Goal: Task Accomplishment & Management: Manage account settings

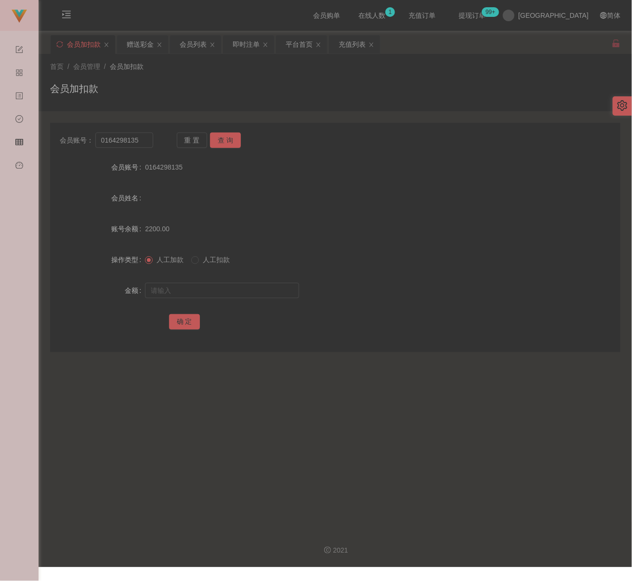
click at [181, 79] on div "首页 / 会员管理 / 会员加扣款 / 会员加扣款" at bounding box center [335, 83] width 571 height 42
click at [149, 141] on input "0164298135" at bounding box center [124, 140] width 58 height 15
paste input "Sindyteoh89"
type input "Sindyteoh89"
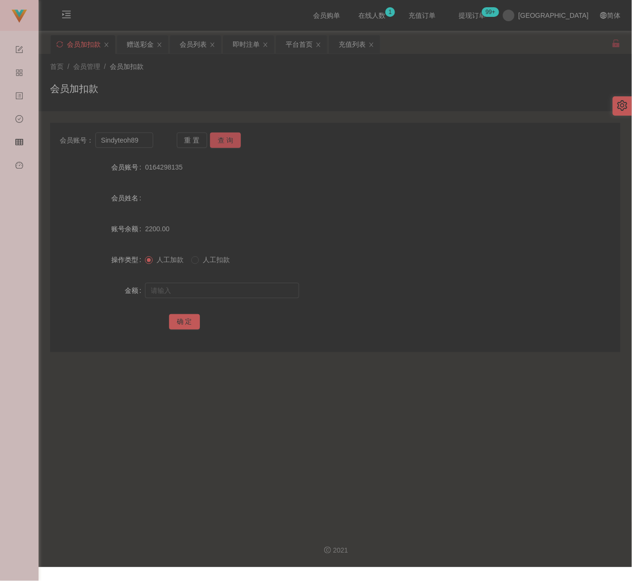
click at [228, 140] on button "查 询" at bounding box center [225, 140] width 31 height 15
click at [228, 288] on input "text" at bounding box center [222, 290] width 154 height 15
click at [259, 295] on input "text" at bounding box center [222, 290] width 154 height 15
paste input "500"
type input "500"
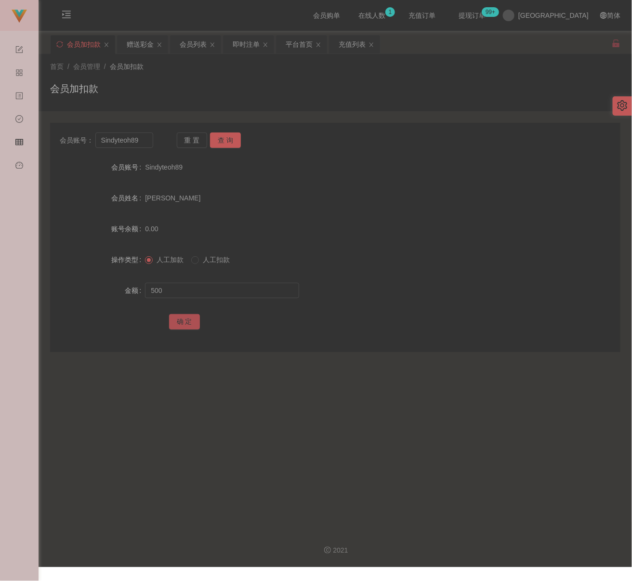
click at [184, 324] on button "确 定" at bounding box center [184, 321] width 31 height 15
click at [213, 100] on div "会员加扣款" at bounding box center [335, 92] width 571 height 22
click at [143, 141] on input "Sindyteoh89" at bounding box center [124, 140] width 58 height 15
paste input "superrookie"
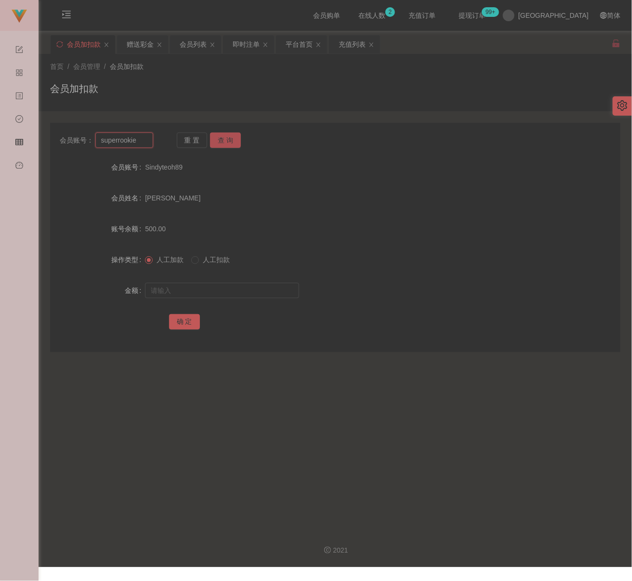
type input "superrookie"
click at [238, 142] on button "查 询" at bounding box center [225, 140] width 31 height 15
click at [225, 296] on input "text" at bounding box center [222, 290] width 154 height 15
click at [225, 290] on input "text" at bounding box center [222, 290] width 154 height 15
paste input "500"
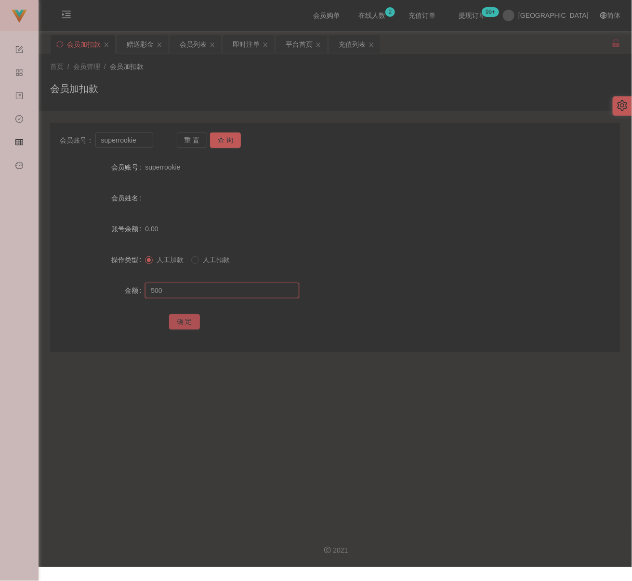
type input "500"
click at [186, 323] on button "确 定" at bounding box center [184, 321] width 31 height 15
drag, startPoint x: 212, startPoint y: 76, endPoint x: 208, endPoint y: 80, distance: 5.1
click at [212, 76] on div "首页 / 会员管理 / 会员加扣款 / 会员加扣款" at bounding box center [335, 83] width 571 height 42
click at [140, 142] on input "superrookie" at bounding box center [124, 140] width 58 height 15
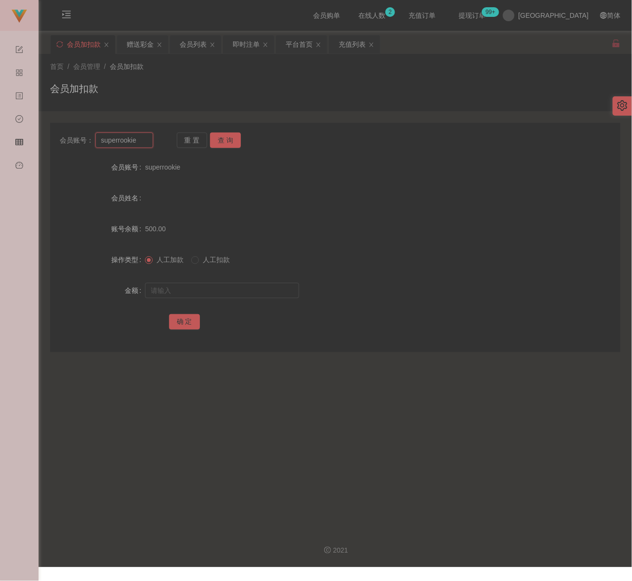
click at [140, 142] on input "superrookie" at bounding box center [124, 140] width 58 height 15
paste input "JKtan"
type input "JKtan"
click at [215, 137] on button "查 询" at bounding box center [225, 140] width 31 height 15
click at [223, 289] on input "text" at bounding box center [222, 290] width 154 height 15
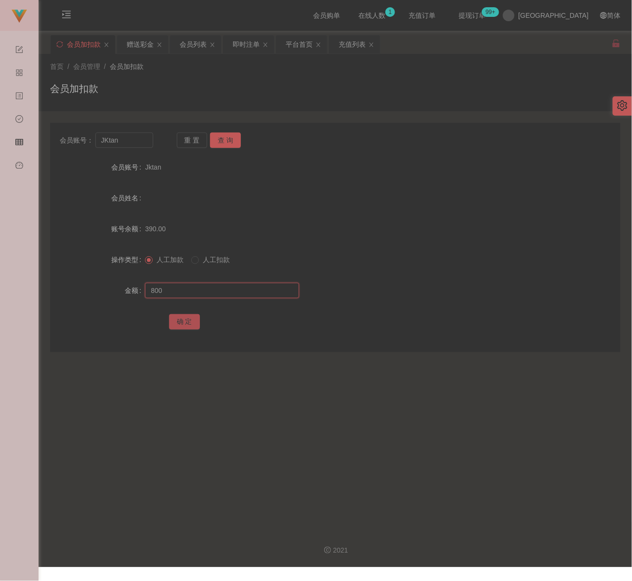
type input "800"
click at [192, 320] on button "确 定" at bounding box center [184, 321] width 31 height 15
click at [131, 143] on input "JKtan" at bounding box center [124, 140] width 58 height 15
paste input "Kahoe"
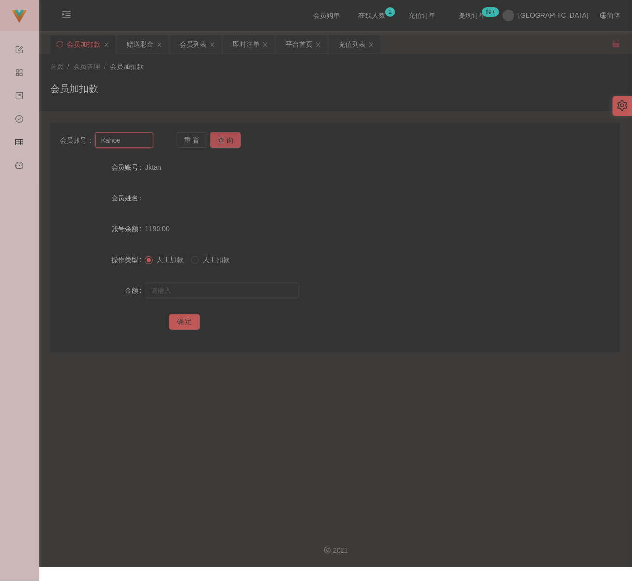
type input "Kahoe"
click at [223, 141] on button "查 询" at bounding box center [225, 140] width 31 height 15
click at [271, 291] on input "text" at bounding box center [222, 290] width 154 height 15
paste input "500"
type input "500"
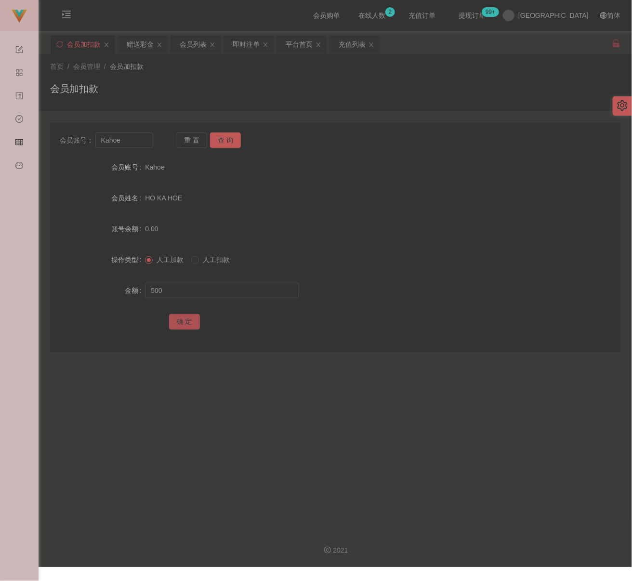
click at [186, 322] on button "确 定" at bounding box center [184, 321] width 31 height 15
click at [139, 141] on input "Kahoe" at bounding box center [124, 140] width 58 height 15
paste input "Beeyin"
type input "Beeyin"
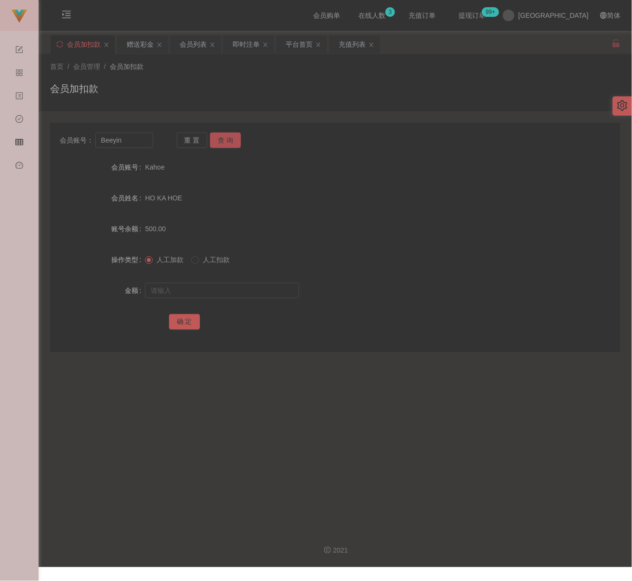
click at [240, 140] on button "查 询" at bounding box center [225, 140] width 31 height 15
click at [228, 289] on input "text" at bounding box center [222, 290] width 154 height 15
click at [270, 291] on input "text" at bounding box center [222, 290] width 154 height 15
paste input "500"
type input "500"
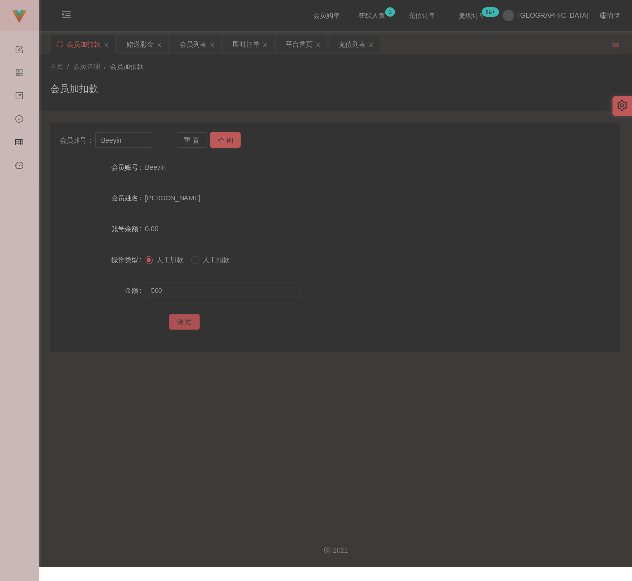
click at [194, 324] on button "确 定" at bounding box center [184, 321] width 31 height 15
click at [139, 139] on input "Beeyin" at bounding box center [124, 140] width 58 height 15
paste input "qawzse123"
type input "qawzse123"
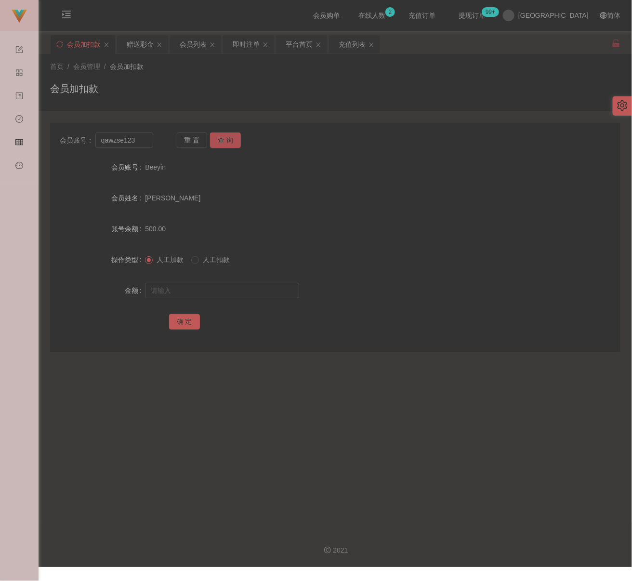
click at [218, 136] on button "查 询" at bounding box center [225, 140] width 31 height 15
click at [246, 298] on input "text" at bounding box center [222, 290] width 154 height 15
click at [271, 294] on input "text" at bounding box center [222, 290] width 154 height 15
paste input "500"
type input "500"
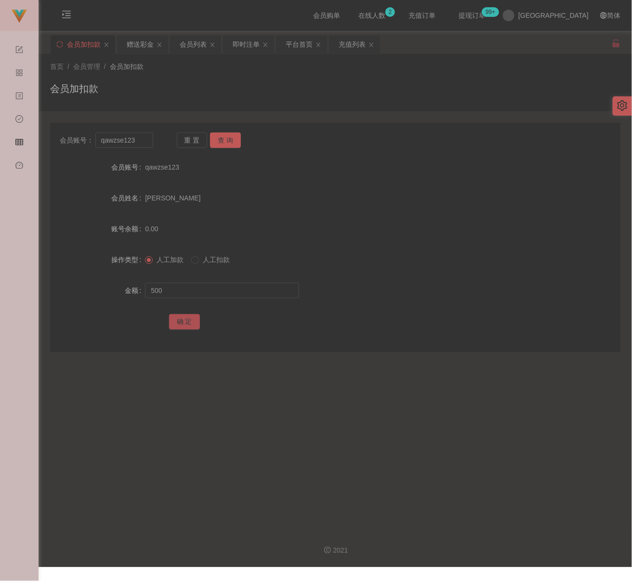
click at [186, 317] on button "确 定" at bounding box center [184, 321] width 31 height 15
click at [288, 90] on div "会员加扣款" at bounding box center [335, 92] width 571 height 22
click at [194, 41] on div "会员列表" at bounding box center [193, 44] width 27 height 18
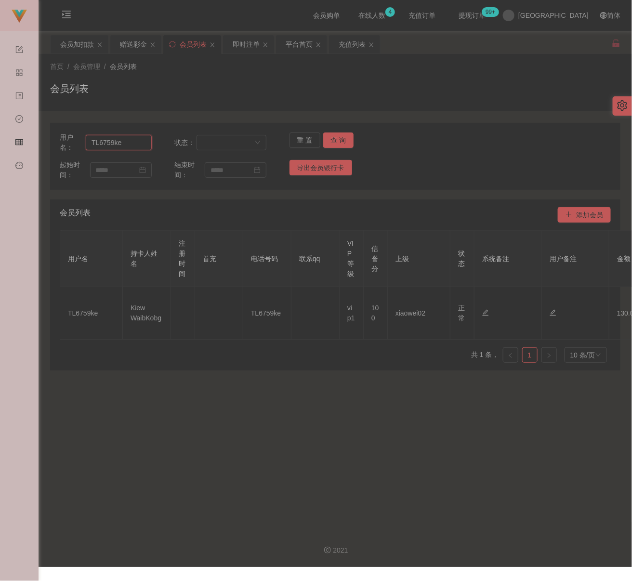
click at [129, 145] on input "TL6759ke" at bounding box center [119, 142] width 66 height 15
paste input "Kaho"
type input "Kahoe"
drag, startPoint x: 335, startPoint y: 138, endPoint x: 349, endPoint y: 150, distance: 19.1
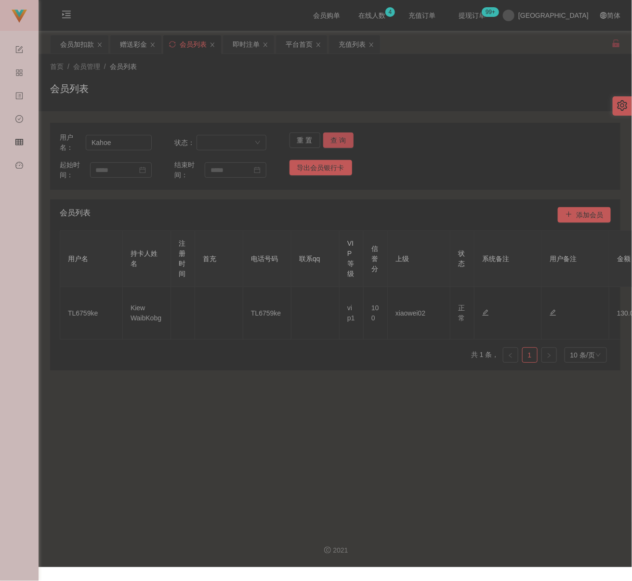
click at [336, 138] on button "查 询" at bounding box center [338, 140] width 31 height 15
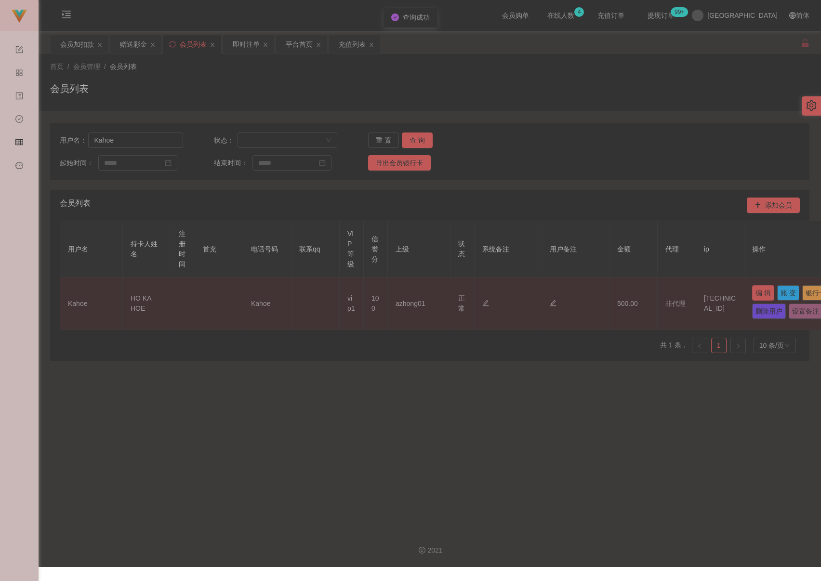
click at [632, 294] on button "编 辑" at bounding box center [763, 292] width 22 height 15
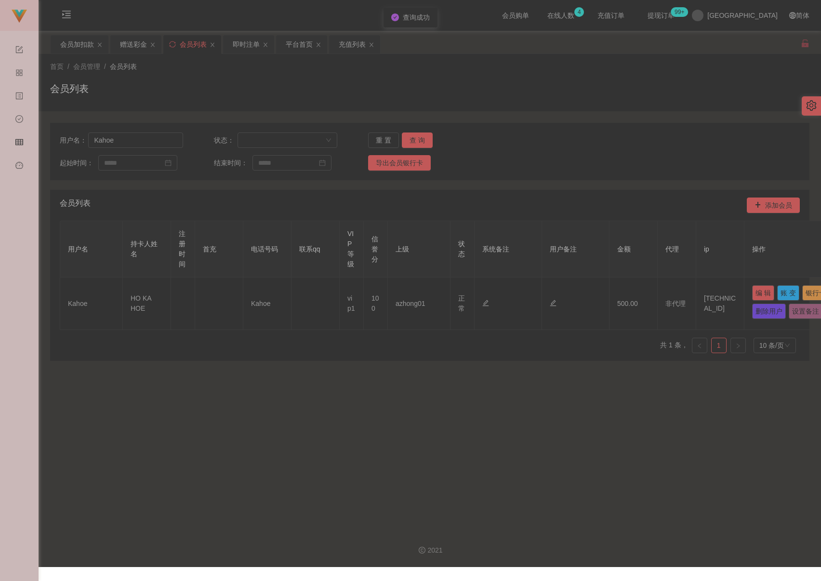
type input "Kahoe"
type input "HO KA HOE"
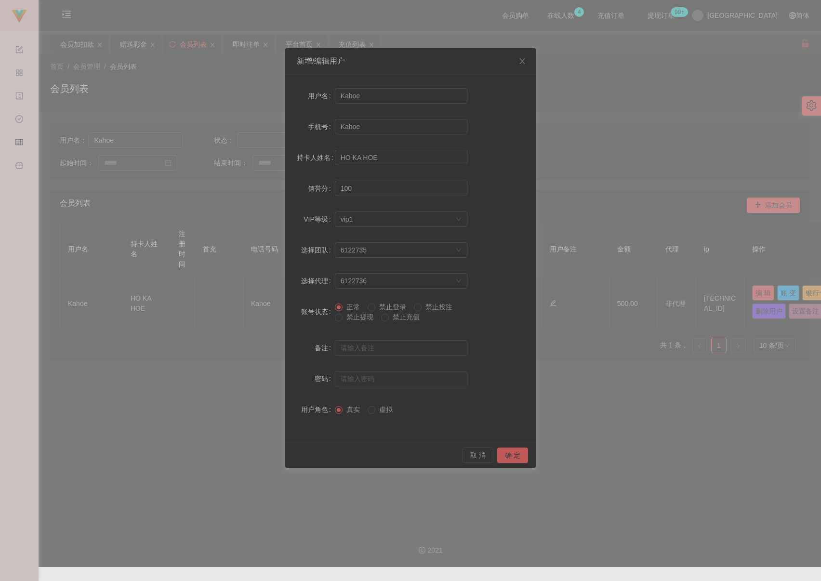
click at [346, 318] on span "禁止提现" at bounding box center [360, 317] width 35 height 8
click at [504, 452] on button "确 定" at bounding box center [512, 455] width 31 height 15
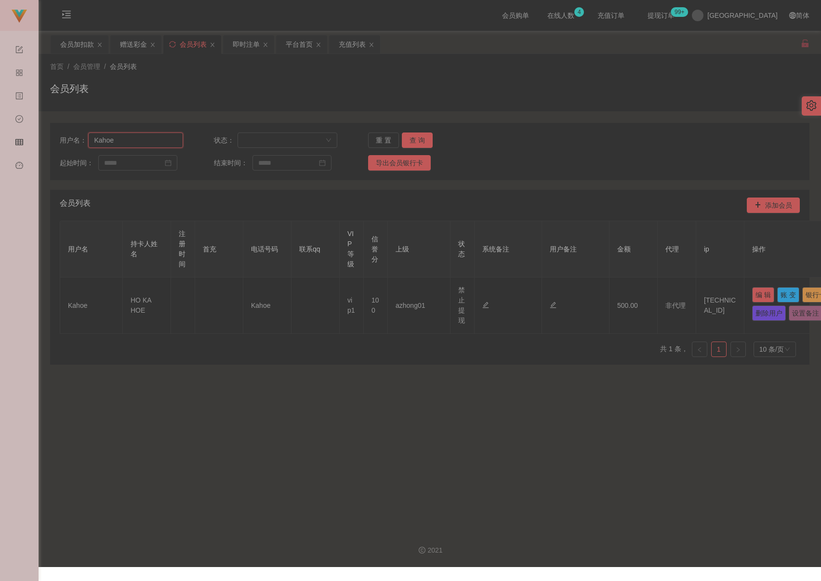
click at [158, 145] on input "Kahoe" at bounding box center [135, 140] width 95 height 15
paste input "0164838838"
type input "0164838838"
click at [408, 134] on button "查 询" at bounding box center [417, 140] width 31 height 15
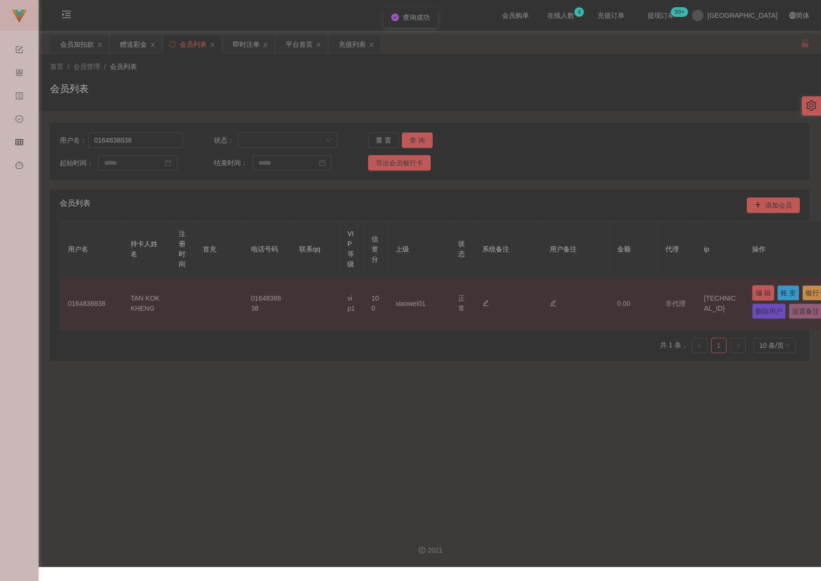
click at [632, 294] on button "编 辑" at bounding box center [763, 292] width 22 height 15
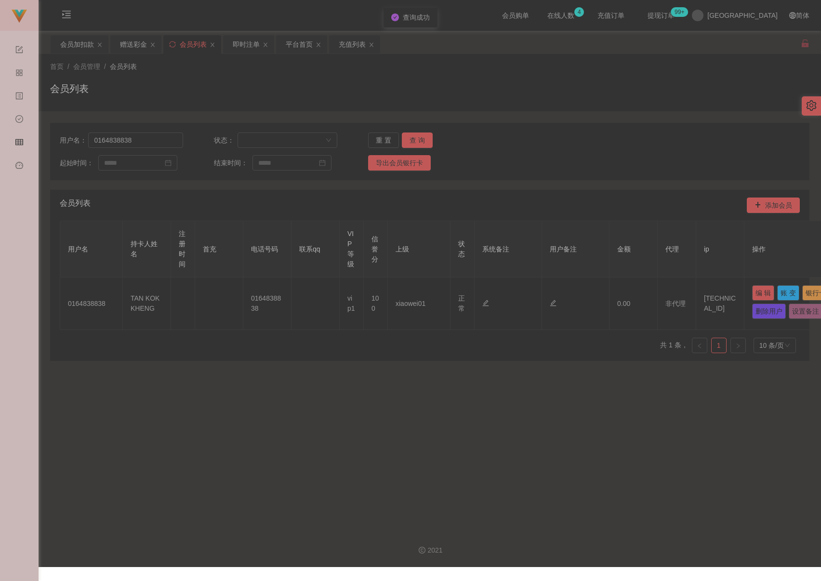
type input "0164838838"
type input "TAN KOK KHENG"
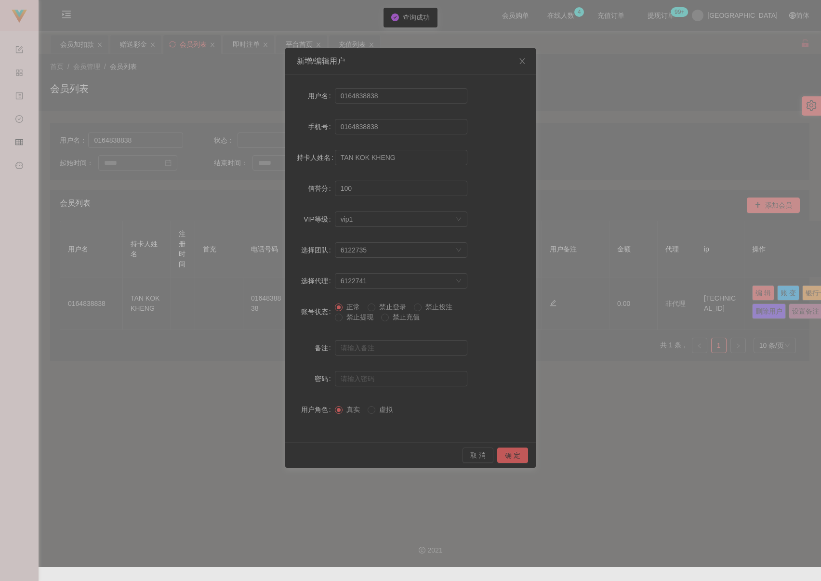
click at [355, 320] on span "禁止提现" at bounding box center [360, 317] width 35 height 8
click at [513, 458] on button "确 定" at bounding box center [512, 455] width 31 height 15
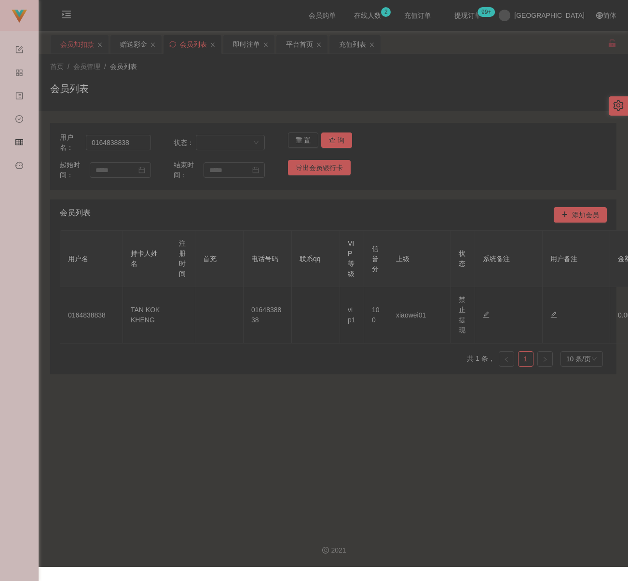
click at [77, 50] on div "会员加扣款" at bounding box center [77, 44] width 34 height 18
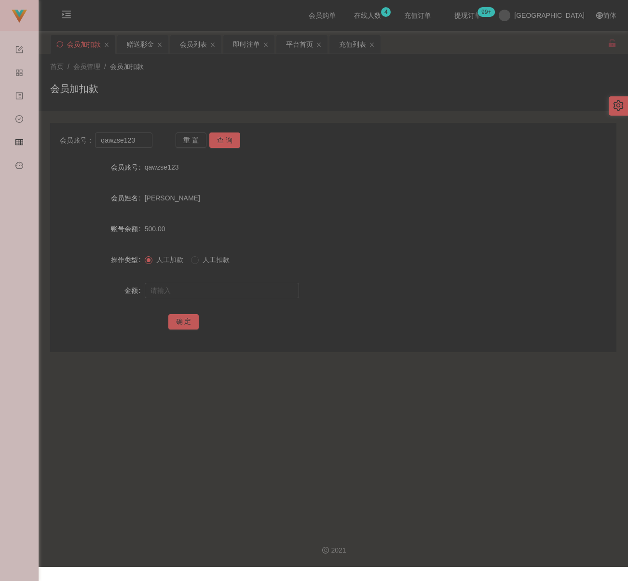
click at [137, 131] on div "会员账号： qawzse123 重 置 查 询 会员账号 qawzse123 会员姓名 [PERSON_NAME] 账号余额 500.00 操作类型 人工加款…" at bounding box center [333, 237] width 566 height 229
click at [138, 135] on input "qawzse123" at bounding box center [123, 140] width 57 height 15
paste input "0132329817"
type input "0132329817"
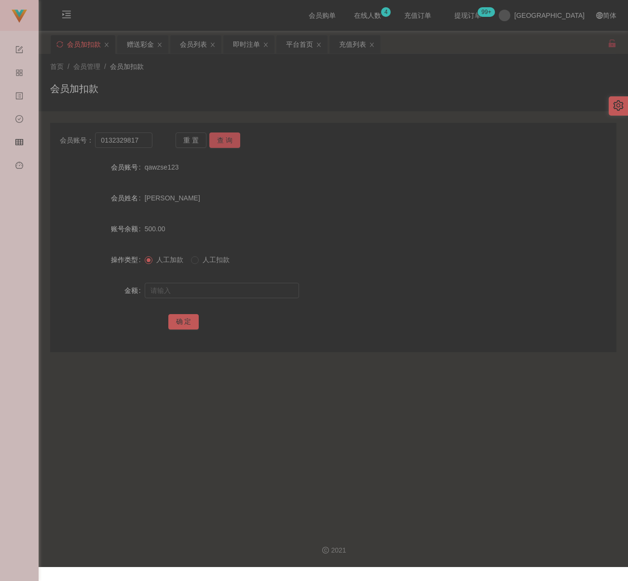
click at [226, 139] on button "查 询" at bounding box center [224, 140] width 31 height 15
click at [233, 291] on input "text" at bounding box center [222, 290] width 154 height 15
click at [211, 291] on input "text" at bounding box center [222, 290] width 154 height 15
paste input "500"
type input "500"
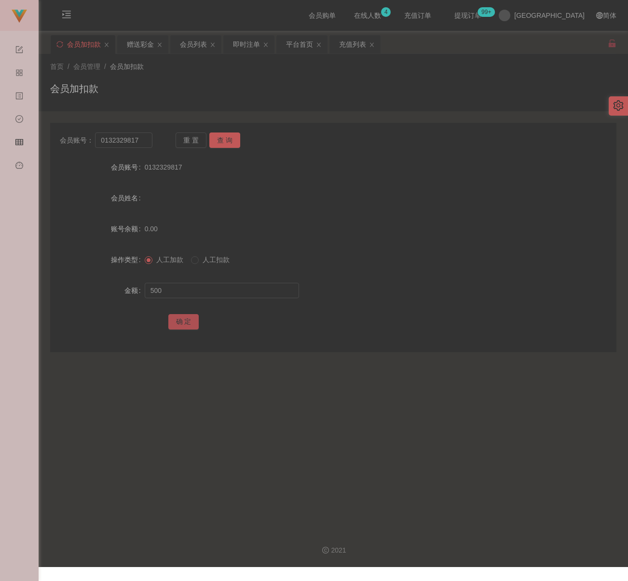
click at [187, 322] on button "确 定" at bounding box center [183, 321] width 31 height 15
click at [142, 139] on input "0132329817" at bounding box center [123, 140] width 57 height 15
paste input "bb1019abc"
type input "bb1019abc"
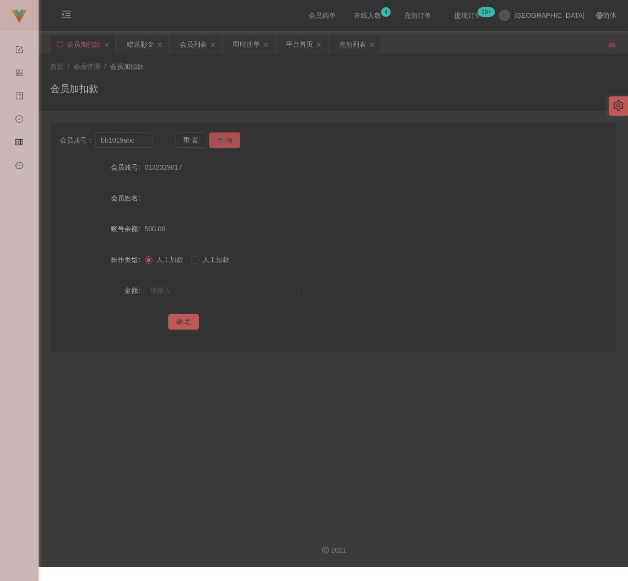
click at [219, 139] on button "查 询" at bounding box center [224, 140] width 31 height 15
click at [215, 287] on input "text" at bounding box center [222, 290] width 154 height 15
click at [246, 291] on input "text" at bounding box center [222, 290] width 154 height 15
paste input "500"
type input "500"
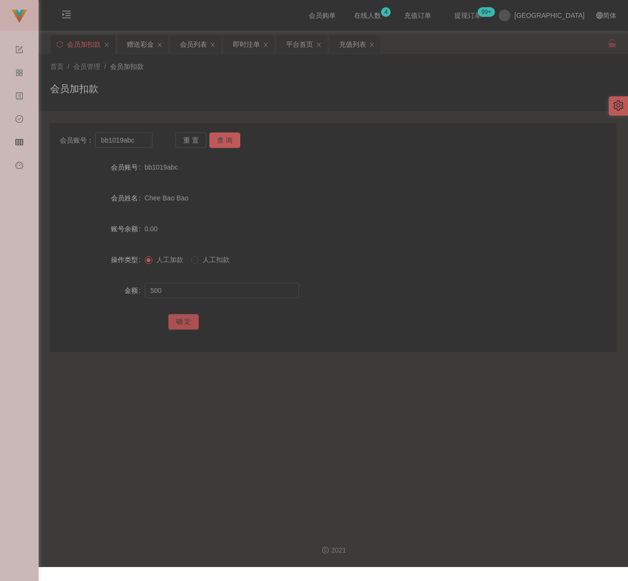
drag, startPoint x: 189, startPoint y: 323, endPoint x: 195, endPoint y: 322, distance: 5.8
click at [189, 323] on button "确 定" at bounding box center [183, 321] width 31 height 15
click at [148, 143] on input "bb1019abc" at bounding box center [123, 140] width 57 height 15
paste input "0176998068"
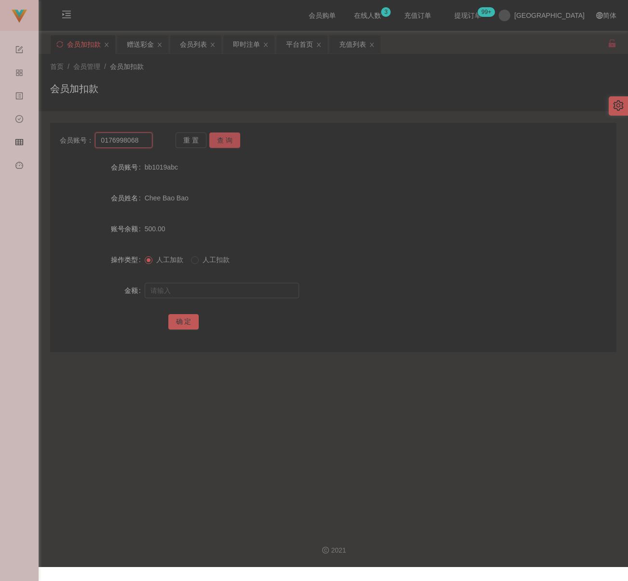
type input "0176998068"
click at [220, 140] on button "查 询" at bounding box center [224, 140] width 31 height 15
click at [200, 290] on input "text" at bounding box center [222, 290] width 154 height 15
click at [259, 291] on input "text" at bounding box center [222, 290] width 154 height 15
paste input "500"
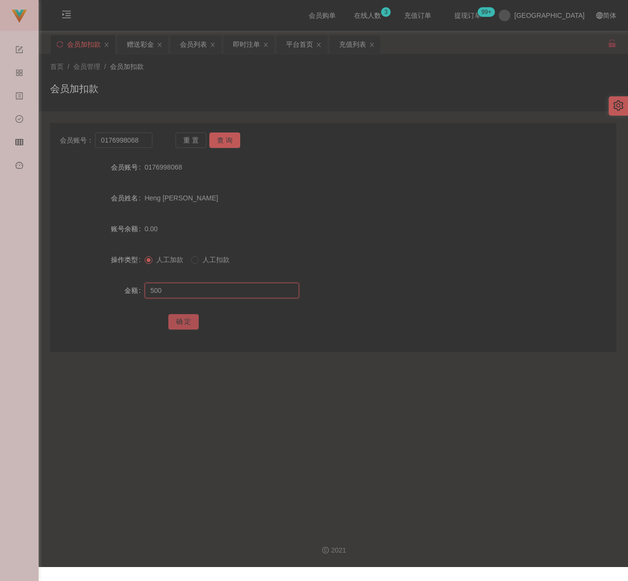
type input "500"
drag, startPoint x: 174, startPoint y: 322, endPoint x: 180, endPoint y: 322, distance: 6.3
click at [176, 322] on button "确 定" at bounding box center [183, 321] width 31 height 15
click at [143, 139] on input "0176998068" at bounding box center [123, 140] width 57 height 15
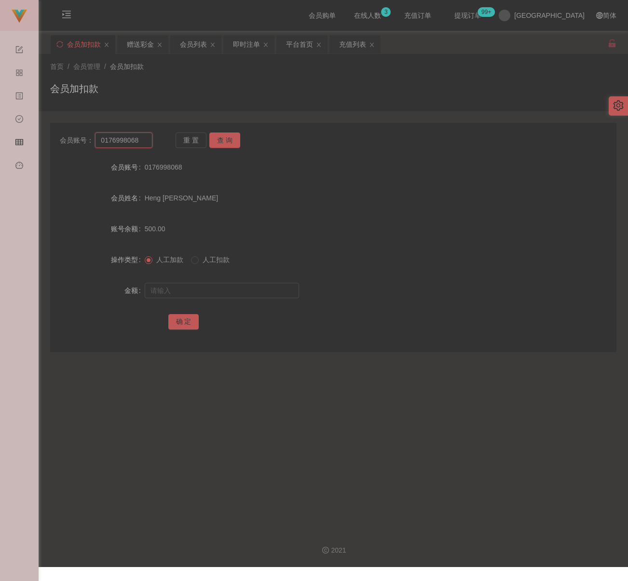
paste input "Alan7"
type input "Alan78"
click at [229, 136] on button "查 询" at bounding box center [224, 140] width 31 height 15
drag, startPoint x: 219, startPoint y: 292, endPoint x: 236, endPoint y: 291, distance: 17.4
click at [220, 292] on input "text" at bounding box center [222, 290] width 154 height 15
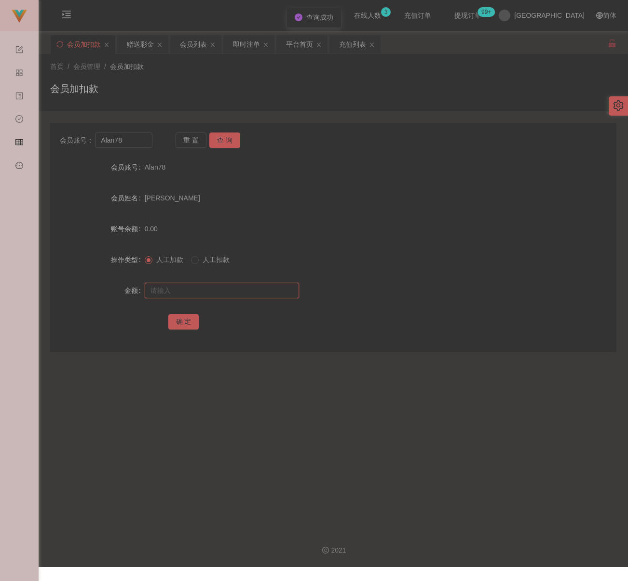
click at [256, 291] on input "text" at bounding box center [222, 290] width 154 height 15
paste input "500"
type input "500"
click at [183, 320] on button "确 定" at bounding box center [183, 321] width 31 height 15
click at [132, 144] on input "Alan78" at bounding box center [123, 140] width 57 height 15
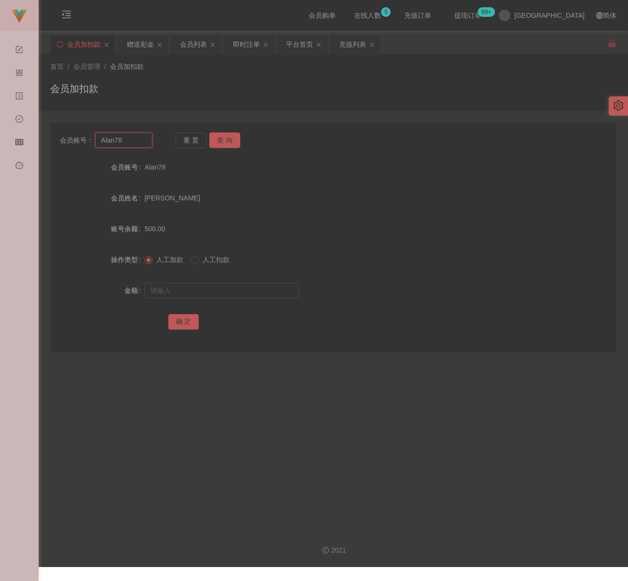
click at [132, 144] on input "Alan78" at bounding box center [123, 140] width 57 height 15
paste input "weifeng"
type input "weifeng"
click at [226, 142] on button "查 询" at bounding box center [224, 140] width 31 height 15
drag, startPoint x: 221, startPoint y: 290, endPoint x: 235, endPoint y: 291, distance: 13.6
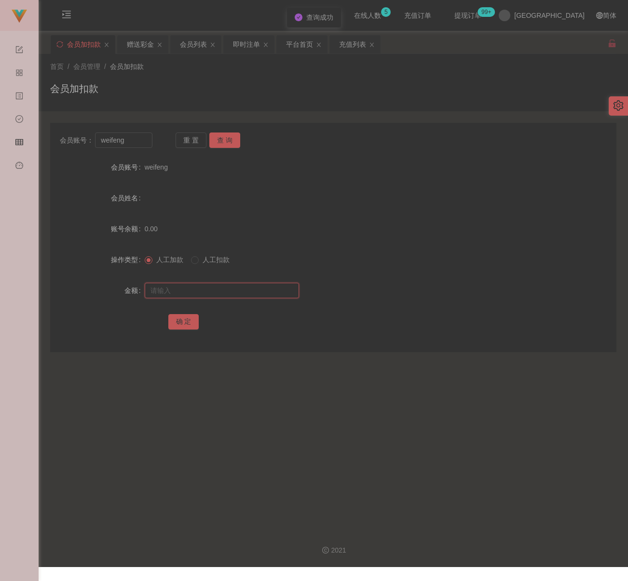
click at [221, 290] on input "text" at bounding box center [222, 290] width 154 height 15
click at [257, 291] on input "text" at bounding box center [222, 290] width 154 height 15
paste input "360"
type input "360"
drag, startPoint x: 186, startPoint y: 321, endPoint x: 207, endPoint y: 324, distance: 21.5
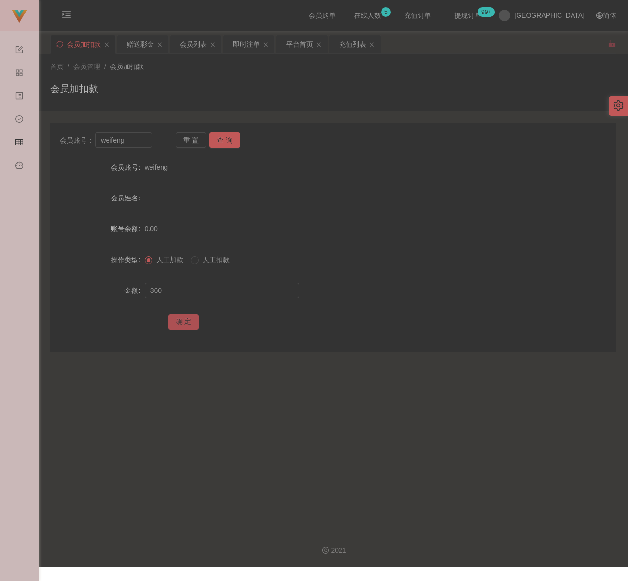
click at [187, 321] on button "确 定" at bounding box center [183, 321] width 31 height 15
click at [135, 141] on input "weifeng" at bounding box center [123, 140] width 57 height 15
paste input "qq123"
type input "qq123"
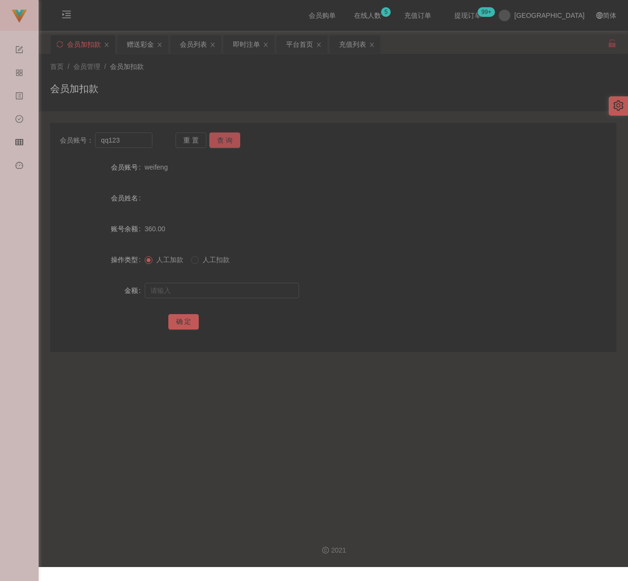
click at [233, 141] on button "查 询" at bounding box center [224, 140] width 31 height 15
drag, startPoint x: 236, startPoint y: 295, endPoint x: 245, endPoint y: 294, distance: 8.7
click at [237, 295] on input "text" at bounding box center [222, 290] width 154 height 15
click at [245, 292] on input "text" at bounding box center [222, 290] width 154 height 15
paste input "500"
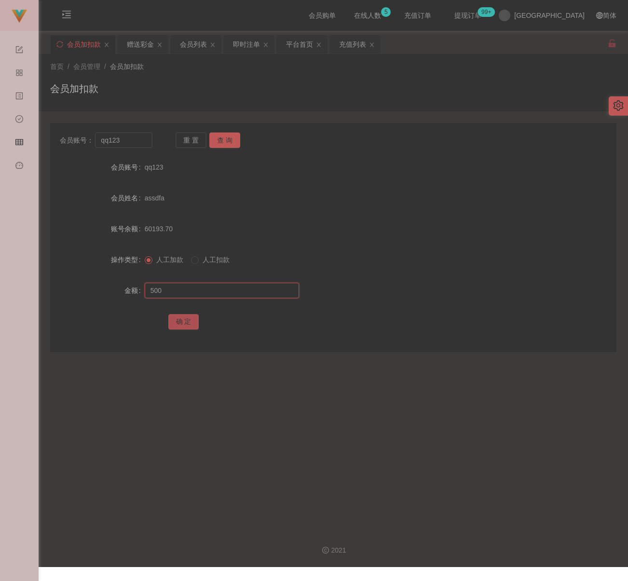
type input "500"
click at [183, 321] on button "确 定" at bounding box center [183, 321] width 31 height 15
click at [140, 144] on input "qq123" at bounding box center [123, 140] width 57 height 15
click at [137, 144] on input "qq123" at bounding box center [123, 140] width 57 height 15
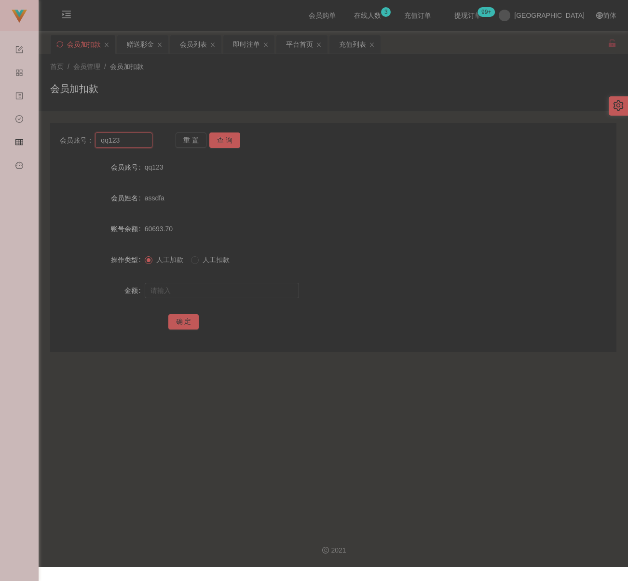
click at [137, 144] on input "qq123" at bounding box center [123, 140] width 57 height 15
paste input "0175108855"
type input "0175108855"
click at [218, 138] on button "查 询" at bounding box center [224, 140] width 31 height 15
click at [233, 293] on input "text" at bounding box center [222, 290] width 154 height 15
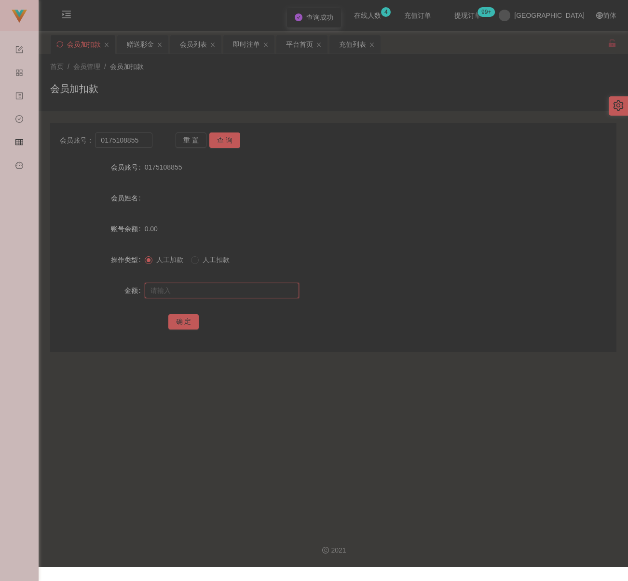
click at [210, 291] on input "text" at bounding box center [222, 290] width 154 height 15
paste input "500"
type input "500"
drag, startPoint x: 183, startPoint y: 320, endPoint x: 189, endPoint y: 320, distance: 6.7
click at [183, 320] on button "确 定" at bounding box center [183, 321] width 31 height 15
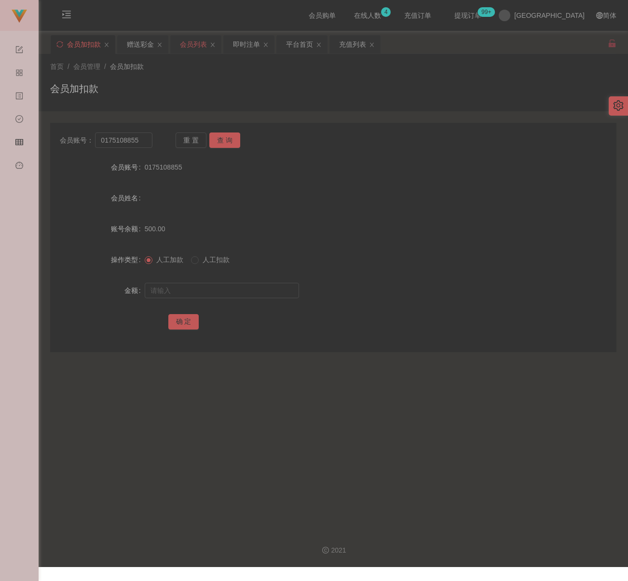
click at [191, 45] on div "会员列表" at bounding box center [193, 44] width 27 height 18
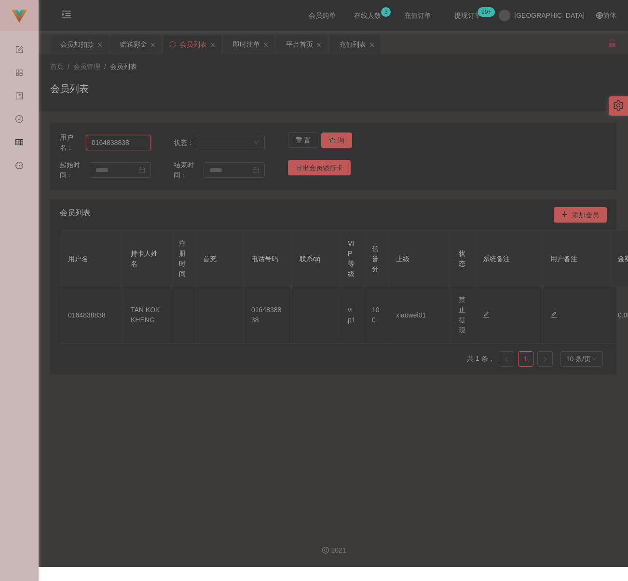
click at [139, 145] on input "0164838838" at bounding box center [118, 142] width 65 height 15
paste input "qawzse123"
type input "qawzse123"
click at [343, 140] on button "查 询" at bounding box center [336, 140] width 31 height 15
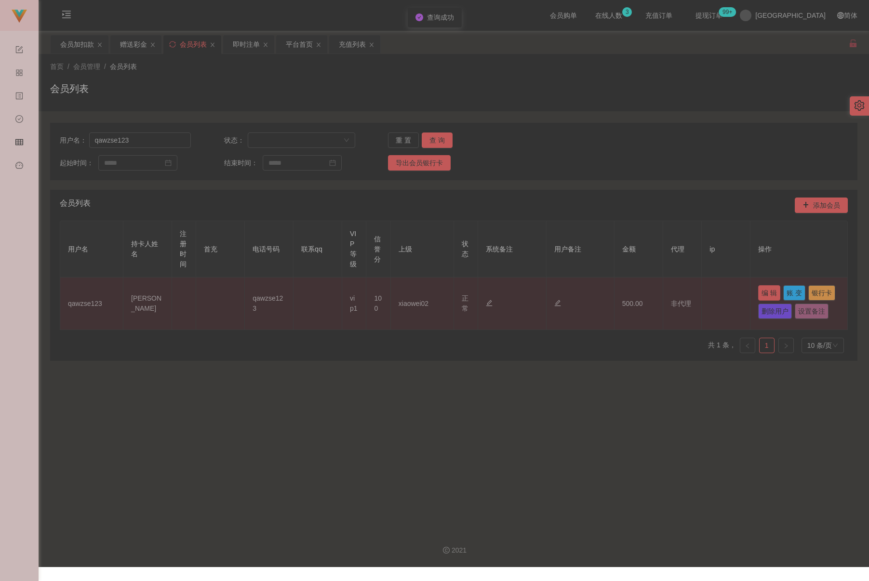
click at [632, 294] on button "编 辑" at bounding box center [769, 292] width 22 height 15
type input "qawzse123"
type input "[PERSON_NAME]"
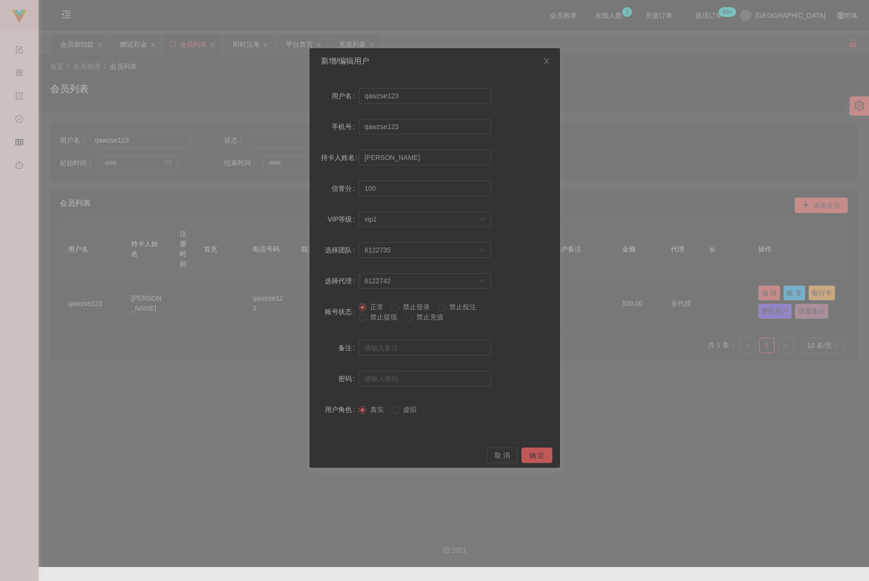
click at [369, 320] on span "禁止提现" at bounding box center [383, 317] width 35 height 8
click at [534, 450] on button "确 定" at bounding box center [537, 455] width 31 height 15
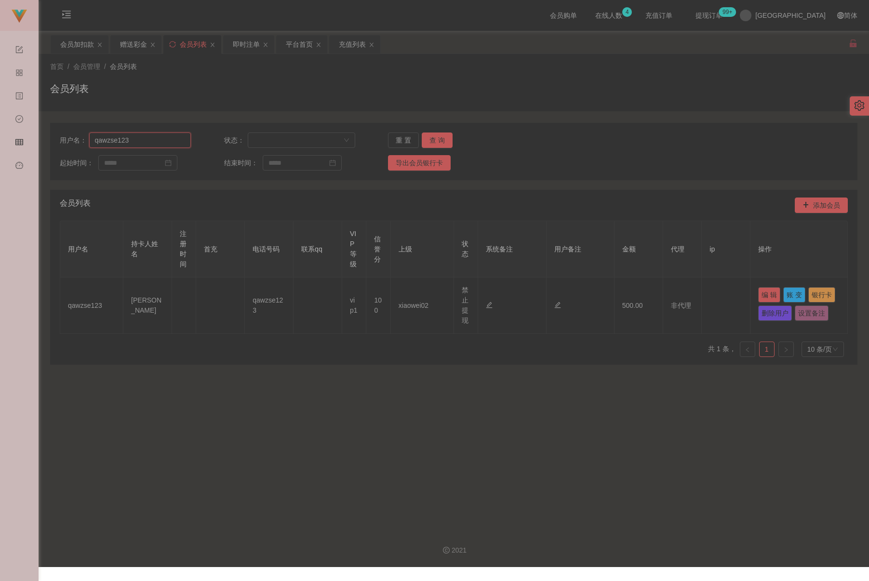
click at [162, 139] on input "qawzse123" at bounding box center [140, 140] width 102 height 15
paste input "bb1019abc"
type input "bb1019abc"
click at [437, 140] on button "查 询" at bounding box center [437, 140] width 31 height 15
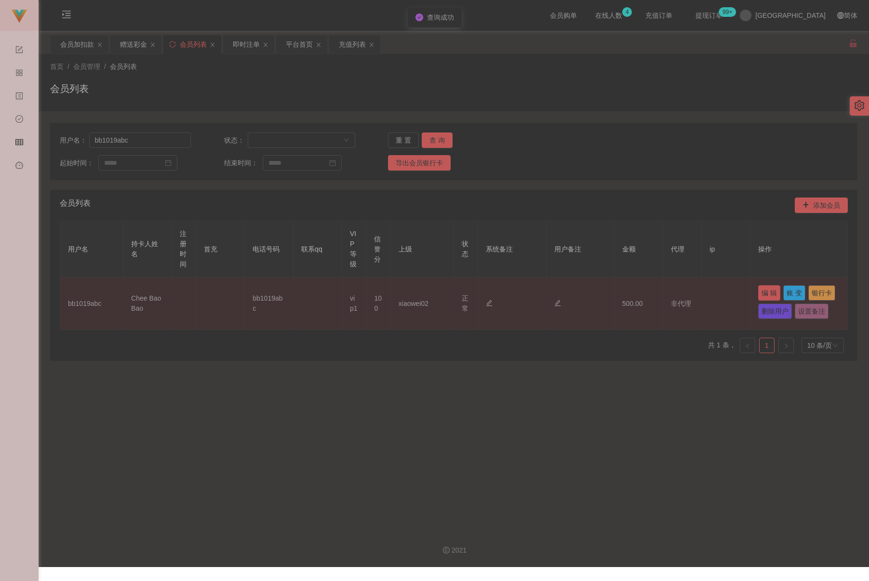
click at [632, 293] on button "编 辑" at bounding box center [769, 292] width 22 height 15
type input "bb1019abc"
type input "Chee Bao Bao"
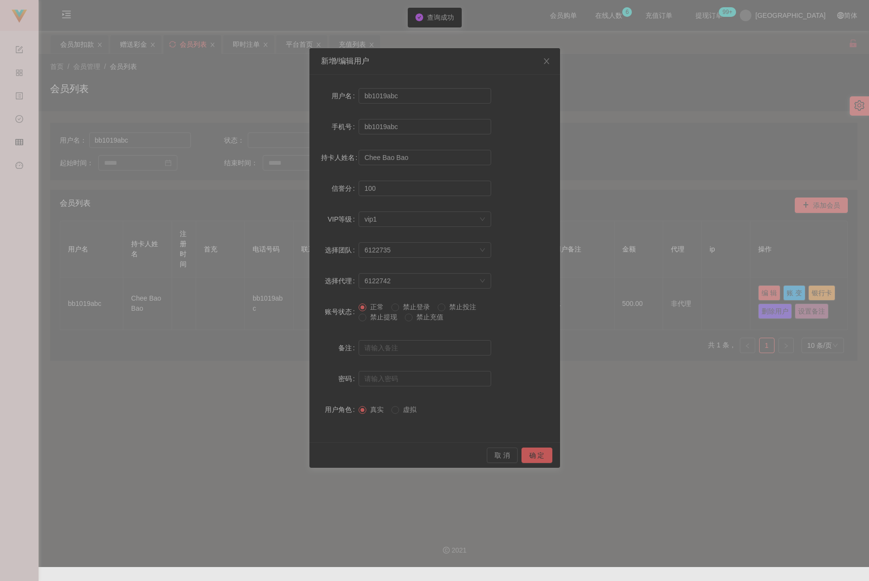
click at [376, 316] on span "禁止提现" at bounding box center [383, 317] width 35 height 8
click at [541, 455] on button "确 定" at bounding box center [537, 455] width 31 height 15
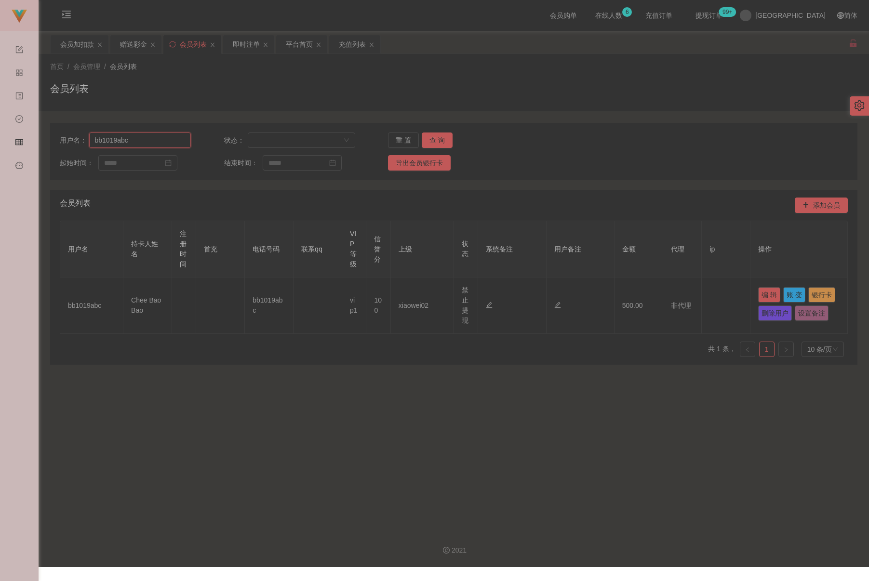
click at [157, 139] on input "bb1019abc" at bounding box center [140, 140] width 102 height 15
paste input "Alan78"
type input "Alan78"
click at [436, 139] on button "查 询" at bounding box center [437, 140] width 31 height 15
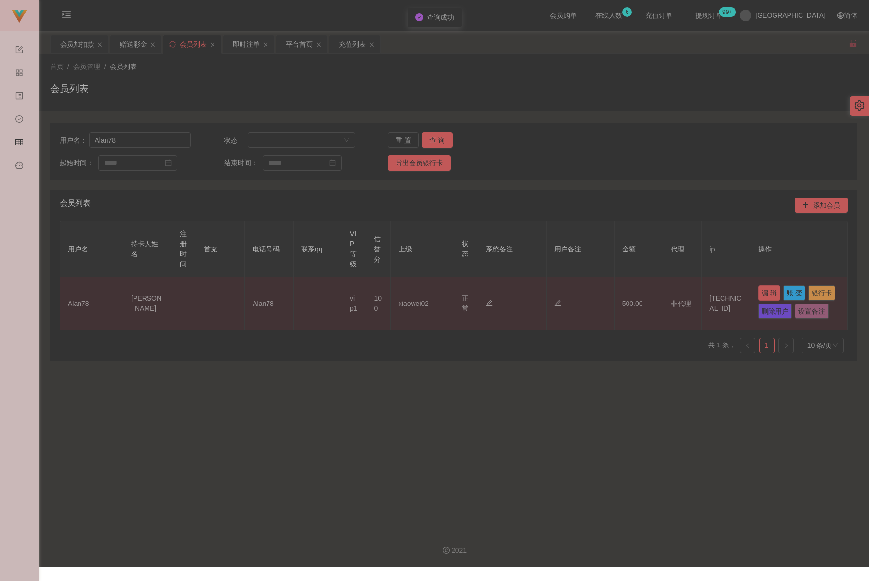
click at [632, 288] on button "编 辑" at bounding box center [769, 292] width 22 height 15
type input "Alan78"
type input "[PERSON_NAME]"
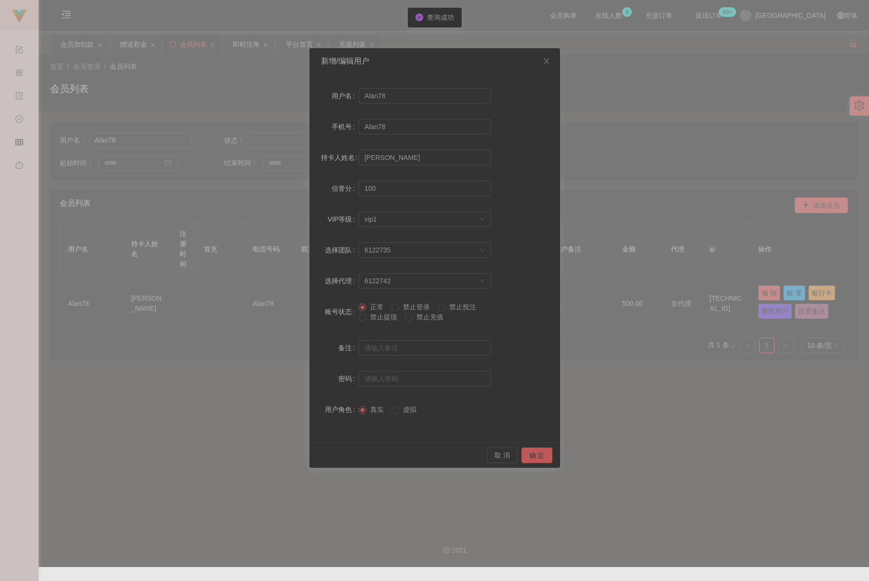
click at [367, 319] on span "禁止提现" at bounding box center [383, 317] width 35 height 8
click at [534, 453] on button "确 定" at bounding box center [537, 455] width 31 height 15
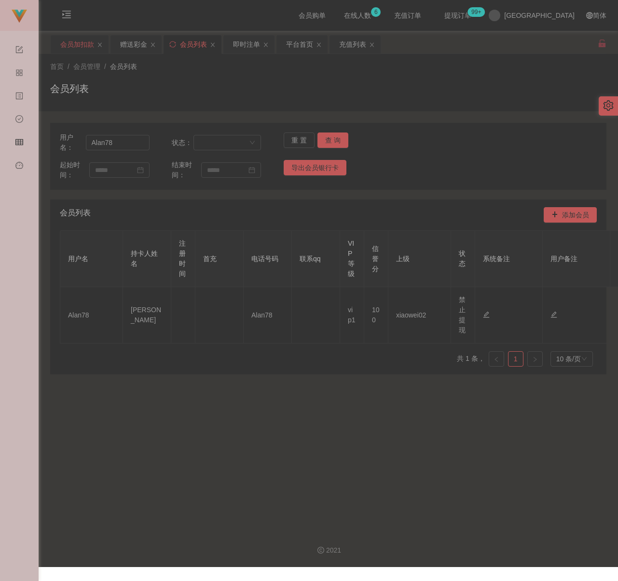
click at [79, 49] on div "会员加扣款" at bounding box center [77, 44] width 34 height 18
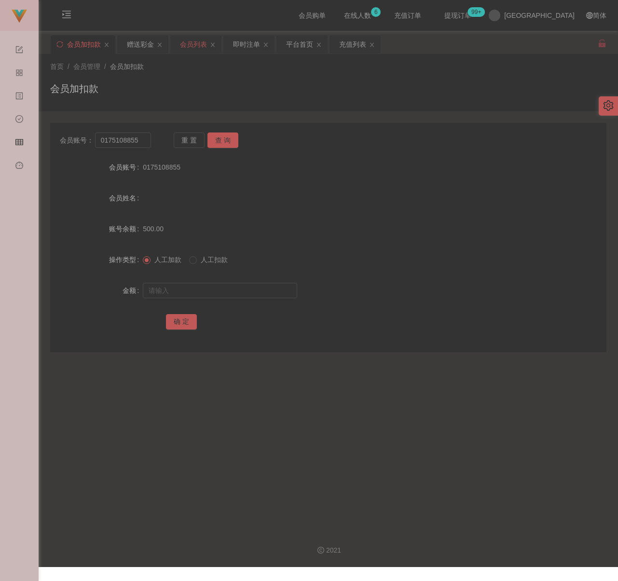
click at [193, 50] on div "会员列表" at bounding box center [193, 44] width 27 height 18
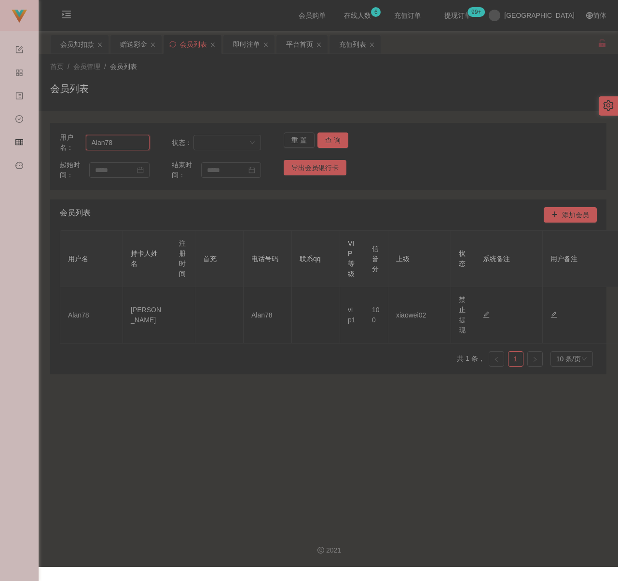
click at [132, 139] on input "Alan78" at bounding box center [118, 142] width 64 height 15
paste input "Sindyteoh89"
type input "Sindyteoh89"
click at [329, 141] on button "查 询" at bounding box center [332, 140] width 31 height 15
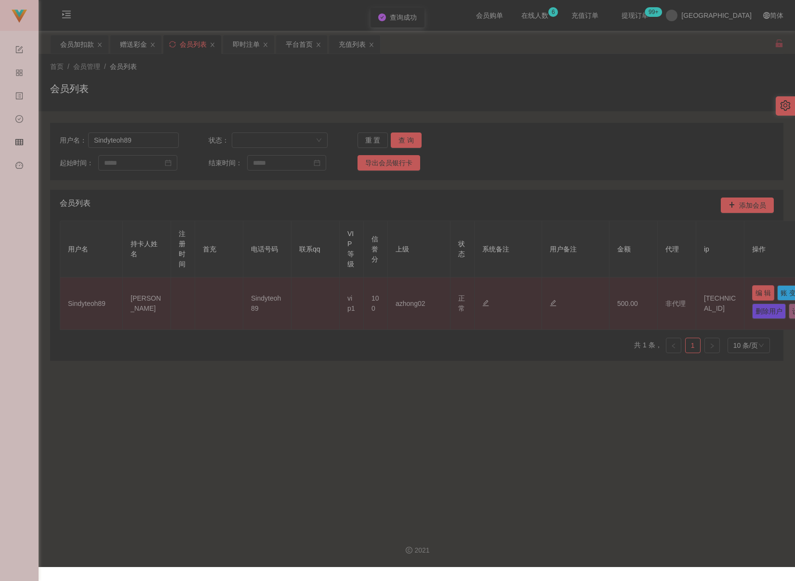
click at [632, 295] on button "编 辑" at bounding box center [763, 292] width 22 height 15
type input "Sindyteoh89"
type input "[PERSON_NAME]"
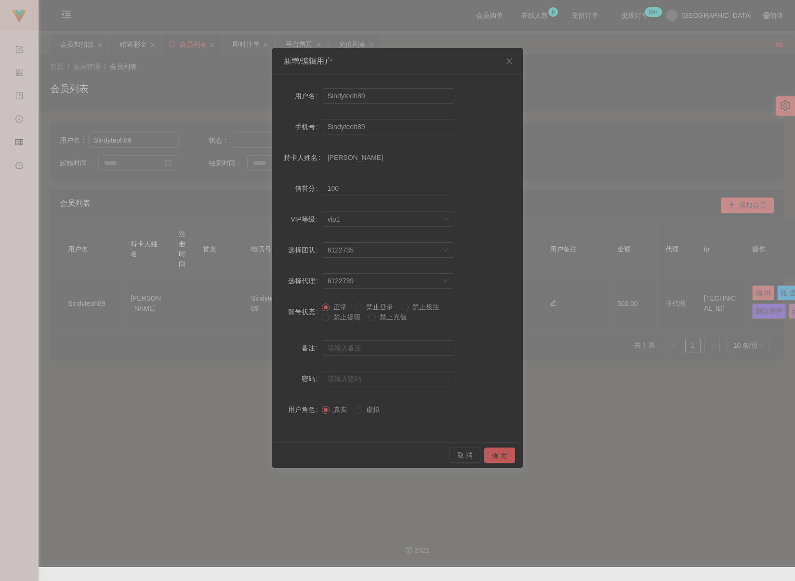
click at [345, 317] on span "禁止提现" at bounding box center [347, 317] width 35 height 8
drag, startPoint x: 497, startPoint y: 456, endPoint x: 510, endPoint y: 455, distance: 13.1
click at [497, 456] on button "确 定" at bounding box center [499, 455] width 31 height 15
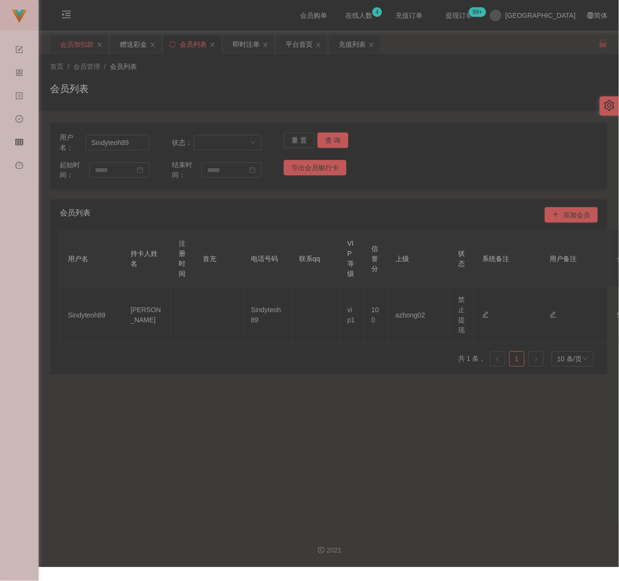
click at [81, 51] on div "会员加扣款" at bounding box center [77, 44] width 34 height 18
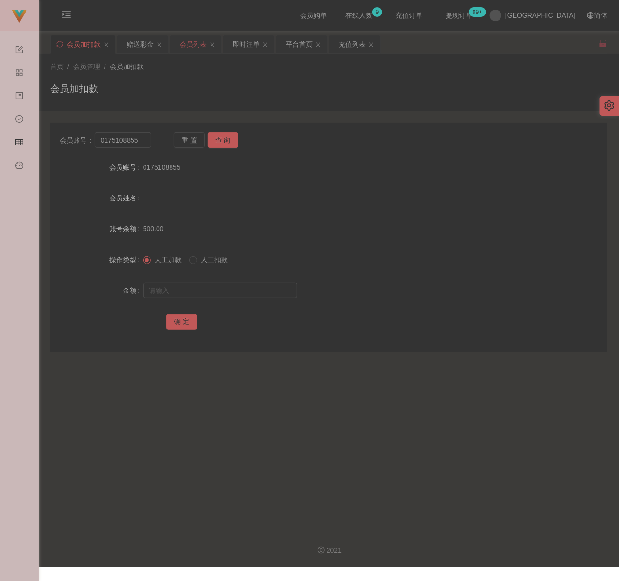
click at [209, 44] on div "会员列表" at bounding box center [195, 44] width 51 height 18
click at [194, 44] on div "会员列表" at bounding box center [193, 44] width 27 height 18
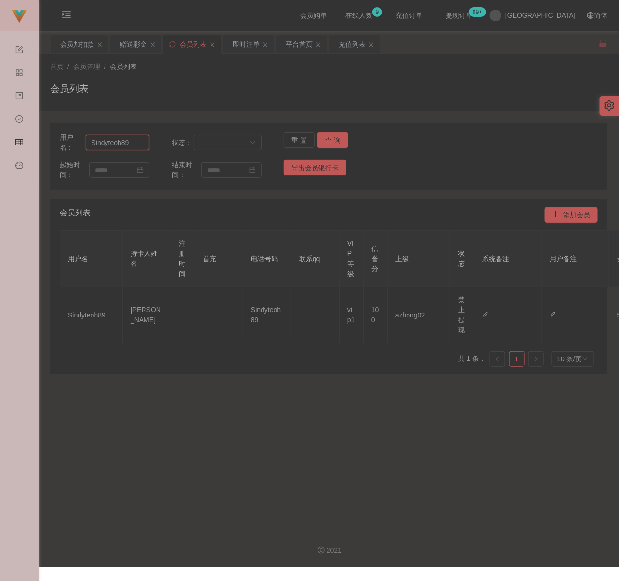
click at [130, 141] on input "Sindyteoh89" at bounding box center [118, 142] width 64 height 15
paste input "bb1019abc"
type input "bb1019abc"
click at [336, 138] on button "查 询" at bounding box center [333, 140] width 31 height 15
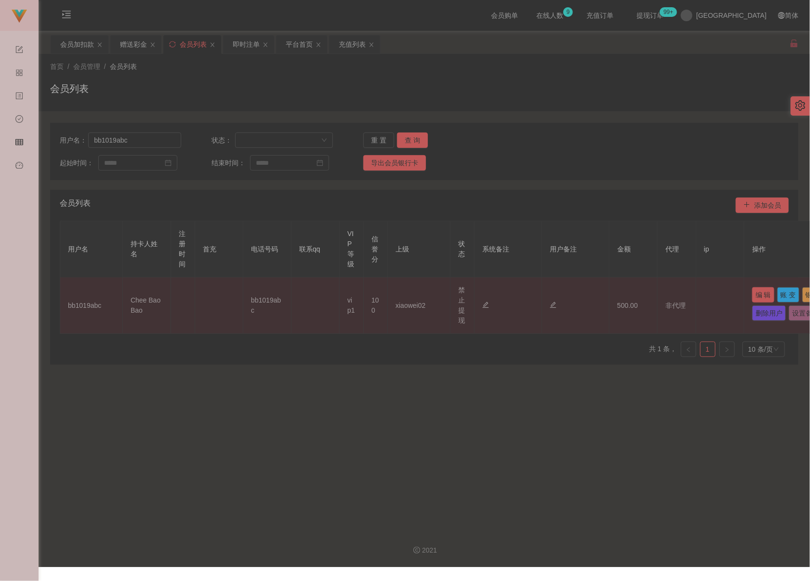
click at [632, 295] on button "编 辑" at bounding box center [763, 294] width 22 height 15
type input "bb1019abc"
type input "Chee Bao Bao"
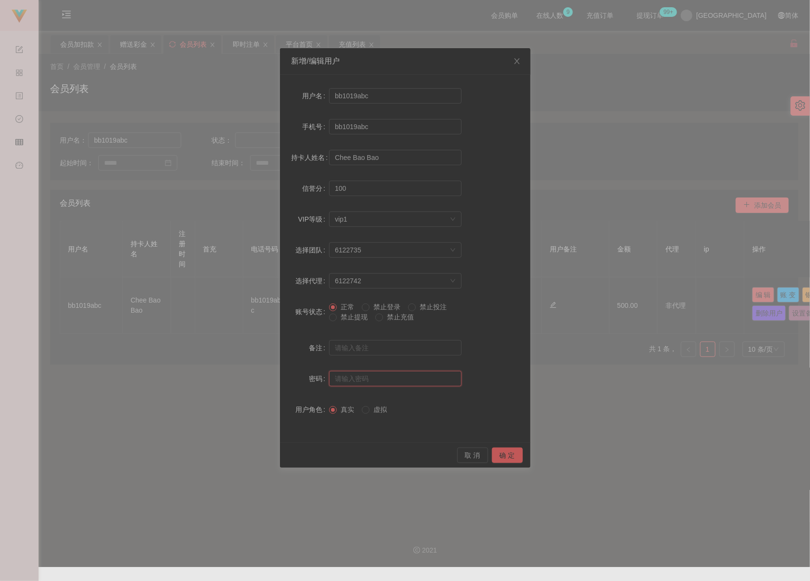
click at [372, 375] on input "text" at bounding box center [395, 378] width 133 height 15
type input "aaa123"
click at [511, 456] on button "确 定" at bounding box center [507, 455] width 31 height 15
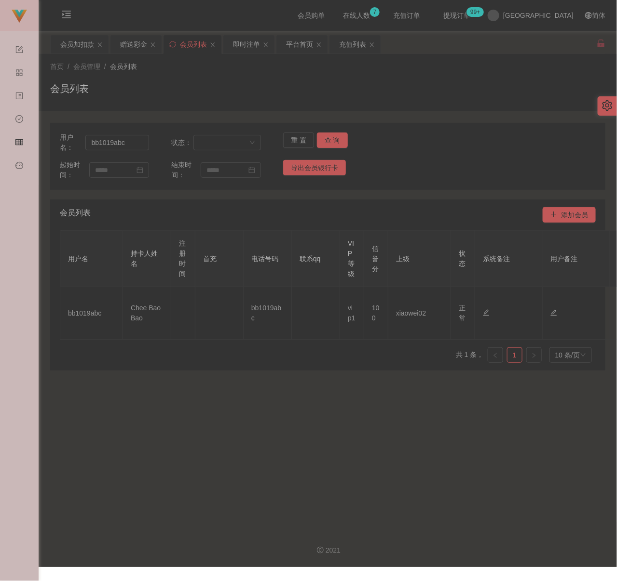
click at [236, 84] on div "会员列表" at bounding box center [327, 92] width 555 height 22
click at [134, 144] on input "bb1019abc" at bounding box center [117, 142] width 64 height 15
paste input "Sindyteoh89"
type input "Sindyteoh89"
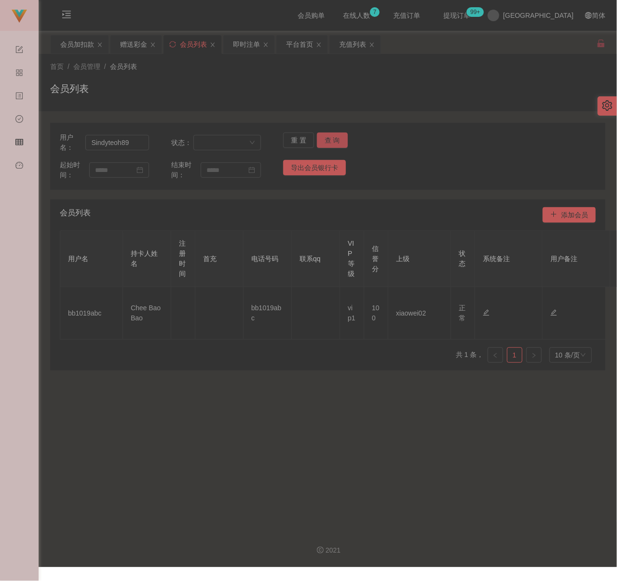
click at [326, 136] on button "查 询" at bounding box center [332, 140] width 31 height 15
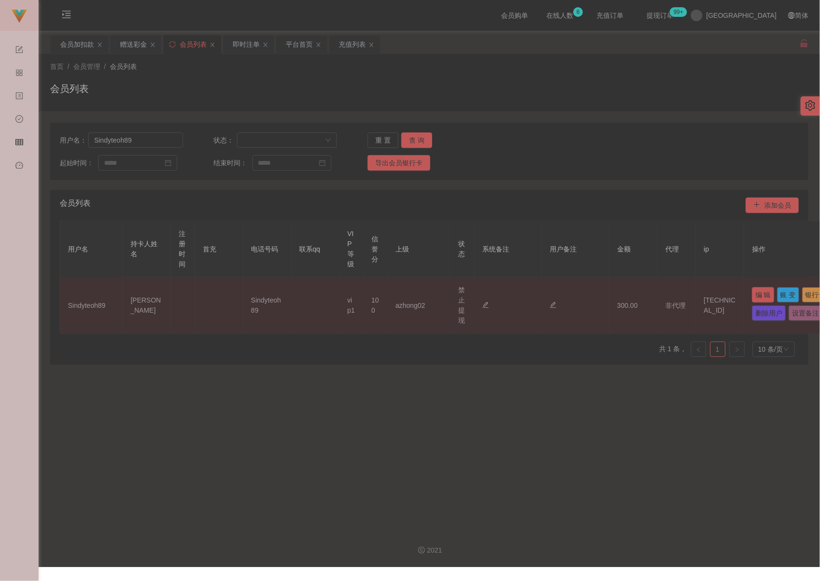
click at [632, 295] on button "编 辑" at bounding box center [763, 294] width 22 height 15
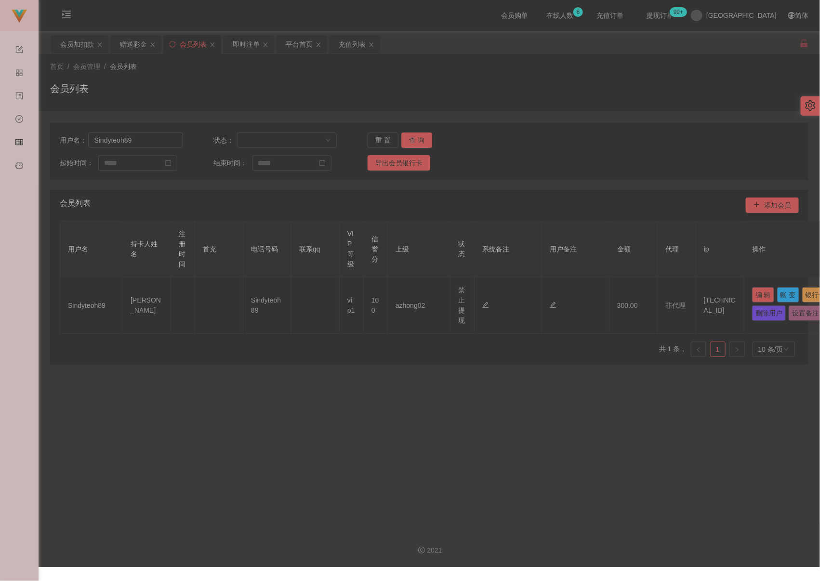
type input "Sindyteoh89"
type input "[PERSON_NAME]"
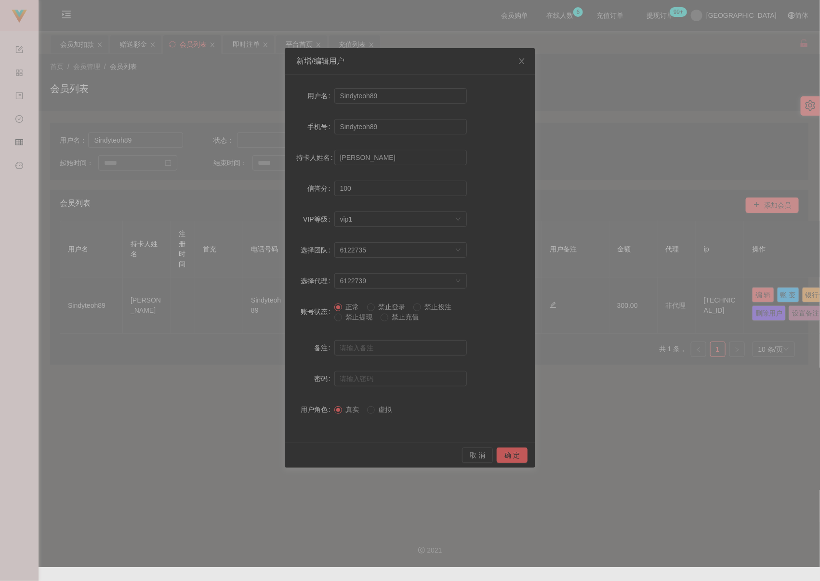
click at [351, 317] on span "禁止提现" at bounding box center [359, 317] width 35 height 8
click at [515, 456] on button "确 定" at bounding box center [512, 455] width 31 height 15
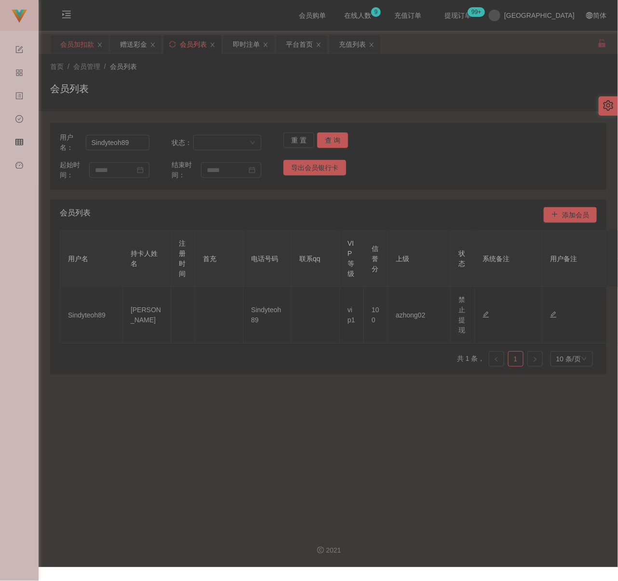
click at [75, 50] on div "会员加扣款" at bounding box center [77, 44] width 34 height 18
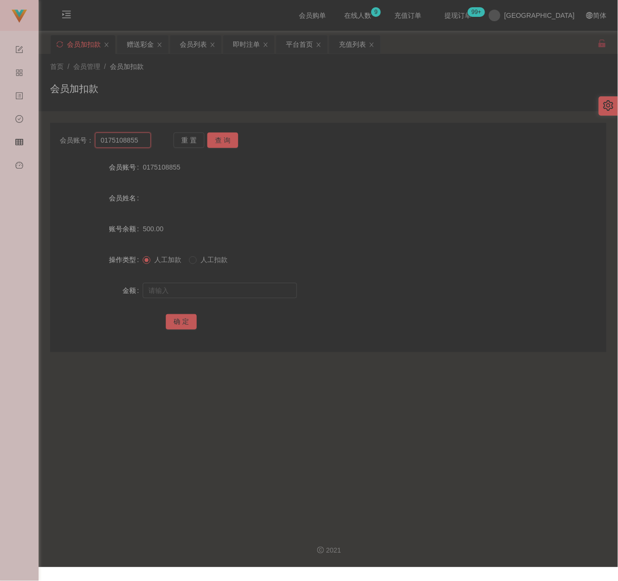
click at [141, 139] on input "0175108855" at bounding box center [123, 140] width 56 height 15
paste input "Iwjjwjj"
type input "Iwjjwjj"
click at [218, 142] on button "查 询" at bounding box center [222, 140] width 31 height 15
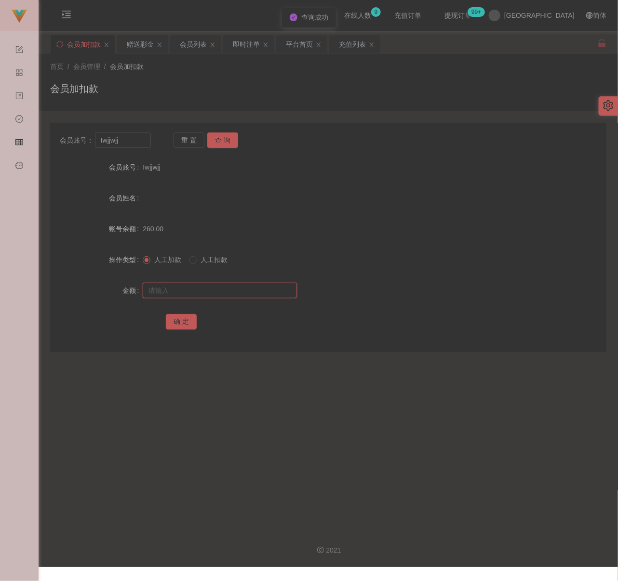
click at [218, 287] on input "text" at bounding box center [220, 290] width 154 height 15
drag, startPoint x: 281, startPoint y: 293, endPoint x: 257, endPoint y: 294, distance: 23.2
click at [281, 293] on input "text" at bounding box center [220, 290] width 154 height 15
paste input "500"
type input "500"
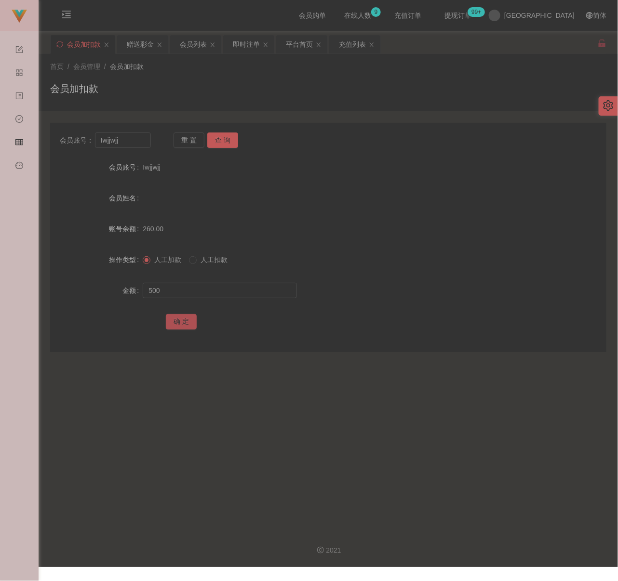
drag, startPoint x: 183, startPoint y: 322, endPoint x: 191, endPoint y: 321, distance: 8.7
click at [183, 322] on button "确 定" at bounding box center [181, 321] width 31 height 15
click at [136, 135] on input "Iwjjwjj" at bounding box center [123, 140] width 56 height 15
paste input "Aqua"
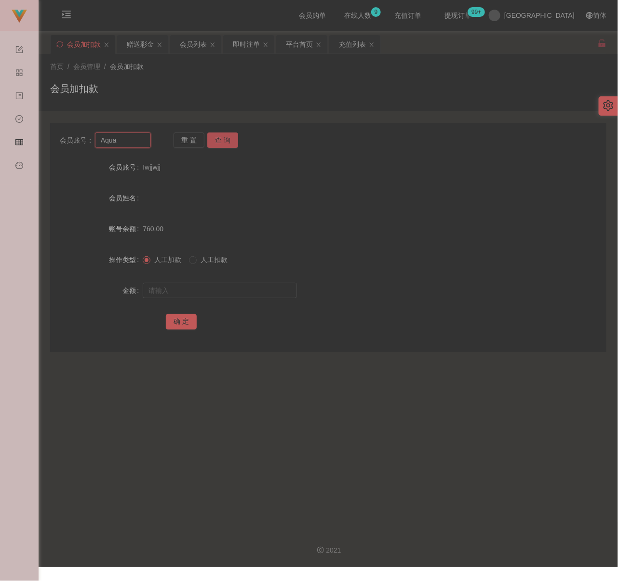
type input "Aqua"
click at [216, 137] on button "查 询" at bounding box center [222, 140] width 31 height 15
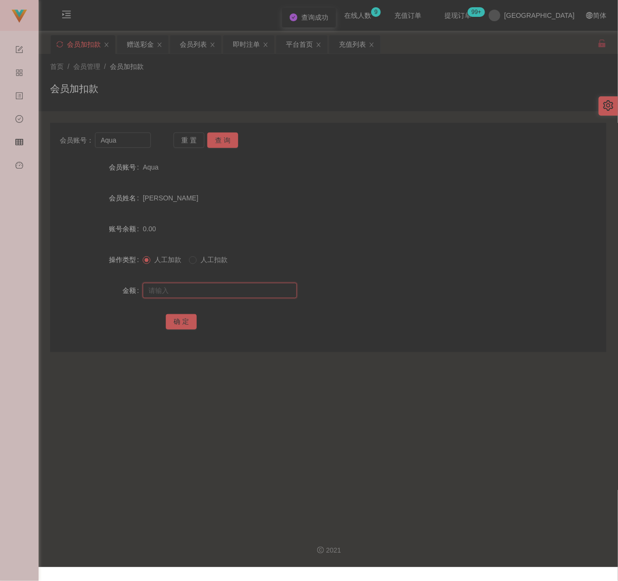
click at [232, 289] on input "text" at bounding box center [220, 290] width 154 height 15
click at [246, 291] on input "text" at bounding box center [220, 290] width 154 height 15
paste input "500"
type input "500"
click at [179, 320] on button "确 定" at bounding box center [181, 321] width 31 height 15
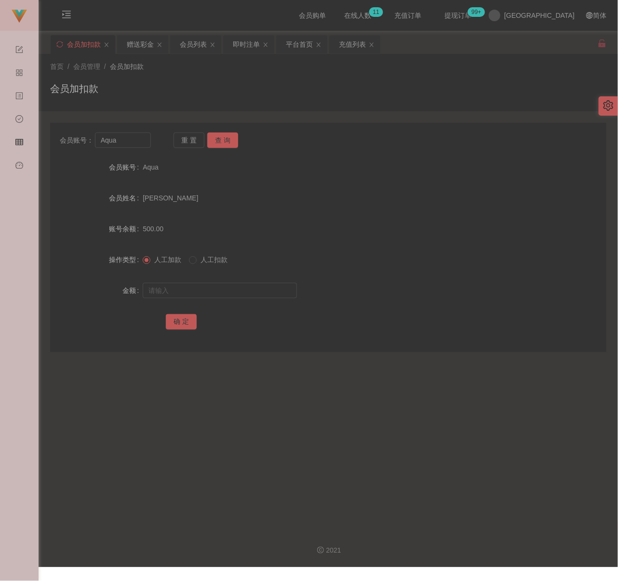
click at [189, 98] on div "会员加扣款" at bounding box center [328, 92] width 556 height 22
click at [128, 137] on input "Aqua" at bounding box center [123, 140] width 56 height 15
paste input "0176956829"
type input "0176956829"
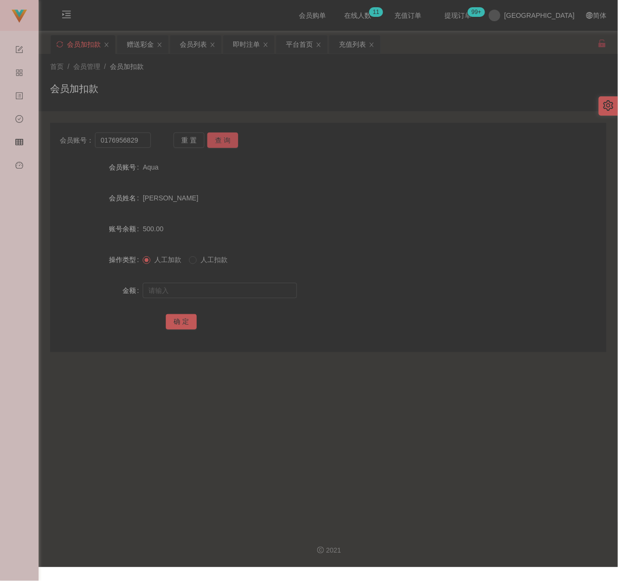
click at [224, 140] on button "查 询" at bounding box center [222, 140] width 31 height 15
click at [213, 289] on input "text" at bounding box center [220, 290] width 154 height 15
click at [226, 293] on input "text" at bounding box center [220, 290] width 154 height 15
paste input "1200"
type input "1200"
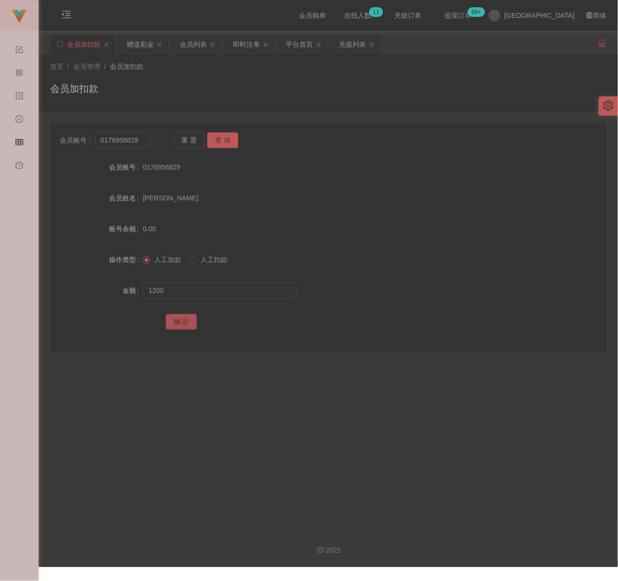
drag, startPoint x: 184, startPoint y: 322, endPoint x: 191, endPoint y: 324, distance: 7.8
click at [184, 322] on button "确 定" at bounding box center [181, 321] width 31 height 15
click at [201, 45] on div "会员列表" at bounding box center [193, 44] width 27 height 18
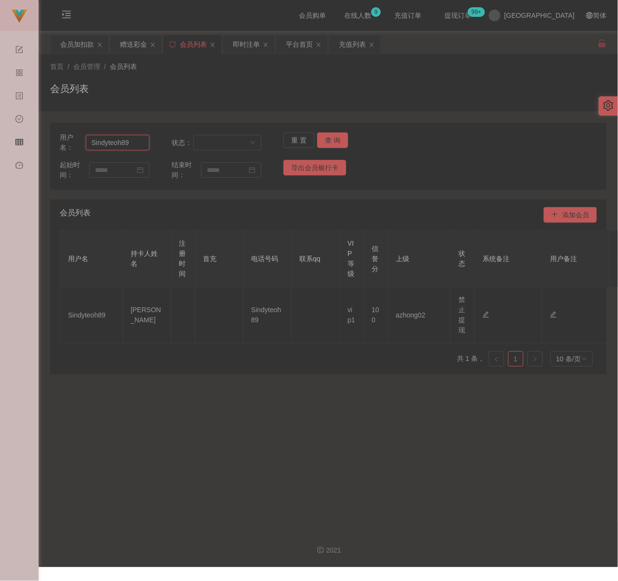
click at [139, 143] on input "Sindyteoh89" at bounding box center [118, 142] width 64 height 15
paste input "017695682"
type input "0176956829"
click at [331, 142] on button "查 询" at bounding box center [332, 140] width 31 height 15
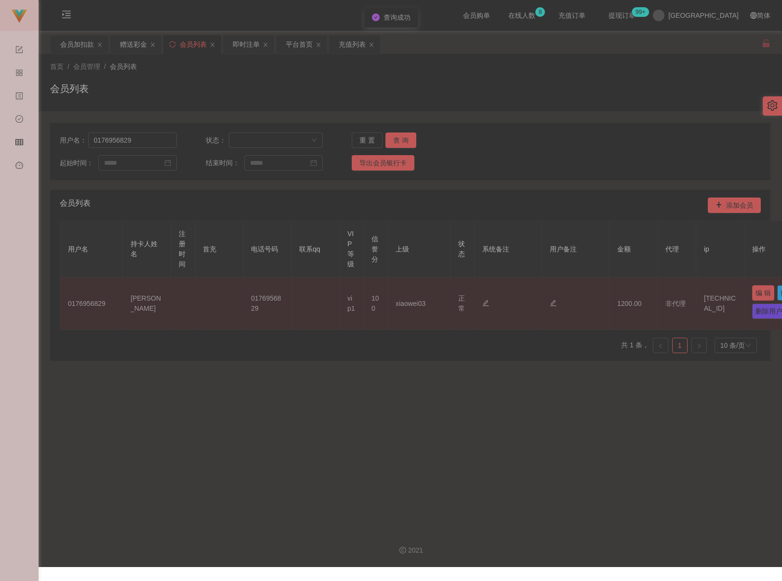
click at [632, 295] on button "编 辑" at bounding box center [763, 292] width 22 height 15
type input "0176956829"
type input "[PERSON_NAME]"
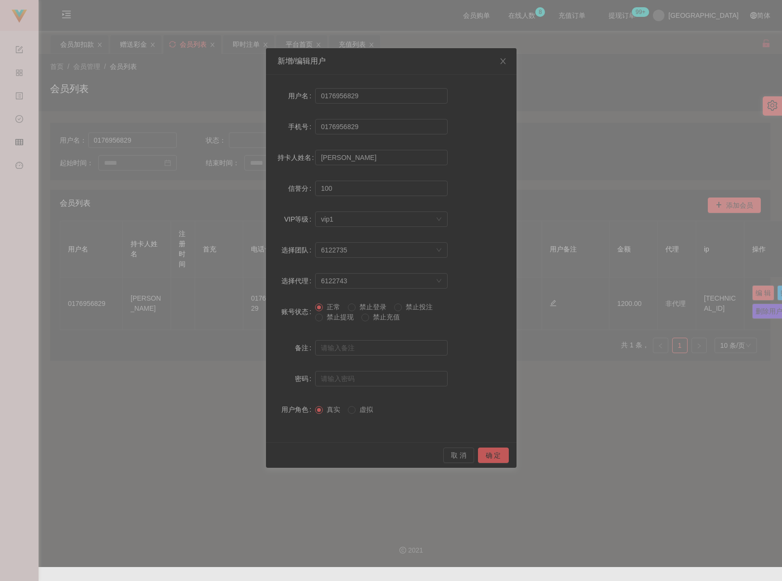
click at [327, 318] on span "禁止提现" at bounding box center [340, 317] width 35 height 8
click at [488, 456] on button "确 定" at bounding box center [493, 455] width 31 height 15
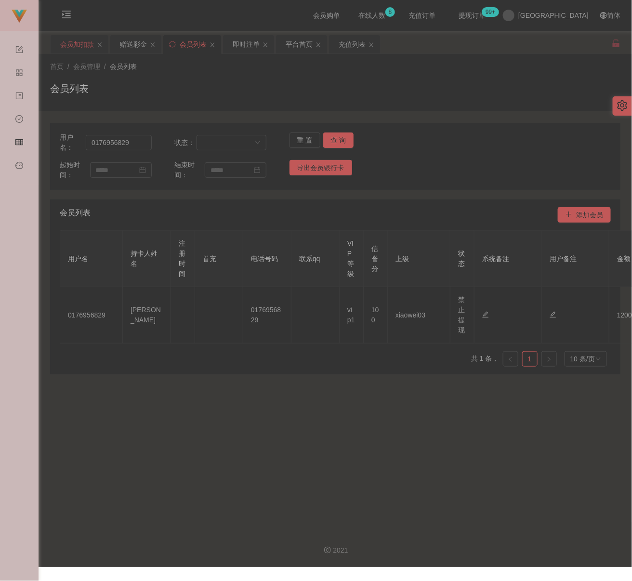
click at [76, 44] on div "会员加扣款" at bounding box center [77, 44] width 34 height 18
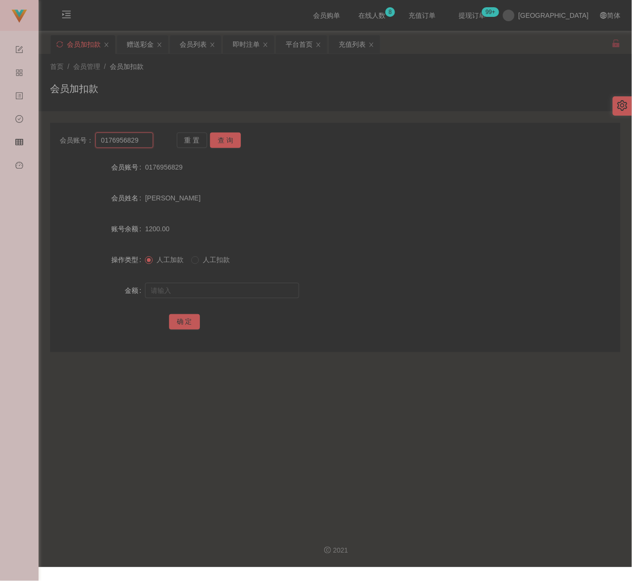
click at [141, 145] on input "0176956829" at bounding box center [124, 140] width 58 height 15
paste input "Kahoe"
type input "Kahoe"
click at [238, 141] on button "查 询" at bounding box center [225, 140] width 31 height 15
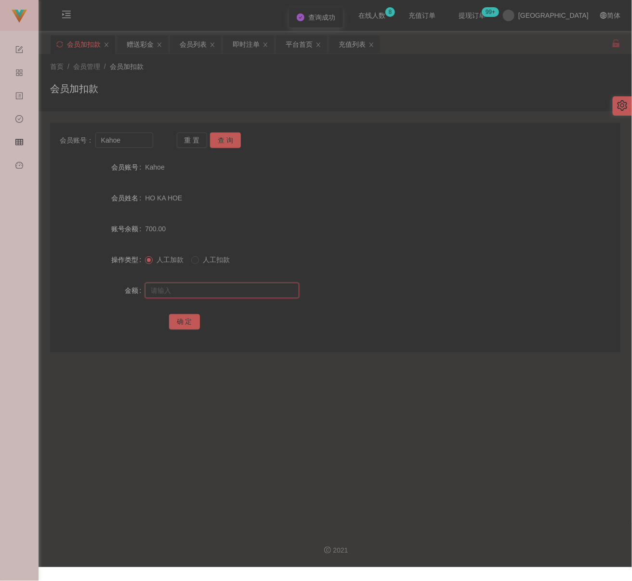
click at [233, 292] on input "text" at bounding box center [222, 290] width 154 height 15
click at [261, 292] on input "text" at bounding box center [222, 290] width 154 height 15
paste input "2000"
type input "2000"
click at [176, 327] on button "确 定" at bounding box center [184, 321] width 31 height 15
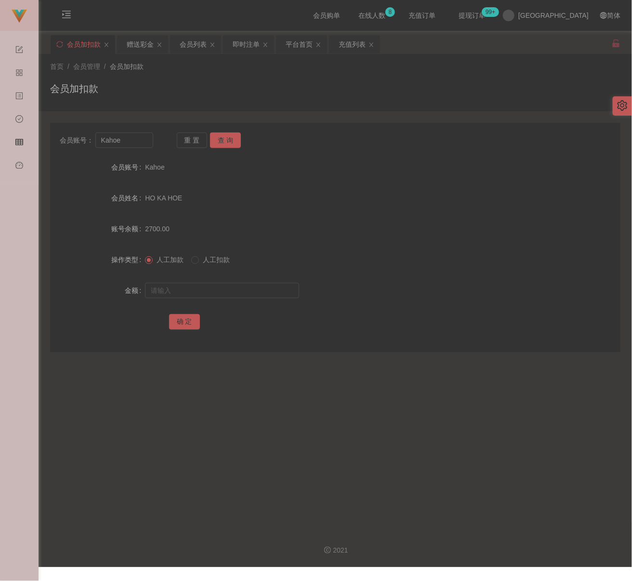
click at [190, 75] on div "首页 / 会员管理 / 会员加扣款 / 会员加扣款" at bounding box center [335, 83] width 571 height 42
click at [189, 45] on div "会员列表" at bounding box center [193, 44] width 27 height 18
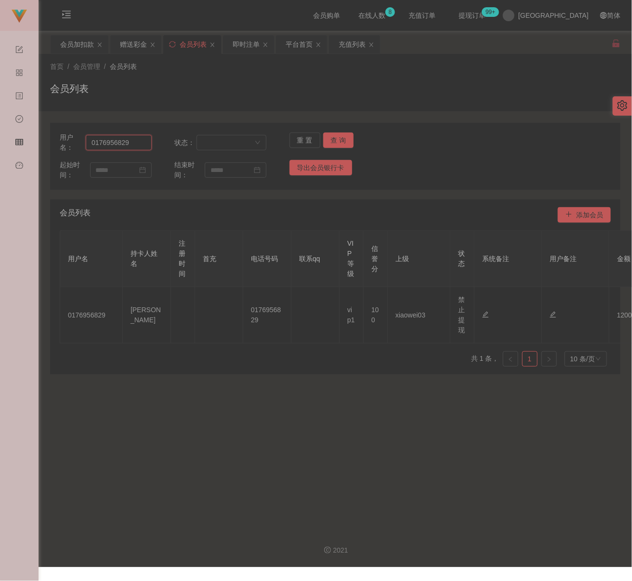
click at [129, 145] on input "0176956829" at bounding box center [119, 142] width 66 height 15
paste input "Beeyin"
type input "Beeyin"
click at [335, 143] on button "查 询" at bounding box center [338, 140] width 31 height 15
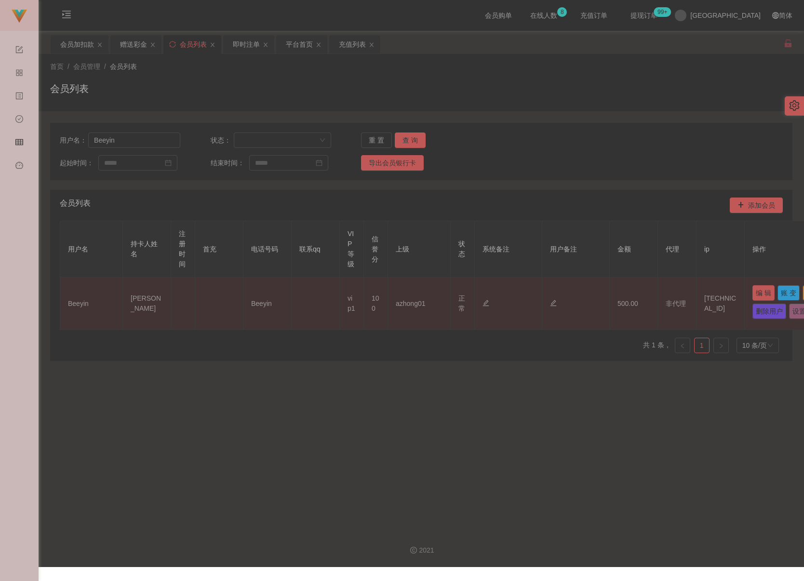
click at [632, 294] on button "编 辑" at bounding box center [763, 292] width 22 height 15
type input "Beeyin"
type input "[PERSON_NAME]"
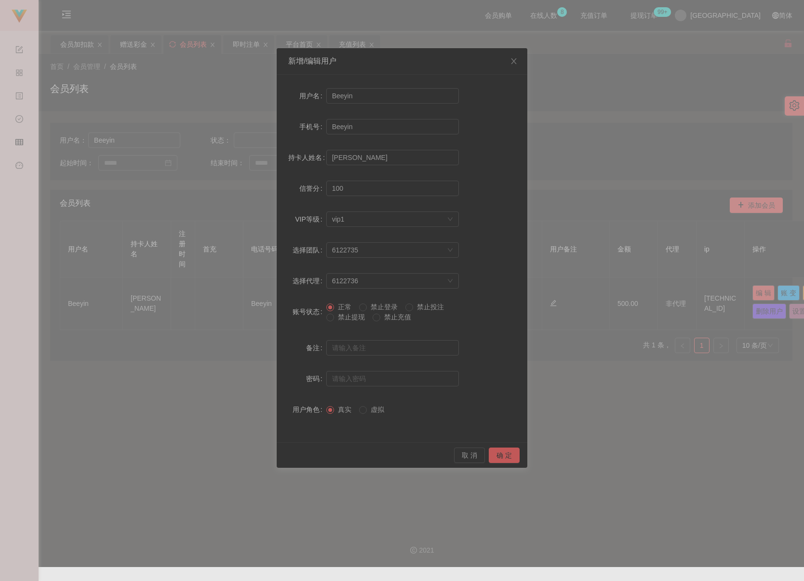
click at [356, 317] on span "禁止提现" at bounding box center [351, 317] width 35 height 8
click at [494, 456] on button "确 定" at bounding box center [504, 455] width 31 height 15
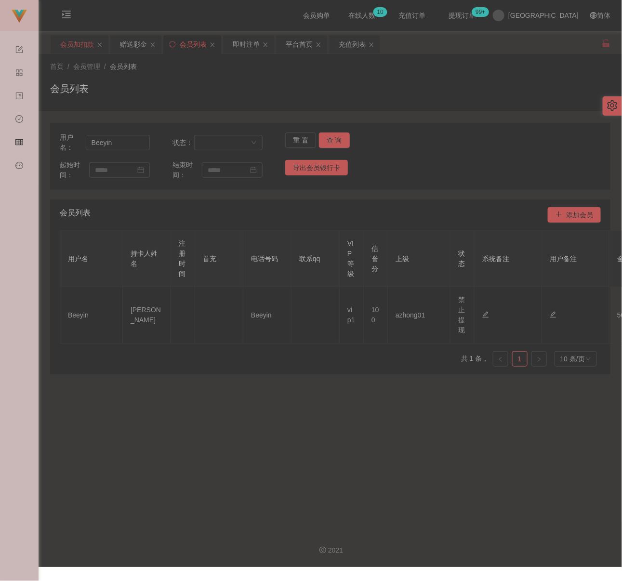
click at [75, 47] on div "会员加扣款" at bounding box center [77, 44] width 34 height 18
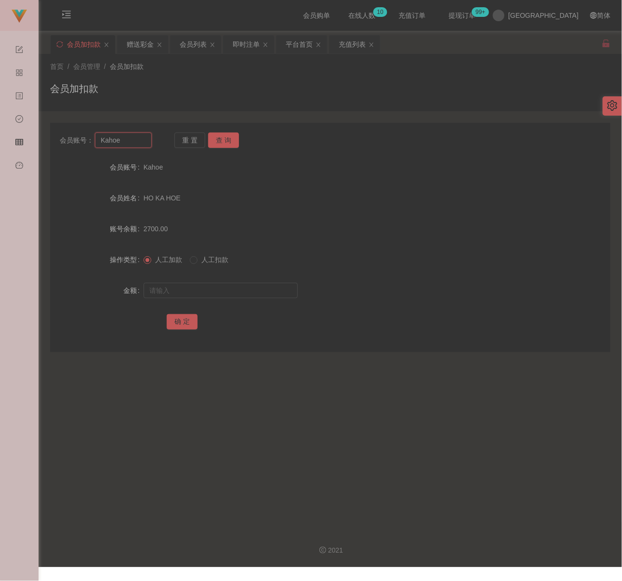
click at [134, 136] on input "Kahoe" at bounding box center [123, 140] width 57 height 15
paste input "shawndefille89"
type input "shawndefille89"
click at [220, 142] on button "查 询" at bounding box center [223, 140] width 31 height 15
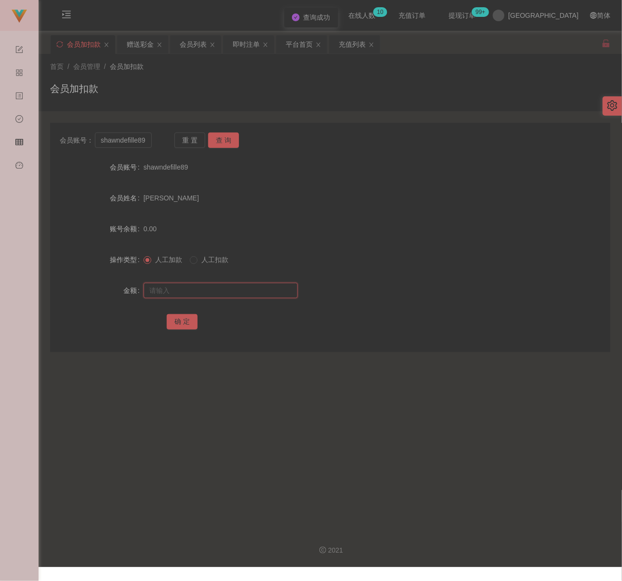
click at [251, 292] on input "text" at bounding box center [221, 290] width 154 height 15
click at [259, 294] on input "text" at bounding box center [221, 290] width 154 height 15
paste input "500"
type input "500"
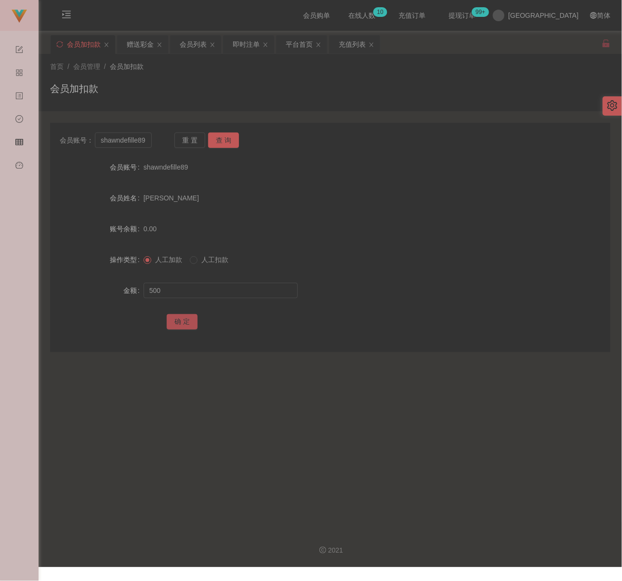
click at [189, 322] on button "确 定" at bounding box center [182, 321] width 31 height 15
click at [200, 45] on div "会员列表" at bounding box center [193, 44] width 27 height 18
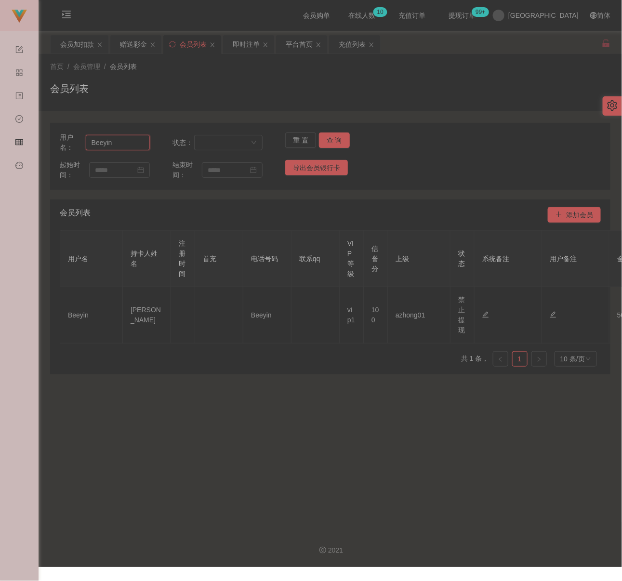
click at [126, 142] on input "Beeyin" at bounding box center [118, 142] width 64 height 15
paste input "shawndefille89"
type input "shawndefille89"
click at [333, 135] on button "查 询" at bounding box center [334, 140] width 31 height 15
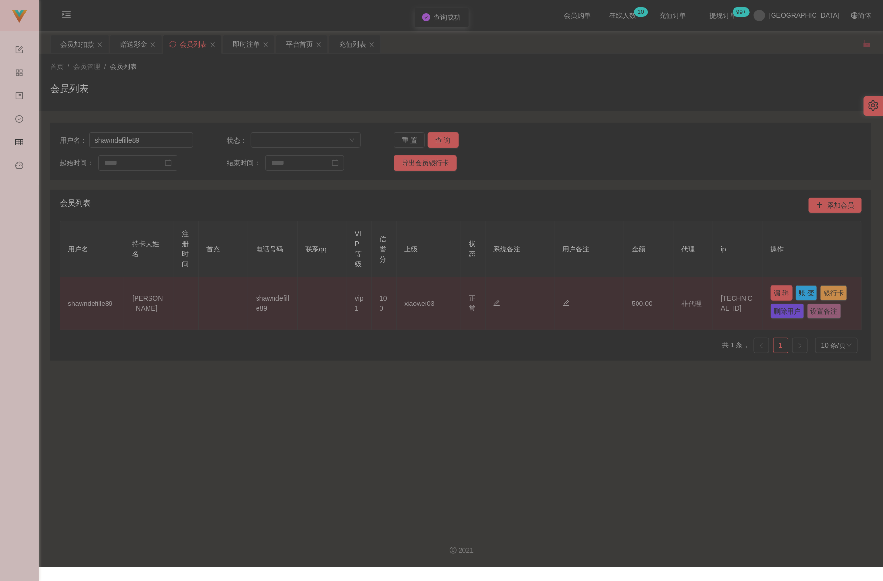
click at [632, 290] on button "编 辑" at bounding box center [781, 292] width 22 height 15
type input "shawndefille89"
type input "[PERSON_NAME]"
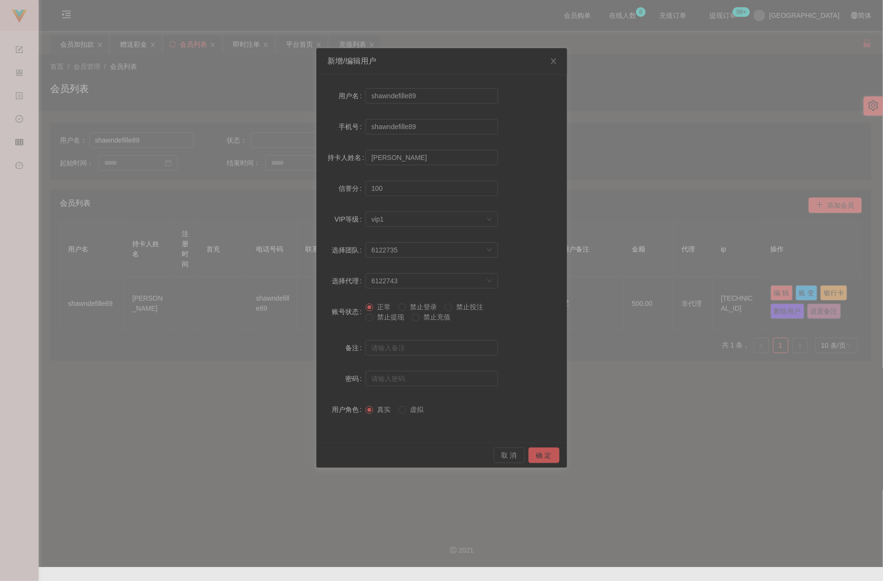
click at [388, 320] on span "禁止提现" at bounding box center [390, 317] width 35 height 8
click at [551, 455] on button "确 定" at bounding box center [543, 455] width 31 height 15
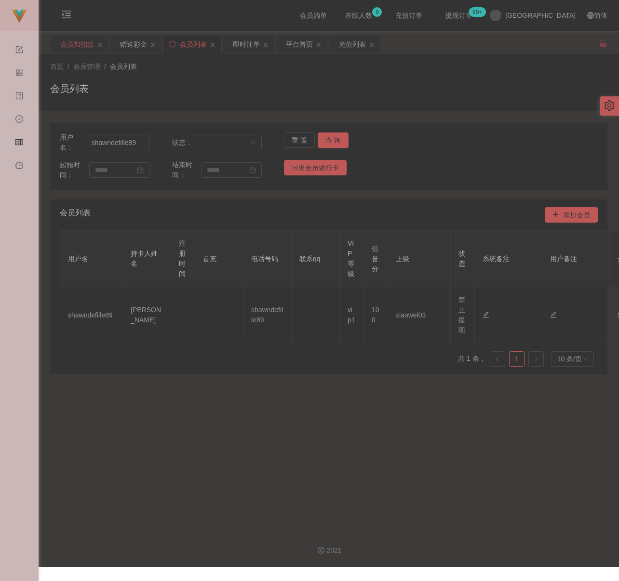
click at [71, 43] on div "会员加扣款" at bounding box center [77, 44] width 34 height 18
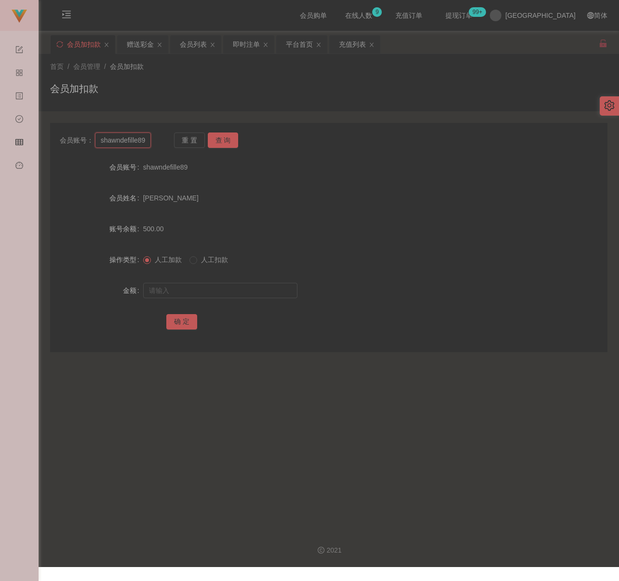
click at [139, 136] on input "shawndefille89" at bounding box center [123, 140] width 56 height 15
paste input "weifeng"
type input "weifeng"
click at [228, 138] on button "查 询" at bounding box center [223, 140] width 31 height 15
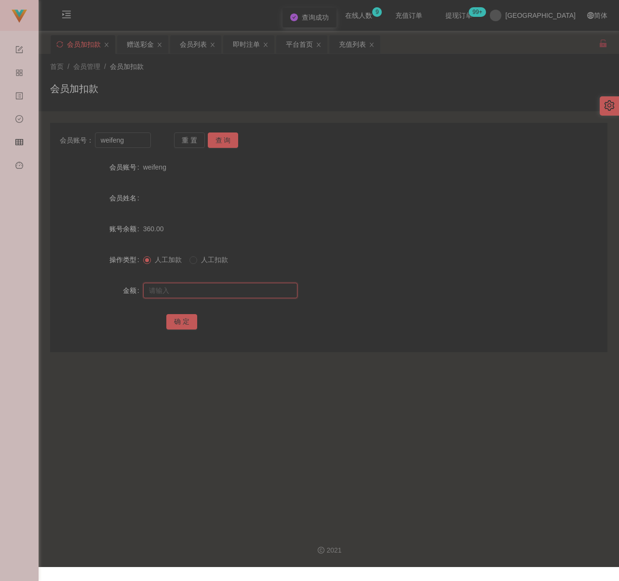
click at [213, 291] on input "text" at bounding box center [220, 290] width 154 height 15
click at [214, 285] on input "text" at bounding box center [220, 290] width 154 height 15
paste input "140"
type input "140"
click at [184, 317] on button "确 定" at bounding box center [181, 321] width 31 height 15
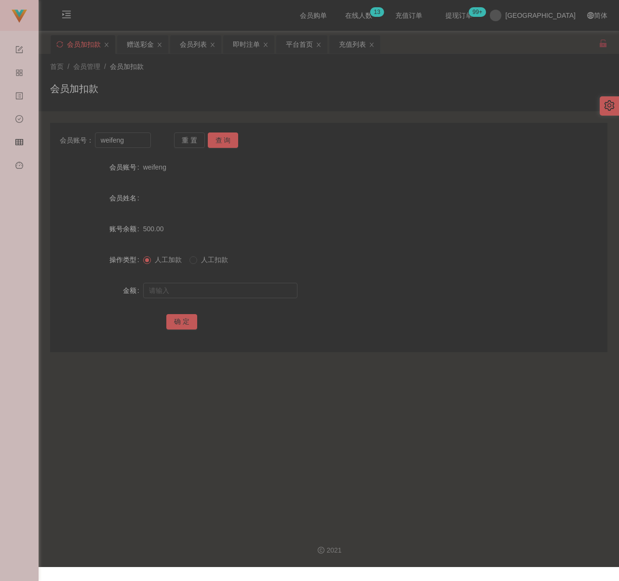
click at [319, 79] on div "首页 / 会员管理 / 会员加扣款 / 会员加扣款" at bounding box center [328, 83] width 557 height 42
click at [145, 141] on input "weifeng" at bounding box center [123, 140] width 56 height 15
paste input "qawzse123"
type input "qawzse123"
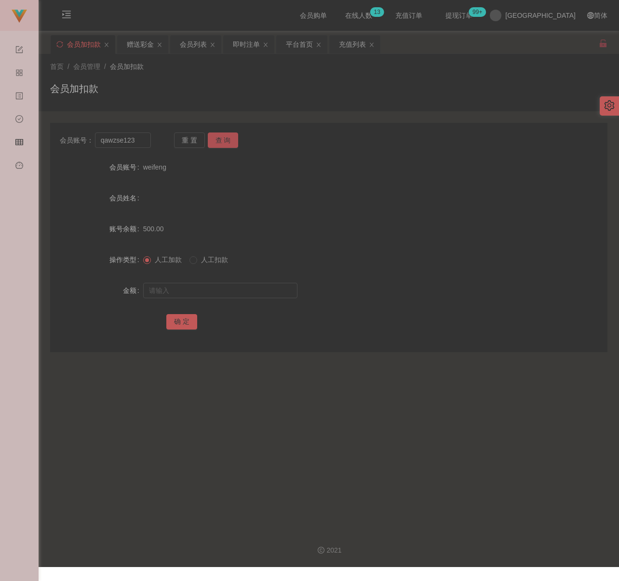
click at [213, 140] on button "查 询" at bounding box center [223, 140] width 31 height 15
drag, startPoint x: 219, startPoint y: 289, endPoint x: 233, endPoint y: 291, distance: 14.5
click at [219, 289] on input "text" at bounding box center [220, 290] width 154 height 15
drag, startPoint x: 288, startPoint y: 285, endPoint x: 280, endPoint y: 286, distance: 8.3
click at [288, 285] on input "text" at bounding box center [220, 290] width 154 height 15
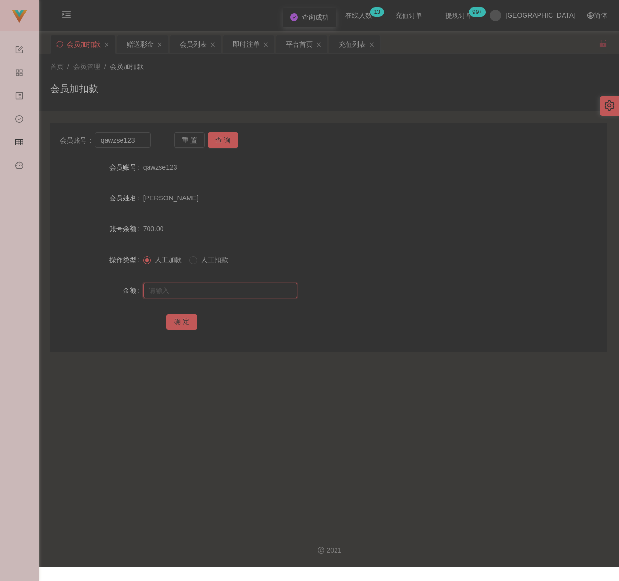
paste input "2000"
type input "2000"
click at [183, 322] on button "确 定" at bounding box center [181, 321] width 31 height 15
click at [140, 138] on input "qawzse123" at bounding box center [123, 140] width 56 height 15
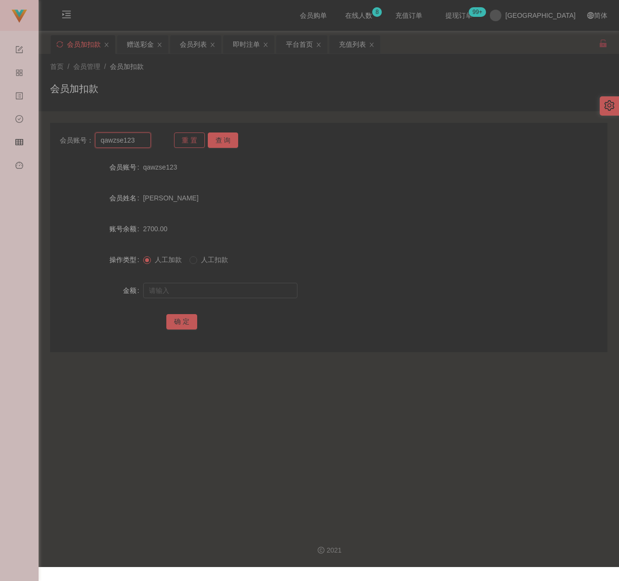
paste input "Sindyteoh89"
type input "Sindyteoh89"
click at [217, 136] on button "查 询" at bounding box center [223, 140] width 31 height 15
drag, startPoint x: 220, startPoint y: 294, endPoint x: 229, endPoint y: 293, distance: 8.8
click at [220, 294] on input "text" at bounding box center [220, 290] width 154 height 15
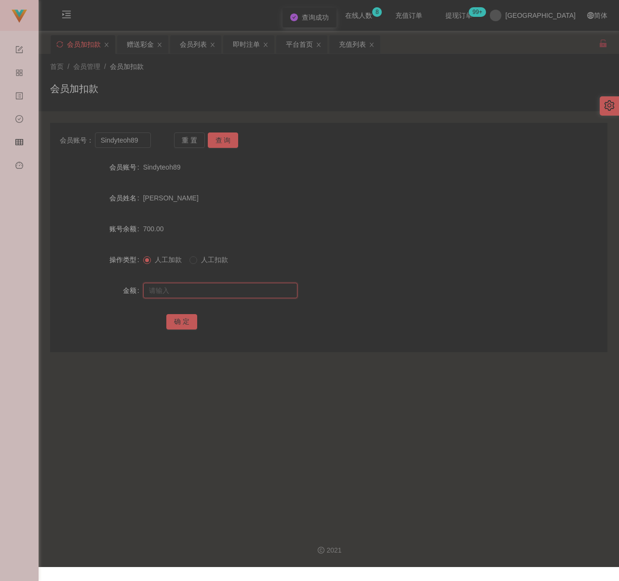
drag, startPoint x: 253, startPoint y: 290, endPoint x: 242, endPoint y: 293, distance: 11.5
click at [253, 289] on input "text" at bounding box center [220, 290] width 154 height 15
paste input "2000"
type input "2000"
click at [184, 318] on button "确 定" at bounding box center [181, 321] width 31 height 15
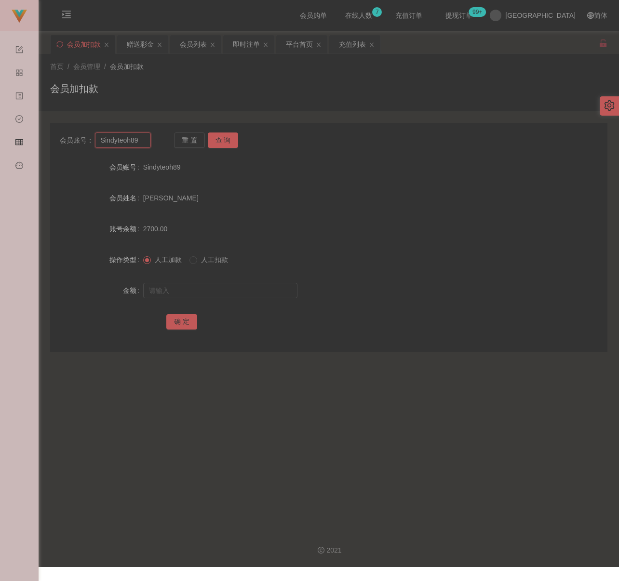
click at [142, 141] on input "Sindyteoh89" at bounding box center [123, 140] width 56 height 15
paste input "0176998068"
type input "0176998068"
click at [223, 138] on button "查 询" at bounding box center [223, 140] width 31 height 15
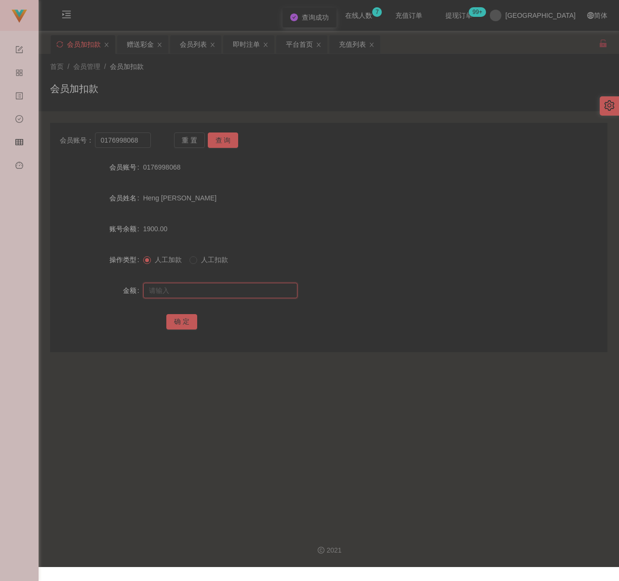
click at [210, 288] on input "text" at bounding box center [220, 290] width 154 height 15
type input "3000"
click at [177, 323] on button "确 定" at bounding box center [181, 321] width 31 height 15
click at [354, 98] on div "会员加扣款" at bounding box center [328, 92] width 557 height 22
click at [200, 45] on div "会员列表" at bounding box center [193, 44] width 27 height 18
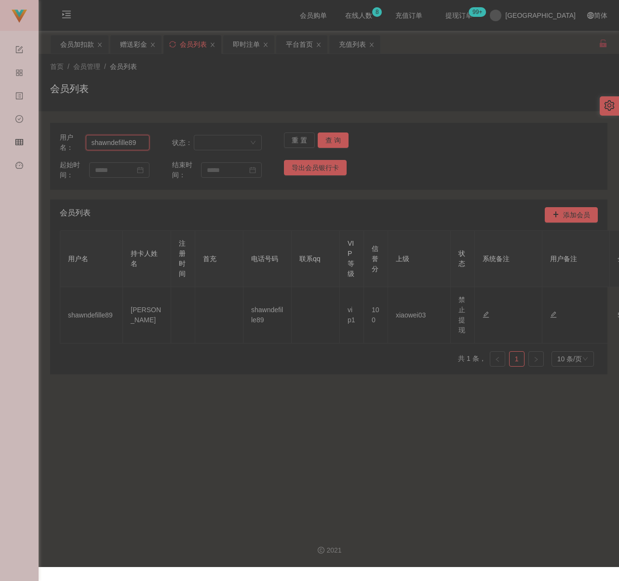
click at [142, 143] on input "shawndefille89" at bounding box center [118, 142] width 64 height 15
paste input "0164838838"
type input "0164838838"
click at [322, 135] on button "查 询" at bounding box center [333, 140] width 31 height 15
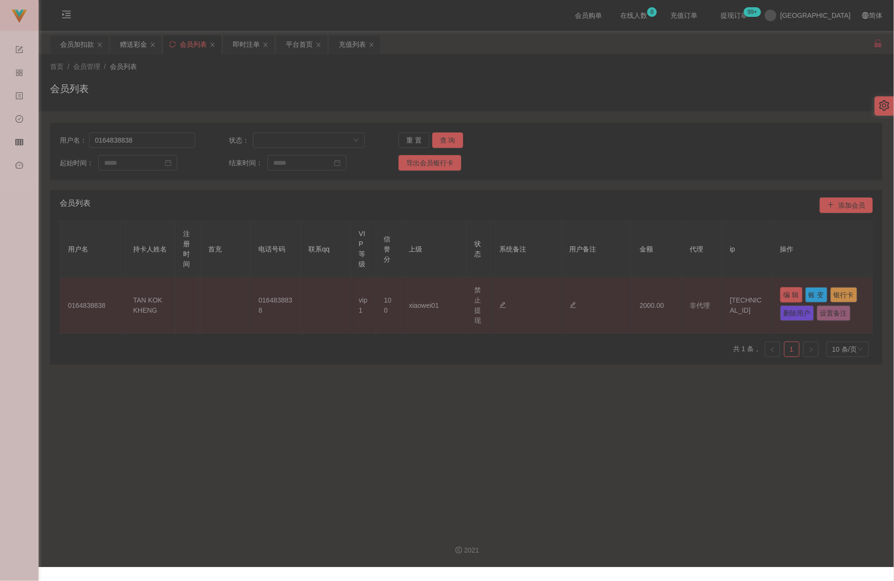
click at [632, 292] on button "编 辑" at bounding box center [791, 294] width 22 height 15
type input "0164838838"
type input "TAN KOK KHENG"
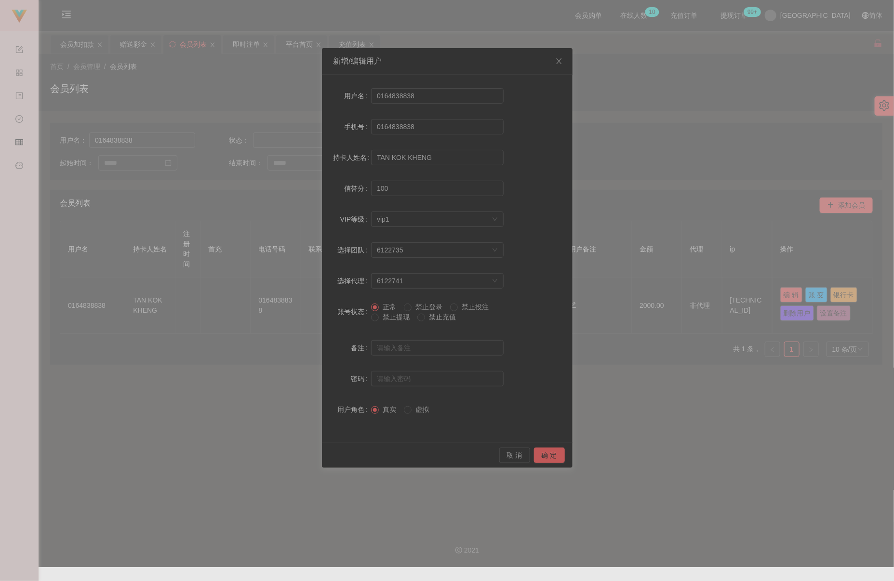
click at [467, 307] on span "禁止投注" at bounding box center [475, 307] width 35 height 8
click at [547, 453] on button "确 定" at bounding box center [549, 455] width 31 height 15
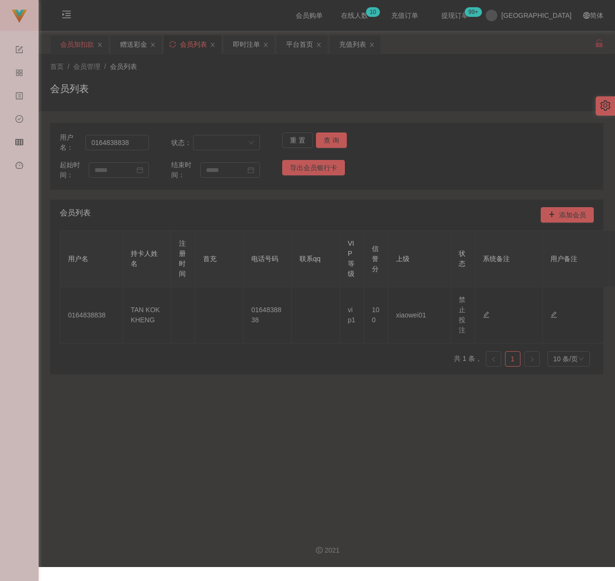
click at [68, 42] on div "会员加扣款" at bounding box center [77, 44] width 34 height 18
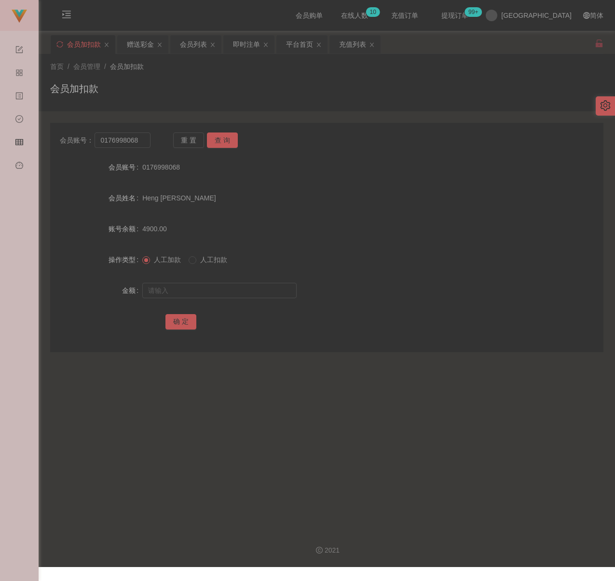
click at [242, 87] on div "会员加扣款" at bounding box center [326, 92] width 553 height 22
click at [139, 145] on input "0176998068" at bounding box center [121, 140] width 55 height 15
paste input "Kahoe"
type input "Kahoe"
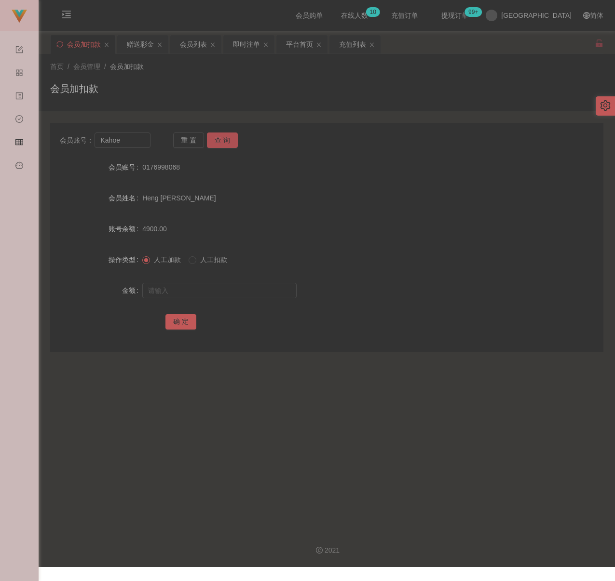
click at [226, 141] on button "查 询" at bounding box center [222, 140] width 31 height 15
drag, startPoint x: 201, startPoint y: 293, endPoint x: 198, endPoint y: 283, distance: 9.6
click at [201, 293] on input "text" at bounding box center [219, 290] width 154 height 15
click at [265, 293] on input "text" at bounding box center [219, 290] width 154 height 15
paste input "3000"
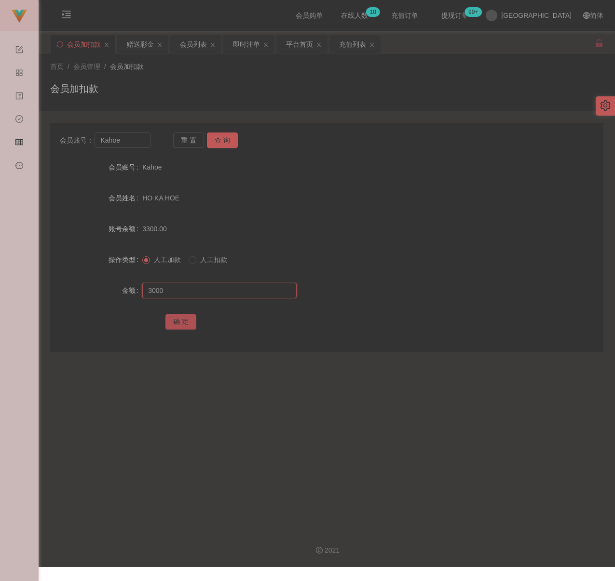
type input "3000"
click at [181, 321] on button "确 定" at bounding box center [180, 321] width 31 height 15
click at [270, 86] on div "会员加扣款" at bounding box center [326, 92] width 553 height 22
click at [136, 44] on div "赠送彩金" at bounding box center [140, 44] width 27 height 18
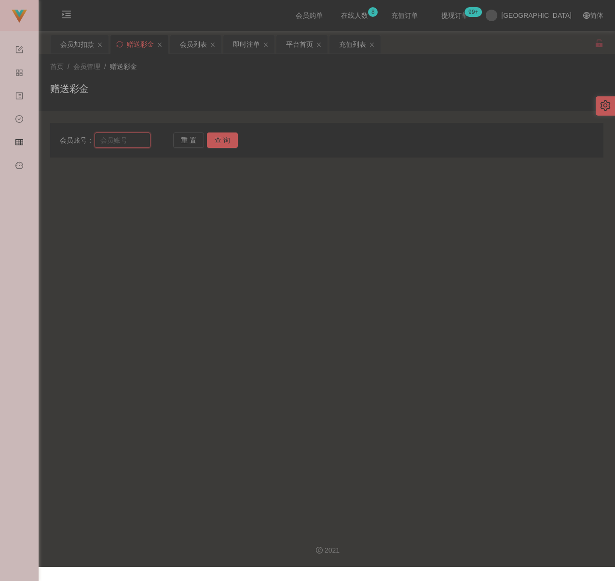
click at [134, 139] on input "text" at bounding box center [121, 140] width 55 height 15
paste input "Kahoe"
type input "Kahoe"
click at [231, 139] on button "查 询" at bounding box center [222, 140] width 31 height 15
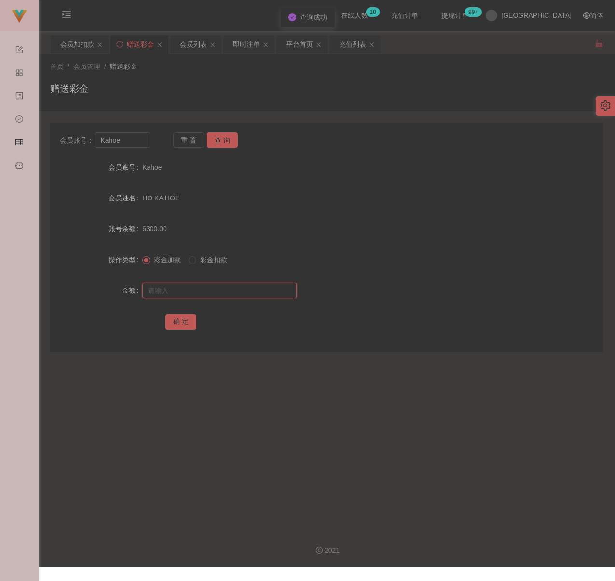
click at [200, 294] on input "text" at bounding box center [219, 290] width 154 height 15
type input "2000"
click at [181, 325] on button "确 定" at bounding box center [180, 321] width 31 height 15
click at [68, 41] on div "会员加扣款" at bounding box center [77, 44] width 34 height 18
click at [223, 85] on div "会员加扣款" at bounding box center [326, 92] width 553 height 22
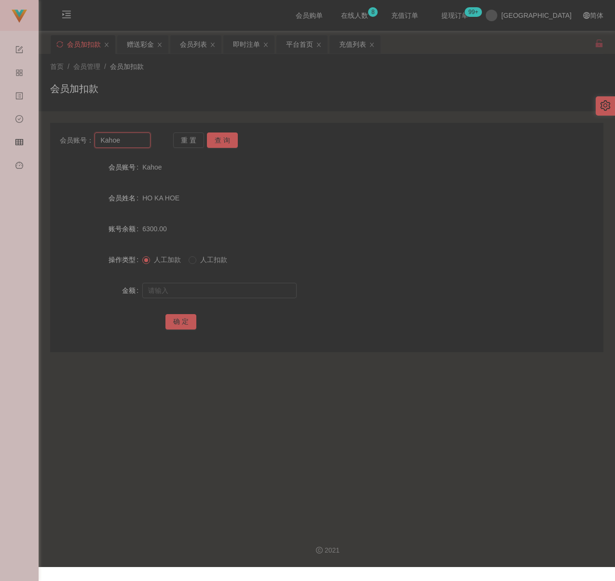
click at [134, 136] on input "Kahoe" at bounding box center [121, 140] width 55 height 15
paste input "Beeyin"
type input "Beeyin"
click at [219, 144] on button "查 询" at bounding box center [222, 140] width 31 height 15
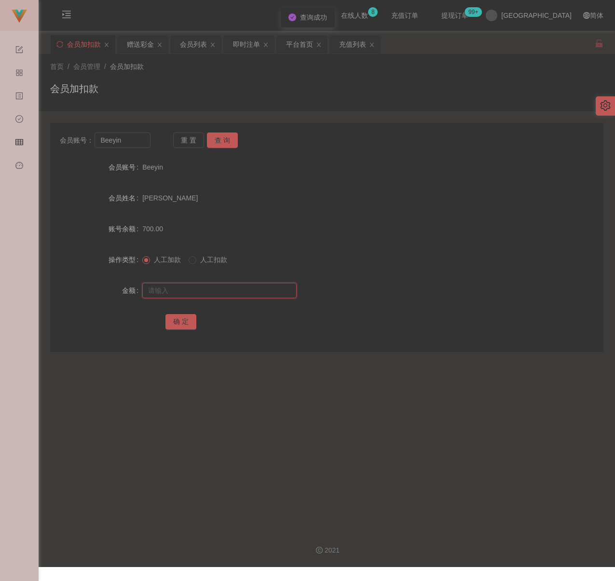
click at [215, 285] on input "text" at bounding box center [219, 290] width 154 height 15
click at [268, 286] on input "text" at bounding box center [219, 290] width 154 height 15
paste input "2000"
type input "2000"
click at [184, 321] on button "确 定" at bounding box center [180, 321] width 31 height 15
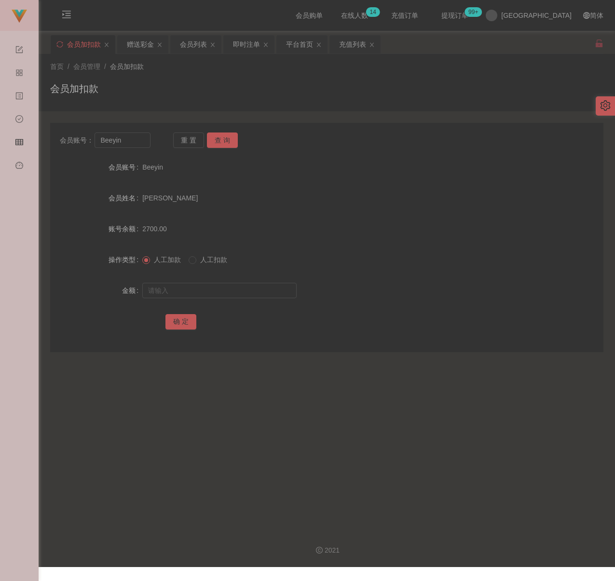
click at [256, 87] on div "会员加扣款" at bounding box center [326, 92] width 553 height 22
click at [144, 143] on input "Beeyin" at bounding box center [121, 140] width 55 height 15
paste input "Yapp"
type input "Yapp"
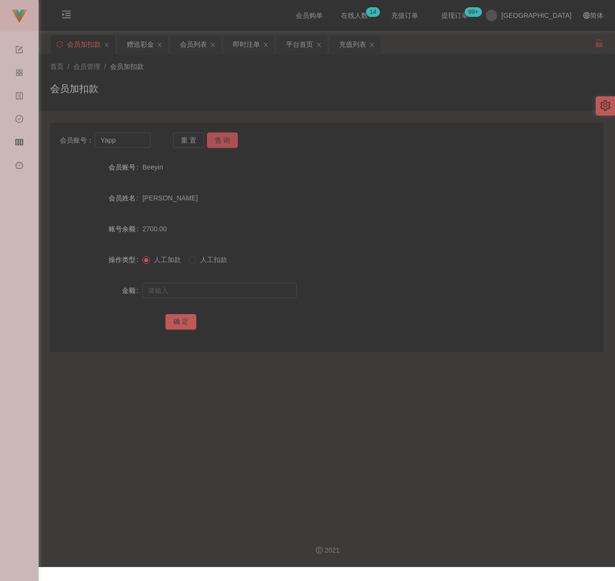
click at [216, 136] on button "查 询" at bounding box center [222, 140] width 31 height 15
drag, startPoint x: 204, startPoint y: 294, endPoint x: 221, endPoint y: 293, distance: 17.4
click at [204, 294] on input "text" at bounding box center [219, 290] width 154 height 15
drag, startPoint x: 215, startPoint y: 292, endPoint x: 208, endPoint y: 295, distance: 7.1
click at [215, 292] on input "text" at bounding box center [219, 290] width 154 height 15
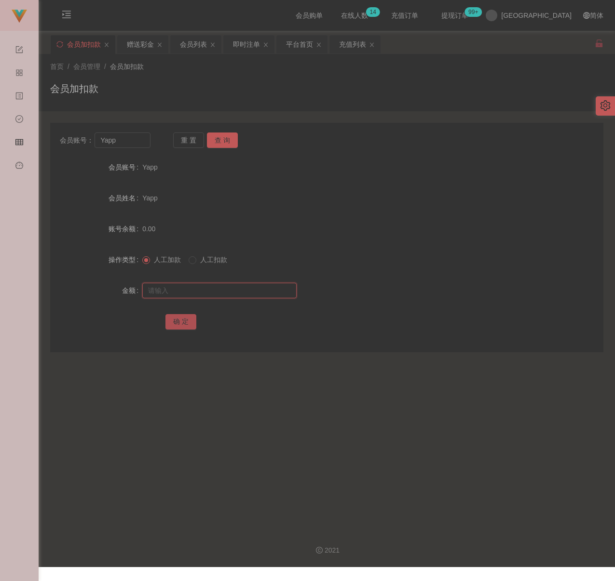
paste input "500"
type input "500"
click at [187, 325] on button "确 定" at bounding box center [180, 321] width 31 height 15
click at [190, 84] on div "会员加扣款" at bounding box center [326, 92] width 553 height 22
click at [121, 130] on div "会员账号： Yapp 重 置 查 询 会员账号 Yapp 会员姓名 Yapp 账号余额 500.00 操作类型 人工加款 人工扣款 金额 确 定" at bounding box center [326, 237] width 553 height 229
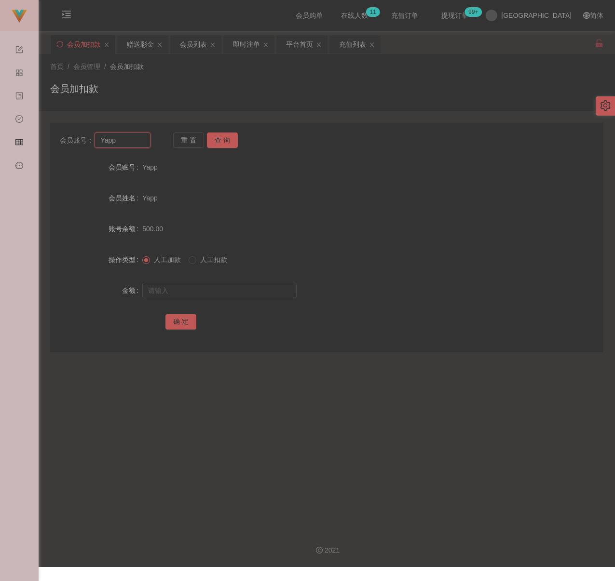
click at [122, 136] on input "Yapp" at bounding box center [121, 140] width 55 height 15
paste input "0176998068"
type input "0176998068"
click at [213, 139] on button "查 询" at bounding box center [222, 140] width 31 height 15
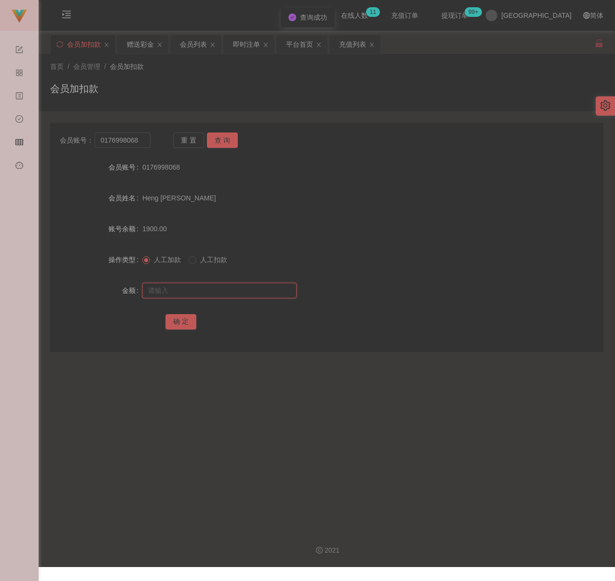
click at [210, 288] on input "text" at bounding box center [219, 290] width 154 height 15
click at [205, 283] on input "text" at bounding box center [219, 290] width 154 height 15
paste input "6000"
type input "6000"
click at [177, 318] on button "确 定" at bounding box center [180, 321] width 31 height 15
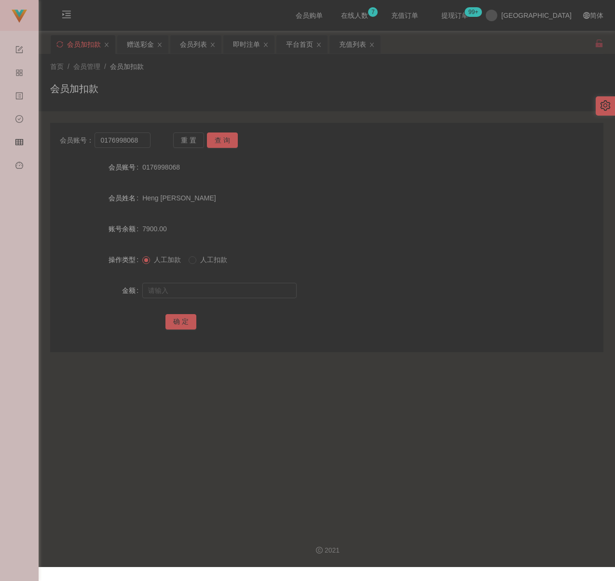
click at [210, 81] on div "会员加扣款" at bounding box center [326, 92] width 553 height 22
click at [142, 141] on input "0176998068" at bounding box center [121, 140] width 55 height 15
paste input "qawzse123"
type input "qawzse123"
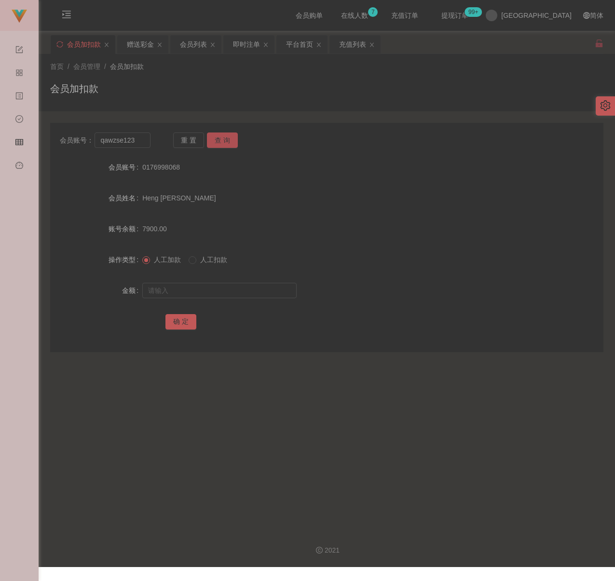
drag, startPoint x: 223, startPoint y: 139, endPoint x: 219, endPoint y: 144, distance: 5.8
click at [223, 139] on button "查 询" at bounding box center [222, 140] width 31 height 15
click at [218, 286] on input "text" at bounding box center [219, 290] width 154 height 15
click at [229, 293] on input "text" at bounding box center [219, 290] width 154 height 15
paste input "5200"
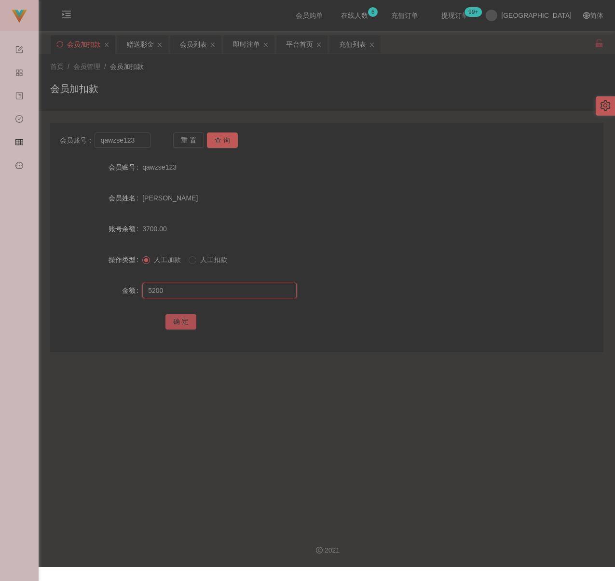
type input "5200"
click at [187, 317] on button "确 定" at bounding box center [180, 321] width 31 height 15
click at [245, 90] on div "会员加扣款" at bounding box center [326, 92] width 553 height 22
click at [136, 143] on input "qawzse123" at bounding box center [121, 140] width 55 height 15
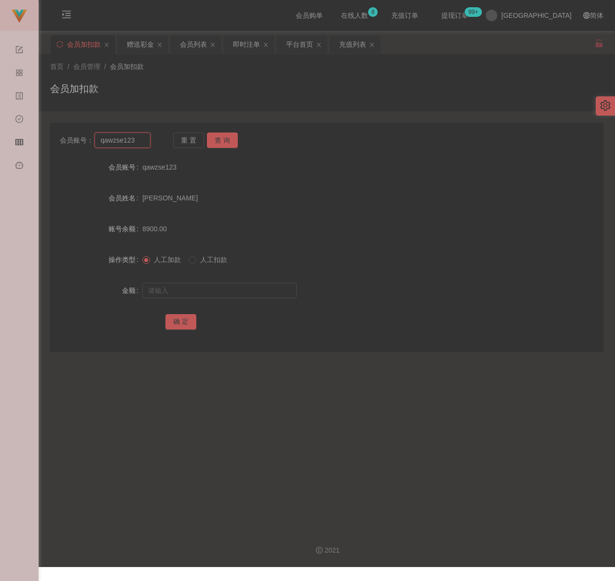
paste input "0175754992"
type input "0175754992"
click at [222, 142] on button "查 询" at bounding box center [222, 140] width 31 height 15
click at [195, 292] on input "text" at bounding box center [219, 290] width 154 height 15
click at [246, 289] on input "text" at bounding box center [219, 290] width 154 height 15
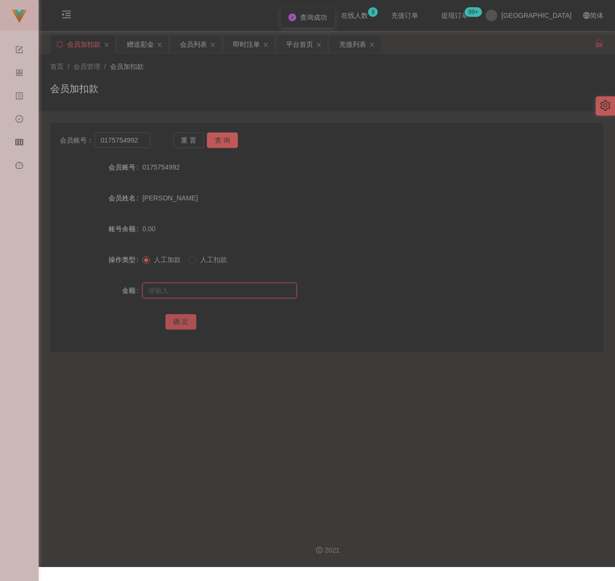
paste input "100"
type input "100"
click at [178, 320] on button "确 定" at bounding box center [180, 321] width 31 height 15
click at [140, 142] on input "0175754992" at bounding box center [121, 140] width 55 height 15
click at [140, 141] on input "0175754992" at bounding box center [121, 140] width 55 height 15
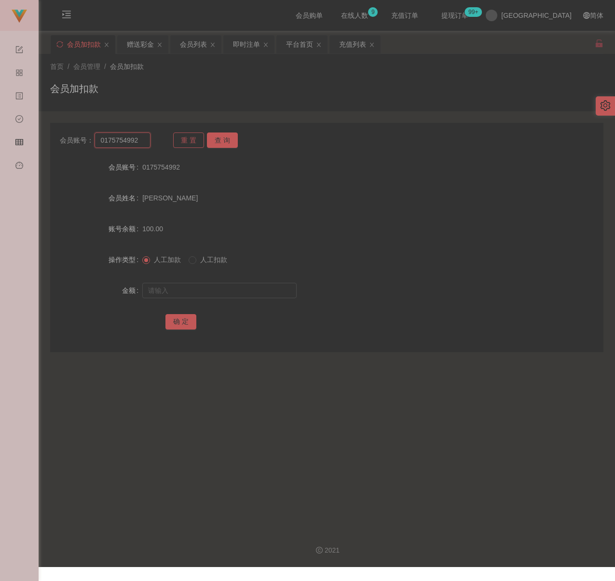
paste input "qq123"
type input "qq123"
click at [236, 135] on button "查 询" at bounding box center [222, 140] width 31 height 15
click at [215, 291] on input "text" at bounding box center [219, 290] width 154 height 15
drag, startPoint x: 246, startPoint y: 289, endPoint x: 234, endPoint y: 295, distance: 12.9
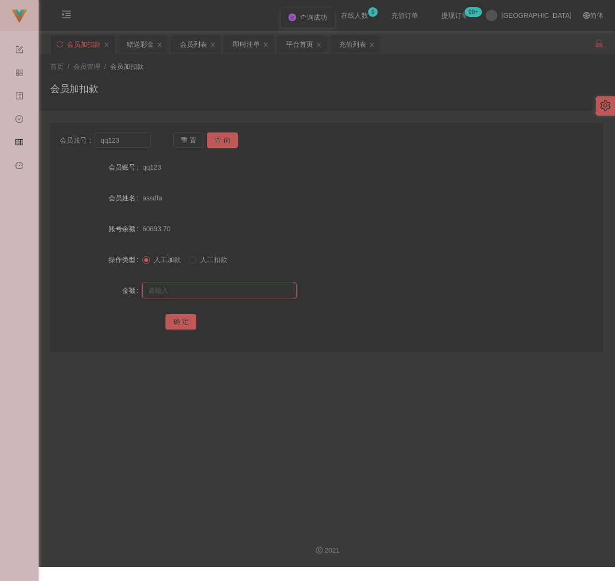
click at [246, 289] on input "text" at bounding box center [219, 290] width 154 height 15
paste input "300"
type input "300"
drag, startPoint x: 181, startPoint y: 322, endPoint x: 187, endPoint y: 322, distance: 5.9
click at [181, 322] on button "确 定" at bounding box center [180, 321] width 31 height 15
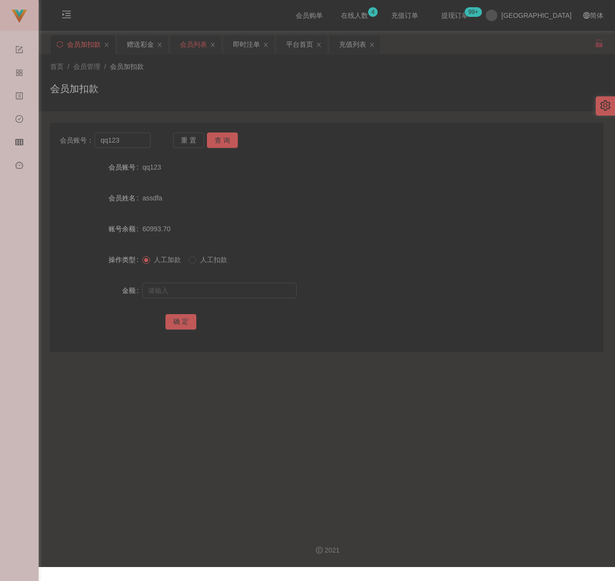
click at [197, 43] on div "会员列表" at bounding box center [193, 44] width 27 height 18
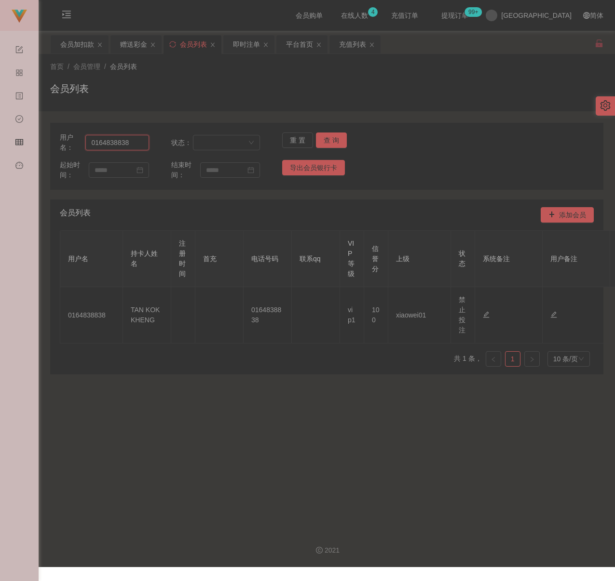
click at [131, 142] on input "0164838838" at bounding box center [116, 142] width 63 height 15
paste input "JKtan"
type input "JKtan"
drag, startPoint x: 327, startPoint y: 141, endPoint x: 356, endPoint y: 158, distance: 33.9
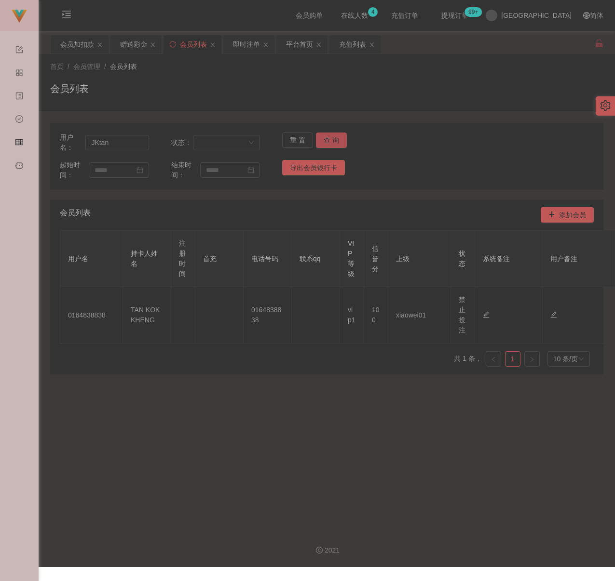
click at [327, 141] on button "查 询" at bounding box center [331, 140] width 31 height 15
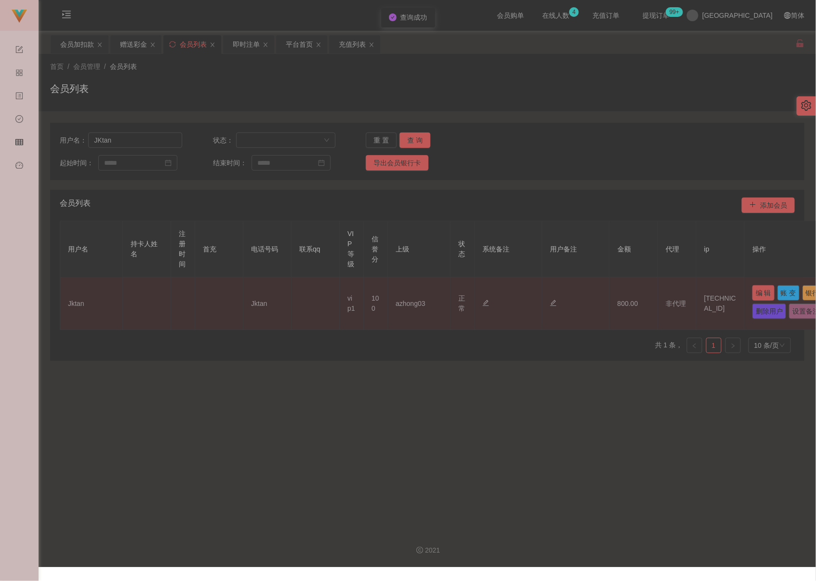
click at [632, 294] on button "编 辑" at bounding box center [763, 292] width 22 height 15
type input "Jktan"
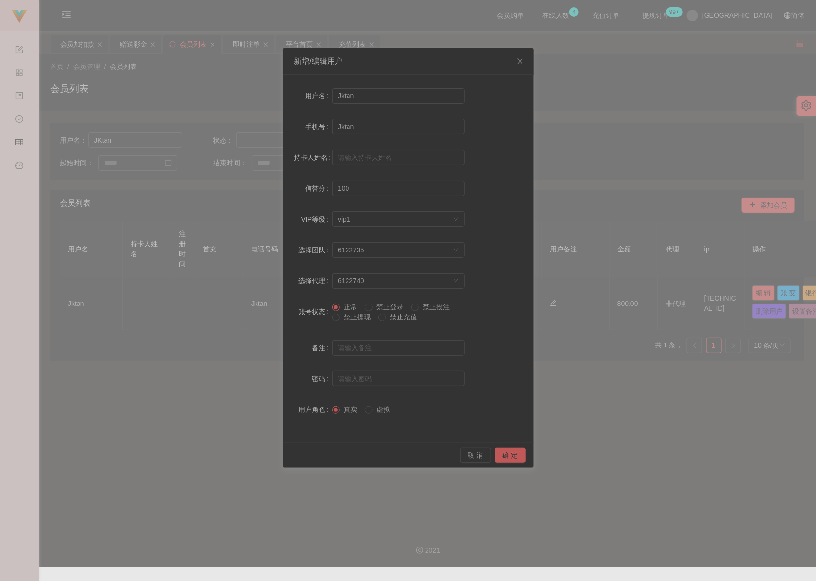
click at [361, 321] on label "禁止提现" at bounding box center [353, 317] width 42 height 10
click at [512, 453] on button "确 定" at bounding box center [510, 455] width 31 height 15
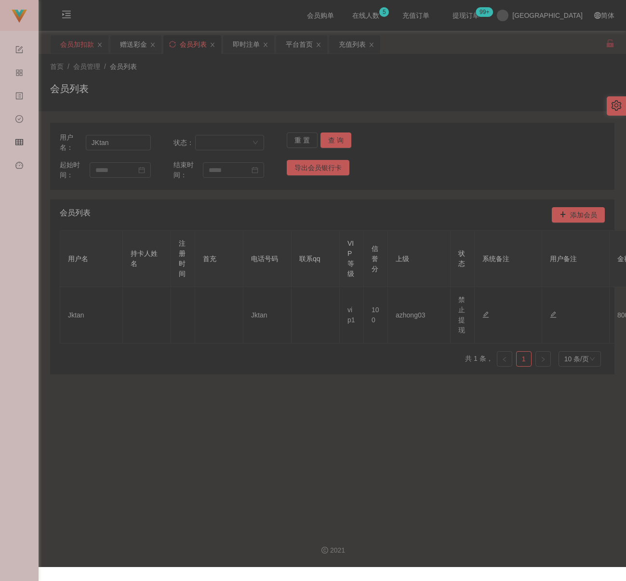
click at [79, 40] on div "会员加扣款" at bounding box center [77, 44] width 34 height 18
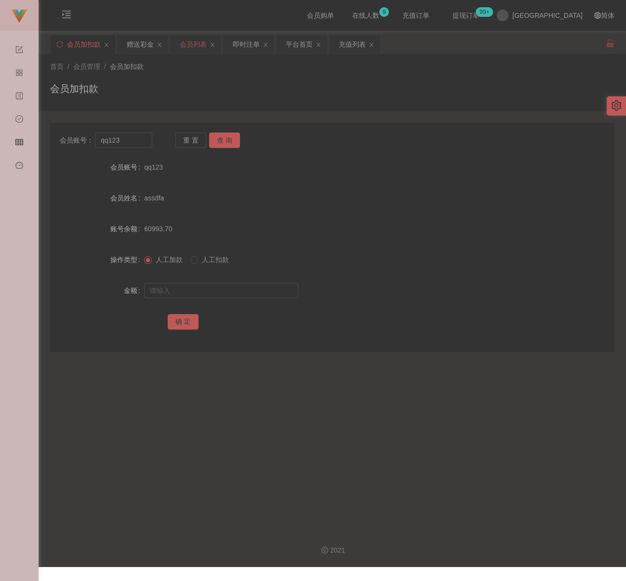
click at [189, 48] on div "会员列表" at bounding box center [193, 44] width 27 height 18
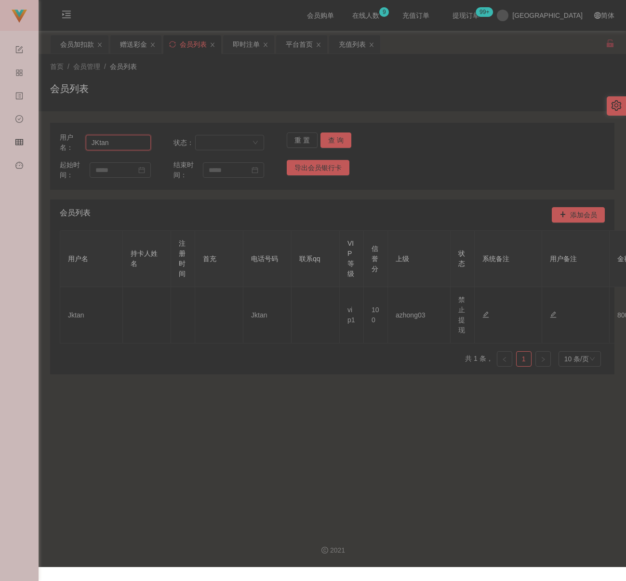
click at [135, 141] on input "JKtan" at bounding box center [118, 142] width 65 height 15
paste input "Aqua"
type input "Aqua"
click at [332, 143] on button "查 询" at bounding box center [336, 140] width 31 height 15
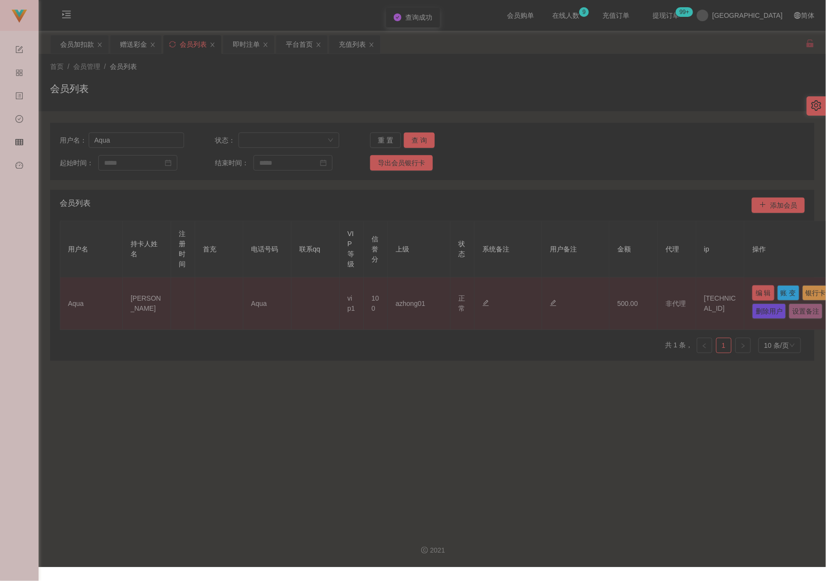
click at [632, 289] on button "编 辑" at bounding box center [763, 292] width 22 height 15
type input "Aqua"
type input "[PERSON_NAME]"
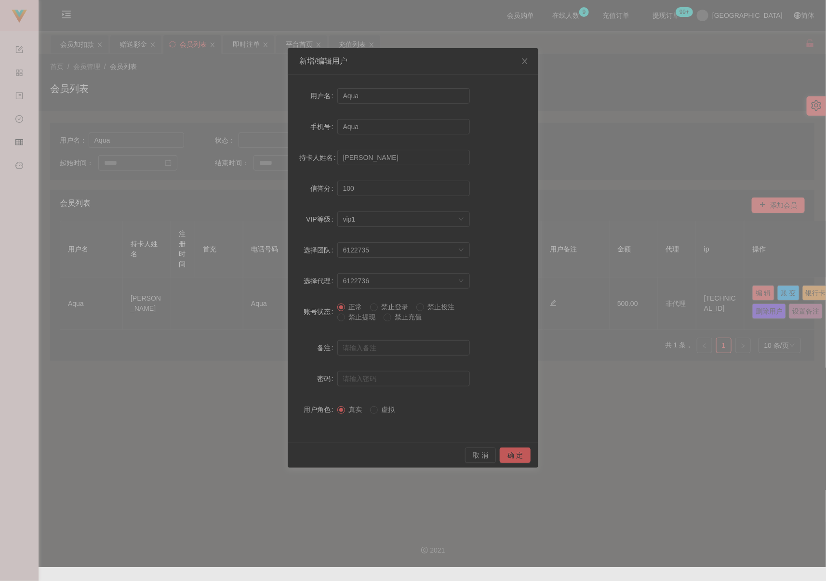
click at [360, 314] on span "禁止提现" at bounding box center [362, 317] width 35 height 8
click at [512, 459] on button "确 定" at bounding box center [515, 455] width 31 height 15
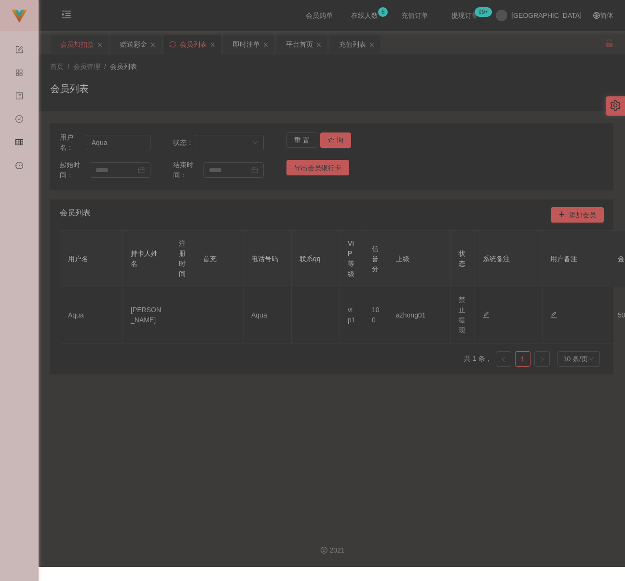
click at [79, 41] on div "会员加扣款" at bounding box center [77, 44] width 34 height 18
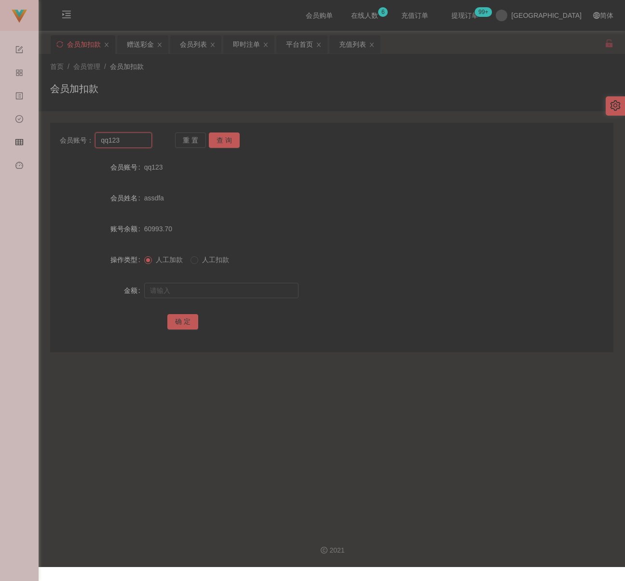
click at [128, 142] on input "qq123" at bounding box center [123, 140] width 57 height 15
paste input "Sindyteoh89"
type input "Sindyteoh89"
click at [217, 143] on button "查 询" at bounding box center [224, 140] width 31 height 15
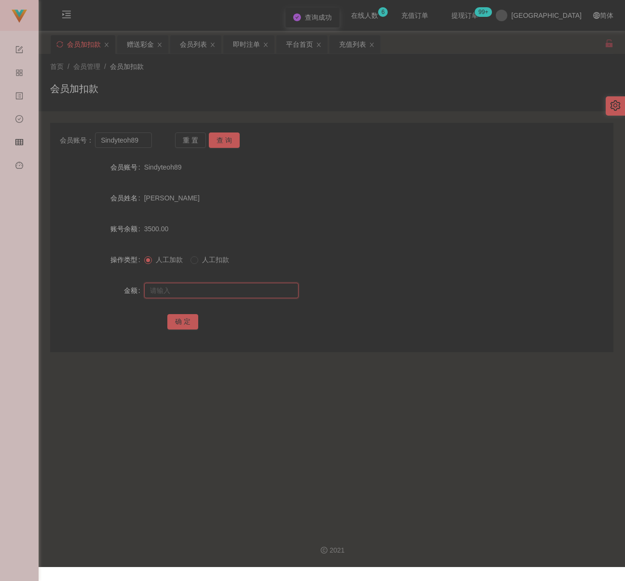
click at [223, 291] on input "text" at bounding box center [221, 290] width 154 height 15
click at [238, 291] on input "text" at bounding box center [221, 290] width 154 height 15
paste input "5000"
type input "5000"
click at [177, 323] on button "确 定" at bounding box center [182, 321] width 31 height 15
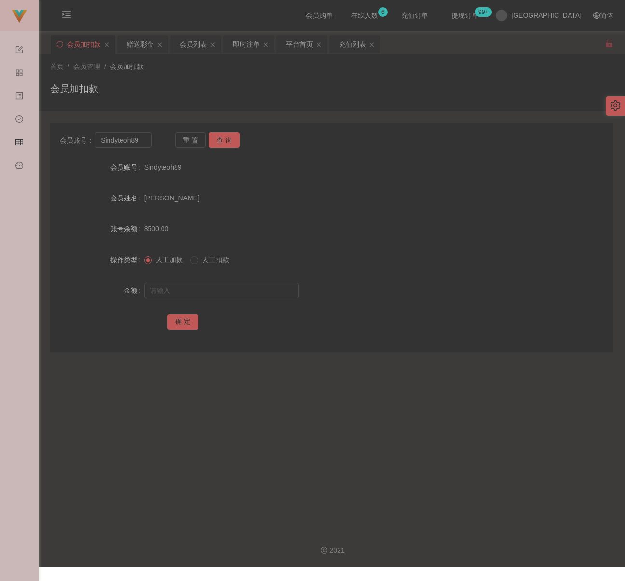
click at [169, 86] on div "会员加扣款" at bounding box center [331, 92] width 563 height 22
click at [143, 137] on input "Sindyteoh89" at bounding box center [123, 140] width 57 height 15
paste input "EdwinTay422"
type input "EdwinTay422"
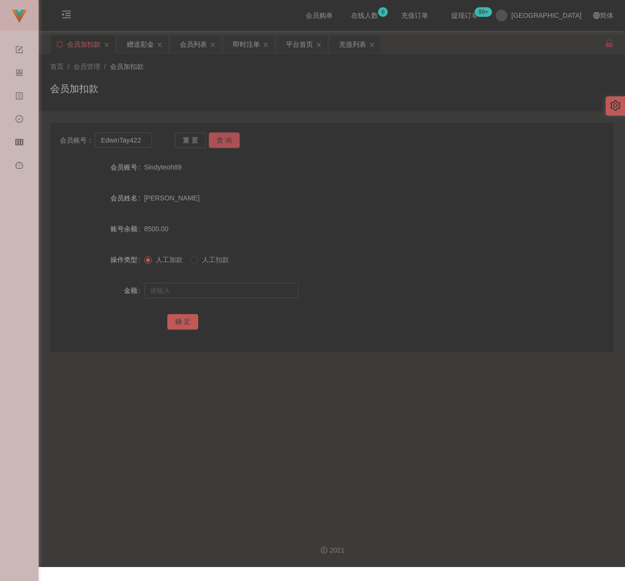
click at [226, 140] on button "查 询" at bounding box center [224, 140] width 31 height 15
click at [217, 294] on input "text" at bounding box center [221, 290] width 154 height 15
click at [252, 292] on input "text" at bounding box center [221, 290] width 154 height 15
paste input "30"
type input "30"
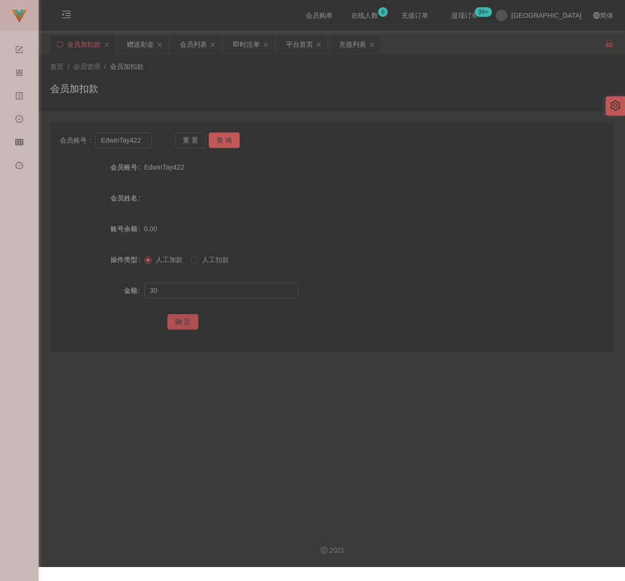
click at [175, 317] on button "确 定" at bounding box center [182, 321] width 31 height 15
click at [246, 92] on div "会员加扣款" at bounding box center [331, 92] width 563 height 22
click at [145, 141] on input "EdwinTay422" at bounding box center [123, 140] width 57 height 15
paste input "shen111"
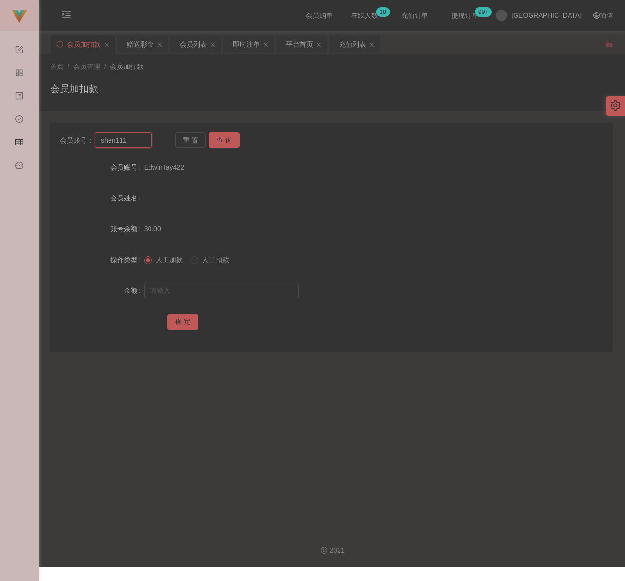
type input "shen111"
click at [225, 130] on div "会员账号： shen111 重 置 查 询 会员账号 EdwinTay422 会员姓名 账号余额 30.00 操作类型 人工加款 人工扣款 金额 确 定" at bounding box center [331, 237] width 563 height 229
click at [226, 139] on button "查 询" at bounding box center [224, 140] width 31 height 15
click at [242, 283] on input "text" at bounding box center [221, 290] width 154 height 15
click at [232, 293] on input "text" at bounding box center [221, 290] width 154 height 15
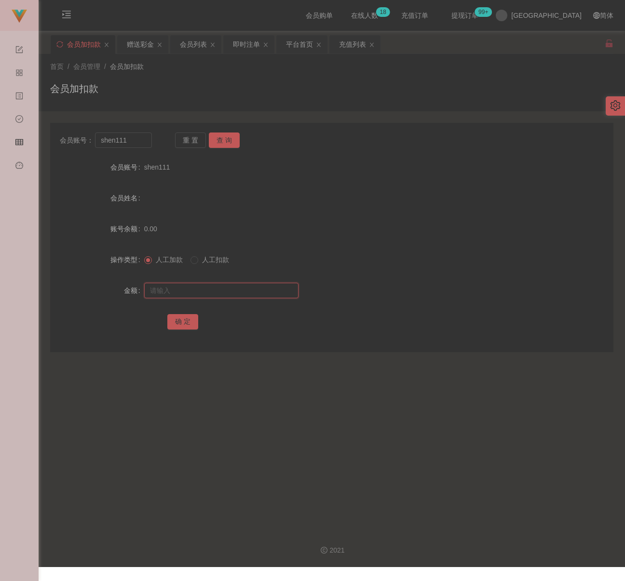
paste input "30"
type input "30"
click at [184, 317] on button "确 定" at bounding box center [182, 321] width 31 height 15
click at [141, 143] on input "shen111" at bounding box center [123, 140] width 57 height 15
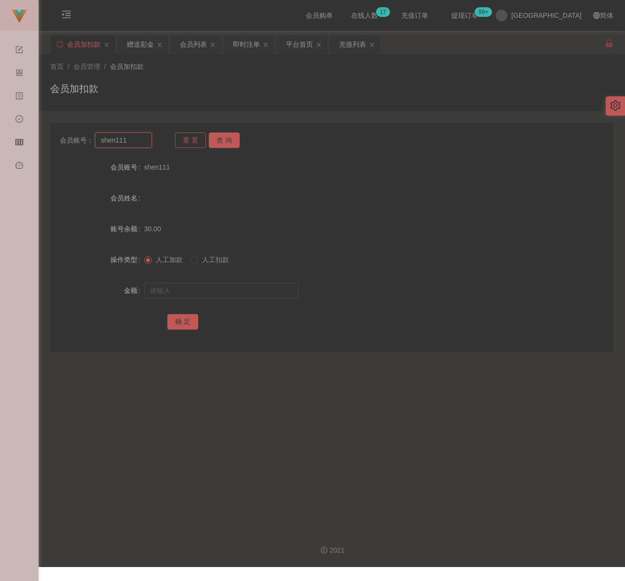
paste input "0175788596"
type input "0175788596"
click at [227, 138] on button "查 询" at bounding box center [224, 140] width 31 height 15
click at [225, 289] on input "text" at bounding box center [221, 290] width 154 height 15
click at [223, 292] on input "text" at bounding box center [221, 290] width 154 height 15
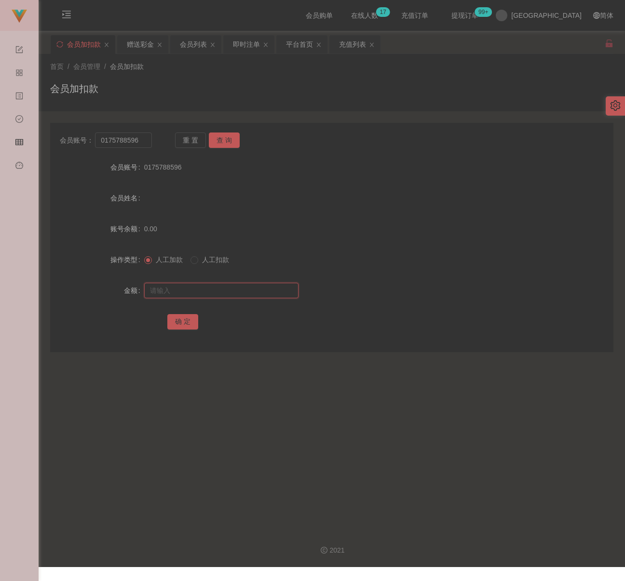
paste input "30"
type input "30"
click at [180, 322] on button "确 定" at bounding box center [182, 321] width 31 height 15
click at [142, 141] on input "0175788596" at bounding box center [123, 140] width 57 height 15
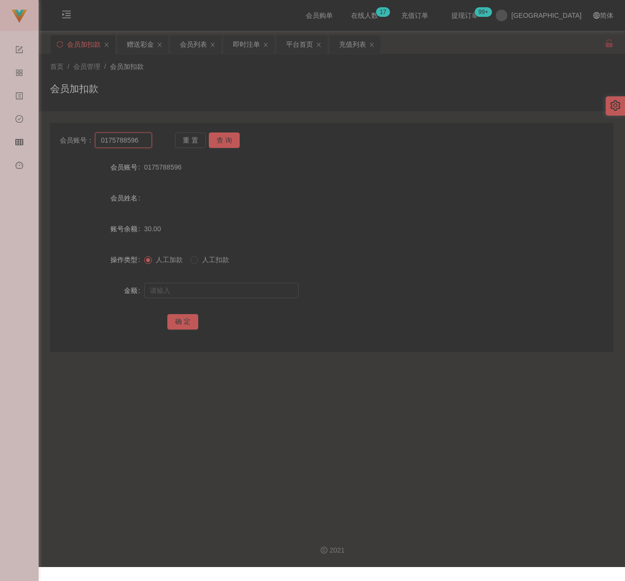
paste input "Joey1994"
type input "Joey1994"
click at [211, 139] on button "查 询" at bounding box center [224, 140] width 31 height 15
drag, startPoint x: 235, startPoint y: 289, endPoint x: 243, endPoint y: 291, distance: 8.8
click at [235, 289] on input "text" at bounding box center [221, 290] width 154 height 15
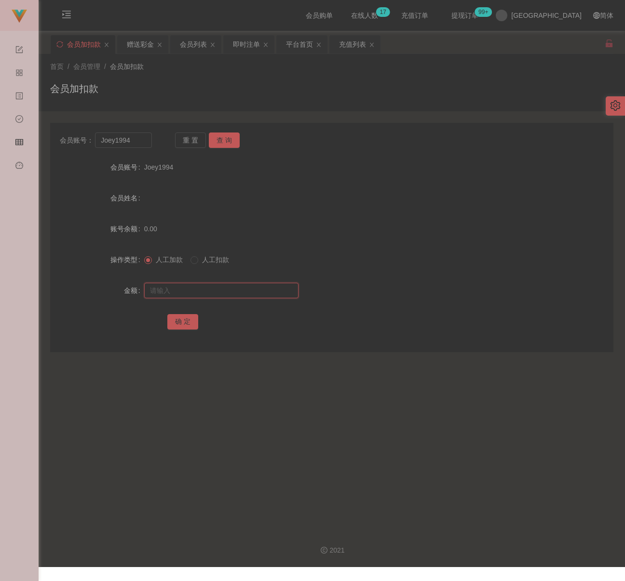
click at [259, 285] on input "text" at bounding box center [221, 290] width 154 height 15
paste input "30"
type input "30"
click at [178, 319] on button "确 定" at bounding box center [182, 321] width 31 height 15
click at [138, 145] on input "Joey1994" at bounding box center [123, 140] width 57 height 15
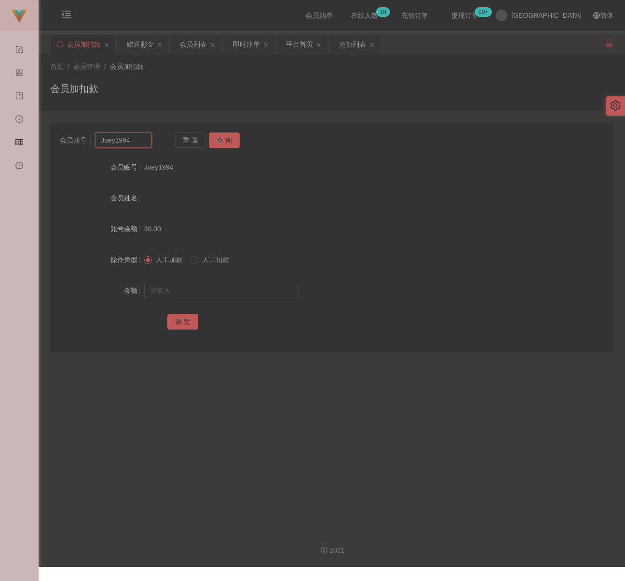
click at [138, 145] on input "Joey1994" at bounding box center [123, 140] width 57 height 15
paste input "gohlianchoon"
type input "gohlianchoon"
drag, startPoint x: 230, startPoint y: 140, endPoint x: 228, endPoint y: 147, distance: 6.7
click at [230, 140] on button "查 询" at bounding box center [224, 140] width 31 height 15
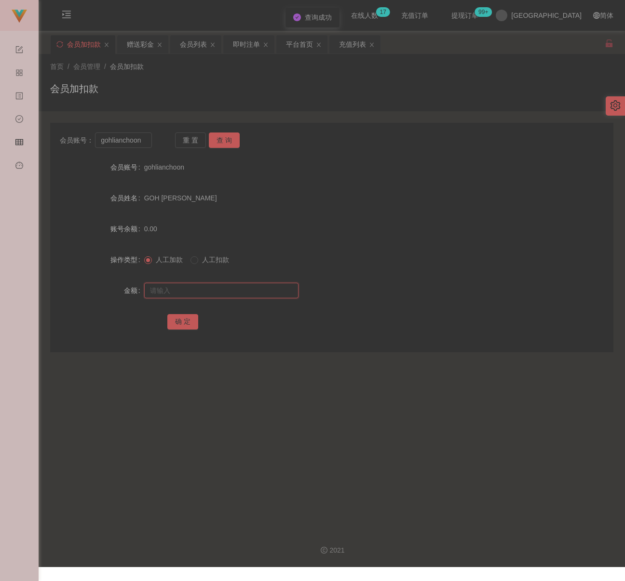
click at [212, 294] on input "text" at bounding box center [221, 290] width 154 height 15
click at [245, 298] on input "text" at bounding box center [221, 290] width 154 height 15
paste input "30"
type input "30"
click at [187, 317] on button "确 定" at bounding box center [182, 321] width 31 height 15
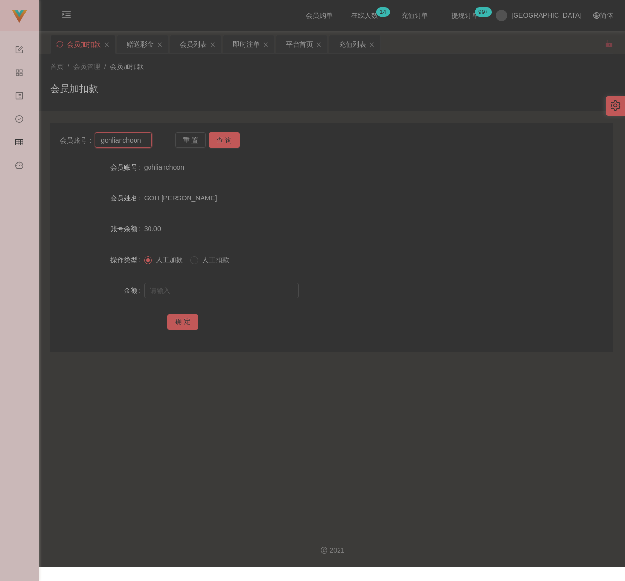
click at [147, 140] on input "gohlianchoon" at bounding box center [123, 140] width 57 height 15
paste input "Granoa87"
type input "Granoa87"
click at [228, 143] on button "查 询" at bounding box center [224, 140] width 31 height 15
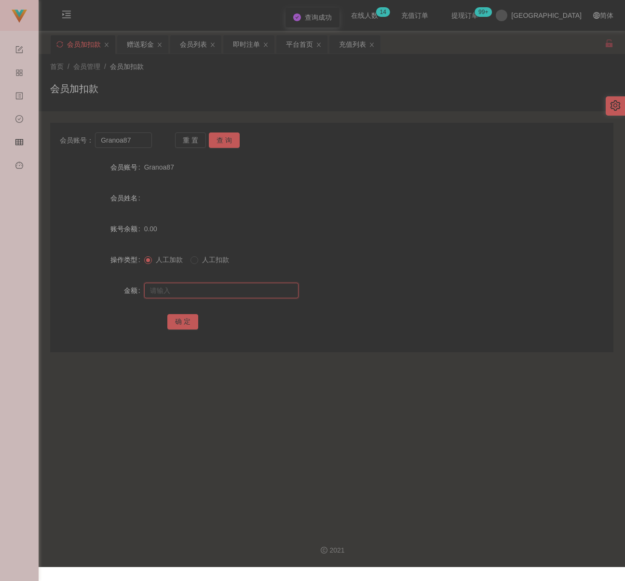
click at [221, 293] on input "text" at bounding box center [221, 290] width 154 height 15
click at [272, 282] on div at bounding box center [308, 290] width 328 height 19
click at [265, 295] on input "text" at bounding box center [221, 290] width 154 height 15
paste input "30"
type input "30"
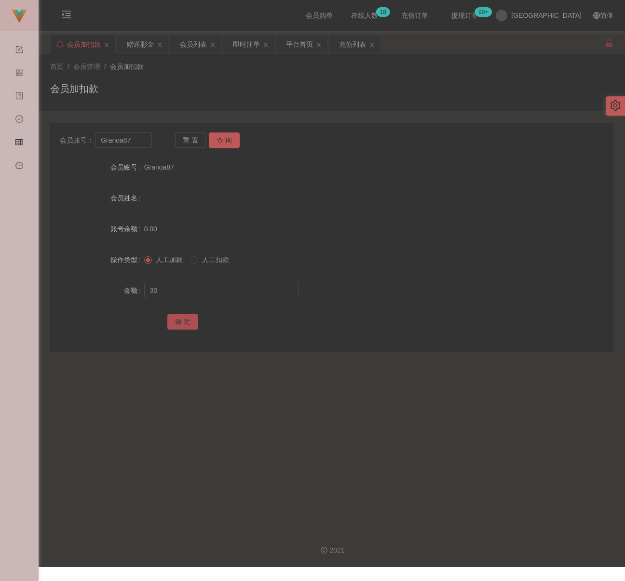
click at [181, 318] on button "确 定" at bounding box center [182, 321] width 31 height 15
click at [135, 141] on input "Granoa87" at bounding box center [123, 140] width 57 height 15
paste input "013488827"
type input "0134888277"
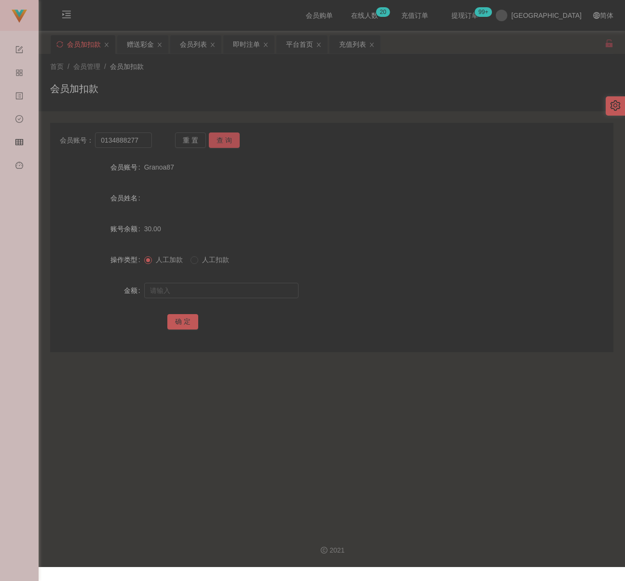
drag, startPoint x: 219, startPoint y: 142, endPoint x: 225, endPoint y: 157, distance: 15.6
click at [220, 142] on button "查 询" at bounding box center [224, 140] width 31 height 15
click at [221, 290] on input "text" at bounding box center [221, 290] width 154 height 15
click at [258, 288] on input "text" at bounding box center [221, 290] width 154 height 15
paste input "30"
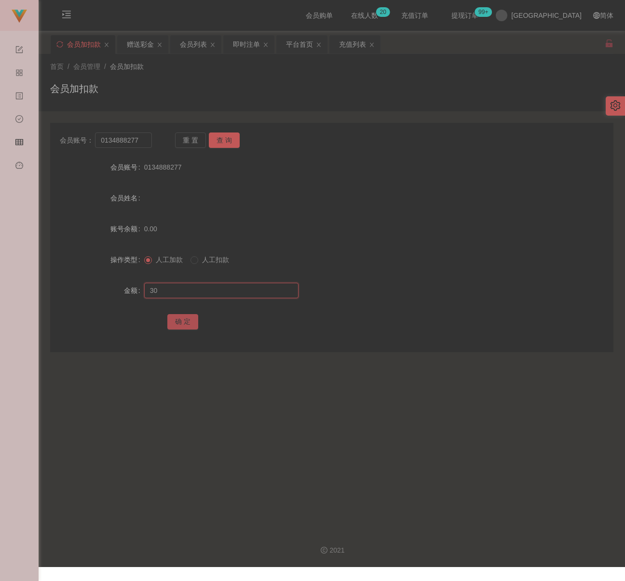
type input "30"
drag, startPoint x: 182, startPoint y: 319, endPoint x: 225, endPoint y: 330, distance: 43.8
click at [182, 319] on button "确 定" at bounding box center [182, 321] width 31 height 15
click at [145, 142] on input "0134888277" at bounding box center [123, 140] width 57 height 15
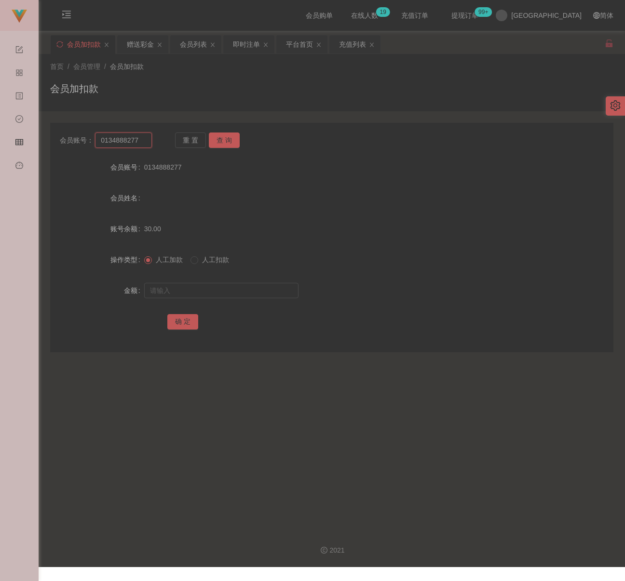
paste input "960940"
click at [228, 137] on button "查 询" at bounding box center [224, 140] width 31 height 15
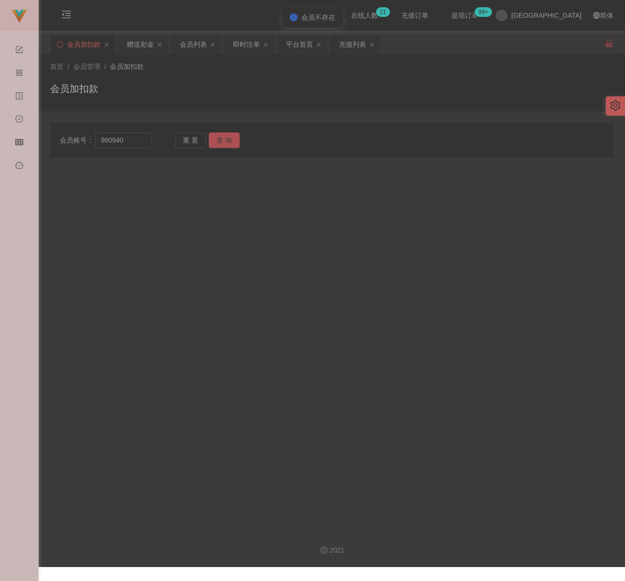
click at [221, 139] on button "查 询" at bounding box center [224, 140] width 31 height 15
click at [132, 141] on input "960940" at bounding box center [123, 140] width 57 height 15
paste input "owenweng11"
type input "owenweng11"
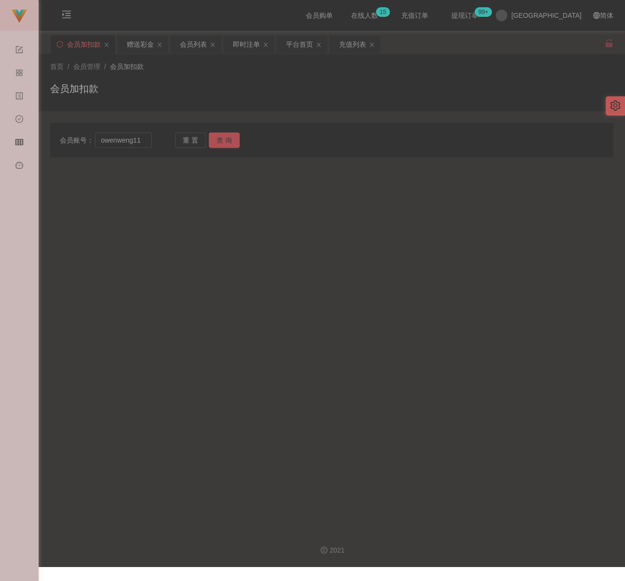
click at [224, 136] on button "查 询" at bounding box center [224, 140] width 31 height 15
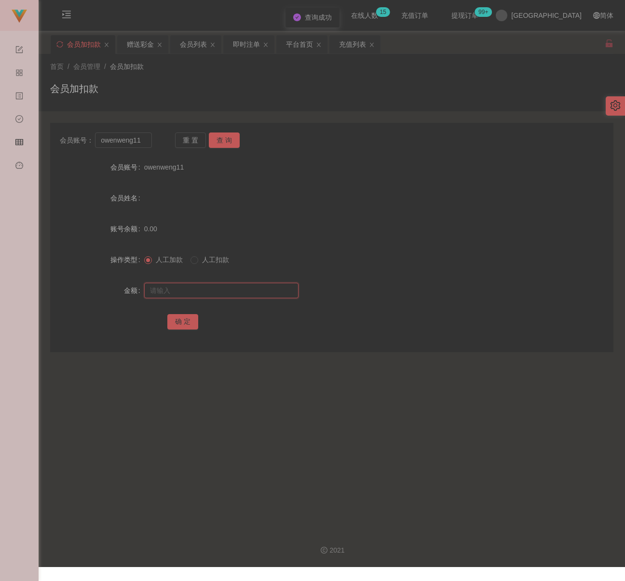
click at [204, 283] on input "text" at bounding box center [221, 290] width 154 height 15
click at [257, 289] on input "text" at bounding box center [221, 290] width 154 height 15
paste input "30"
type input "30"
click at [187, 318] on button "确 定" at bounding box center [182, 321] width 31 height 15
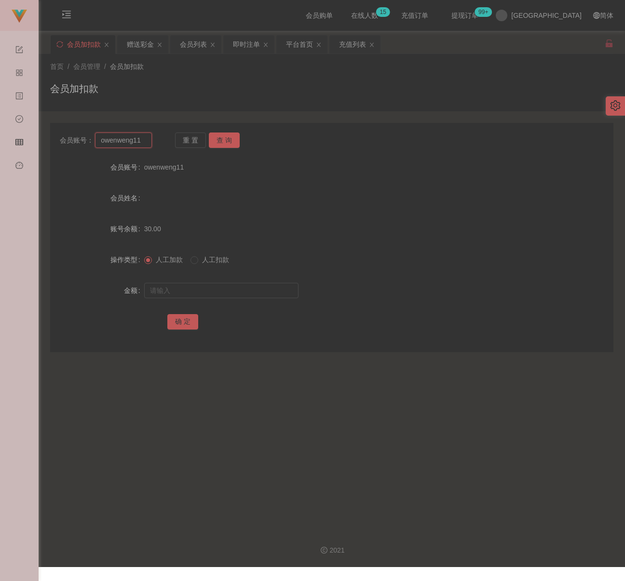
click at [143, 144] on input "owenweng11" at bounding box center [123, 140] width 57 height 15
paste input "James0116"
type input "James0116"
click at [223, 135] on button "查 询" at bounding box center [224, 140] width 31 height 15
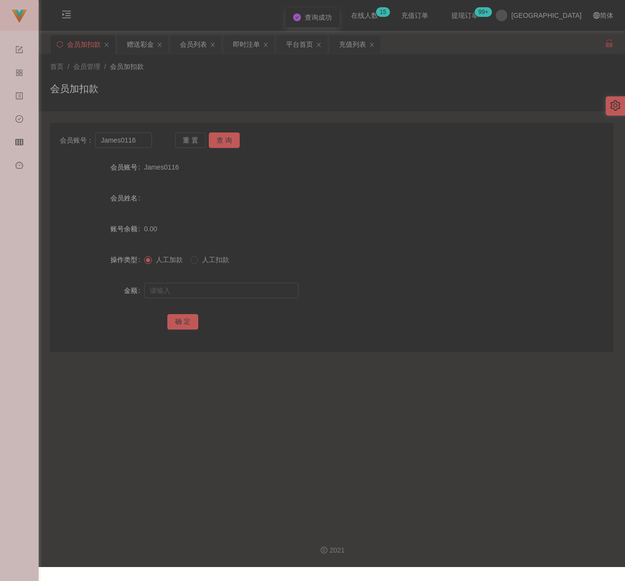
click at [211, 282] on div at bounding box center [308, 290] width 328 height 19
drag, startPoint x: 216, startPoint y: 287, endPoint x: 222, endPoint y: 288, distance: 6.0
click at [216, 287] on input "text" at bounding box center [221, 290] width 154 height 15
click at [251, 291] on input "text" at bounding box center [221, 290] width 154 height 15
paste input "30"
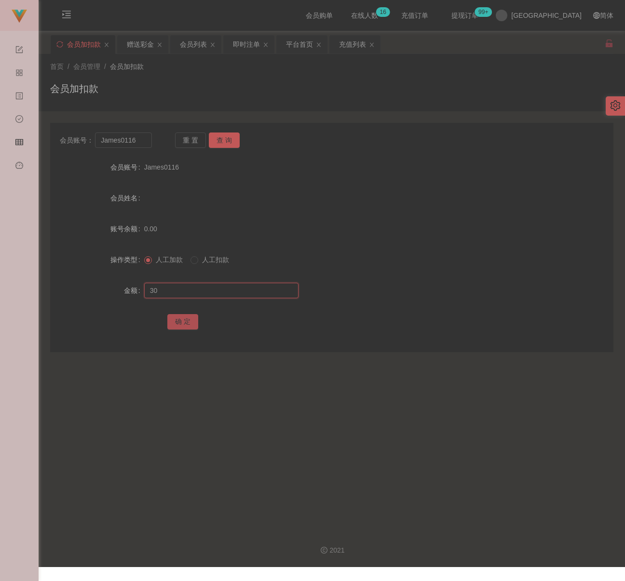
type input "30"
click at [183, 324] on button "确 定" at bounding box center [182, 321] width 31 height 15
click at [139, 139] on input "James0116" at bounding box center [123, 140] width 57 height 15
paste input "kongyongfook"
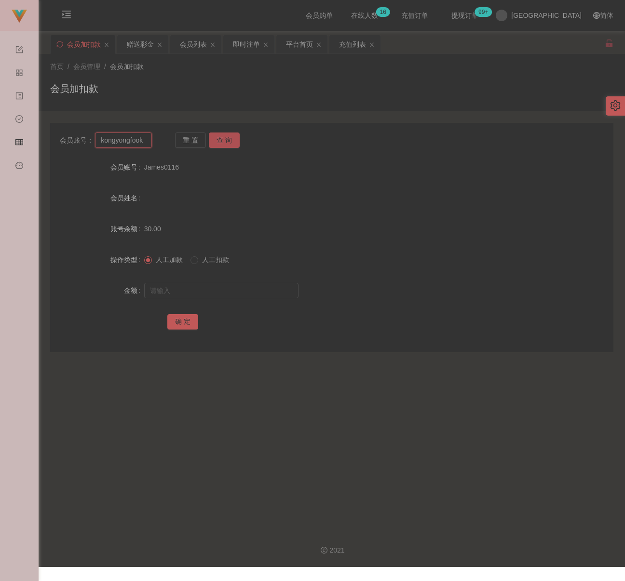
type input "kongyongfook"
drag, startPoint x: 231, startPoint y: 137, endPoint x: 224, endPoint y: 143, distance: 9.3
click at [231, 137] on button "查 询" at bounding box center [224, 140] width 31 height 15
click at [209, 291] on input "text" at bounding box center [221, 290] width 154 height 15
click at [203, 284] on input "text" at bounding box center [221, 290] width 154 height 15
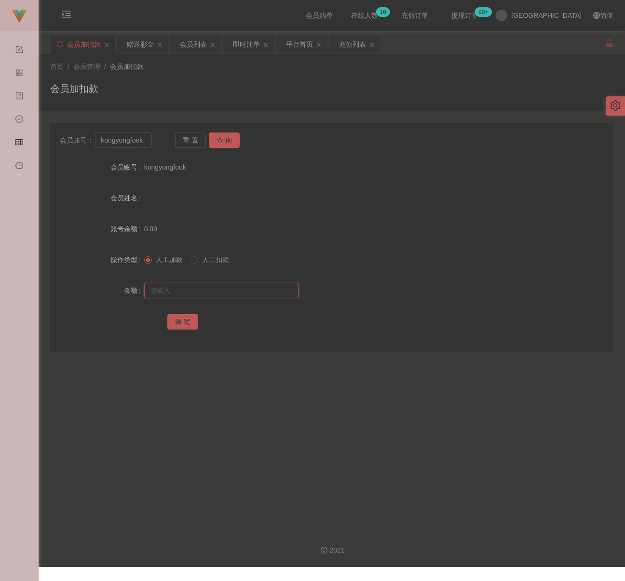
paste input "30"
type input "30"
click at [185, 325] on button "确 定" at bounding box center [182, 321] width 31 height 15
click at [142, 136] on input "kongyongfook" at bounding box center [123, 140] width 57 height 15
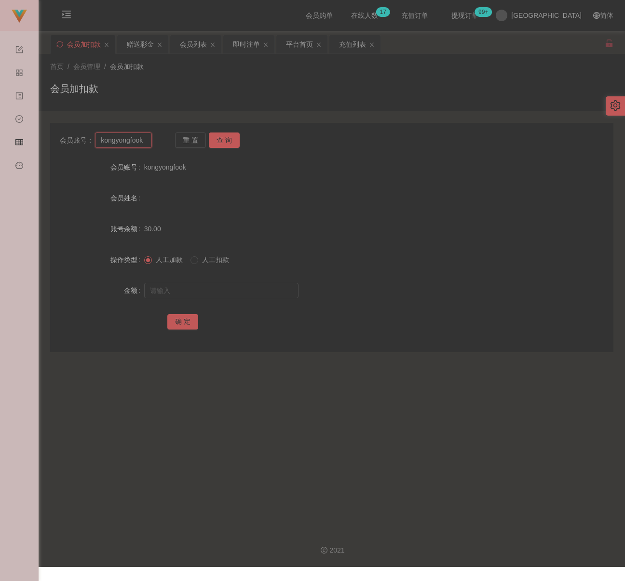
paste input "feifei1111"
type input "feifei1111"
click at [223, 139] on button "查 询" at bounding box center [224, 140] width 31 height 15
click at [203, 290] on input "text" at bounding box center [221, 290] width 154 height 15
click at [242, 287] on input "text" at bounding box center [221, 290] width 154 height 15
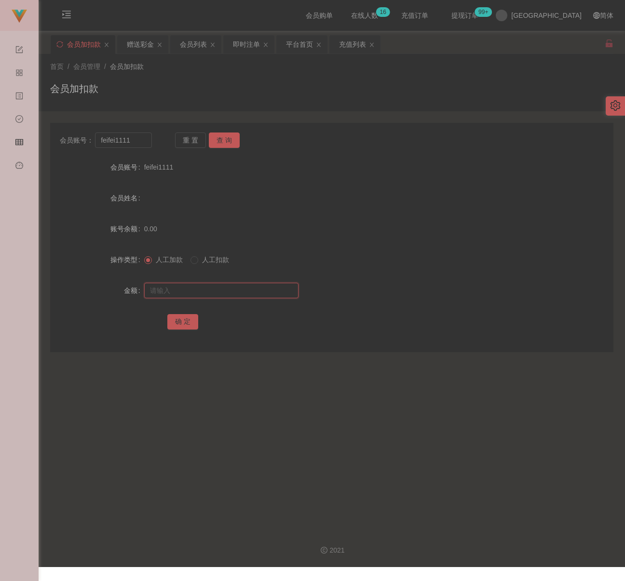
paste input "30"
type input "30"
click at [184, 321] on button "确 定" at bounding box center [182, 321] width 31 height 15
click at [139, 136] on input "feifei1111" at bounding box center [123, 140] width 57 height 15
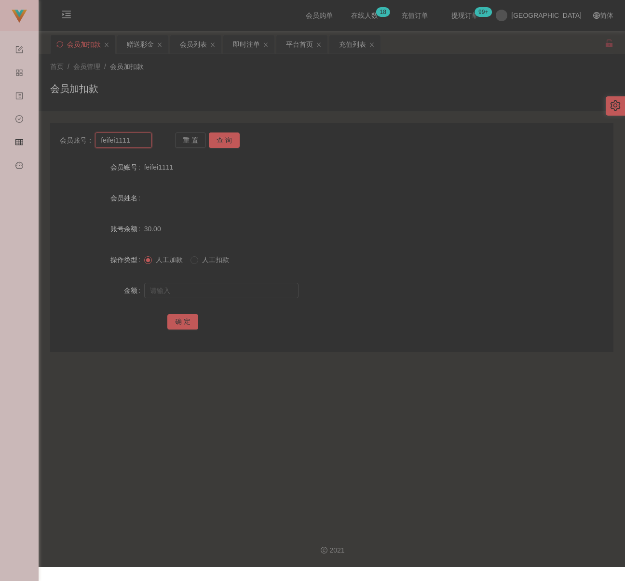
paste input "jas123"
type input "jas123"
drag, startPoint x: 223, startPoint y: 144, endPoint x: 220, endPoint y: 148, distance: 5.0
click at [223, 144] on button "查 询" at bounding box center [224, 140] width 31 height 15
drag, startPoint x: 208, startPoint y: 291, endPoint x: 228, endPoint y: 298, distance: 20.6
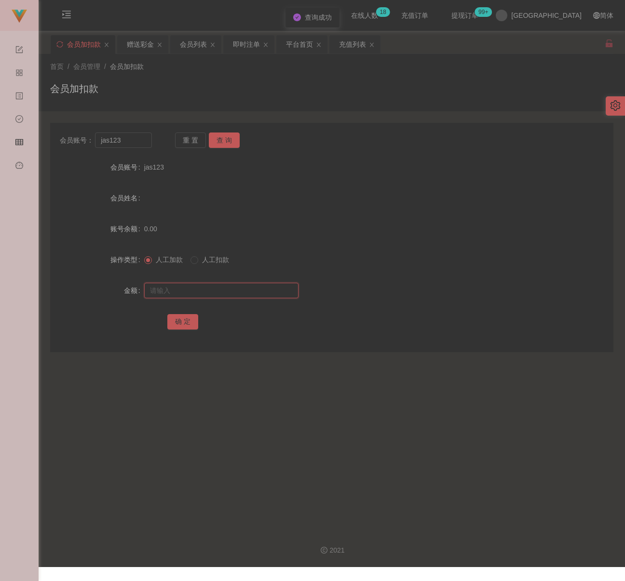
click at [208, 291] on input "text" at bounding box center [221, 290] width 154 height 15
click at [230, 295] on input "text" at bounding box center [221, 290] width 154 height 15
paste input "30"
type input "30"
click at [181, 320] on button "确 定" at bounding box center [182, 321] width 31 height 15
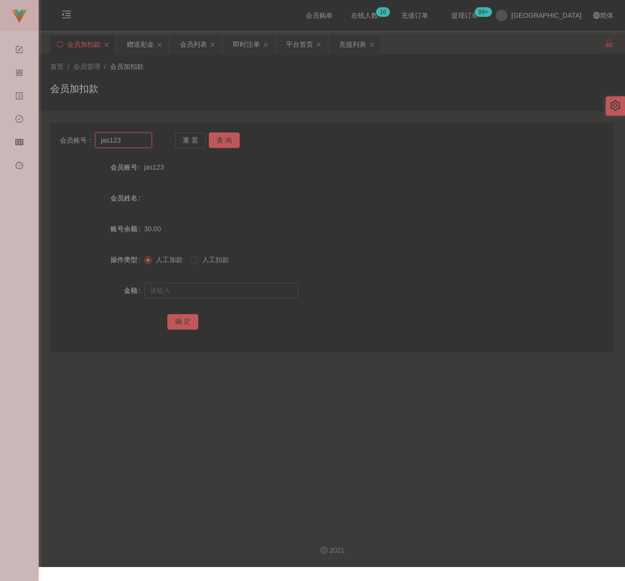
click at [123, 141] on input "jas123" at bounding box center [123, 140] width 57 height 15
paste input "2020134"
type input "2020134"
click at [215, 137] on button "查 询" at bounding box center [224, 140] width 31 height 15
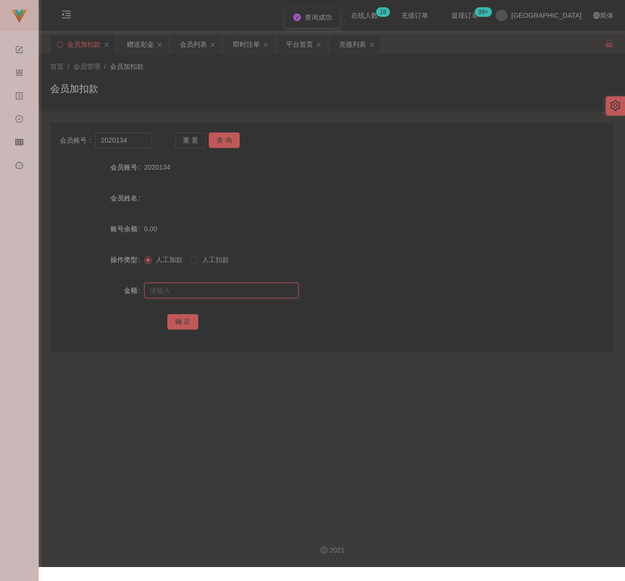
click at [203, 288] on input "text" at bounding box center [221, 290] width 154 height 15
click at [207, 285] on input "text" at bounding box center [221, 290] width 154 height 15
paste input "30"
type input "30"
drag, startPoint x: 180, startPoint y: 322, endPoint x: 196, endPoint y: 323, distance: 16.0
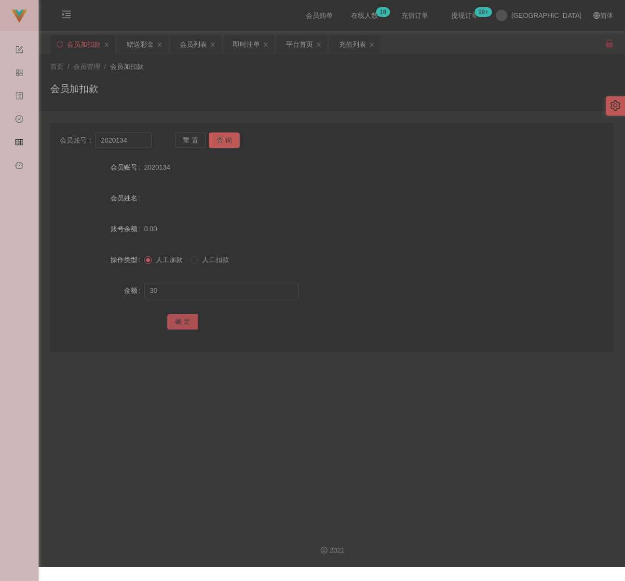
click at [180, 322] on button "确 定" at bounding box center [182, 321] width 31 height 15
click at [129, 145] on input "2020134" at bounding box center [123, 140] width 57 height 15
paste
type input "60164430957"
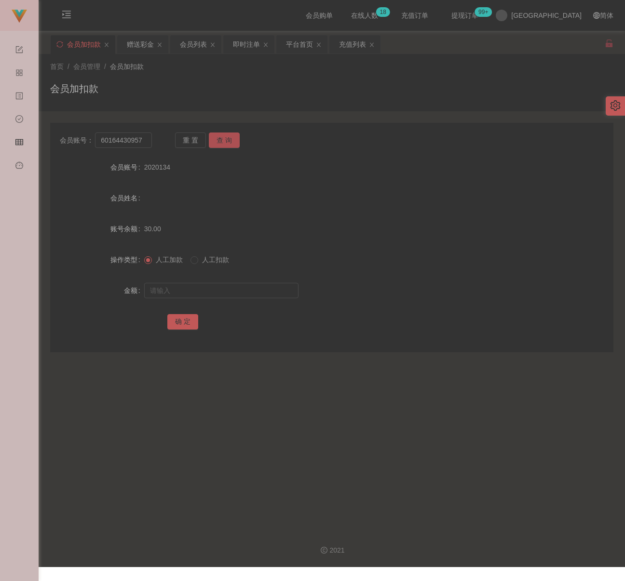
click at [223, 142] on button "查 询" at bounding box center [224, 140] width 31 height 15
drag, startPoint x: 193, startPoint y: 293, endPoint x: 208, endPoint y: 293, distance: 15.4
click at [193, 293] on input "text" at bounding box center [221, 290] width 154 height 15
drag, startPoint x: 265, startPoint y: 285, endPoint x: 253, endPoint y: 293, distance: 13.6
click at [264, 285] on input "text" at bounding box center [221, 290] width 154 height 15
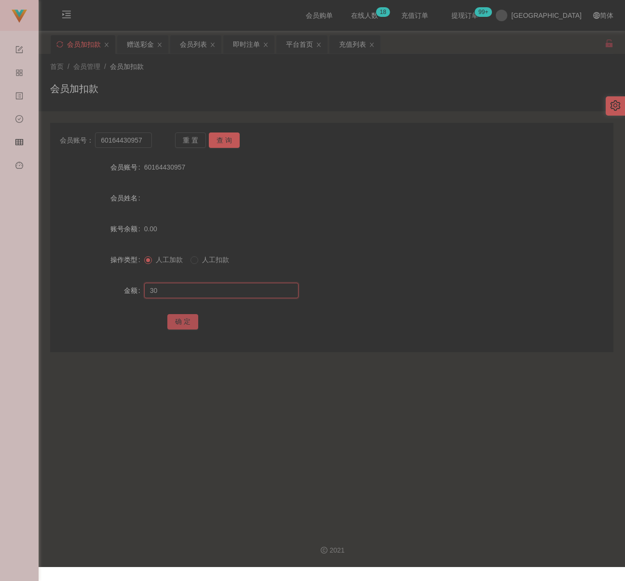
type input "30"
click at [187, 317] on button "确 定" at bounding box center [182, 321] width 31 height 15
click at [148, 145] on input "60164430957" at bounding box center [123, 140] width 57 height 15
type input "Meiteng"
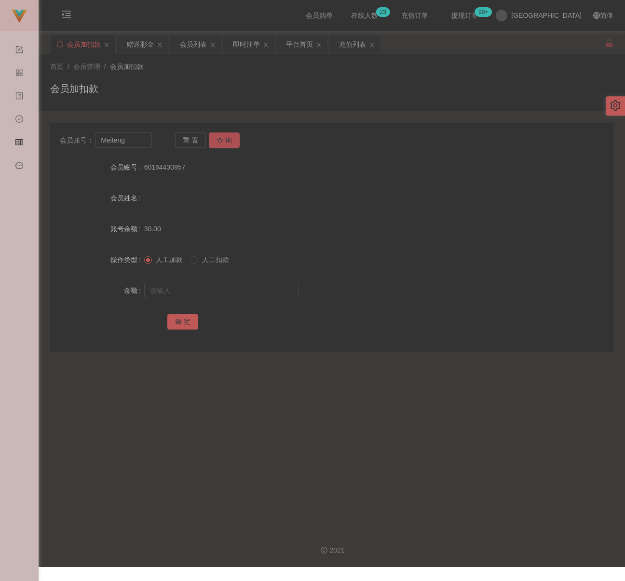
drag, startPoint x: 224, startPoint y: 141, endPoint x: 221, endPoint y: 173, distance: 31.9
click at [225, 141] on button "查 询" at bounding box center [224, 140] width 31 height 15
click at [208, 286] on input "text" at bounding box center [221, 290] width 154 height 15
click at [263, 286] on input "text" at bounding box center [221, 290] width 154 height 15
type input "30"
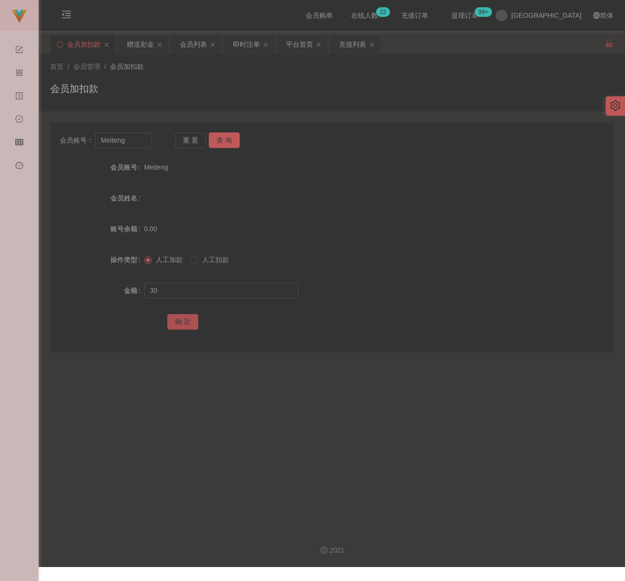
click at [175, 322] on button "确 定" at bounding box center [182, 321] width 31 height 15
click at [130, 144] on input "Meiteng" at bounding box center [123, 140] width 57 height 15
type input "meow"
click at [234, 144] on button "查 询" at bounding box center [224, 140] width 31 height 15
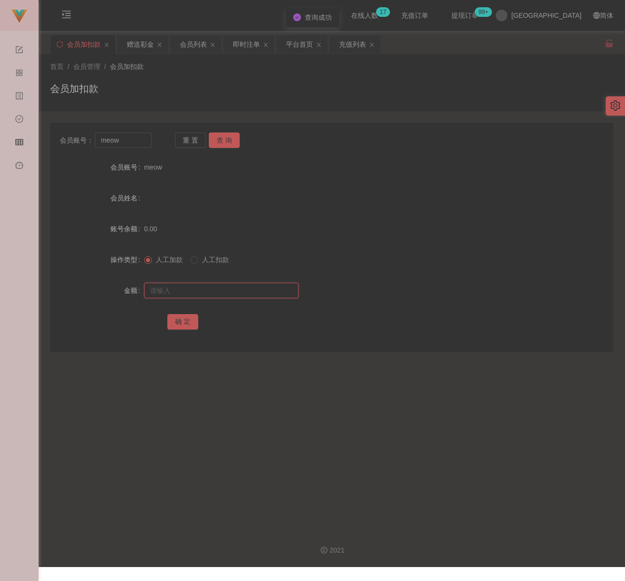
click at [209, 294] on input "text" at bounding box center [221, 290] width 154 height 15
click at [280, 291] on input "text" at bounding box center [221, 290] width 154 height 15
type input "30"
click at [183, 324] on button "确 定" at bounding box center [182, 321] width 31 height 15
click at [130, 139] on input "meow" at bounding box center [123, 140] width 57 height 15
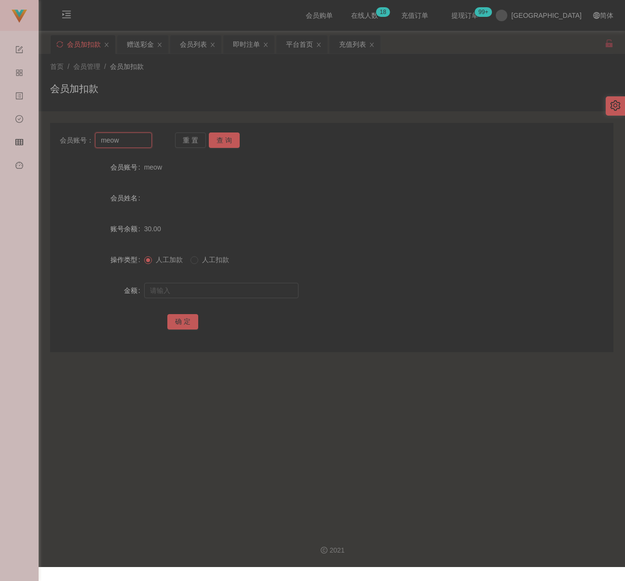
click at [130, 139] on input "meow" at bounding box center [123, 140] width 57 height 15
click at [214, 136] on button "查 询" at bounding box center [224, 140] width 31 height 15
click at [221, 286] on input "text" at bounding box center [221, 290] width 154 height 15
drag, startPoint x: 255, startPoint y: 293, endPoint x: 238, endPoint y: 300, distance: 18.4
click at [255, 292] on input "text" at bounding box center [221, 290] width 154 height 15
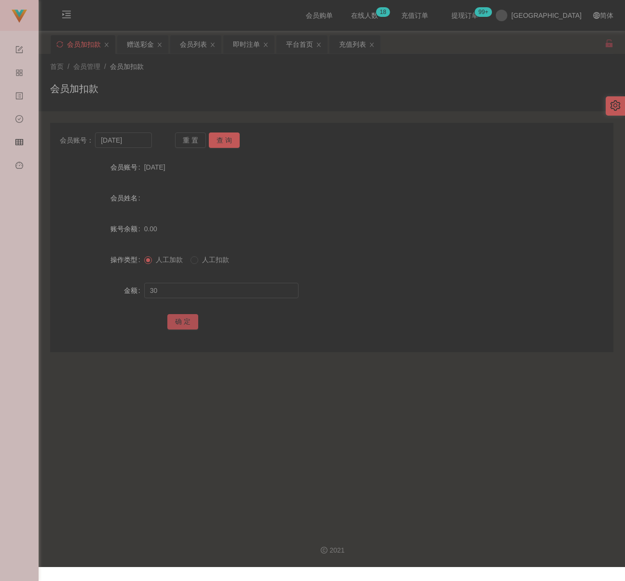
drag, startPoint x: 172, startPoint y: 324, endPoint x: 194, endPoint y: 327, distance: 22.4
click at [174, 324] on button "确 定" at bounding box center [182, 321] width 31 height 15
click at [127, 138] on input "[DATE]" at bounding box center [123, 140] width 57 height 15
click at [220, 141] on button "查 询" at bounding box center [224, 140] width 31 height 15
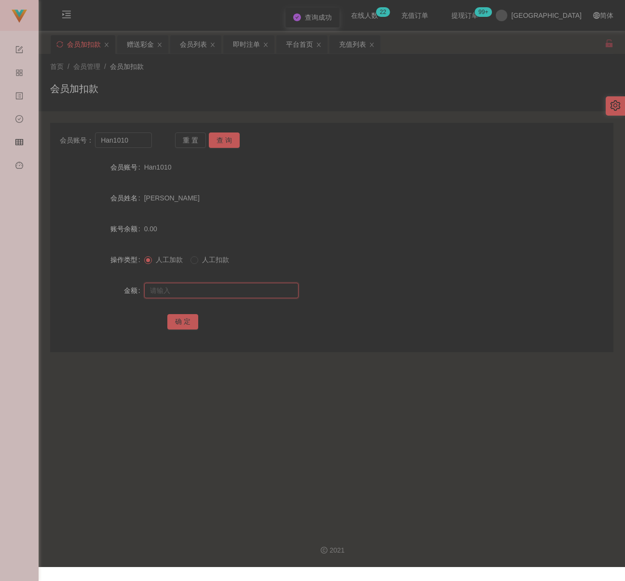
click at [218, 286] on input "text" at bounding box center [221, 290] width 154 height 15
click at [262, 288] on input "text" at bounding box center [221, 290] width 154 height 15
click at [184, 314] on button "确 定" at bounding box center [182, 321] width 31 height 15
click at [141, 144] on input "Han1010" at bounding box center [123, 140] width 57 height 15
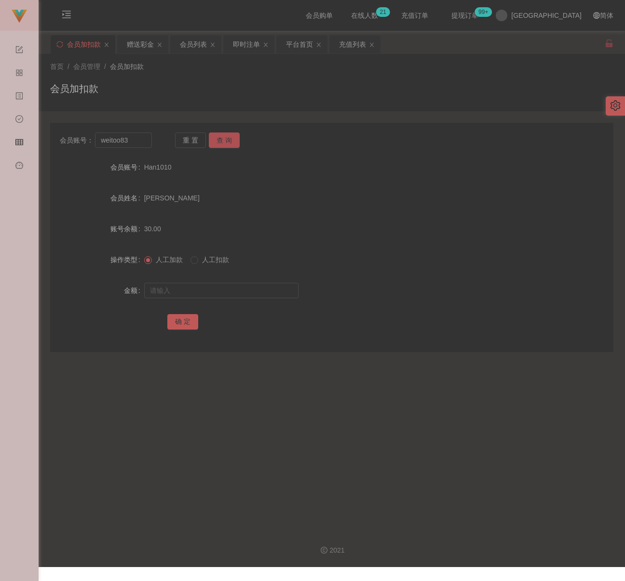
click at [225, 136] on button "查 询" at bounding box center [224, 140] width 31 height 15
drag, startPoint x: 219, startPoint y: 289, endPoint x: 225, endPoint y: 290, distance: 5.8
click at [219, 289] on input "text" at bounding box center [221, 290] width 154 height 15
click at [268, 295] on input "text" at bounding box center [221, 290] width 154 height 15
drag, startPoint x: 174, startPoint y: 319, endPoint x: 199, endPoint y: 326, distance: 26.1
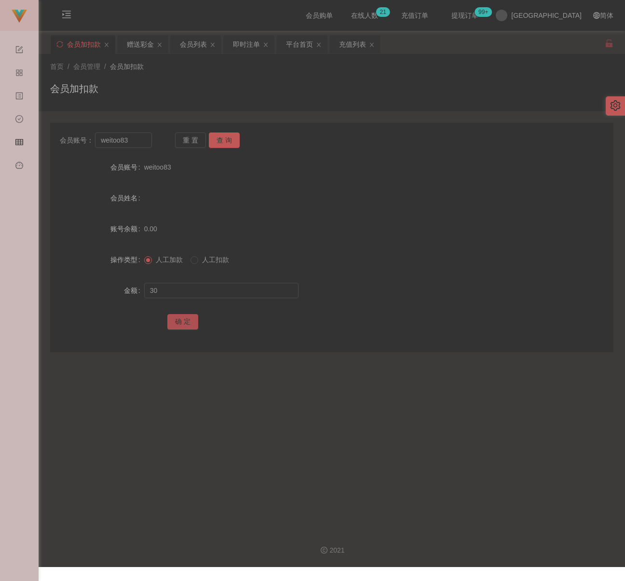
click at [174, 319] on button "确 定" at bounding box center [182, 321] width 31 height 15
click at [136, 142] on input "weitoo83" at bounding box center [123, 140] width 57 height 15
click at [229, 142] on button "查 询" at bounding box center [224, 140] width 31 height 15
click at [220, 287] on input "text" at bounding box center [221, 290] width 154 height 15
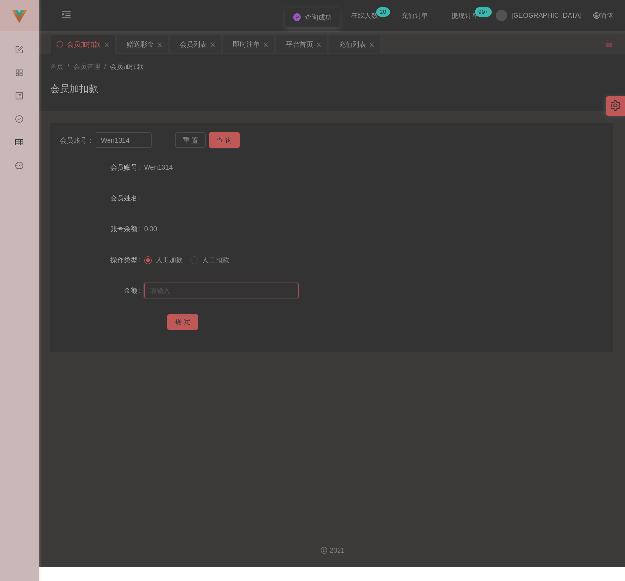
click at [257, 294] on input "text" at bounding box center [221, 290] width 154 height 15
drag, startPoint x: 182, startPoint y: 320, endPoint x: 220, endPoint y: 329, distance: 38.6
click at [182, 320] on button "确 定" at bounding box center [182, 321] width 31 height 15
click at [142, 141] on input "Wen1314" at bounding box center [123, 140] width 57 height 15
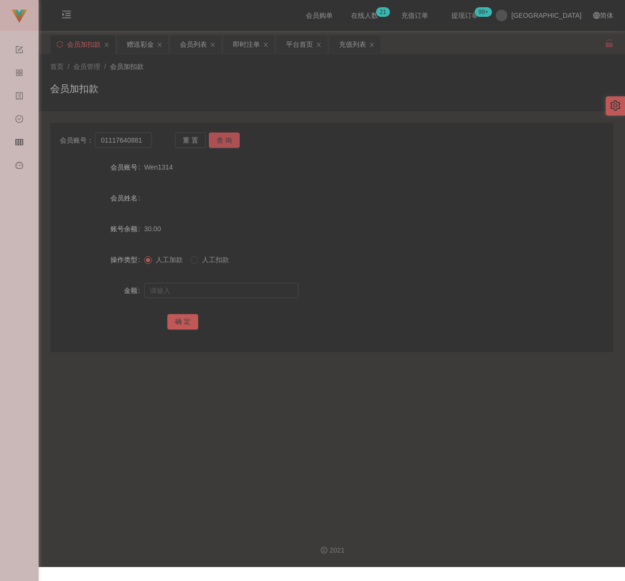
drag, startPoint x: 227, startPoint y: 139, endPoint x: 229, endPoint y: 158, distance: 18.4
click at [227, 139] on button "查 询" at bounding box center [224, 140] width 31 height 15
drag, startPoint x: 219, startPoint y: 294, endPoint x: 231, endPoint y: 293, distance: 12.6
click at [220, 294] on input "text" at bounding box center [221, 290] width 154 height 15
click at [256, 289] on input "text" at bounding box center [221, 290] width 154 height 15
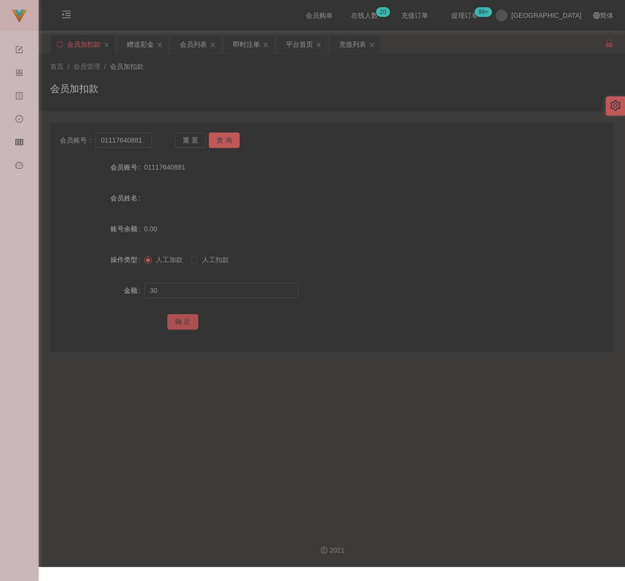
click at [178, 320] on button "确 定" at bounding box center [182, 321] width 31 height 15
click at [145, 140] on input "01117640881" at bounding box center [123, 140] width 57 height 15
click at [218, 138] on button "查 询" at bounding box center [224, 140] width 31 height 15
click at [218, 294] on input "text" at bounding box center [221, 290] width 154 height 15
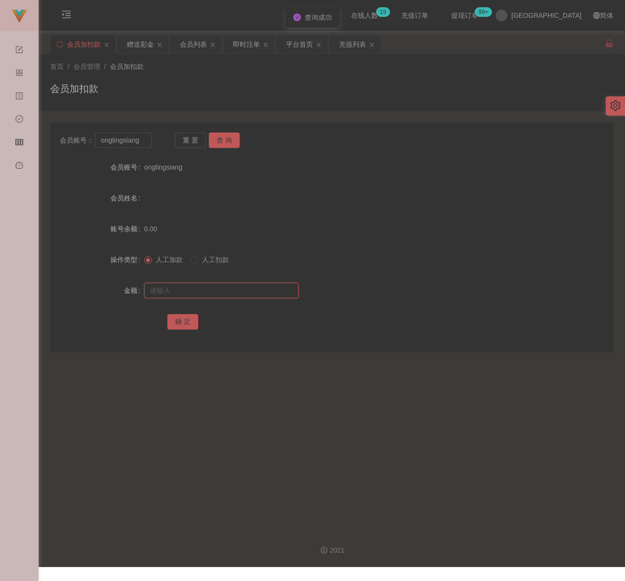
click at [243, 289] on input "text" at bounding box center [221, 290] width 154 height 15
click at [182, 319] on button "确 定" at bounding box center [182, 321] width 31 height 15
click at [145, 139] on input "ongtingsiang" at bounding box center [123, 140] width 57 height 15
click at [226, 137] on button "查 询" at bounding box center [224, 140] width 31 height 15
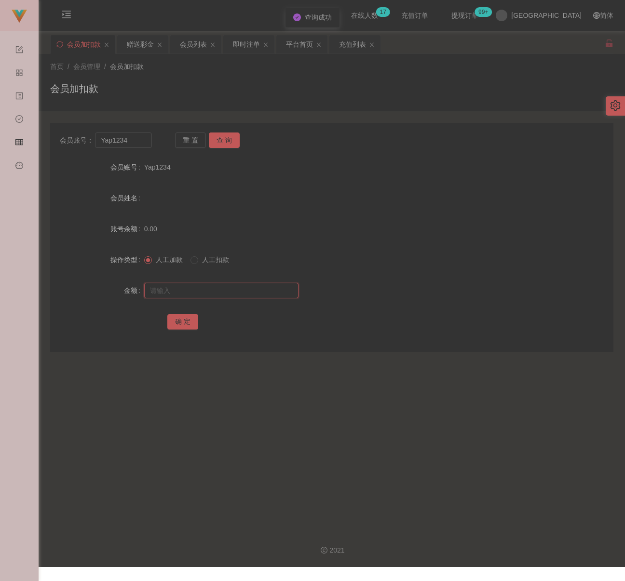
drag, startPoint x: 208, startPoint y: 285, endPoint x: 234, endPoint y: 294, distance: 27.3
click at [208, 285] on input "text" at bounding box center [221, 290] width 154 height 15
click at [262, 290] on input "text" at bounding box center [221, 290] width 154 height 15
click at [186, 324] on button "确 定" at bounding box center [182, 321] width 31 height 15
click at [142, 147] on input "Yap1234" at bounding box center [123, 140] width 57 height 15
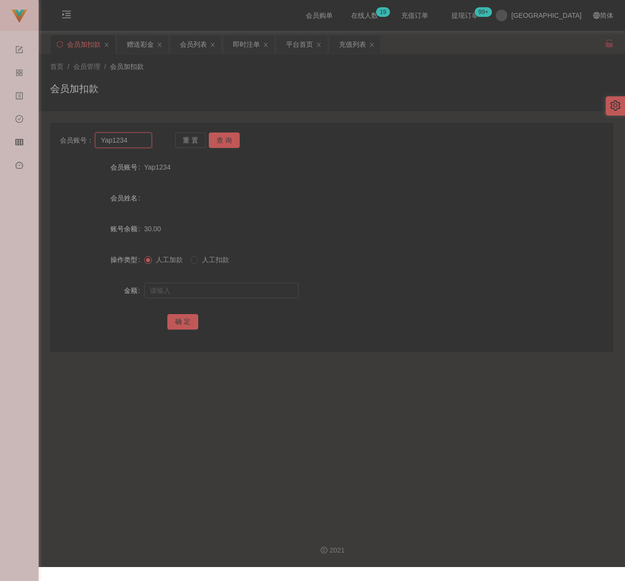
click at [142, 146] on input "Yap1234" at bounding box center [123, 140] width 57 height 15
click at [221, 139] on button "查 询" at bounding box center [224, 140] width 31 height 15
click at [198, 291] on input "text" at bounding box center [221, 290] width 154 height 15
click at [253, 294] on input "text" at bounding box center [221, 290] width 154 height 15
click at [184, 322] on button "确 定" at bounding box center [182, 321] width 31 height 15
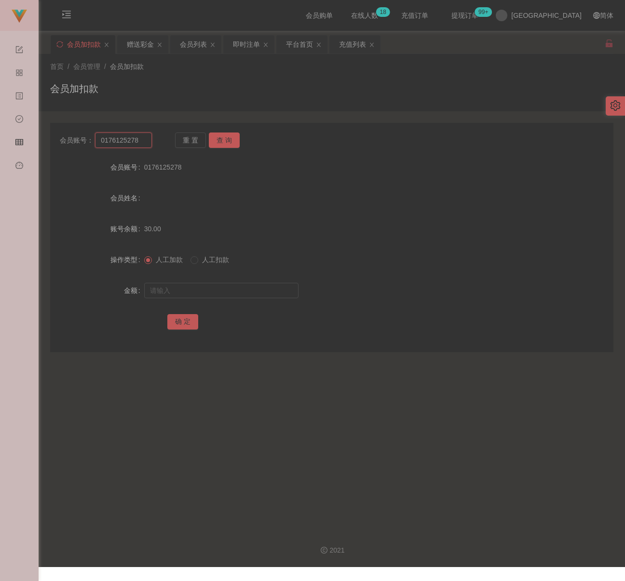
click at [140, 142] on input "0176125278" at bounding box center [123, 140] width 57 height 15
click at [228, 137] on button "查 询" at bounding box center [224, 140] width 31 height 15
click at [201, 285] on input "text" at bounding box center [221, 290] width 154 height 15
click at [234, 295] on input "text" at bounding box center [221, 290] width 154 height 15
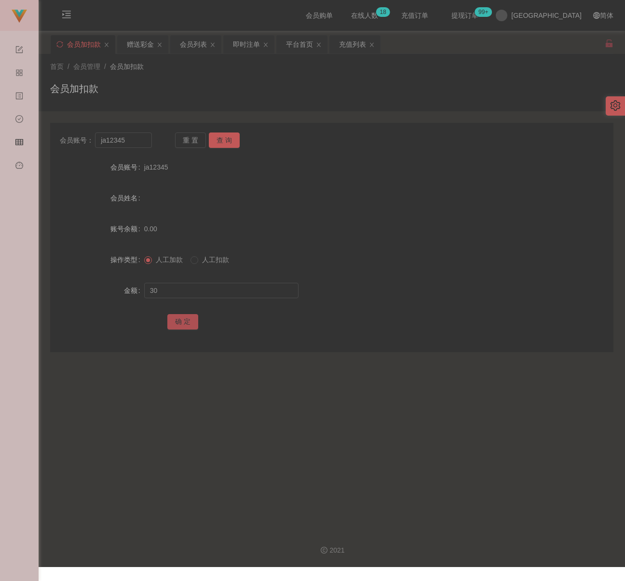
click at [188, 323] on button "确 定" at bounding box center [182, 321] width 31 height 15
click at [136, 143] on input "ja12345" at bounding box center [123, 140] width 57 height 15
drag, startPoint x: 217, startPoint y: 141, endPoint x: 217, endPoint y: 158, distance: 16.9
click at [217, 141] on button "查 询" at bounding box center [224, 140] width 31 height 15
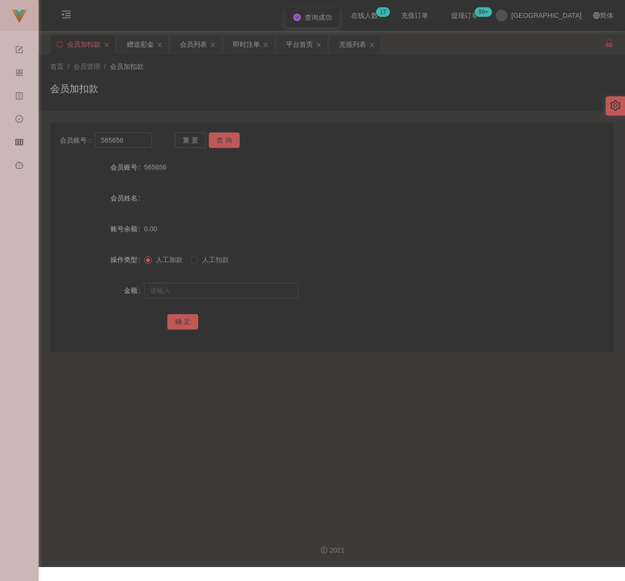
click at [211, 300] on div at bounding box center [308, 290] width 328 height 19
click at [213, 295] on input "text" at bounding box center [221, 290] width 154 height 15
drag, startPoint x: 236, startPoint y: 287, endPoint x: 231, endPoint y: 288, distance: 5.0
click at [236, 287] on input "text" at bounding box center [221, 290] width 154 height 15
drag, startPoint x: 183, startPoint y: 321, endPoint x: 197, endPoint y: 324, distance: 14.9
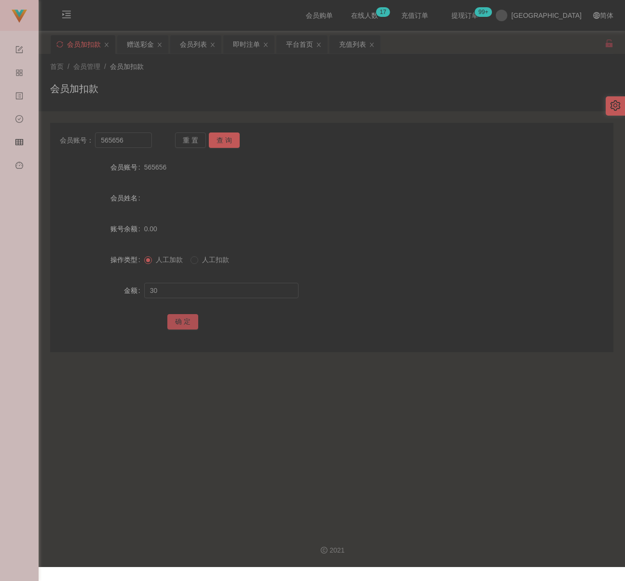
click at [183, 321] on button "确 定" at bounding box center [182, 321] width 31 height 15
click at [134, 146] on input "565656" at bounding box center [123, 140] width 57 height 15
click at [228, 136] on button "查 询" at bounding box center [224, 140] width 31 height 15
click at [220, 284] on input "text" at bounding box center [221, 290] width 154 height 15
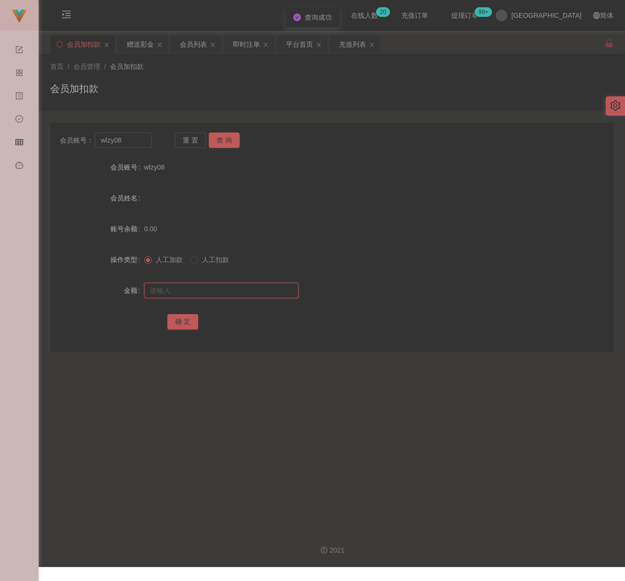
click at [201, 292] on input "text" at bounding box center [221, 290] width 154 height 15
drag, startPoint x: 181, startPoint y: 320, endPoint x: 202, endPoint y: 325, distance: 22.0
click at [181, 320] on button "确 定" at bounding box center [182, 321] width 31 height 15
click at [128, 140] on input "wlzy08" at bounding box center [123, 140] width 57 height 15
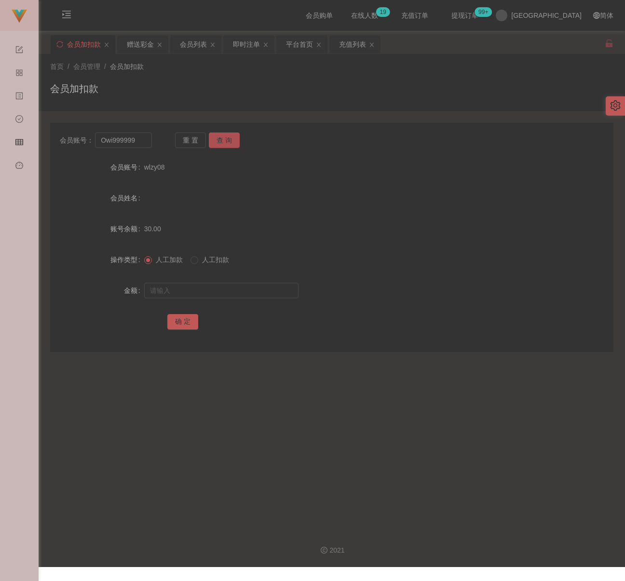
click at [221, 140] on button "查 询" at bounding box center [224, 140] width 31 height 15
click at [215, 294] on input "text" at bounding box center [221, 290] width 154 height 15
drag, startPoint x: 254, startPoint y: 288, endPoint x: 233, endPoint y: 294, distance: 21.1
click at [254, 287] on input "text" at bounding box center [221, 290] width 154 height 15
drag, startPoint x: 184, startPoint y: 319, endPoint x: 223, endPoint y: 334, distance: 42.0
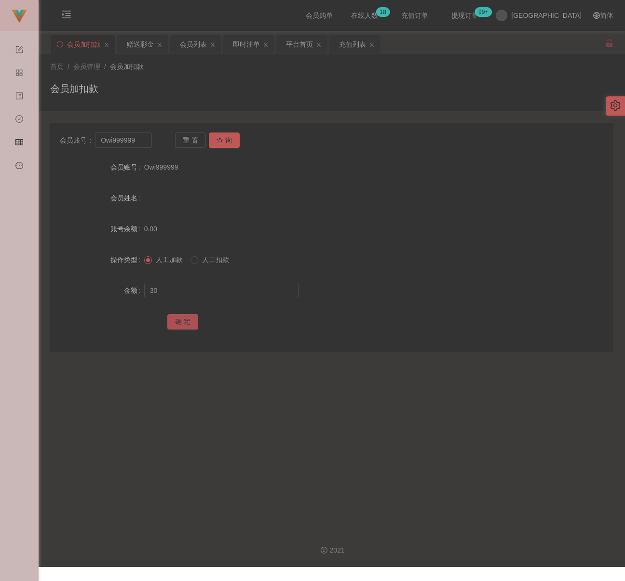
click at [184, 319] on button "确 定" at bounding box center [182, 321] width 31 height 15
click at [137, 140] on input "Owi999999" at bounding box center [123, 140] width 57 height 15
click at [225, 141] on button "查 询" at bounding box center [224, 140] width 31 height 15
click at [228, 291] on input "text" at bounding box center [221, 290] width 154 height 15
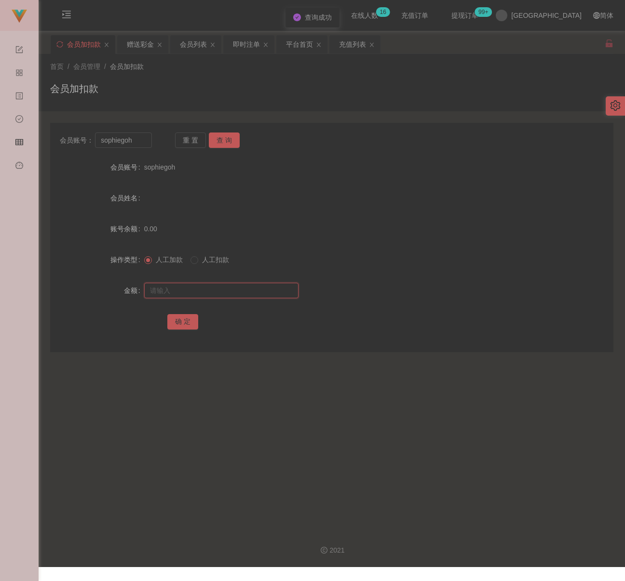
click at [264, 286] on input "text" at bounding box center [221, 290] width 154 height 15
drag, startPoint x: 186, startPoint y: 320, endPoint x: 197, endPoint y: 322, distance: 11.2
click at [186, 320] on button "确 定" at bounding box center [182, 321] width 31 height 15
click at [144, 142] on input "sophiegoh" at bounding box center [123, 140] width 57 height 15
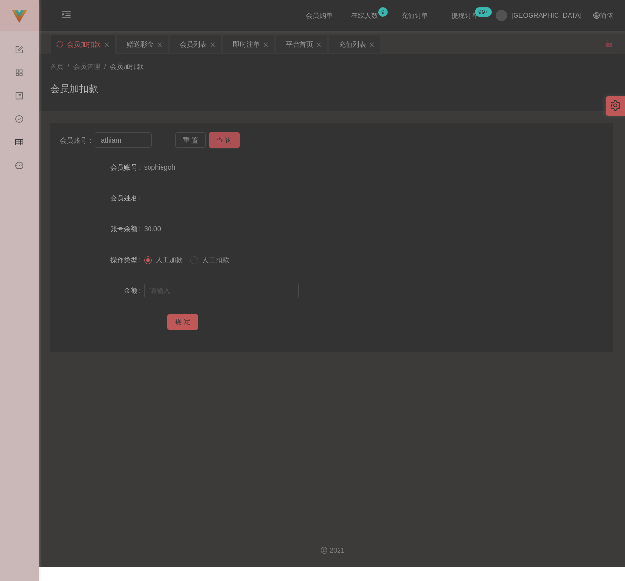
click at [227, 139] on button "查 询" at bounding box center [224, 140] width 31 height 15
click at [216, 295] on input "text" at bounding box center [221, 290] width 154 height 15
click at [247, 294] on input "text" at bounding box center [221, 290] width 154 height 15
click at [184, 319] on button "确 定" at bounding box center [182, 321] width 31 height 15
click at [134, 142] on input "athiam" at bounding box center [123, 140] width 57 height 15
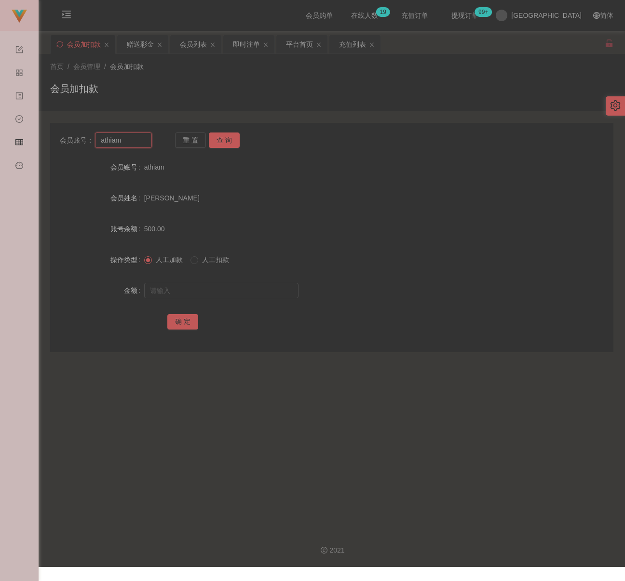
click at [134, 142] on input "athiam" at bounding box center [123, 140] width 57 height 15
click at [218, 142] on button "查 询" at bounding box center [224, 140] width 31 height 15
click at [212, 285] on input "text" at bounding box center [221, 290] width 154 height 15
click at [233, 291] on input "text" at bounding box center [221, 290] width 154 height 15
click at [187, 324] on button "确 定" at bounding box center [182, 321] width 31 height 15
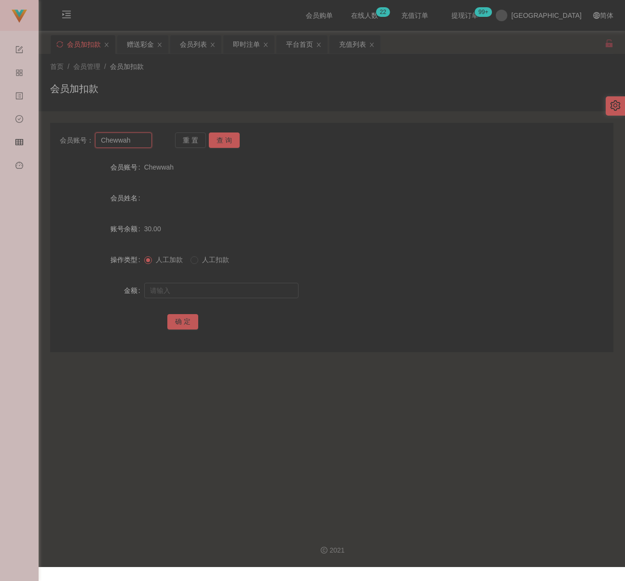
click at [134, 140] on input "Chewwah" at bounding box center [123, 140] width 57 height 15
click at [217, 136] on button "查 询" at bounding box center [224, 140] width 31 height 15
click at [213, 295] on input "text" at bounding box center [221, 290] width 154 height 15
click at [220, 290] on input "text" at bounding box center [221, 290] width 154 height 15
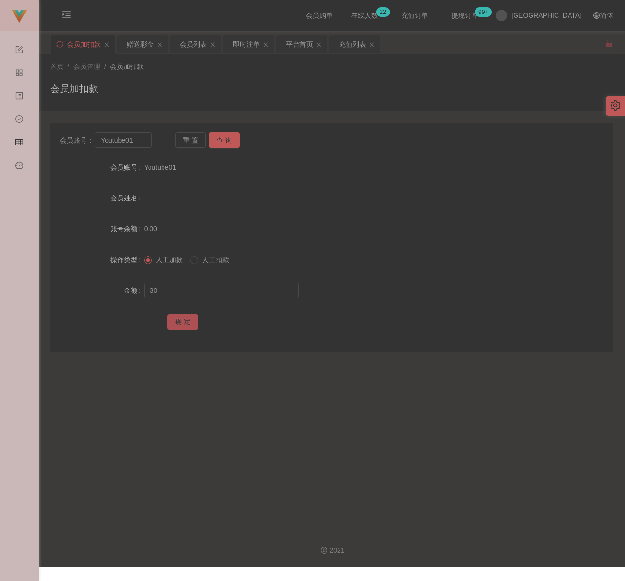
click at [190, 322] on button "确 定" at bounding box center [182, 321] width 31 height 15
click at [135, 143] on input "Youtube01" at bounding box center [123, 140] width 57 height 15
click at [220, 141] on button "查 询" at bounding box center [224, 140] width 31 height 15
click at [217, 294] on input "text" at bounding box center [221, 290] width 154 height 15
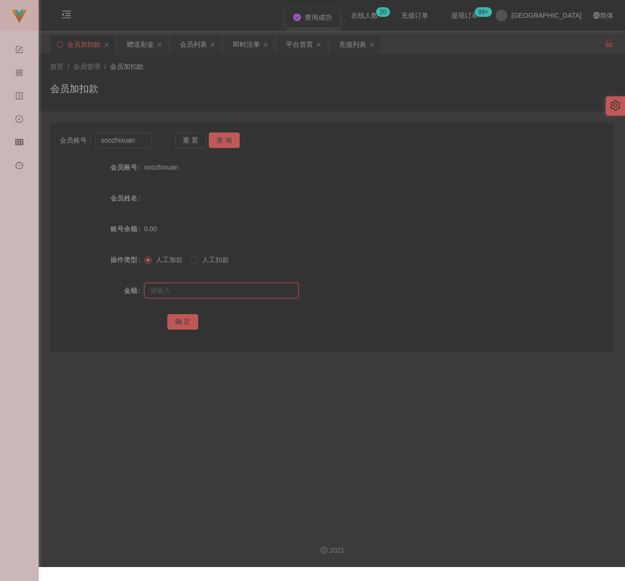
click at [203, 287] on input "text" at bounding box center [221, 290] width 154 height 15
click at [185, 317] on button "确 定" at bounding box center [182, 321] width 31 height 15
click at [140, 142] on input "soozhixuan" at bounding box center [123, 140] width 57 height 15
click at [230, 143] on button "查 询" at bounding box center [224, 140] width 31 height 15
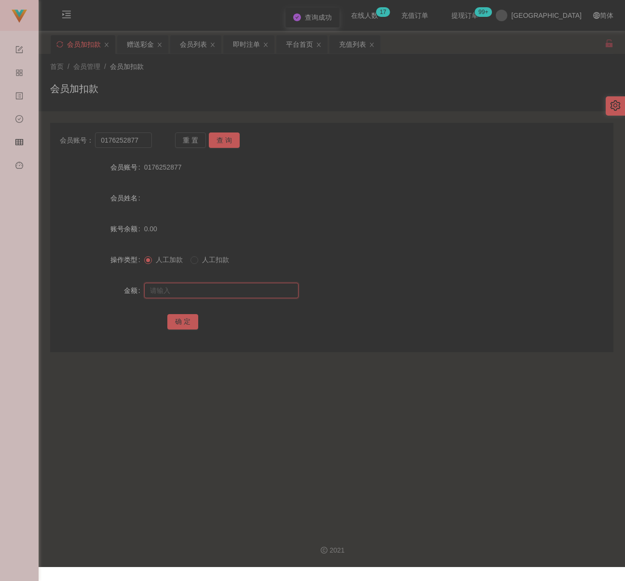
click at [208, 286] on input "text" at bounding box center [221, 290] width 154 height 15
click at [177, 317] on button "确 定" at bounding box center [182, 321] width 31 height 15
click at [140, 145] on input "0176252877" at bounding box center [123, 140] width 57 height 15
click at [231, 142] on button "查 询" at bounding box center [224, 140] width 31 height 15
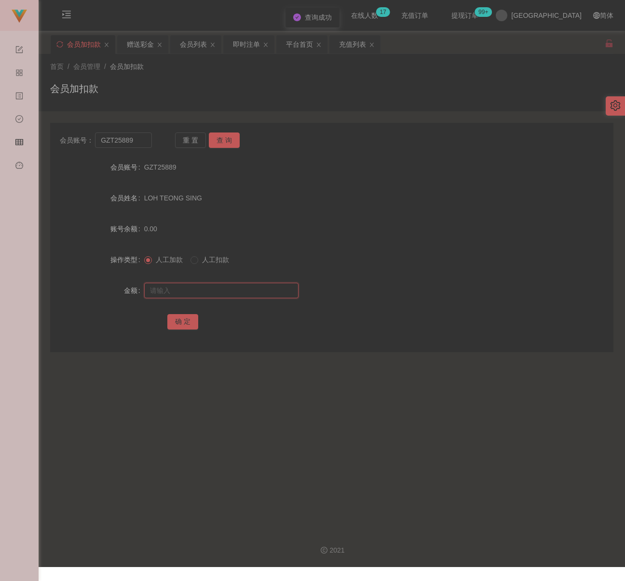
drag, startPoint x: 236, startPoint y: 291, endPoint x: 242, endPoint y: 294, distance: 6.9
click at [236, 291] on input "text" at bounding box center [221, 290] width 154 height 15
click at [288, 288] on input "text" at bounding box center [221, 290] width 154 height 15
click at [191, 322] on button "确 定" at bounding box center [182, 321] width 31 height 15
click at [148, 136] on input "GZT25889" at bounding box center [123, 140] width 57 height 15
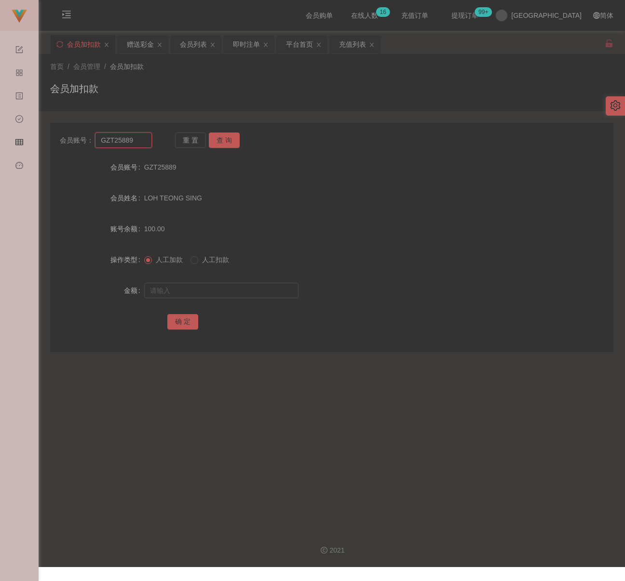
click at [148, 136] on input "GZT25889" at bounding box center [123, 140] width 57 height 15
drag, startPoint x: 218, startPoint y: 144, endPoint x: 202, endPoint y: 197, distance: 55.8
click at [218, 144] on button "查 询" at bounding box center [224, 140] width 31 height 15
drag, startPoint x: 195, startPoint y: 291, endPoint x: 200, endPoint y: 292, distance: 4.9
click at [195, 291] on input "text" at bounding box center [221, 290] width 154 height 15
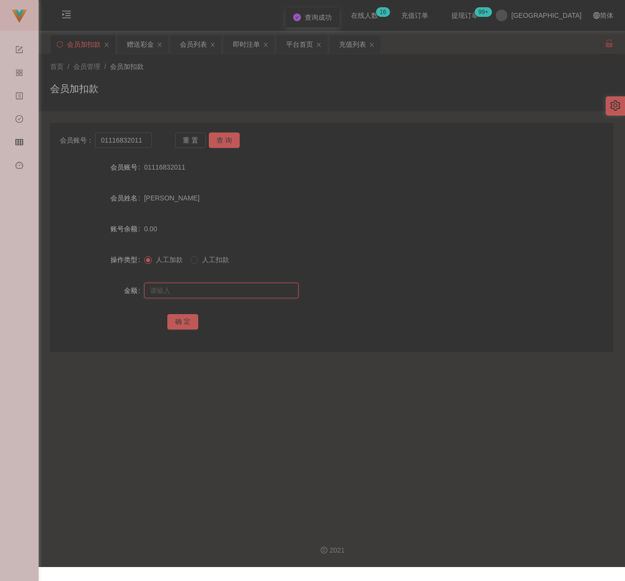
click at [228, 289] on input "text" at bounding box center [221, 290] width 154 height 15
click at [179, 319] on button "确 定" at bounding box center [182, 321] width 31 height 15
click at [145, 140] on input "01116832011" at bounding box center [123, 140] width 57 height 15
click at [216, 137] on button "查 询" at bounding box center [224, 140] width 31 height 15
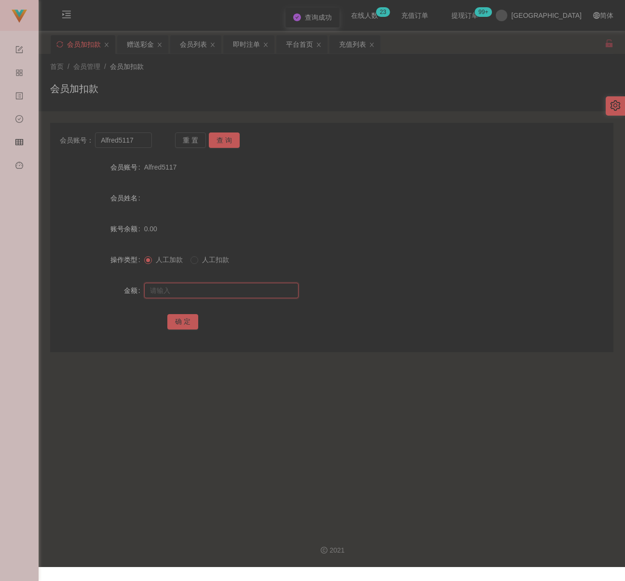
click at [217, 286] on input "text" at bounding box center [221, 290] width 154 height 15
click at [229, 291] on input "text" at bounding box center [221, 290] width 154 height 15
drag, startPoint x: 181, startPoint y: 324, endPoint x: 187, endPoint y: 321, distance: 6.9
click at [187, 321] on button "确 定" at bounding box center [182, 321] width 31 height 15
click at [134, 143] on input "Alfred5117" at bounding box center [123, 140] width 57 height 15
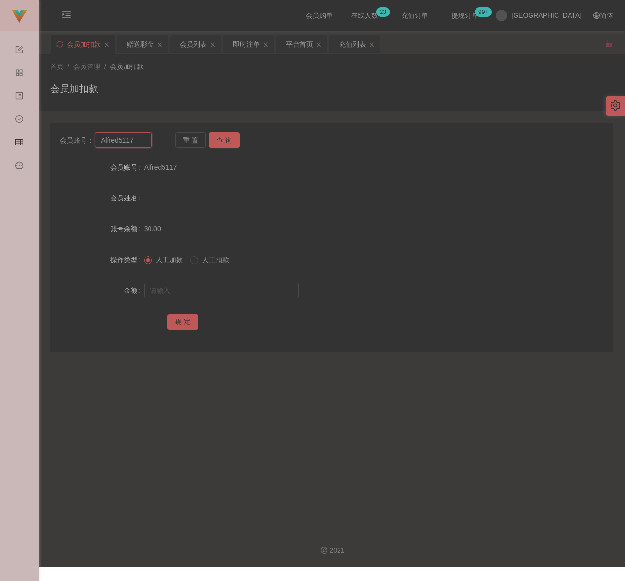
click at [134, 143] on input "Alfred5117" at bounding box center [123, 140] width 57 height 15
click at [224, 142] on button "查 询" at bounding box center [224, 140] width 31 height 15
click at [228, 295] on input "text" at bounding box center [221, 290] width 154 height 15
click at [236, 287] on input "text" at bounding box center [221, 290] width 154 height 15
click at [185, 319] on button "确 定" at bounding box center [182, 321] width 31 height 15
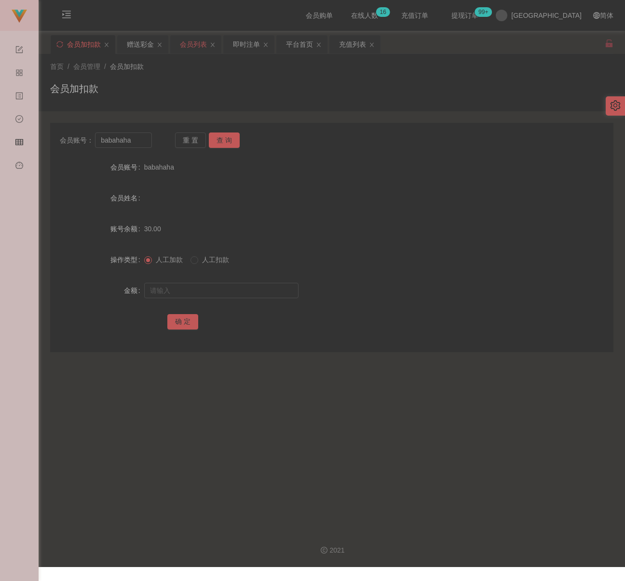
click at [191, 45] on div "会员列表" at bounding box center [193, 44] width 27 height 18
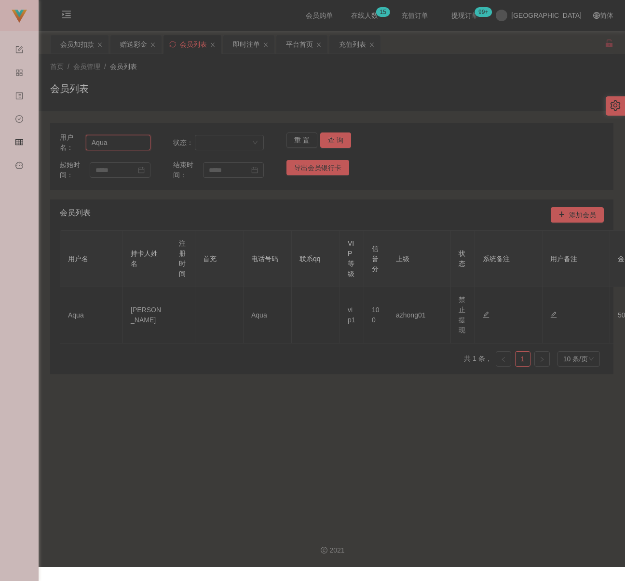
click at [125, 147] on input "Aqua" at bounding box center [118, 142] width 65 height 15
click at [336, 139] on button "查 询" at bounding box center [335, 140] width 31 height 15
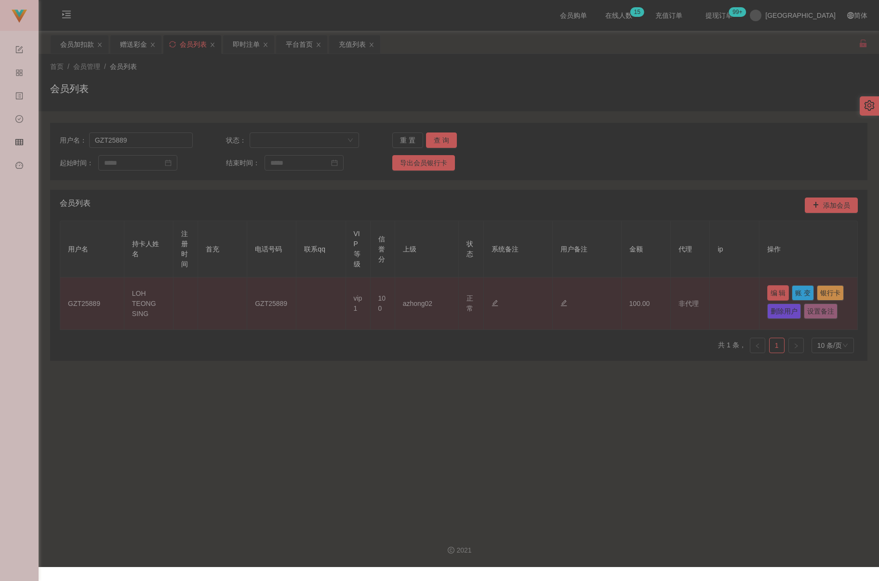
click at [632, 289] on button "编 辑" at bounding box center [778, 292] width 22 height 15
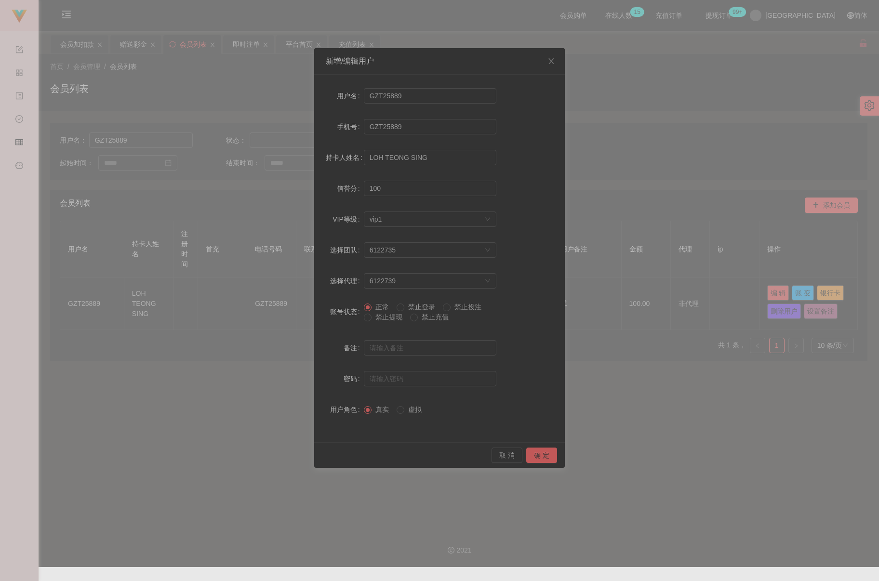
drag, startPoint x: 390, startPoint y: 318, endPoint x: 398, endPoint y: 322, distance: 9.3
click at [390, 317] on span "禁止提现" at bounding box center [389, 317] width 35 height 8
click at [538, 453] on button "确 定" at bounding box center [541, 455] width 31 height 15
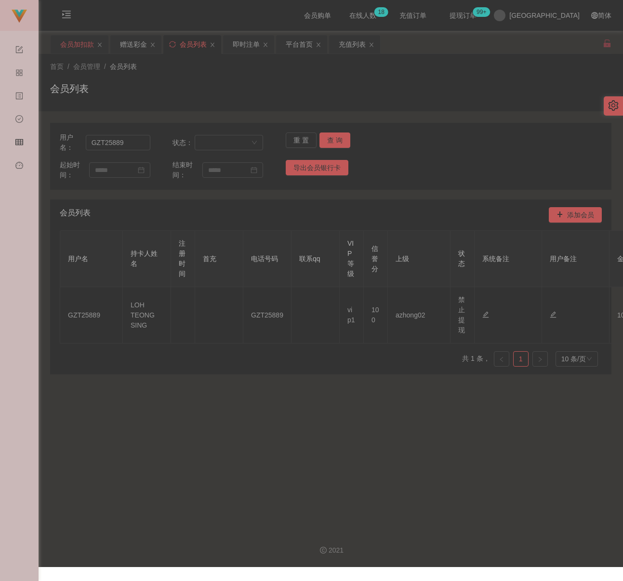
click at [68, 47] on div "会员加扣款" at bounding box center [77, 44] width 34 height 18
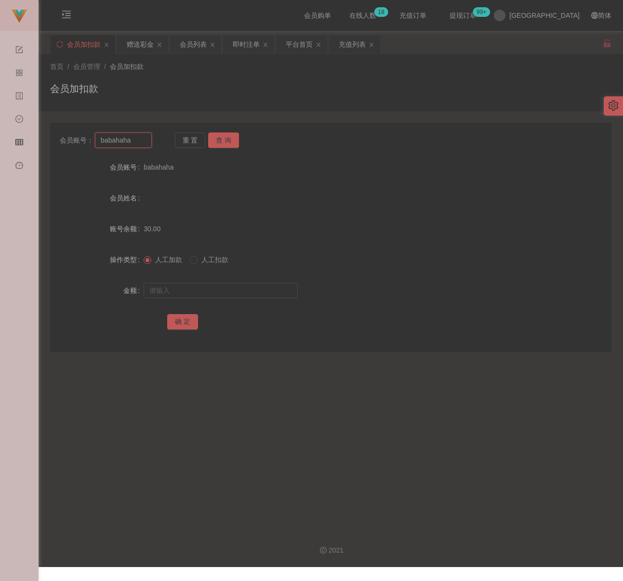
click at [137, 145] on input "babahaha" at bounding box center [123, 140] width 57 height 15
click at [228, 142] on button "查 询" at bounding box center [223, 140] width 31 height 15
click at [193, 292] on input "text" at bounding box center [221, 290] width 154 height 15
click at [251, 292] on input "text" at bounding box center [221, 290] width 154 height 15
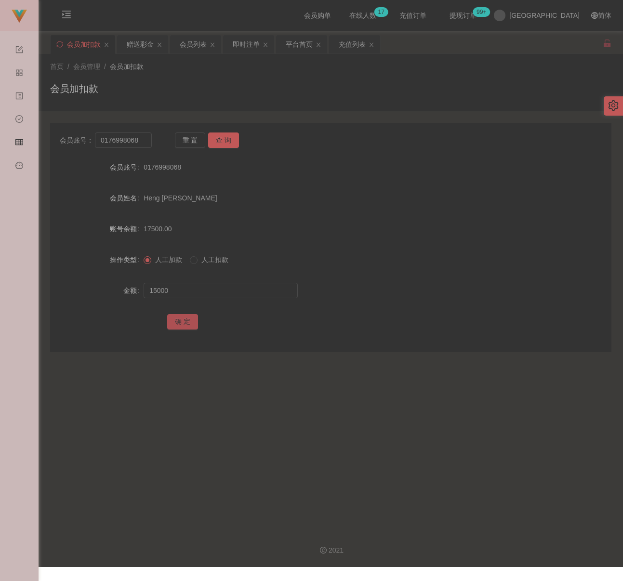
click at [184, 318] on button "确 定" at bounding box center [182, 321] width 31 height 15
click at [286, 84] on div "会员加扣款" at bounding box center [331, 92] width 562 height 22
click at [177, 82] on div "会员加扣款" at bounding box center [331, 92] width 562 height 22
click at [141, 139] on input "0176998068" at bounding box center [123, 140] width 57 height 15
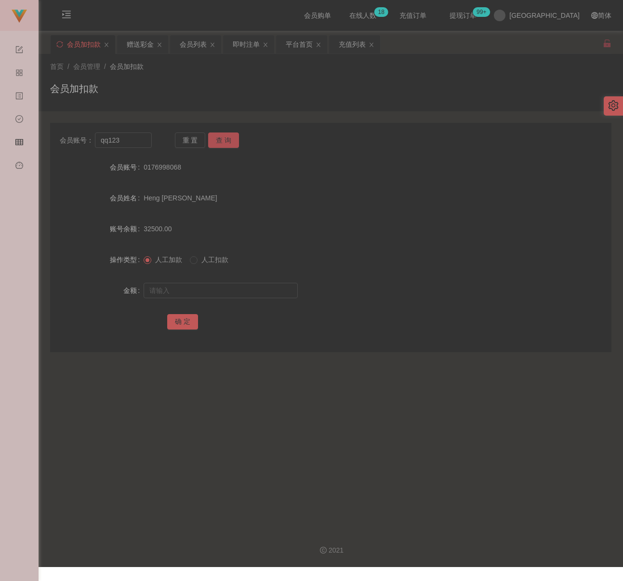
click at [222, 142] on button "查 询" at bounding box center [223, 140] width 31 height 15
click at [213, 294] on input "text" at bounding box center [221, 290] width 154 height 15
click at [198, 295] on input "text" at bounding box center [221, 290] width 154 height 15
click at [182, 324] on button "确 定" at bounding box center [182, 321] width 31 height 15
click at [398, 93] on div "会员加扣款" at bounding box center [331, 92] width 562 height 22
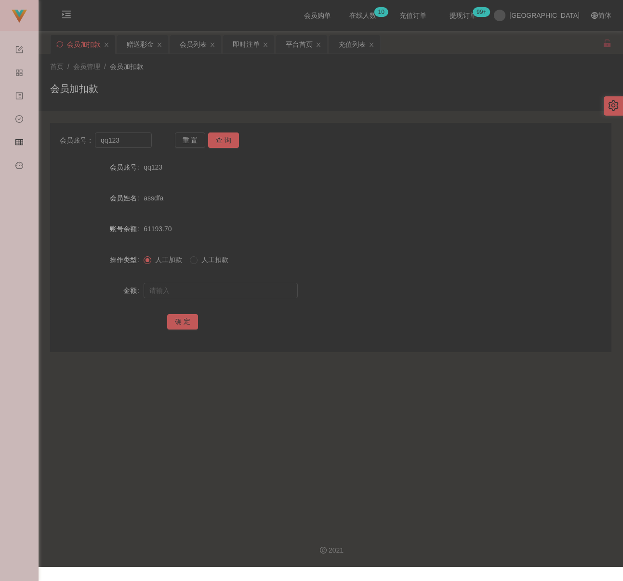
click at [239, 90] on div "会员加扣款" at bounding box center [331, 92] width 562 height 22
click at [134, 140] on input "qq123" at bounding box center [123, 140] width 57 height 15
click at [224, 142] on button "查 询" at bounding box center [223, 140] width 31 height 15
click at [217, 285] on input "text" at bounding box center [221, 290] width 154 height 15
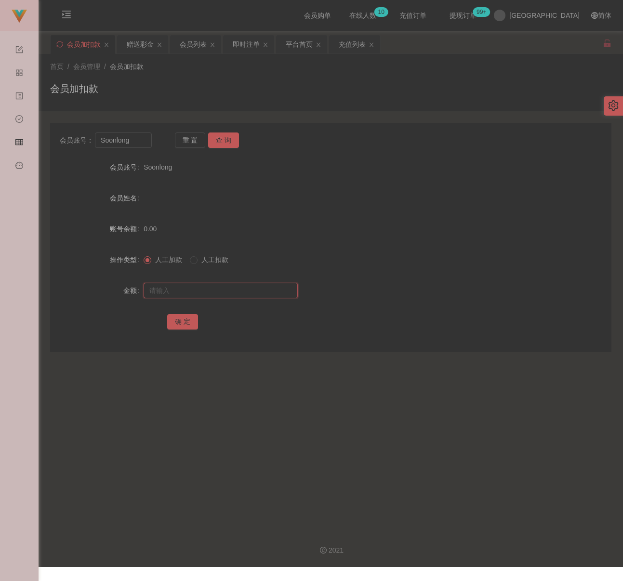
click at [226, 286] on input "text" at bounding box center [221, 290] width 154 height 15
click at [184, 317] on button "确 定" at bounding box center [182, 321] width 31 height 15
click at [131, 139] on input "Soonlong" at bounding box center [123, 140] width 57 height 15
click at [223, 137] on button "查 询" at bounding box center [223, 140] width 31 height 15
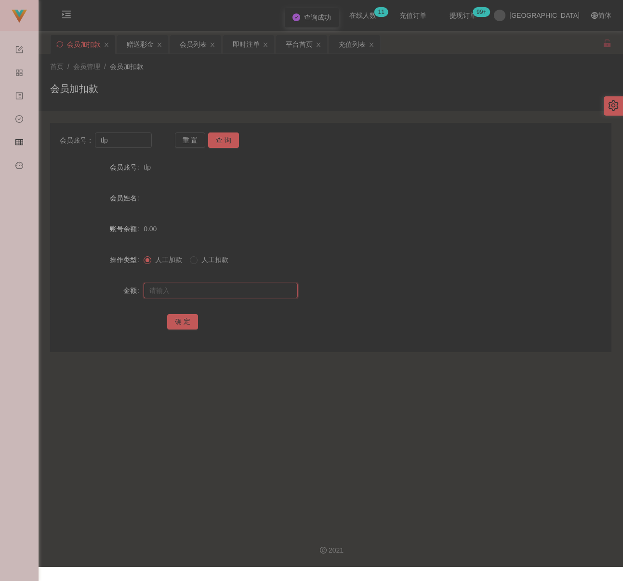
click at [217, 291] on input "text" at bounding box center [221, 290] width 154 height 15
click at [181, 322] on button "确 定" at bounding box center [182, 321] width 31 height 15
click at [188, 93] on div "会员加扣款" at bounding box center [331, 92] width 562 height 22
click at [197, 47] on div "会员列表" at bounding box center [193, 44] width 27 height 18
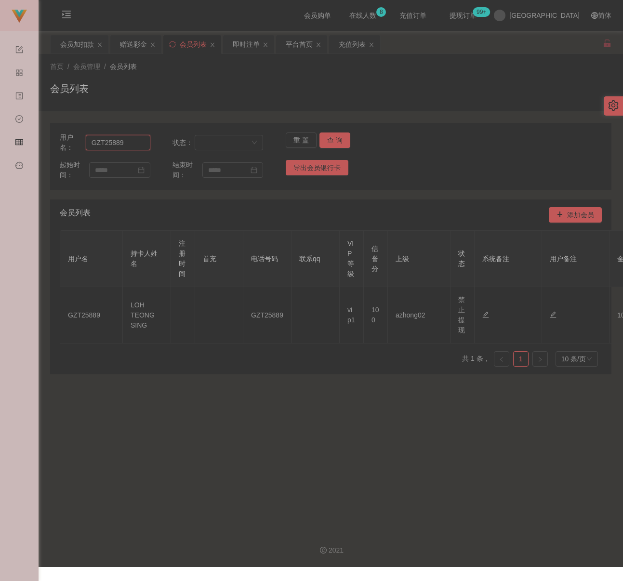
click at [135, 139] on input "GZT25889" at bounding box center [118, 142] width 65 height 15
click at [327, 142] on button "查 询" at bounding box center [335, 140] width 31 height 15
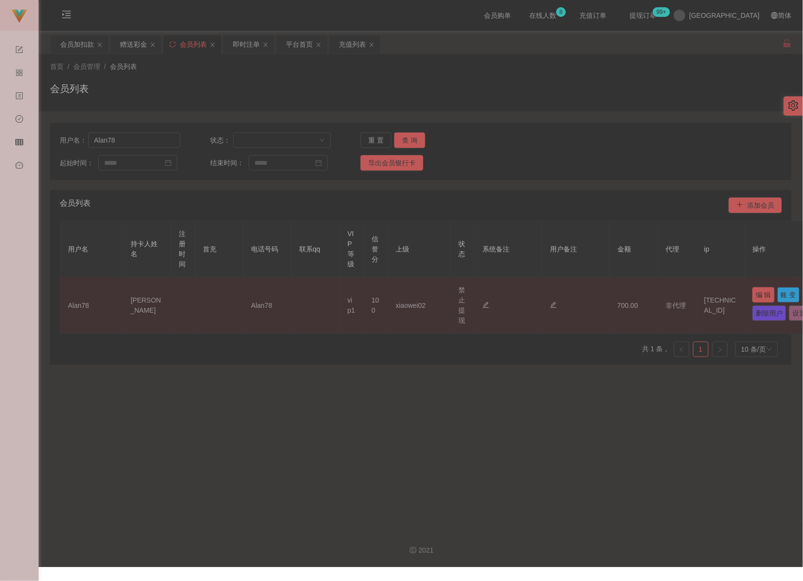
click at [632, 295] on button "编 辑" at bounding box center [763, 294] width 22 height 15
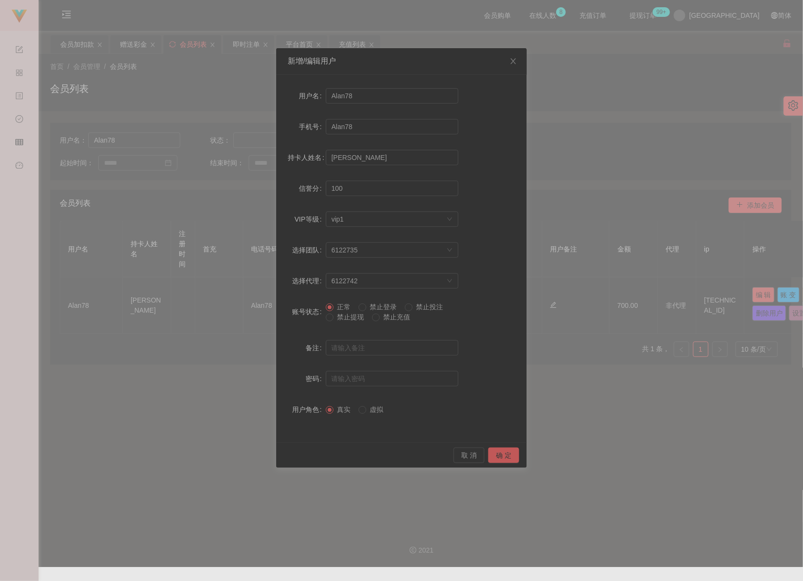
click at [351, 316] on span "禁止提现" at bounding box center [351, 317] width 35 height 8
click at [508, 452] on button "确 定" at bounding box center [503, 455] width 31 height 15
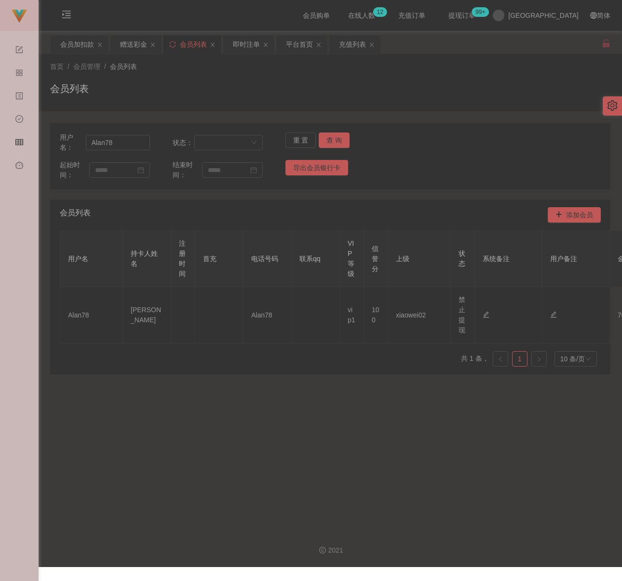
click at [218, 84] on div "会员列表" at bounding box center [330, 92] width 560 height 22
click at [119, 139] on input "Alan78" at bounding box center [118, 142] width 64 height 15
click at [330, 139] on button "查 询" at bounding box center [334, 140] width 31 height 15
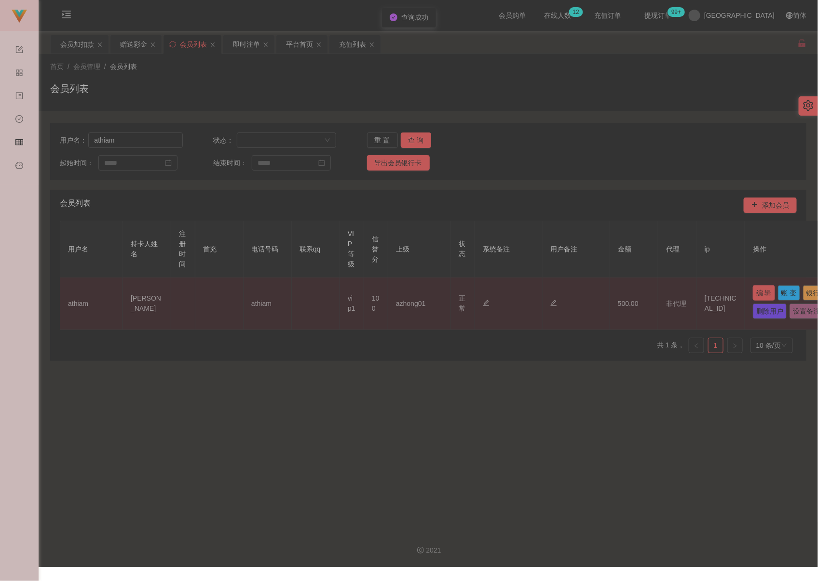
click at [632, 293] on button "编 辑" at bounding box center [763, 292] width 22 height 15
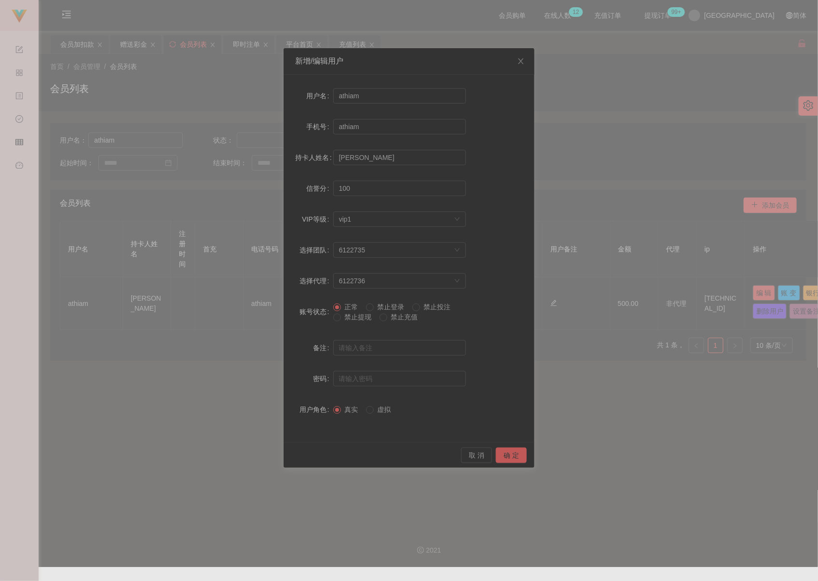
click at [343, 318] on span "禁止提现" at bounding box center [358, 317] width 35 height 8
click at [503, 457] on button "确 定" at bounding box center [511, 455] width 31 height 15
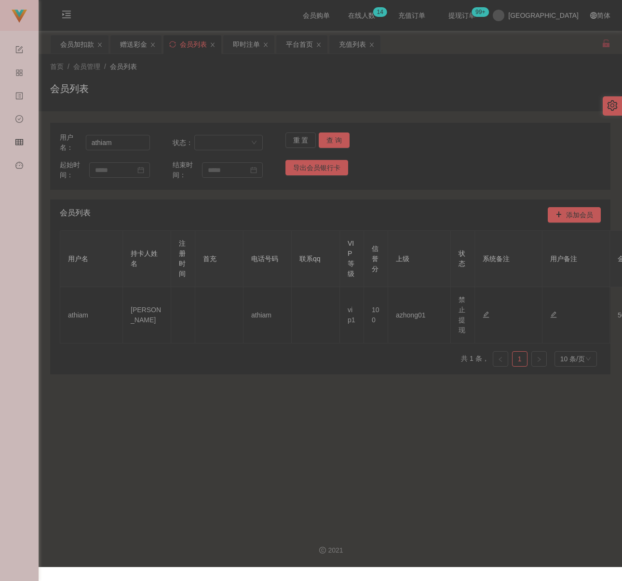
click at [191, 46] on div "会员列表" at bounding box center [193, 44] width 27 height 18
click at [138, 139] on input "athiam" at bounding box center [118, 142] width 64 height 15
click at [331, 136] on button "查 询" at bounding box center [334, 140] width 31 height 15
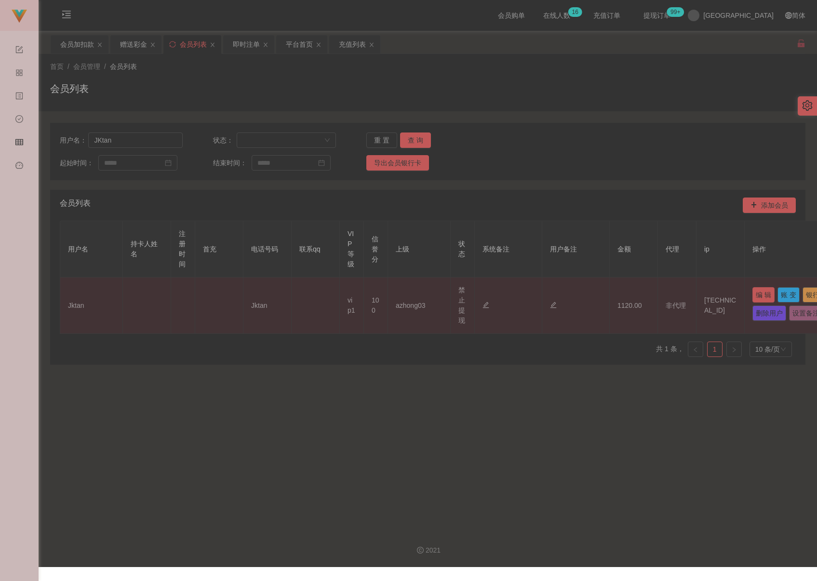
click at [632, 294] on button "编 辑" at bounding box center [763, 294] width 22 height 15
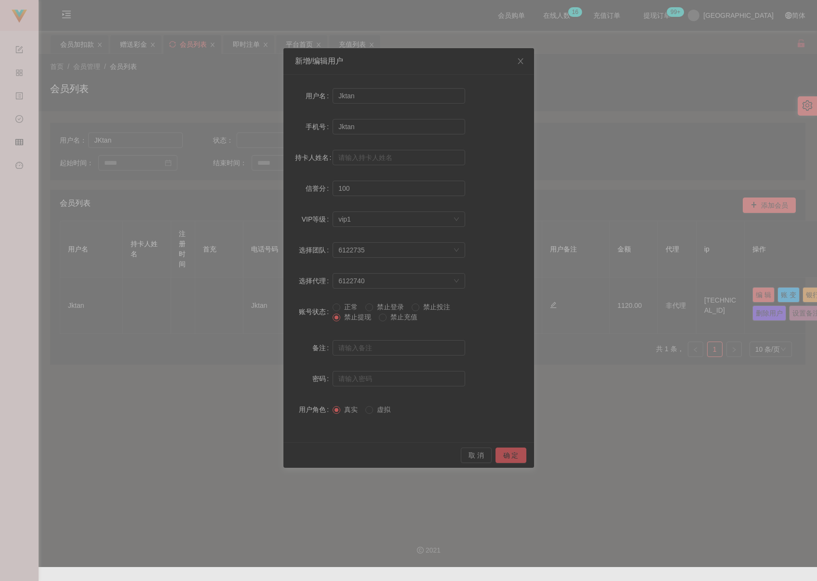
click at [512, 452] on button "确 定" at bounding box center [511, 455] width 31 height 15
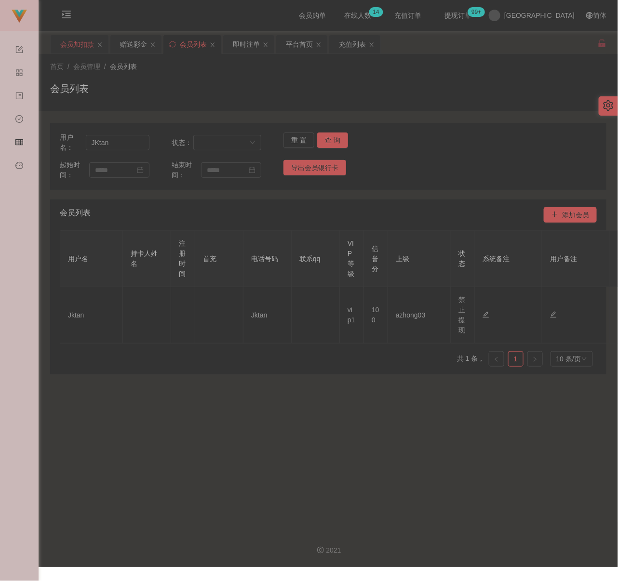
click at [79, 49] on div "会员加扣款" at bounding box center [77, 44] width 34 height 18
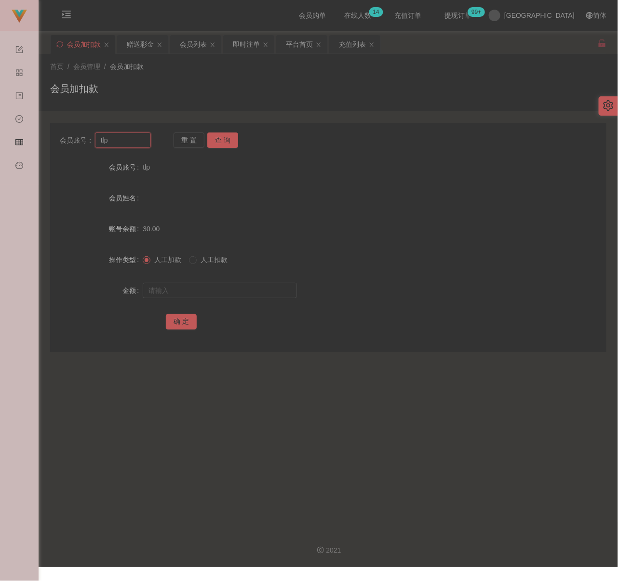
click at [136, 146] on input "tlp" at bounding box center [123, 140] width 56 height 15
click at [231, 139] on button "查 询" at bounding box center [222, 140] width 31 height 15
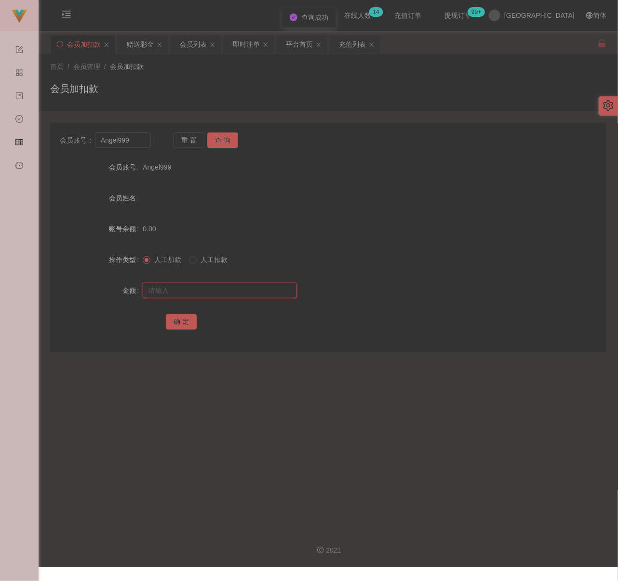
click at [233, 297] on input "text" at bounding box center [220, 290] width 154 height 15
drag, startPoint x: 265, startPoint y: 294, endPoint x: 255, endPoint y: 295, distance: 10.2
click at [265, 294] on input "text" at bounding box center [220, 290] width 154 height 15
click at [187, 318] on button "确 定" at bounding box center [181, 321] width 31 height 15
click at [184, 80] on div "首页 / 会员管理 / 会员加扣款 / 会员加扣款" at bounding box center [328, 83] width 556 height 42
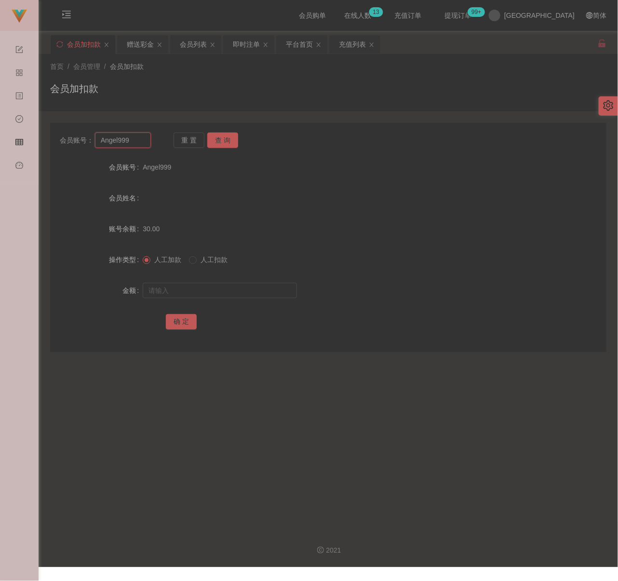
click at [136, 140] on input "Angel999" at bounding box center [123, 140] width 56 height 15
click at [215, 142] on button "查 询" at bounding box center [222, 140] width 31 height 15
click at [242, 294] on input "text" at bounding box center [220, 290] width 154 height 15
click at [171, 289] on input "text" at bounding box center [220, 290] width 154 height 15
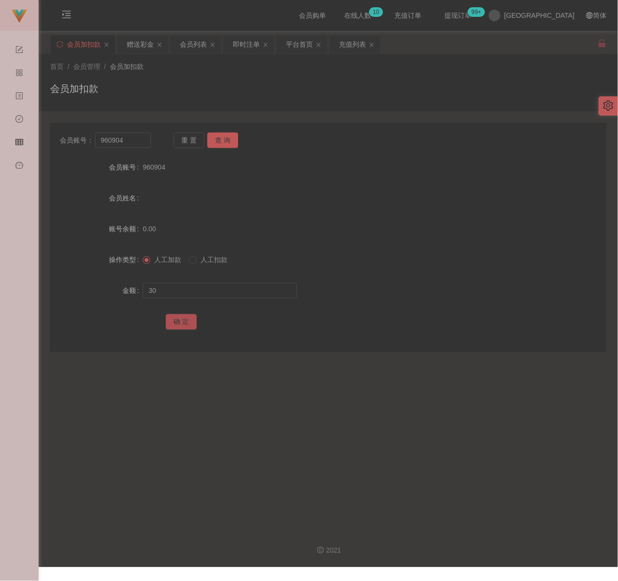
click at [175, 322] on button "确 定" at bounding box center [181, 321] width 31 height 15
click at [326, 95] on div "会员加扣款" at bounding box center [328, 92] width 556 height 22
click at [252, 90] on div "会员加扣款" at bounding box center [328, 92] width 556 height 22
click at [123, 145] on input "960904" at bounding box center [123, 140] width 56 height 15
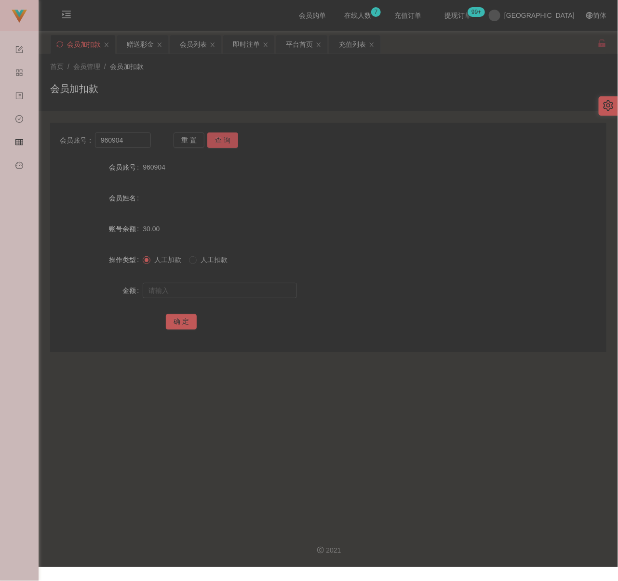
click at [217, 142] on button "查 询" at bounding box center [222, 140] width 31 height 15
click at [205, 276] on form "会员账号 960904 会员姓名 账号余额 0.00 操作类型 人工加款 人工扣款 金额 确 定" at bounding box center [328, 245] width 556 height 174
click at [207, 285] on input "text" at bounding box center [220, 290] width 154 height 15
click at [185, 324] on button "确 定" at bounding box center [181, 321] width 31 height 15
click at [284, 97] on div "会员加扣款" at bounding box center [328, 92] width 556 height 22
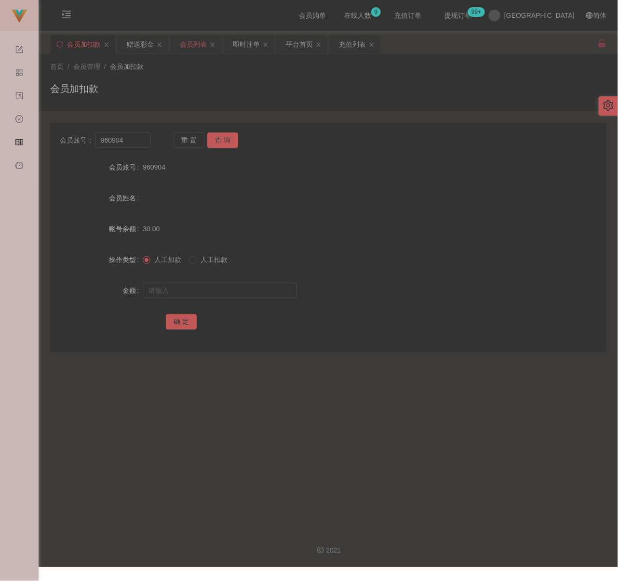
click at [197, 42] on div "会员列表" at bounding box center [193, 44] width 27 height 18
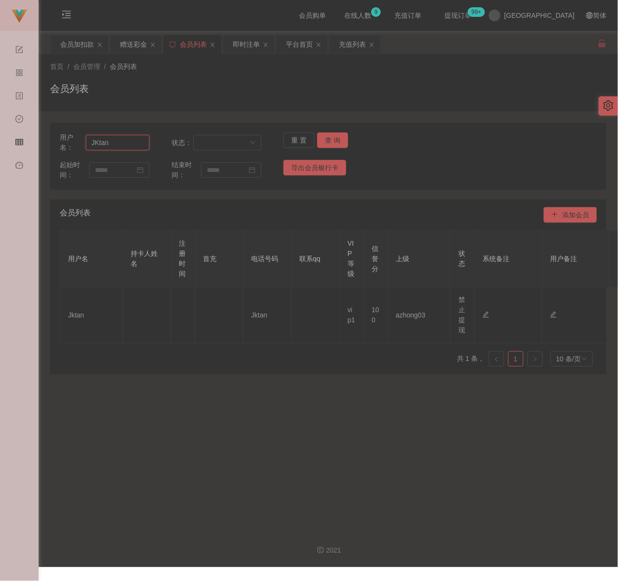
click at [130, 141] on input "JKtan" at bounding box center [118, 142] width 64 height 15
click at [324, 143] on button "查 询" at bounding box center [332, 140] width 31 height 15
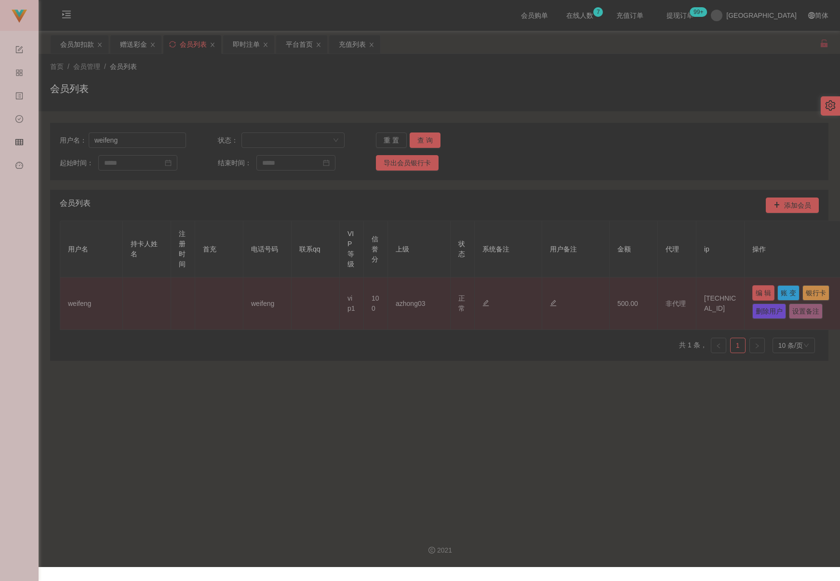
click at [632, 289] on button "编 辑" at bounding box center [763, 292] width 22 height 15
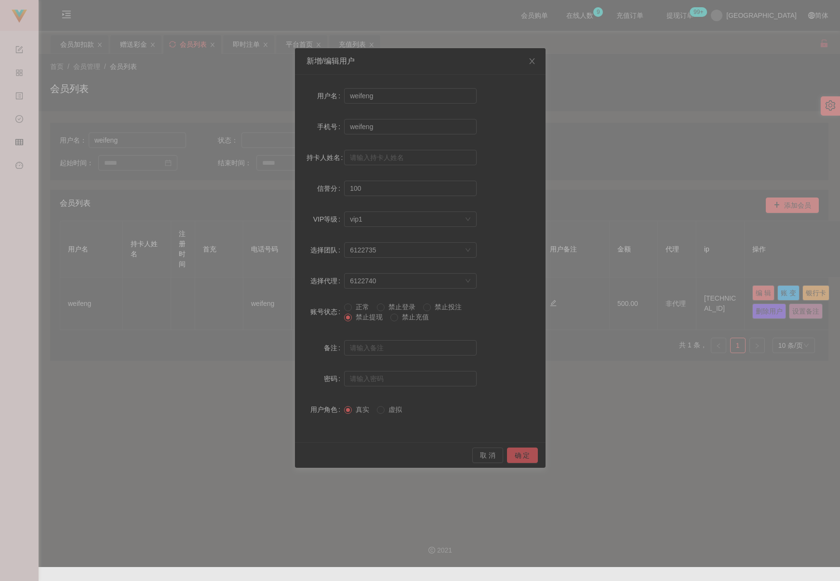
click at [510, 453] on button "确 定" at bounding box center [522, 455] width 31 height 15
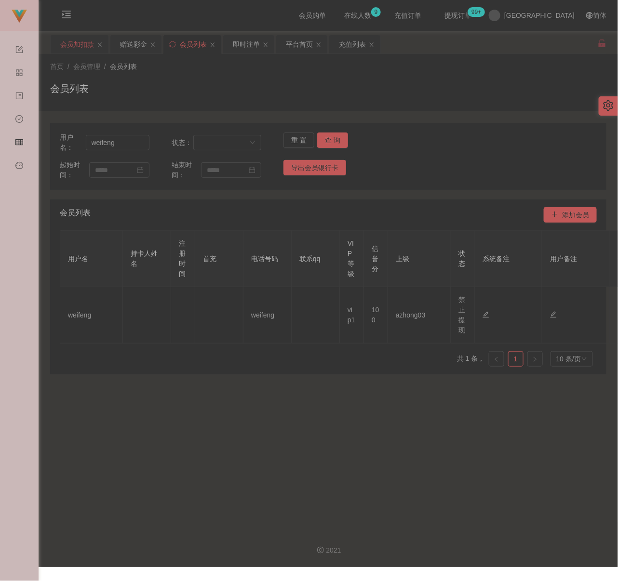
click at [80, 46] on div "会员加扣款" at bounding box center [77, 44] width 34 height 18
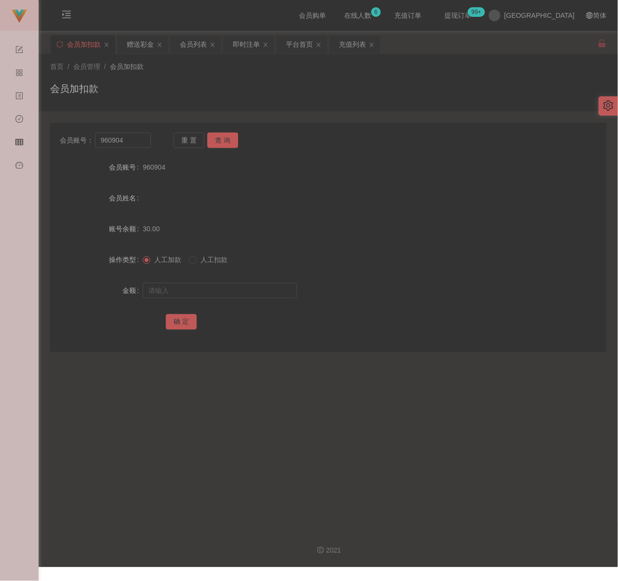
click at [190, 102] on div "会员加扣款" at bounding box center [328, 92] width 556 height 22
click at [196, 43] on div "会员列表" at bounding box center [193, 44] width 27 height 18
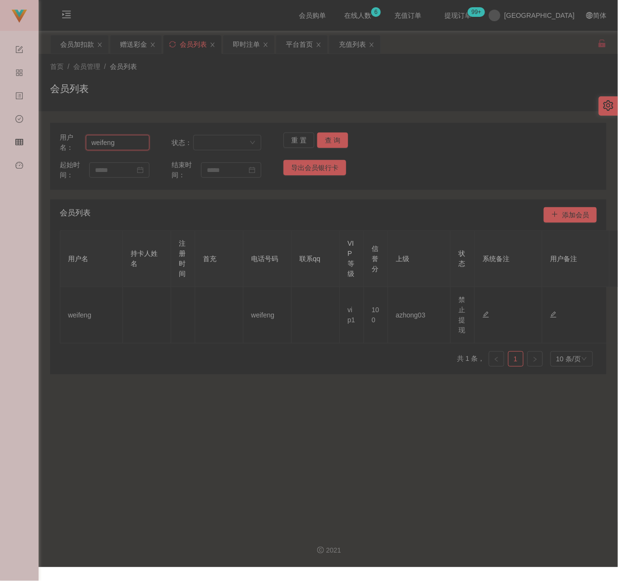
click at [139, 142] on input "weifeng" at bounding box center [118, 142] width 64 height 15
click at [342, 142] on button "查 询" at bounding box center [332, 140] width 31 height 15
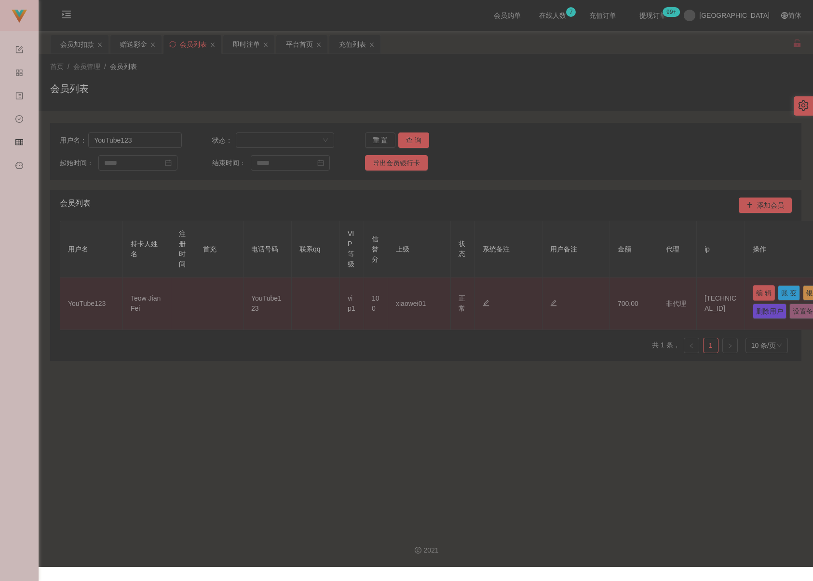
click at [632, 291] on button "编 辑" at bounding box center [763, 292] width 22 height 15
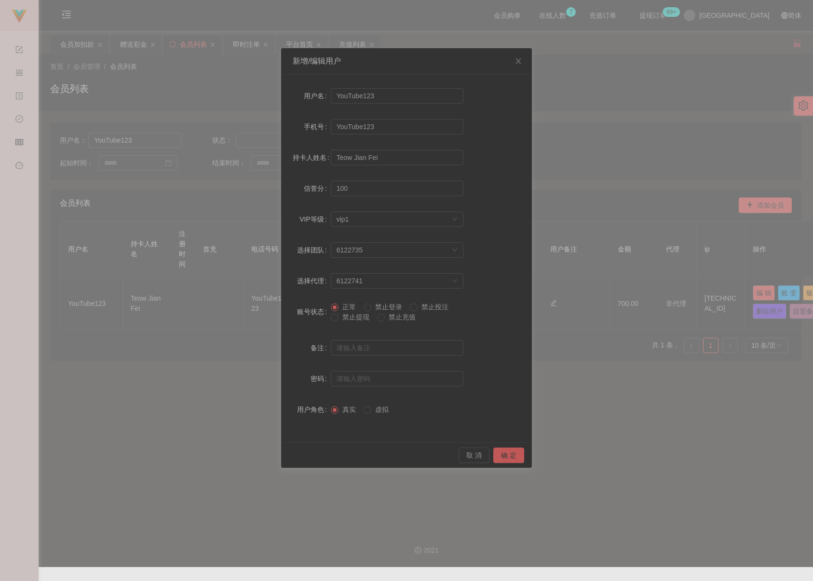
click at [352, 318] on span "禁止提现" at bounding box center [355, 317] width 35 height 8
click at [513, 456] on button "确 定" at bounding box center [508, 455] width 31 height 15
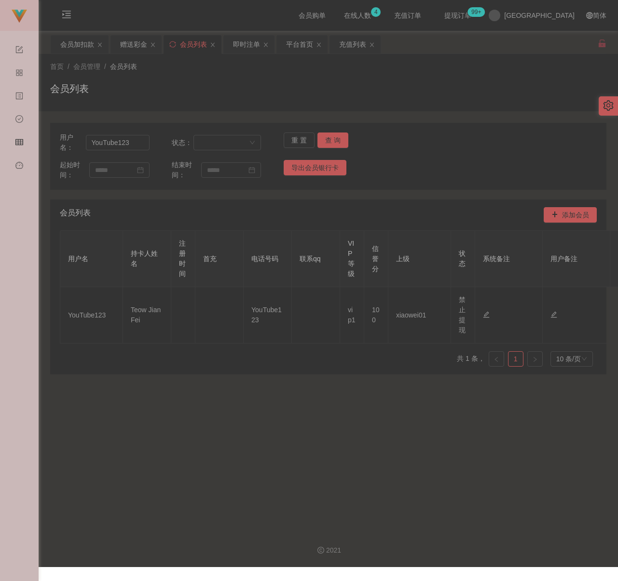
click at [270, 84] on div "会员列表" at bounding box center [328, 92] width 556 height 22
click at [83, 46] on div "会员加扣款" at bounding box center [77, 44] width 34 height 18
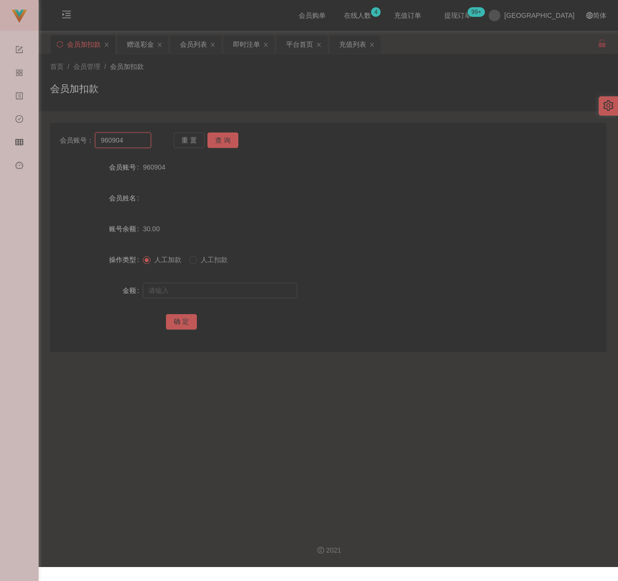
click at [131, 137] on input "960904" at bounding box center [123, 140] width 56 height 15
click at [194, 41] on div "会员列表" at bounding box center [193, 44] width 27 height 18
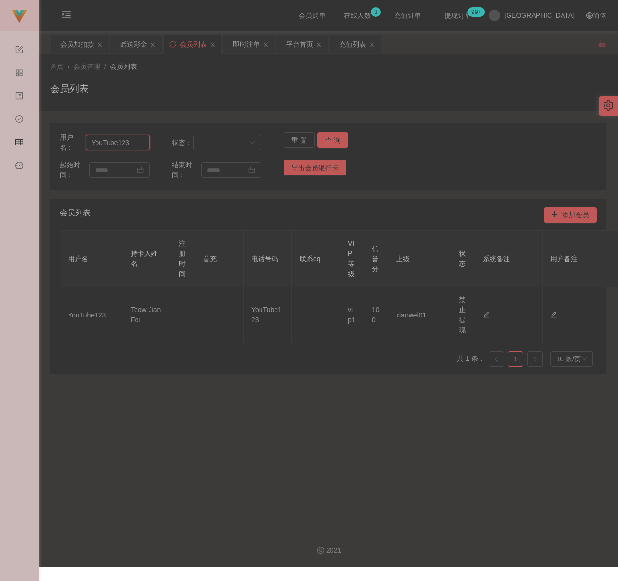
click at [136, 139] on input "YouTube123" at bounding box center [118, 142] width 64 height 15
click at [325, 139] on button "查 询" at bounding box center [332, 140] width 31 height 15
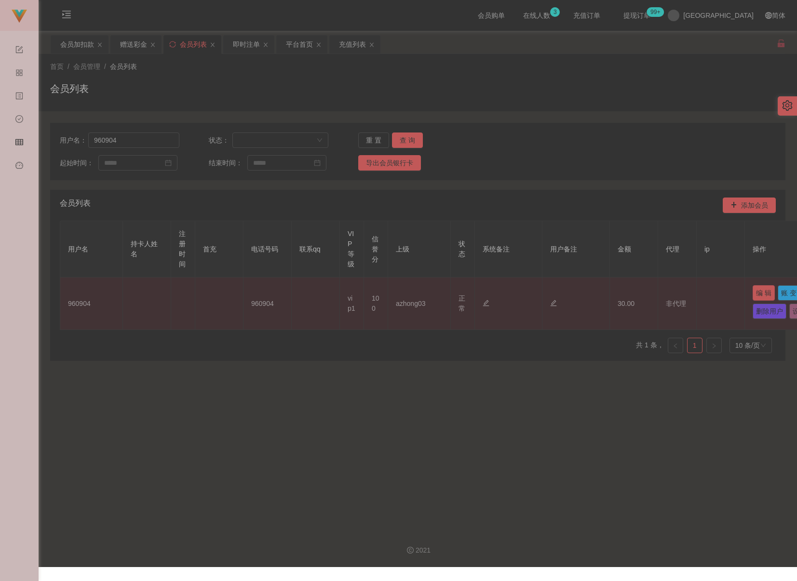
click at [632, 294] on button "编 辑" at bounding box center [763, 292] width 22 height 15
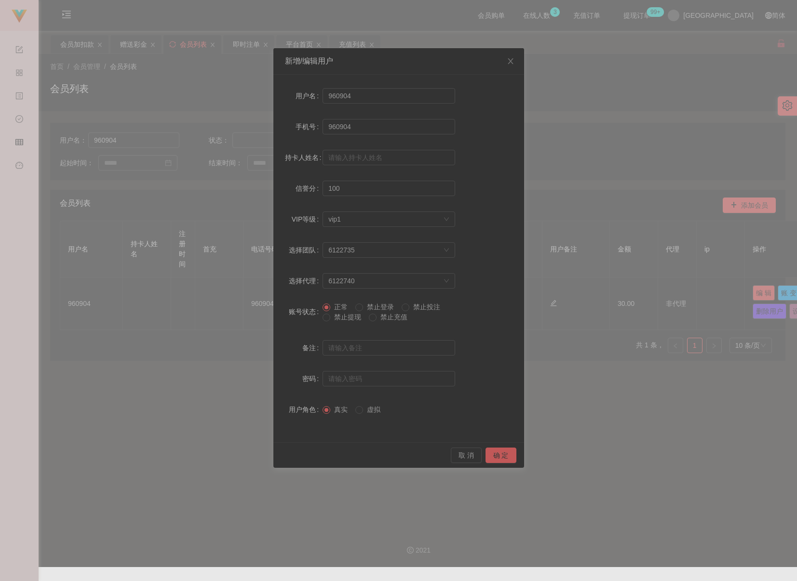
click at [337, 320] on span "禁止提现" at bounding box center [347, 317] width 35 height 8
click at [495, 455] on button "确 定" at bounding box center [500, 455] width 31 height 15
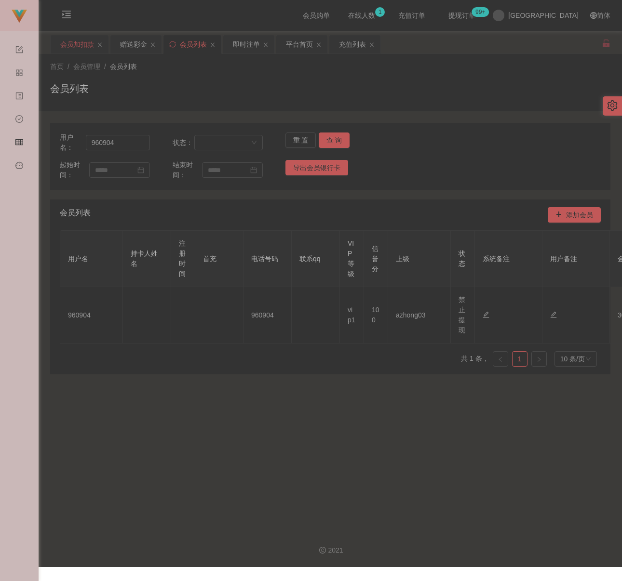
click at [80, 45] on div "会员加扣款" at bounding box center [77, 44] width 34 height 18
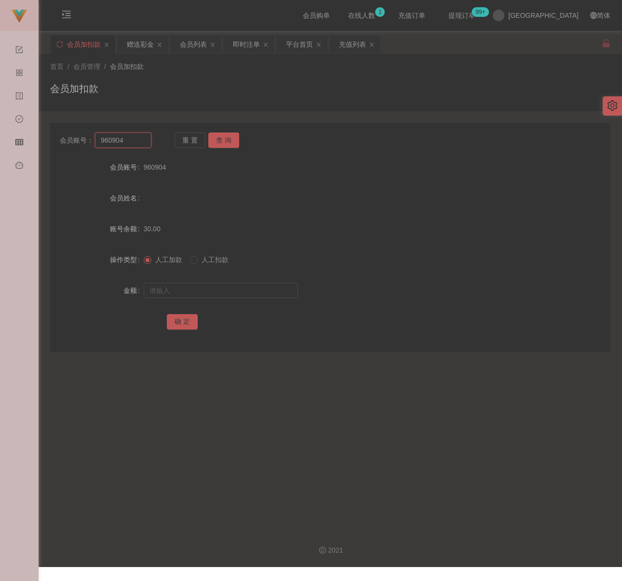
click at [137, 142] on input "960904" at bounding box center [123, 140] width 56 height 15
click at [232, 142] on button "查 询" at bounding box center [223, 140] width 31 height 15
click at [233, 285] on input "text" at bounding box center [221, 290] width 154 height 15
drag, startPoint x: 262, startPoint y: 289, endPoint x: 256, endPoint y: 290, distance: 5.3
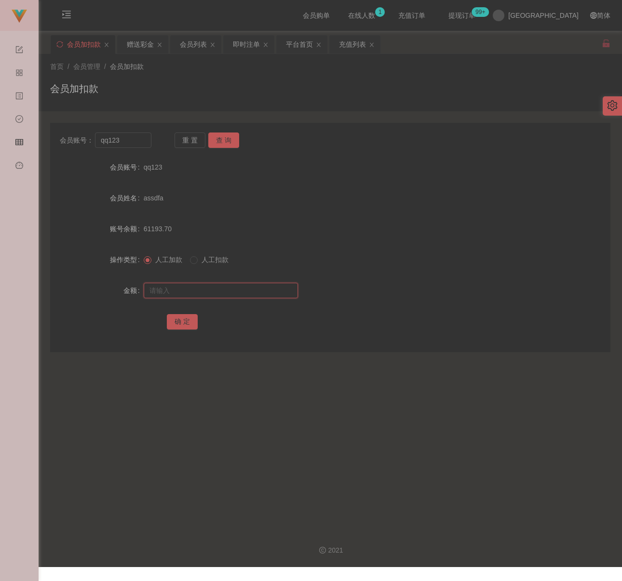
click at [262, 289] on input "text" at bounding box center [221, 290] width 154 height 15
click at [184, 321] on button "确 定" at bounding box center [182, 321] width 31 height 15
click at [190, 87] on div "会员加扣款" at bounding box center [330, 92] width 560 height 22
click at [132, 141] on input "qq123" at bounding box center [123, 140] width 56 height 15
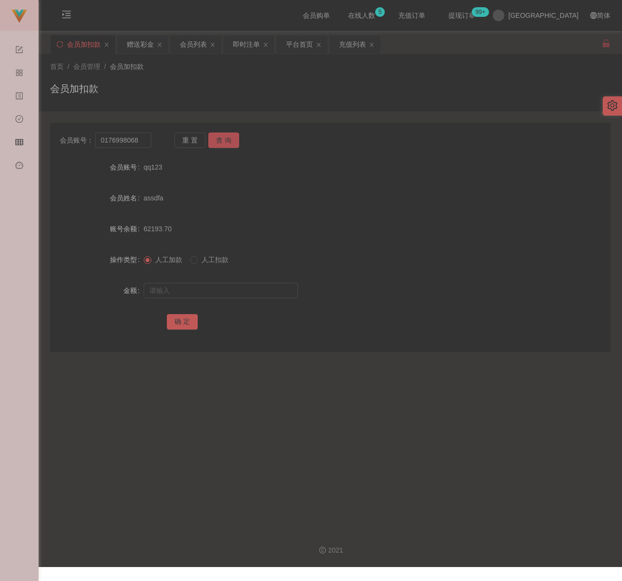
click at [225, 136] on button "查 询" at bounding box center [223, 140] width 31 height 15
click at [236, 289] on input "text" at bounding box center [221, 290] width 154 height 15
click at [256, 289] on input "text" at bounding box center [221, 290] width 154 height 15
click at [184, 318] on button "确 定" at bounding box center [182, 321] width 31 height 15
click at [190, 80] on div "首页 / 会员管理 / 会员加扣款 / 会员加扣款" at bounding box center [330, 83] width 560 height 42
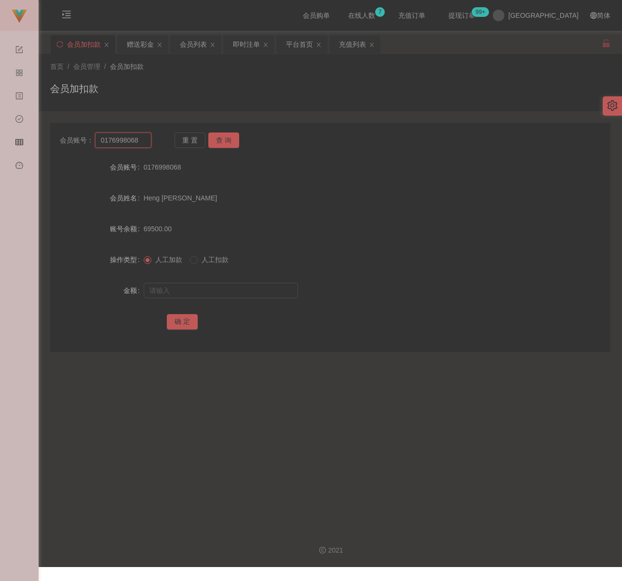
click at [141, 139] on input "0176998068" at bounding box center [123, 140] width 56 height 15
drag, startPoint x: 223, startPoint y: 141, endPoint x: 222, endPoint y: 149, distance: 8.7
click at [223, 141] on button "查 询" at bounding box center [223, 140] width 31 height 15
click at [240, 289] on input "text" at bounding box center [221, 290] width 154 height 15
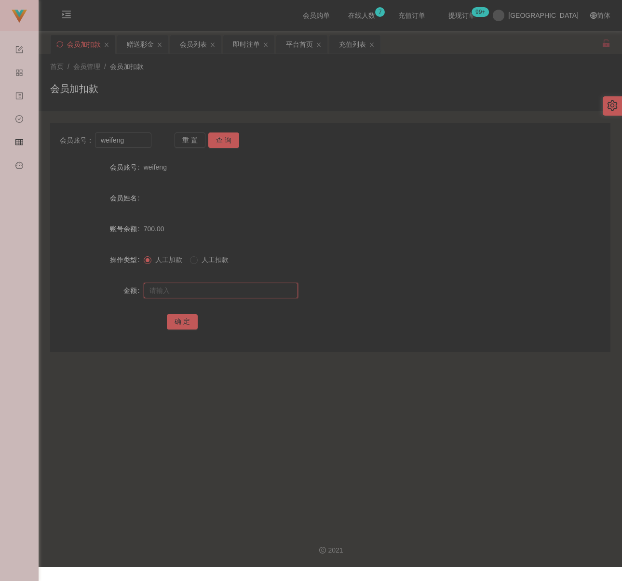
drag, startPoint x: 253, startPoint y: 291, endPoint x: 242, endPoint y: 298, distance: 13.0
click at [253, 291] on input "text" at bounding box center [221, 290] width 154 height 15
click at [189, 322] on button "确 定" at bounding box center [182, 321] width 31 height 15
click at [134, 141] on input "weifeng" at bounding box center [123, 140] width 56 height 15
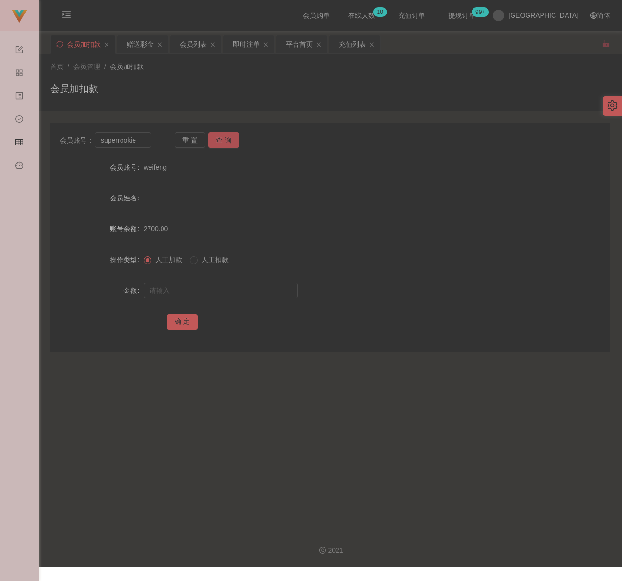
click at [228, 139] on button "查 询" at bounding box center [223, 140] width 31 height 15
click at [220, 295] on input "text" at bounding box center [221, 290] width 154 height 15
click at [225, 294] on input "text" at bounding box center [221, 290] width 154 height 15
click at [191, 320] on button "确 定" at bounding box center [182, 321] width 31 height 15
drag, startPoint x: 249, startPoint y: 84, endPoint x: 238, endPoint y: 94, distance: 15.0
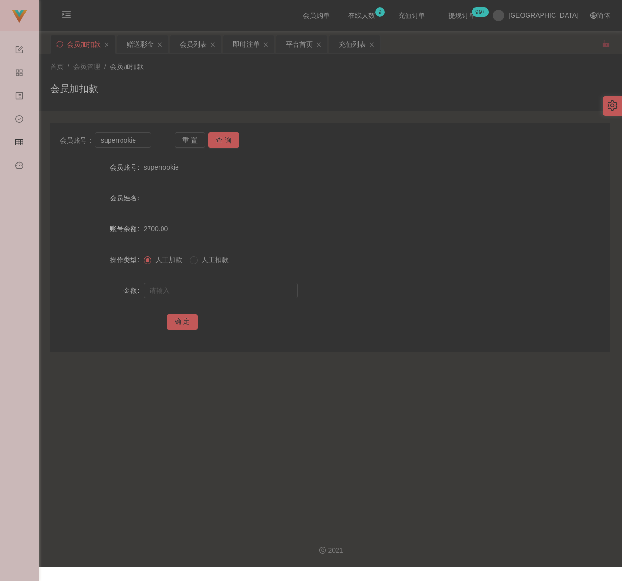
click at [249, 84] on div "会员加扣款" at bounding box center [330, 92] width 560 height 22
click at [141, 141] on input "superrookie" at bounding box center [123, 140] width 56 height 15
click at [220, 140] on button "查 询" at bounding box center [223, 140] width 31 height 15
click at [199, 285] on input "text" at bounding box center [221, 290] width 154 height 15
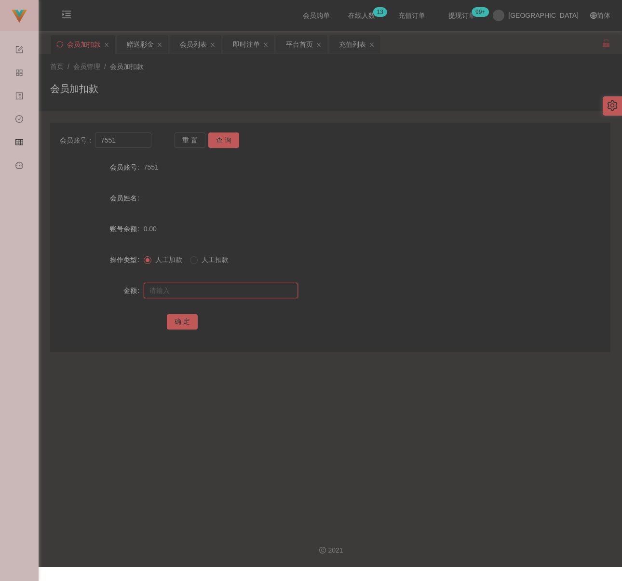
drag, startPoint x: 230, startPoint y: 288, endPoint x: 220, endPoint y: 291, distance: 9.9
click at [230, 288] on input "text" at bounding box center [221, 290] width 154 height 15
click at [183, 320] on button "确 定" at bounding box center [182, 321] width 31 height 15
click at [220, 90] on div "会员加扣款" at bounding box center [330, 92] width 560 height 22
click at [199, 45] on div "会员列表" at bounding box center [193, 44] width 27 height 18
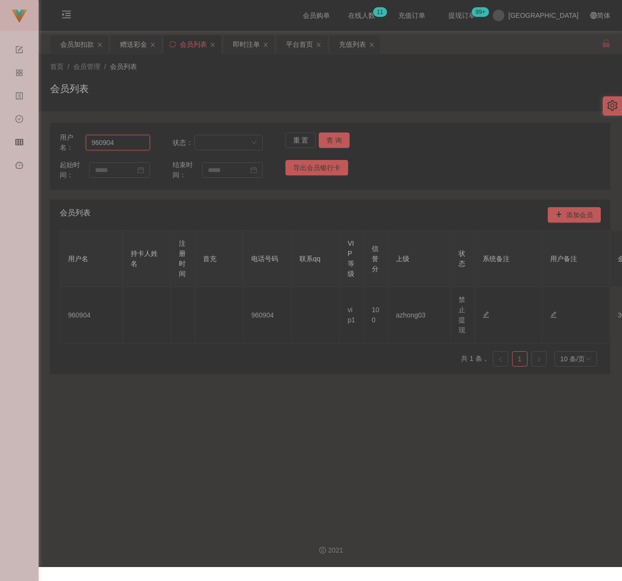
click at [133, 140] on input "960904" at bounding box center [118, 142] width 64 height 15
click at [325, 137] on button "查 询" at bounding box center [334, 140] width 31 height 15
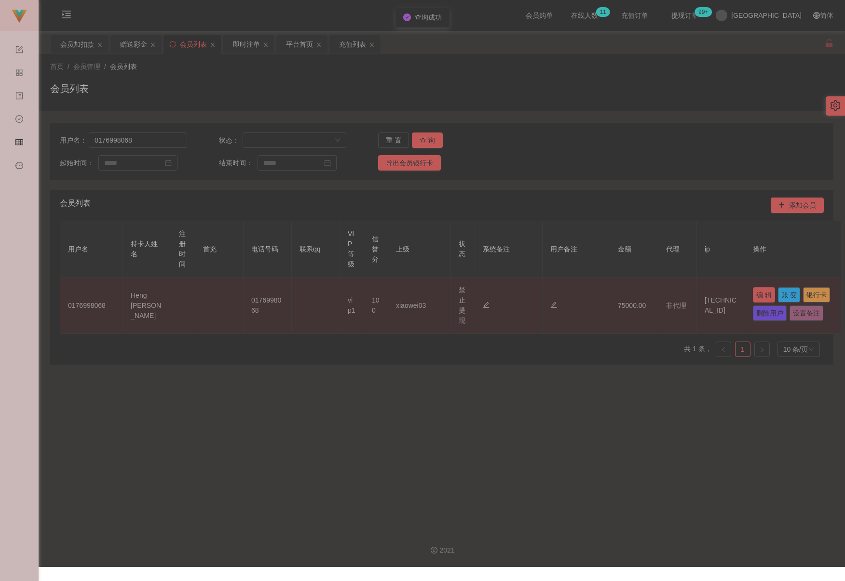
click at [632, 296] on button "编 辑" at bounding box center [763, 294] width 22 height 15
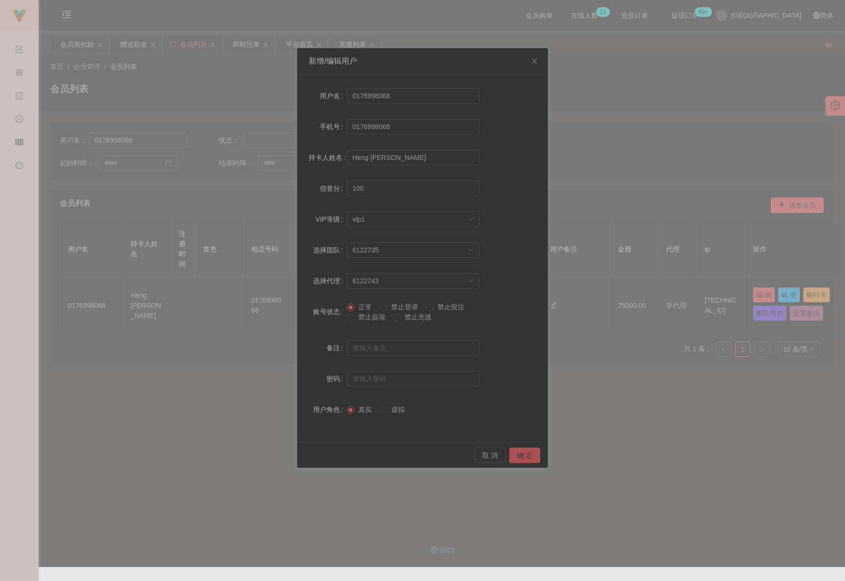
click at [518, 456] on button "确 定" at bounding box center [524, 455] width 31 height 15
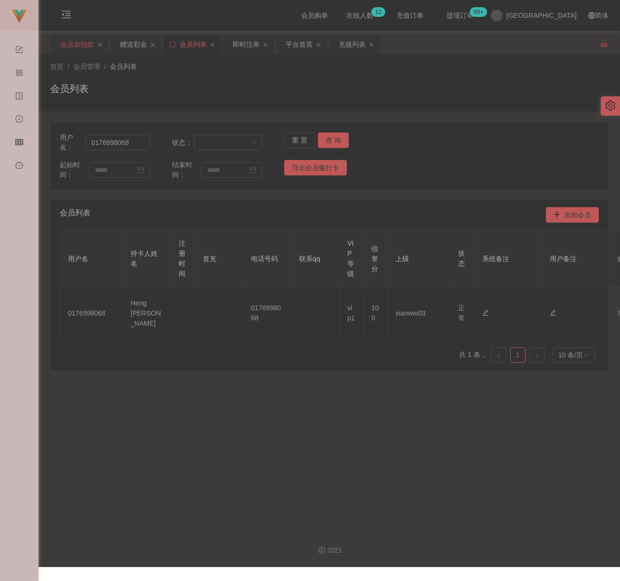
click at [81, 47] on div "会员加扣款" at bounding box center [77, 44] width 34 height 18
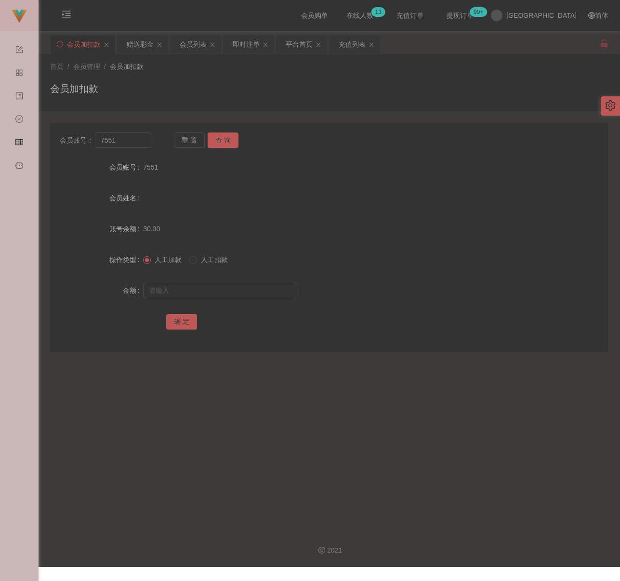
click at [174, 67] on div "首页 / 会员管理 / 会员加扣款 /" at bounding box center [329, 67] width 559 height 10
click at [123, 137] on input "7551" at bounding box center [123, 140] width 56 height 15
drag, startPoint x: 218, startPoint y: 143, endPoint x: 215, endPoint y: 149, distance: 7.4
click at [218, 143] on button "查 询" at bounding box center [223, 140] width 31 height 15
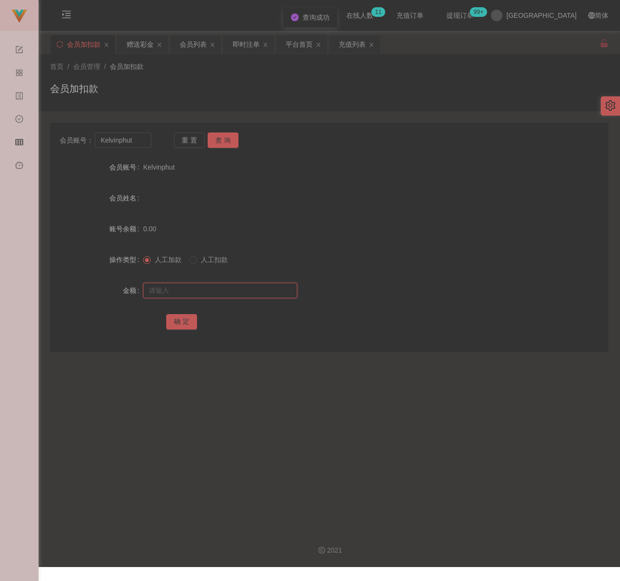
click at [197, 288] on input "text" at bounding box center [220, 290] width 154 height 15
click at [162, 288] on input "text" at bounding box center [220, 290] width 154 height 15
click at [187, 319] on button "确 定" at bounding box center [181, 321] width 31 height 15
click at [220, 89] on div "会员加扣款" at bounding box center [329, 92] width 559 height 22
click at [192, 41] on div "会员列表" at bounding box center [193, 44] width 27 height 18
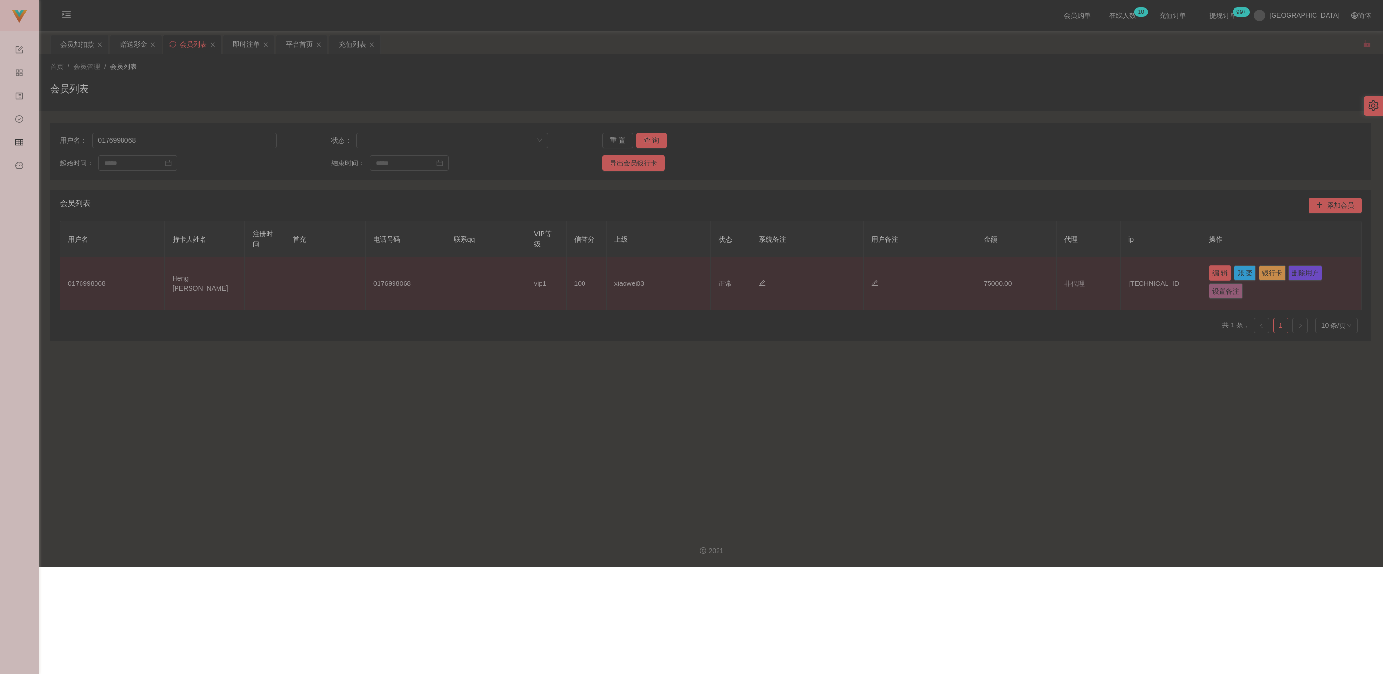
click at [632, 270] on button "编 辑" at bounding box center [1220, 272] width 22 height 15
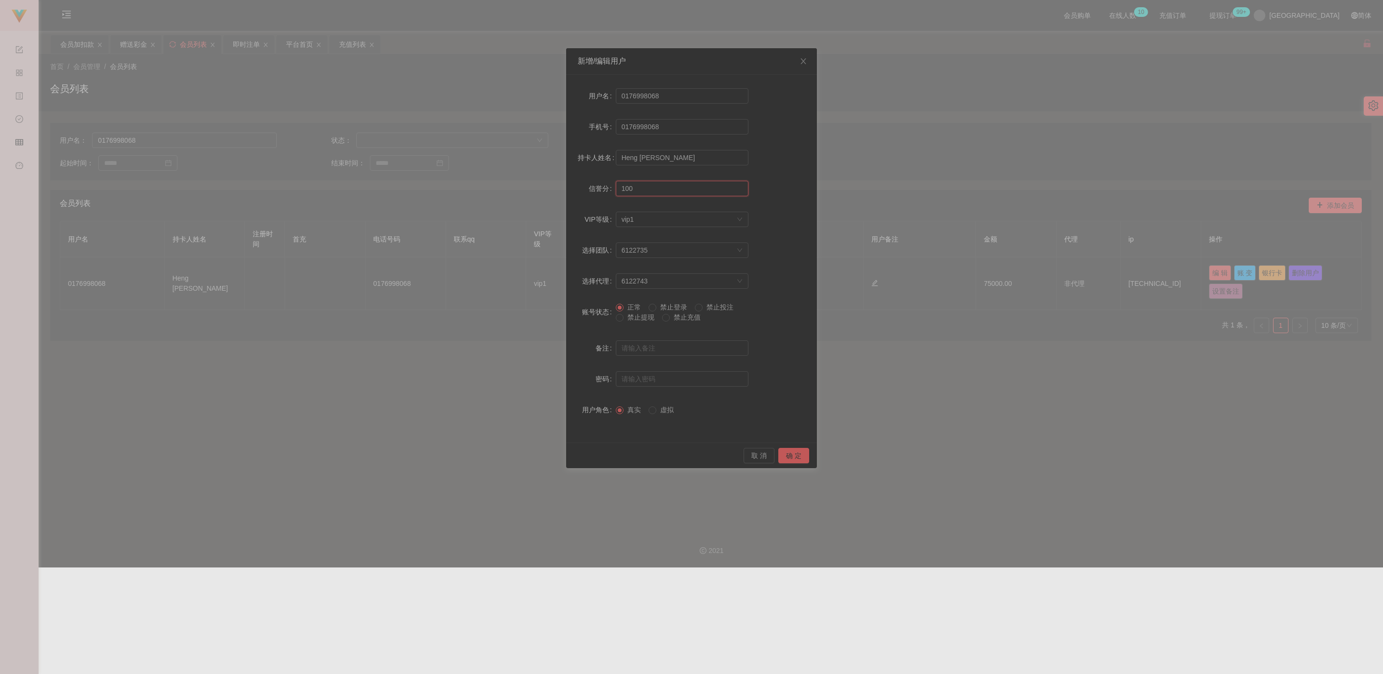
click at [632, 187] on input "100" at bounding box center [682, 188] width 133 height 15
drag, startPoint x: 797, startPoint y: 455, endPoint x: 803, endPoint y: 451, distance: 6.3
click at [632, 455] on button "确 定" at bounding box center [793, 455] width 31 height 15
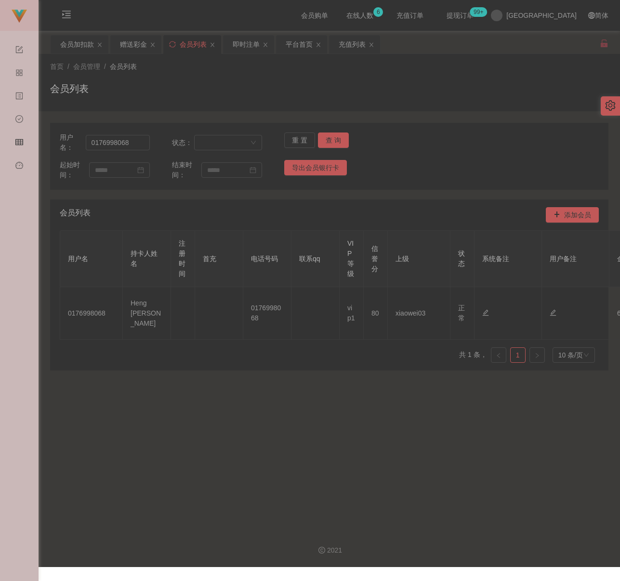
click at [150, 97] on div "会员列表" at bounding box center [329, 92] width 559 height 22
click at [80, 38] on div "会员加扣款" at bounding box center [77, 44] width 34 height 18
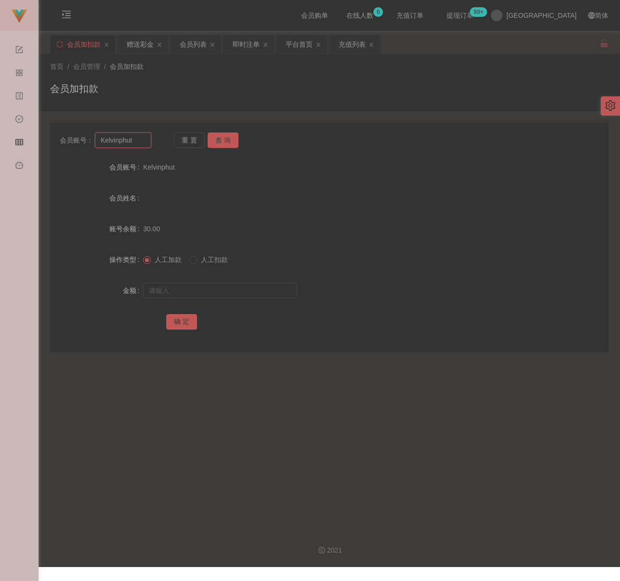
click at [138, 142] on input "Kelvinphut" at bounding box center [123, 140] width 56 height 15
drag, startPoint x: 216, startPoint y: 140, endPoint x: 215, endPoint y: 148, distance: 7.4
click at [216, 140] on button "查 询" at bounding box center [223, 140] width 31 height 15
click at [212, 292] on input "text" at bounding box center [220, 290] width 154 height 15
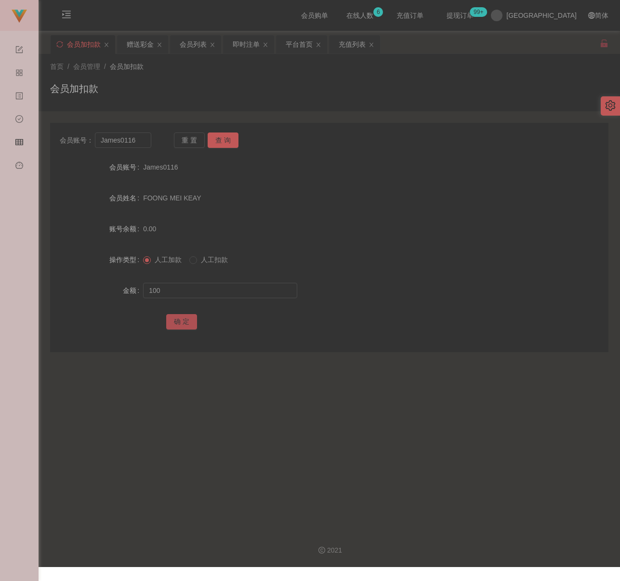
drag, startPoint x: 187, startPoint y: 324, endPoint x: 196, endPoint y: 322, distance: 9.0
click at [187, 324] on button "确 定" at bounding box center [181, 321] width 31 height 15
click at [142, 142] on input "James0116" at bounding box center [123, 140] width 56 height 15
click at [142, 141] on input "James0116" at bounding box center [123, 140] width 56 height 15
click at [220, 138] on button "查 询" at bounding box center [223, 140] width 31 height 15
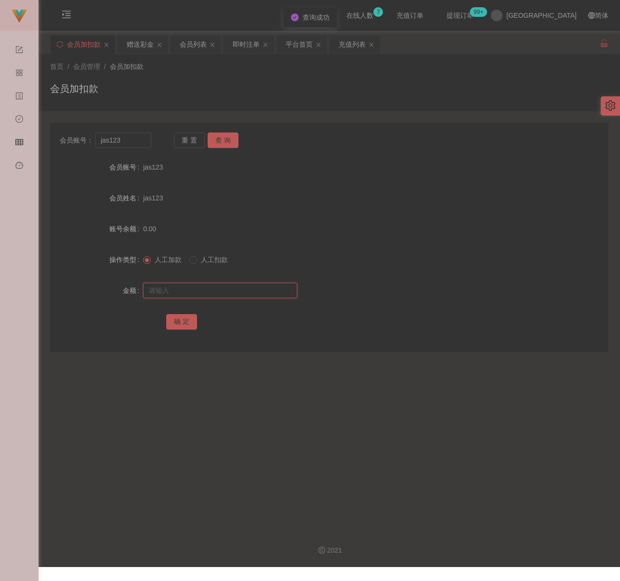
click at [210, 287] on input "text" at bounding box center [220, 290] width 154 height 15
click at [243, 284] on input "text" at bounding box center [220, 290] width 154 height 15
drag, startPoint x: 189, startPoint y: 325, endPoint x: 197, endPoint y: 322, distance: 7.8
click at [189, 325] on button "确 定" at bounding box center [181, 321] width 31 height 15
click at [133, 145] on input "jas123" at bounding box center [123, 140] width 56 height 15
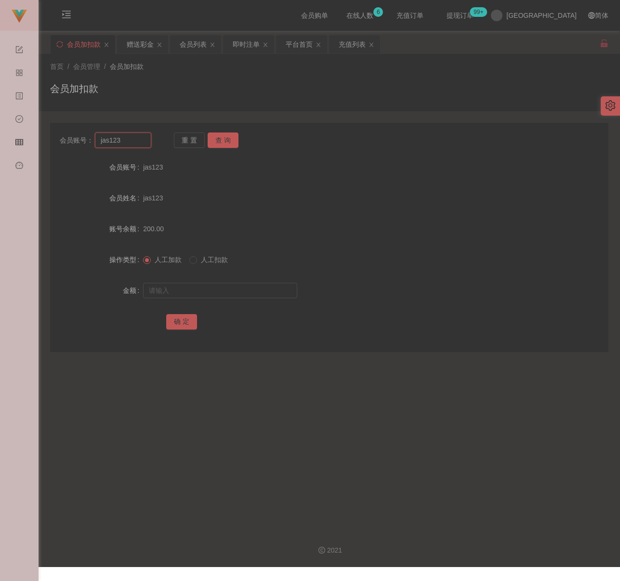
click at [133, 145] on input "jas123" at bounding box center [123, 140] width 56 height 15
click at [228, 144] on button "查 询" at bounding box center [223, 140] width 31 height 15
drag, startPoint x: 226, startPoint y: 294, endPoint x: 236, endPoint y: 294, distance: 10.1
click at [226, 294] on input "text" at bounding box center [220, 290] width 154 height 15
click at [259, 298] on input "text" at bounding box center [220, 290] width 154 height 15
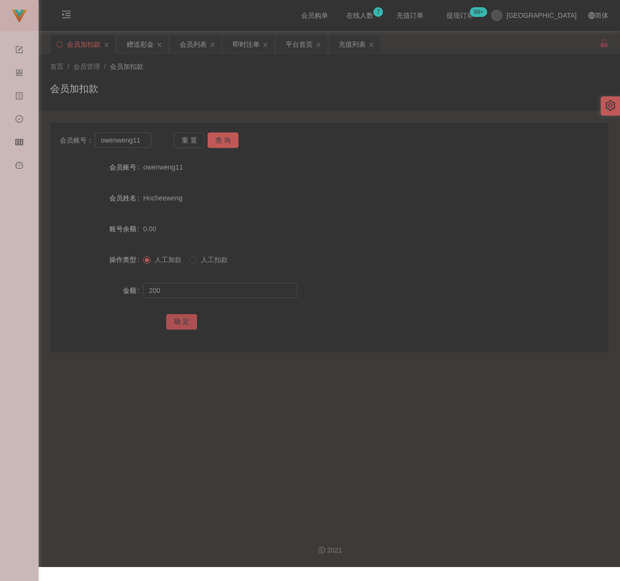
click at [184, 319] on button "确 定" at bounding box center [181, 321] width 31 height 15
click at [328, 77] on div "首页 / 会员管理 / 会员加扣款 / 会员加扣款" at bounding box center [329, 83] width 559 height 42
click at [134, 143] on input "owenweng11" at bounding box center [123, 140] width 56 height 15
drag, startPoint x: 223, startPoint y: 137, endPoint x: 221, endPoint y: 144, distance: 6.6
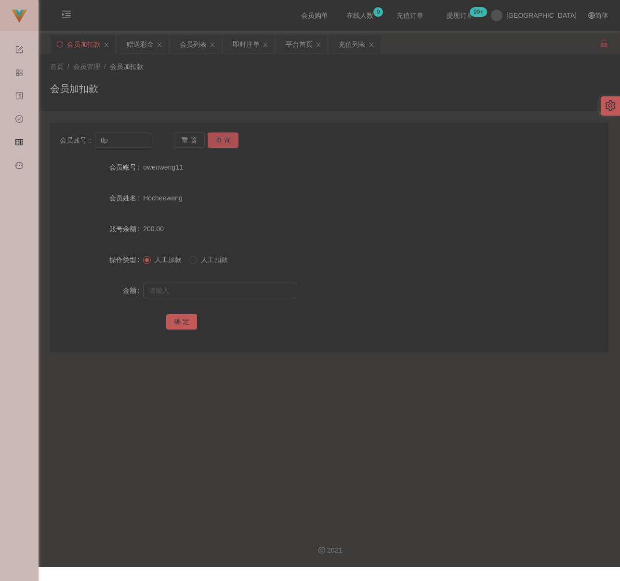
click at [223, 137] on button "查 询" at bounding box center [223, 140] width 31 height 15
drag, startPoint x: 203, startPoint y: 294, endPoint x: 209, endPoint y: 294, distance: 5.8
click at [203, 294] on input "text" at bounding box center [220, 290] width 154 height 15
click at [230, 286] on input "text" at bounding box center [220, 290] width 154 height 15
drag, startPoint x: 178, startPoint y: 319, endPoint x: 196, endPoint y: 327, distance: 19.8
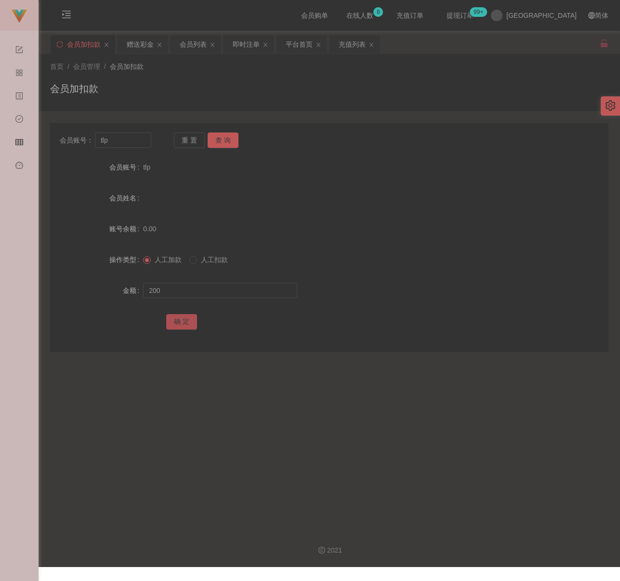
click at [178, 319] on button "确 定" at bounding box center [181, 321] width 31 height 15
click at [116, 134] on input "tlp" at bounding box center [123, 140] width 56 height 15
drag, startPoint x: 225, startPoint y: 139, endPoint x: 225, endPoint y: 152, distance: 12.5
click at [225, 139] on button "查 询" at bounding box center [223, 140] width 31 height 15
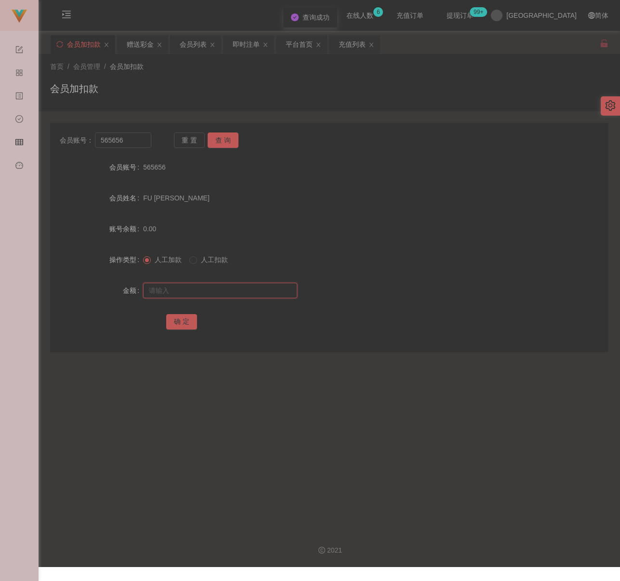
click at [213, 286] on input "text" at bounding box center [220, 290] width 154 height 15
click at [239, 293] on input "text" at bounding box center [220, 290] width 154 height 15
click at [186, 320] on button "确 定" at bounding box center [181, 321] width 31 height 15
click at [129, 144] on input "565656" at bounding box center [123, 140] width 56 height 15
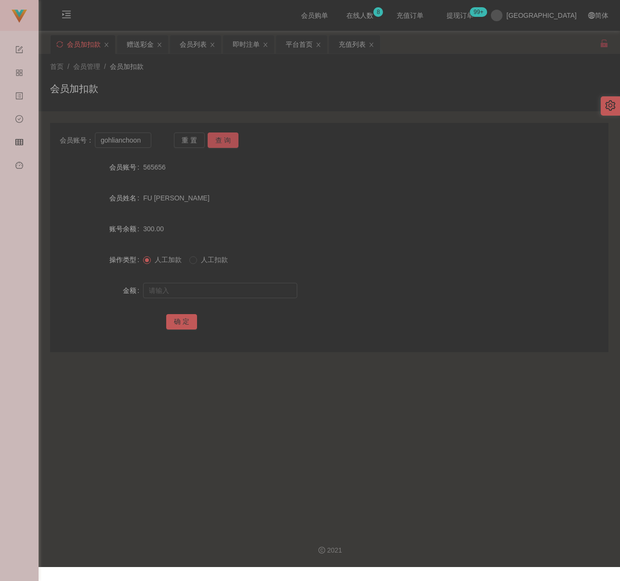
click at [223, 139] on button "查 询" at bounding box center [223, 140] width 31 height 15
drag, startPoint x: 214, startPoint y: 287, endPoint x: 249, endPoint y: 291, distance: 34.9
click at [214, 287] on input "text" at bounding box center [220, 290] width 154 height 15
drag, startPoint x: 254, startPoint y: 295, endPoint x: 243, endPoint y: 298, distance: 11.1
click at [254, 295] on input "text" at bounding box center [220, 290] width 154 height 15
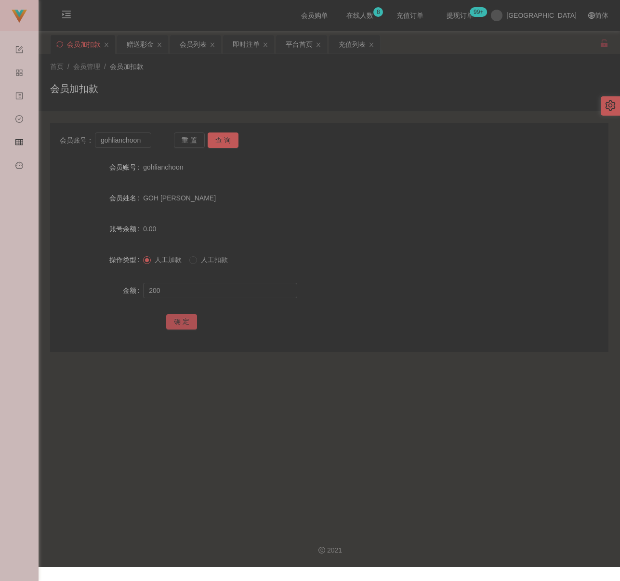
click at [184, 324] on button "确 定" at bounding box center [181, 321] width 31 height 15
click at [148, 142] on input "gohlianchoon" at bounding box center [123, 140] width 56 height 15
click at [226, 139] on button "查 询" at bounding box center [223, 140] width 31 height 15
click at [211, 293] on input "text" at bounding box center [220, 290] width 154 height 15
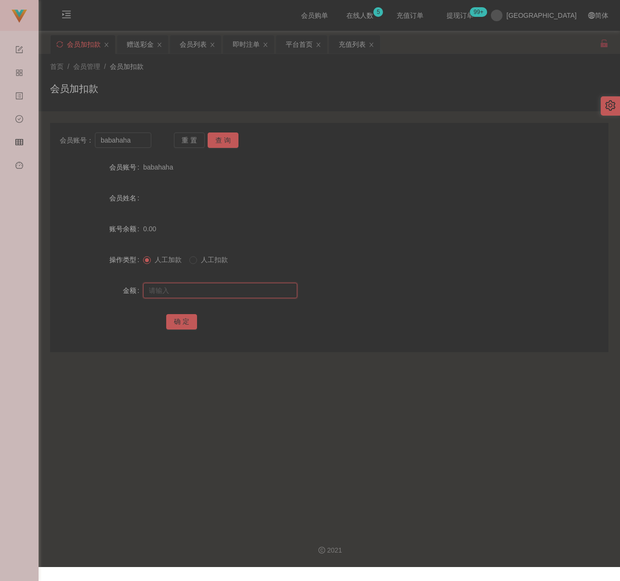
click at [239, 287] on input "text" at bounding box center [220, 290] width 154 height 15
click at [182, 326] on button "确 定" at bounding box center [181, 321] width 31 height 15
click at [136, 139] on input "babahaha" at bounding box center [123, 140] width 56 height 15
click at [220, 143] on button "查 询" at bounding box center [223, 140] width 31 height 15
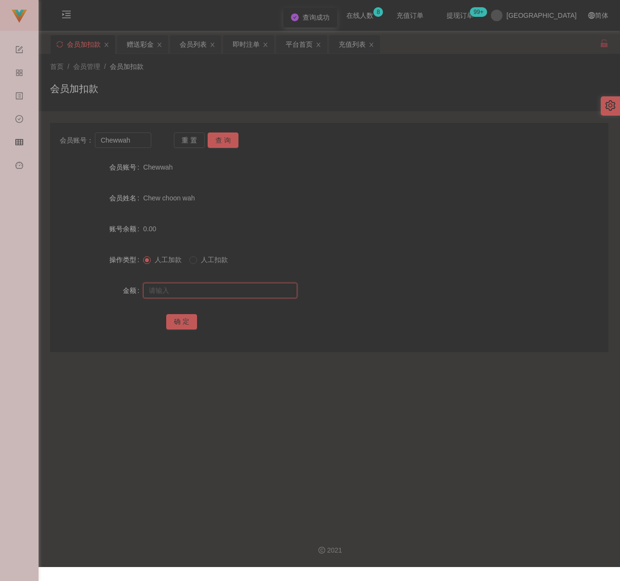
click at [228, 285] on input "text" at bounding box center [220, 290] width 154 height 15
click at [286, 294] on input "text" at bounding box center [220, 290] width 154 height 15
click at [171, 316] on button "确 定" at bounding box center [181, 321] width 31 height 15
click at [148, 142] on input "Chewwah" at bounding box center [123, 140] width 56 height 15
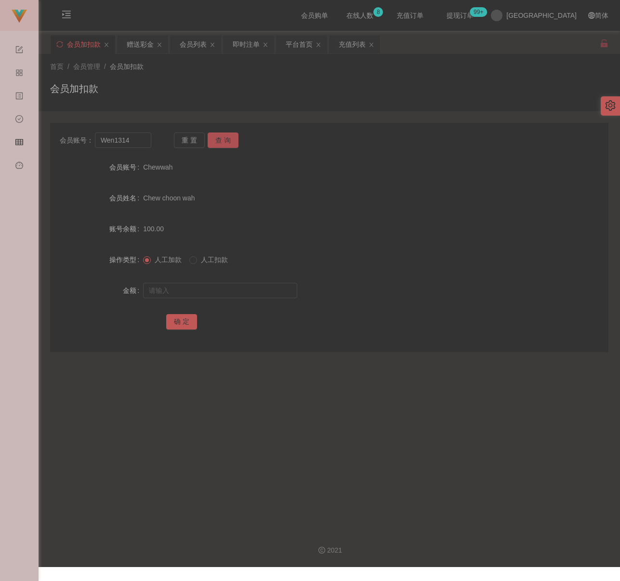
click at [223, 139] on button "查 询" at bounding box center [223, 140] width 31 height 15
click at [247, 292] on input "text" at bounding box center [220, 290] width 154 height 15
click at [162, 296] on input "text" at bounding box center [220, 290] width 154 height 15
click at [179, 325] on button "确 定" at bounding box center [181, 321] width 31 height 15
click at [145, 145] on input "Wen1314" at bounding box center [123, 140] width 56 height 15
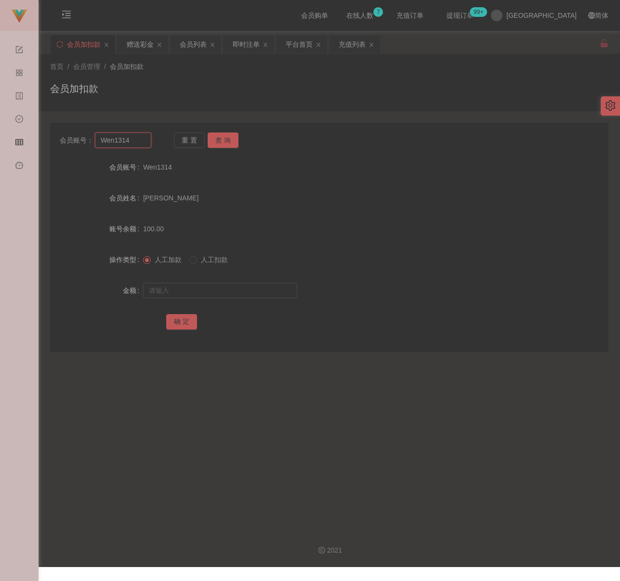
click at [145, 145] on input "Wen1314" at bounding box center [123, 140] width 56 height 15
click at [226, 142] on button "查 询" at bounding box center [223, 140] width 31 height 15
click at [213, 285] on input "text" at bounding box center [220, 290] width 154 height 15
click at [244, 284] on input "text" at bounding box center [220, 290] width 154 height 15
click at [181, 318] on button "确 定" at bounding box center [181, 321] width 31 height 15
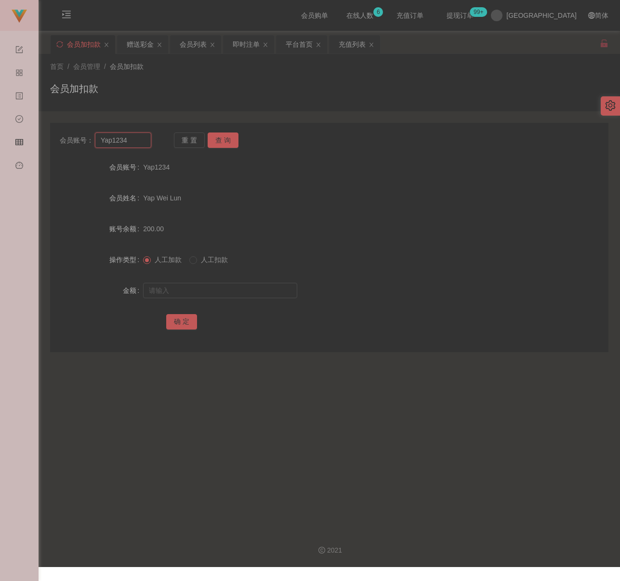
click at [136, 142] on input "Yap1234" at bounding box center [123, 140] width 56 height 15
click at [230, 139] on button "查 询" at bounding box center [223, 140] width 31 height 15
drag, startPoint x: 215, startPoint y: 286, endPoint x: 224, endPoint y: 293, distance: 11.5
click at [215, 286] on input "text" at bounding box center [220, 290] width 154 height 15
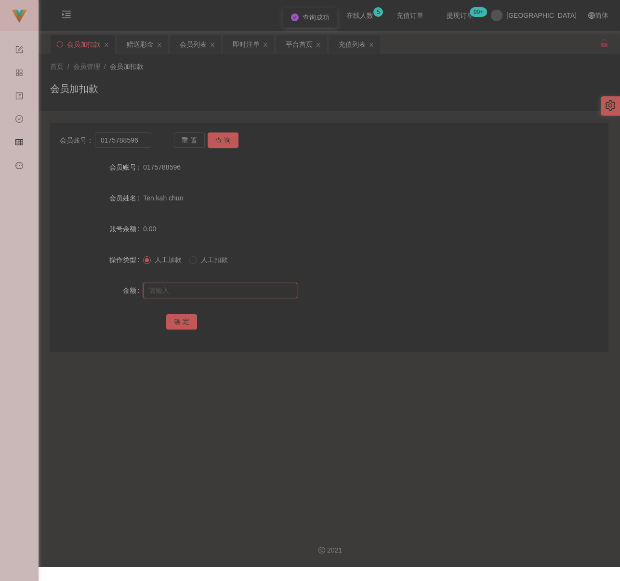
drag, startPoint x: 245, startPoint y: 292, endPoint x: 226, endPoint y: 295, distance: 19.5
click at [245, 292] on input "text" at bounding box center [220, 290] width 154 height 15
drag, startPoint x: 173, startPoint y: 321, endPoint x: 188, endPoint y: 323, distance: 16.0
click at [174, 321] on button "确 定" at bounding box center [181, 321] width 31 height 15
click at [140, 141] on input "0175788596" at bounding box center [123, 140] width 56 height 15
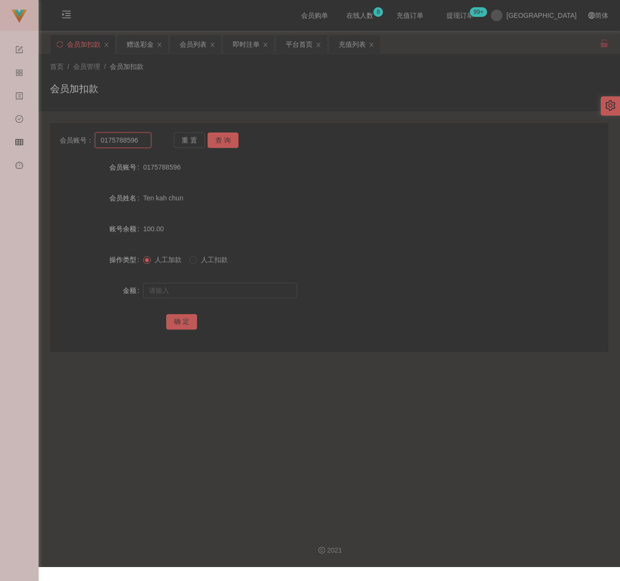
click at [140, 141] on input "0175788596" at bounding box center [123, 140] width 56 height 15
click at [220, 138] on button "查 询" at bounding box center [223, 140] width 31 height 15
click at [215, 288] on input "text" at bounding box center [220, 290] width 154 height 15
click at [181, 318] on button "确 定" at bounding box center [181, 321] width 31 height 15
click at [139, 140] on input "Joey1994" at bounding box center [123, 140] width 56 height 15
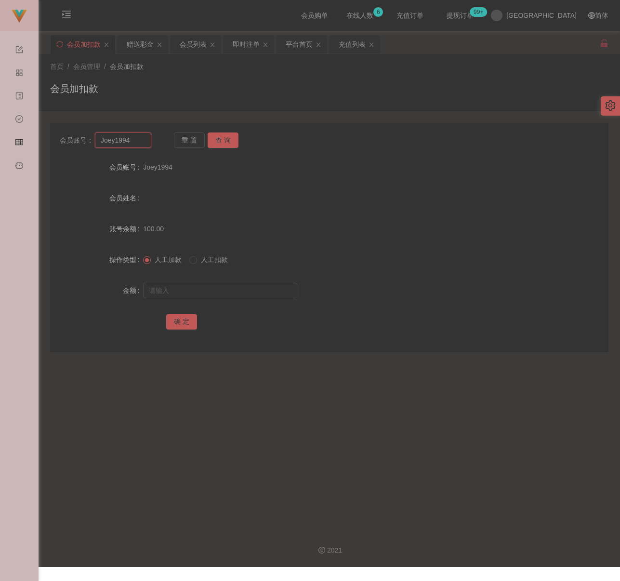
click at [139, 140] on input "Joey1994" at bounding box center [123, 140] width 56 height 15
click at [220, 139] on button "查 询" at bounding box center [223, 140] width 31 height 15
click at [219, 291] on input "text" at bounding box center [220, 290] width 154 height 15
click at [252, 288] on input "text" at bounding box center [220, 290] width 154 height 15
click at [181, 322] on button "确 定" at bounding box center [181, 321] width 31 height 15
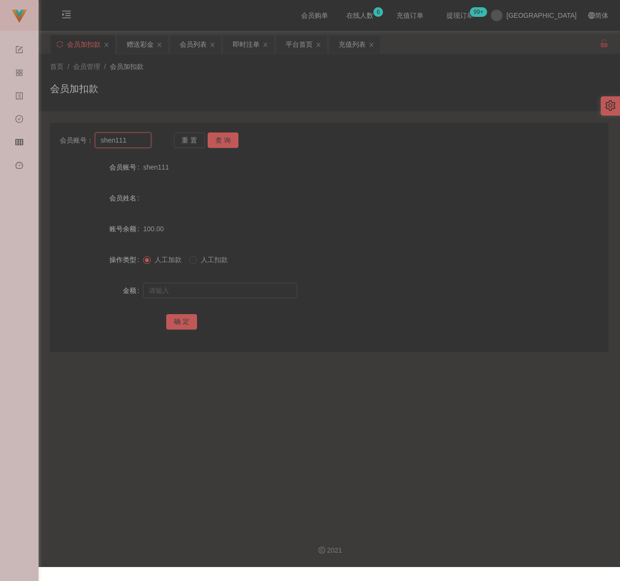
click at [133, 139] on input "shen111" at bounding box center [123, 140] width 56 height 15
click at [222, 135] on button "查 询" at bounding box center [223, 140] width 31 height 15
click at [196, 291] on input "text" at bounding box center [220, 290] width 154 height 15
click at [239, 291] on input "text" at bounding box center [220, 290] width 154 height 15
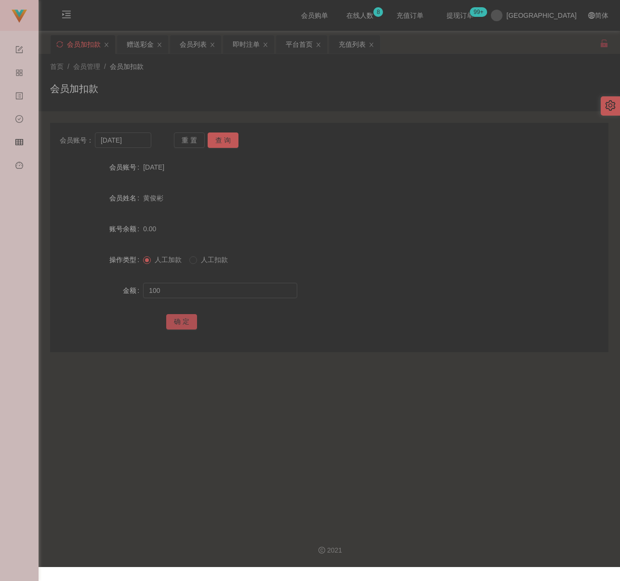
drag, startPoint x: 182, startPoint y: 326, endPoint x: 193, endPoint y: 324, distance: 10.8
click at [183, 324] on button "确 定" at bounding box center [181, 321] width 31 height 15
click at [131, 139] on input "[DATE]" at bounding box center [123, 140] width 56 height 15
click at [226, 136] on button "查 询" at bounding box center [223, 140] width 31 height 15
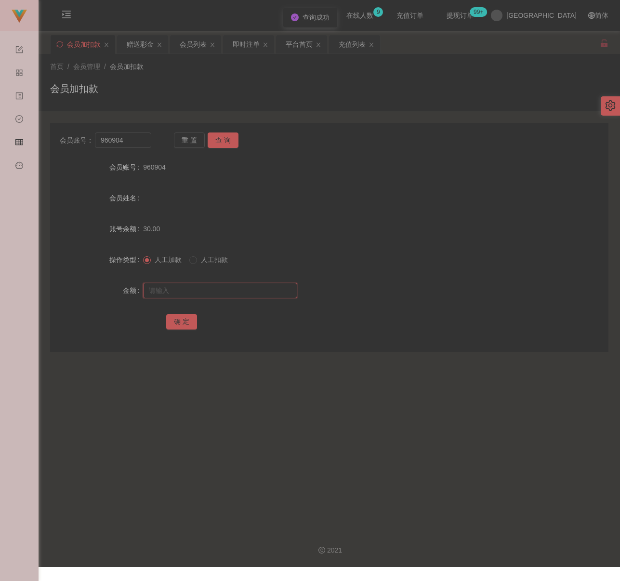
click at [204, 283] on input "text" at bounding box center [220, 290] width 154 height 15
click at [213, 288] on input "text" at bounding box center [220, 290] width 154 height 15
click at [182, 319] on button "确 定" at bounding box center [181, 321] width 31 height 15
click at [138, 142] on input "960904" at bounding box center [123, 140] width 56 height 15
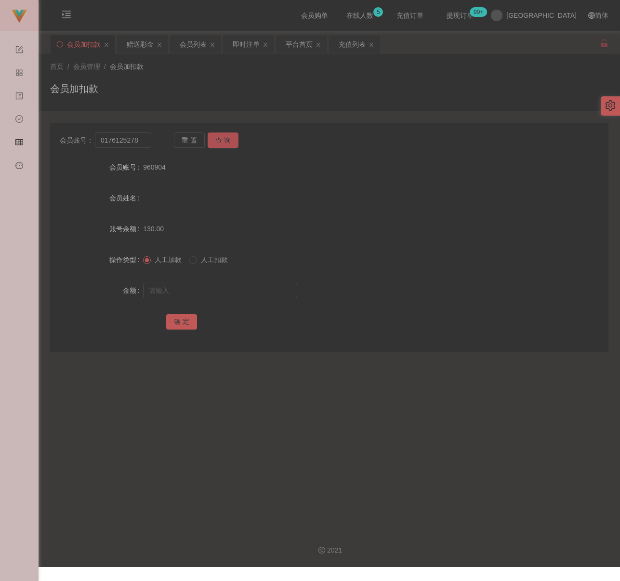
click at [228, 143] on button "查 询" at bounding box center [223, 140] width 31 height 15
click at [207, 295] on input "text" at bounding box center [220, 290] width 154 height 15
click at [249, 288] on input "text" at bounding box center [220, 290] width 154 height 15
click at [182, 322] on button "确 定" at bounding box center [181, 321] width 31 height 15
click at [144, 140] on input "0176125278" at bounding box center [123, 140] width 56 height 15
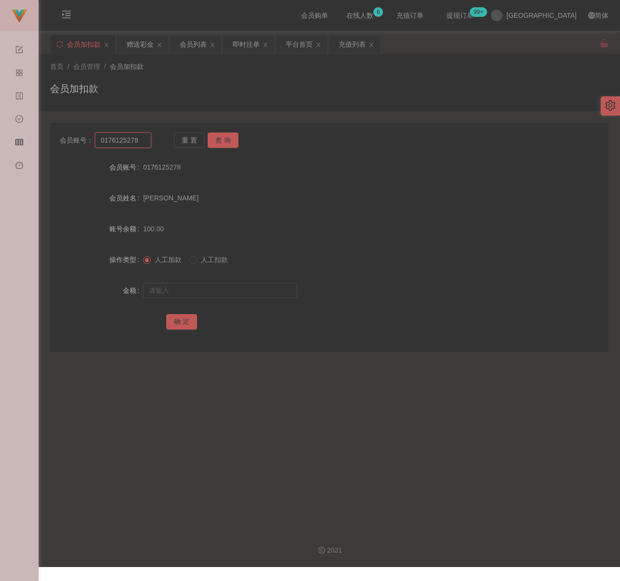
click at [144, 140] on input "0176125278" at bounding box center [123, 140] width 56 height 15
click at [220, 136] on button "查 询" at bounding box center [223, 140] width 31 height 15
click at [197, 292] on input "text" at bounding box center [220, 290] width 154 height 15
click at [276, 284] on input "text" at bounding box center [220, 290] width 154 height 15
click at [175, 322] on button "确 定" at bounding box center [181, 321] width 31 height 15
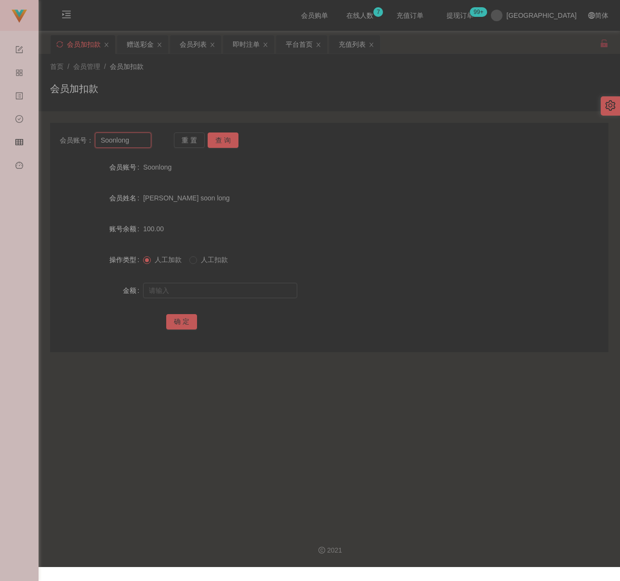
click at [129, 143] on input "Soonlong" at bounding box center [123, 140] width 56 height 15
click at [225, 139] on button "查 询" at bounding box center [223, 140] width 31 height 15
click at [234, 291] on input "text" at bounding box center [220, 290] width 154 height 15
drag, startPoint x: 251, startPoint y: 293, endPoint x: 236, endPoint y: 296, distance: 15.0
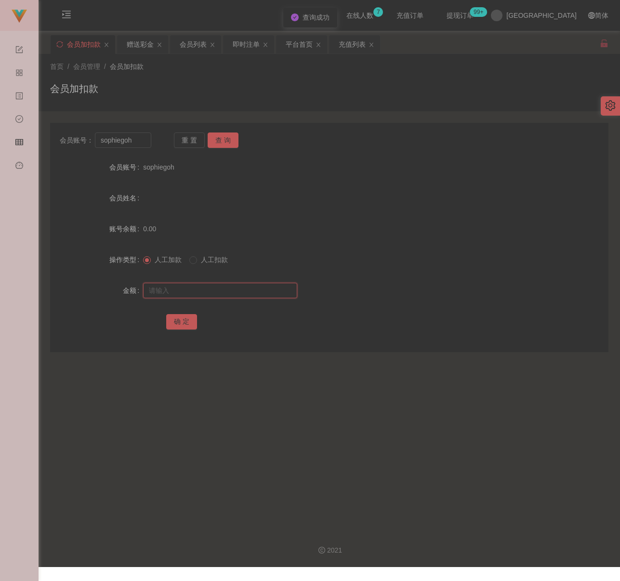
click at [251, 292] on input "text" at bounding box center [220, 290] width 154 height 15
click at [186, 318] on button "确 定" at bounding box center [181, 321] width 31 height 15
click at [146, 145] on input "sophiegoh" at bounding box center [123, 140] width 56 height 15
click at [145, 145] on input "sophiegoh" at bounding box center [123, 140] width 56 height 15
click at [225, 138] on button "查 询" at bounding box center [223, 140] width 31 height 15
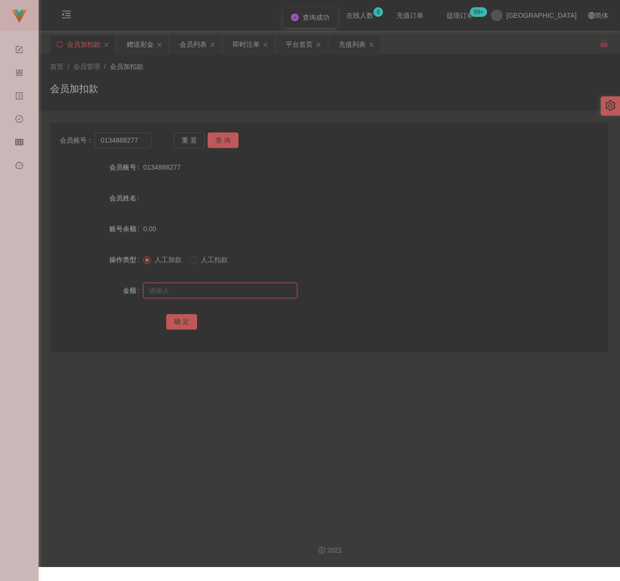
click at [213, 283] on input "text" at bounding box center [220, 290] width 154 height 15
click at [272, 294] on input "text" at bounding box center [220, 290] width 154 height 15
drag, startPoint x: 173, startPoint y: 320, endPoint x: 242, endPoint y: 333, distance: 70.2
click at [173, 320] on button "确 定" at bounding box center [181, 321] width 31 height 15
click at [144, 139] on input "0134888277" at bounding box center [123, 140] width 56 height 15
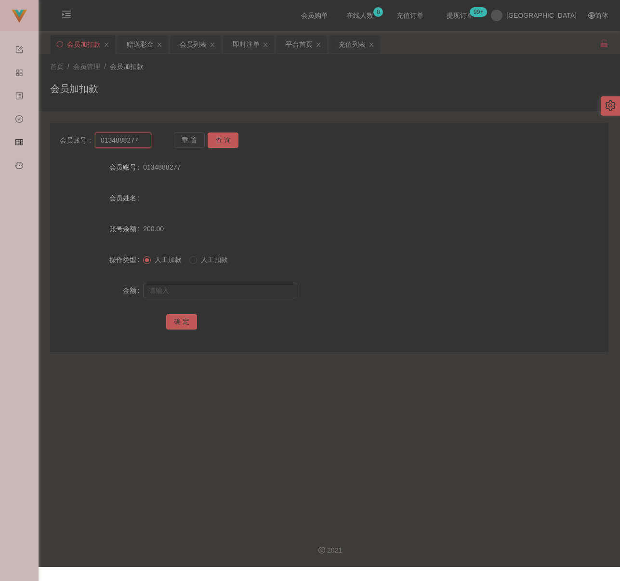
click at [144, 139] on input "0134888277" at bounding box center [123, 140] width 56 height 15
click at [220, 136] on button "查 询" at bounding box center [223, 140] width 31 height 15
click at [230, 288] on input "text" at bounding box center [220, 290] width 154 height 15
click at [234, 295] on input "text" at bounding box center [220, 290] width 154 height 15
click at [183, 319] on button "确 定" at bounding box center [181, 321] width 31 height 15
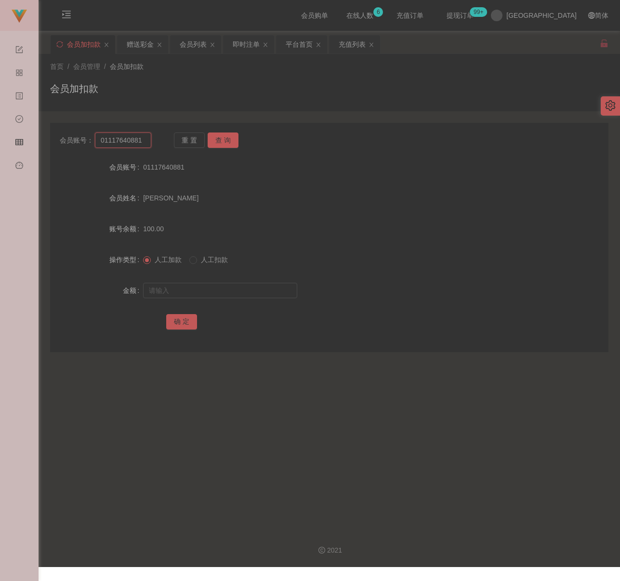
click at [142, 140] on input "01117640881" at bounding box center [123, 140] width 56 height 15
click at [217, 139] on button "查 询" at bounding box center [223, 140] width 31 height 15
click at [215, 288] on input "text" at bounding box center [220, 290] width 154 height 15
click at [255, 291] on input "text" at bounding box center [220, 290] width 154 height 15
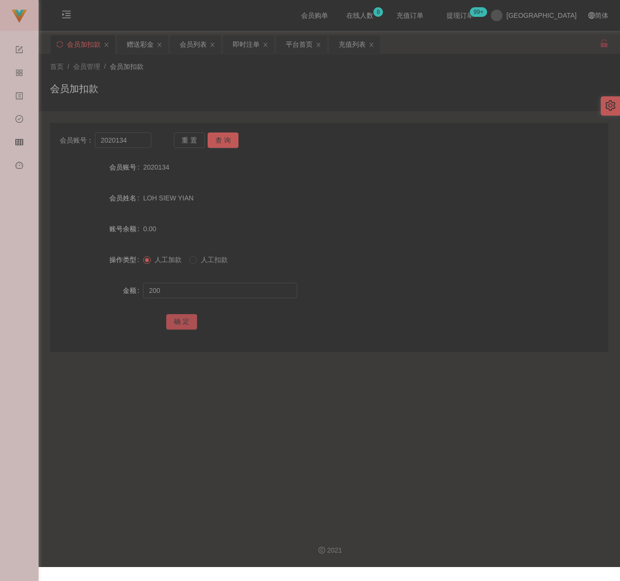
drag, startPoint x: 184, startPoint y: 321, endPoint x: 191, endPoint y: 321, distance: 7.2
click at [184, 321] on button "确 定" at bounding box center [181, 321] width 31 height 15
click at [128, 141] on input "2020134" at bounding box center [123, 140] width 56 height 15
click at [220, 142] on button "查 询" at bounding box center [223, 140] width 31 height 15
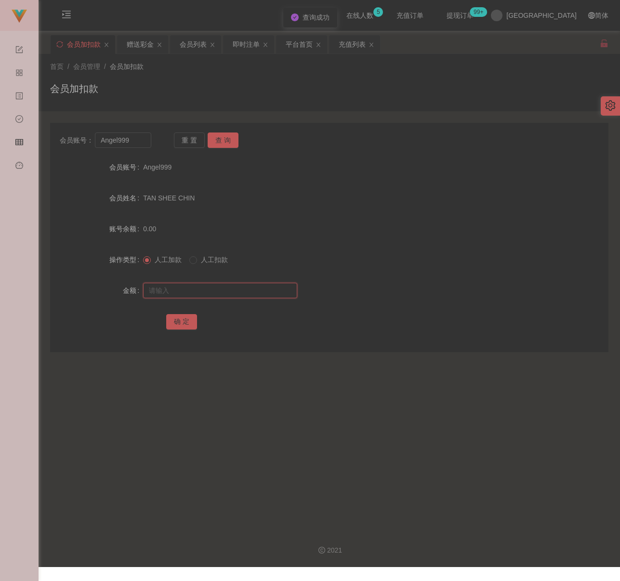
click at [211, 288] on input "text" at bounding box center [220, 290] width 154 height 15
click at [255, 285] on input "text" at bounding box center [220, 290] width 154 height 15
click at [183, 321] on button "确 定" at bounding box center [181, 321] width 31 height 15
click at [136, 142] on input "Angel999" at bounding box center [123, 140] width 56 height 15
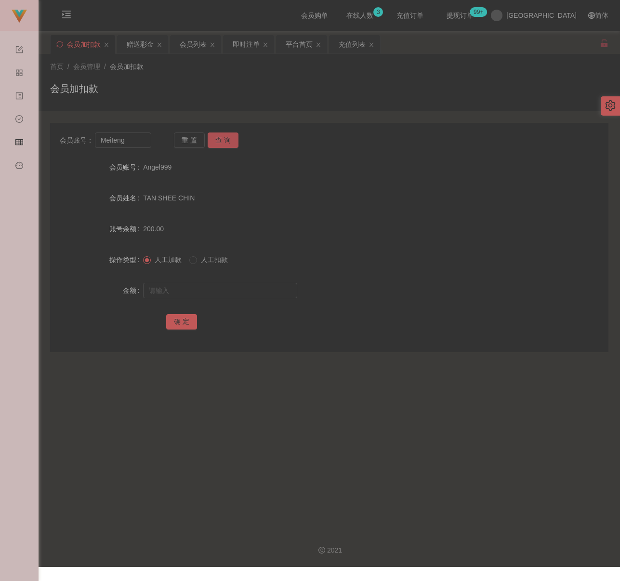
click at [213, 140] on button "查 询" at bounding box center [223, 140] width 31 height 15
drag, startPoint x: 216, startPoint y: 291, endPoint x: 233, endPoint y: 294, distance: 17.0
click at [217, 291] on input "text" at bounding box center [220, 290] width 154 height 15
click at [219, 285] on input "text" at bounding box center [220, 290] width 154 height 15
click at [186, 321] on button "确 定" at bounding box center [181, 321] width 31 height 15
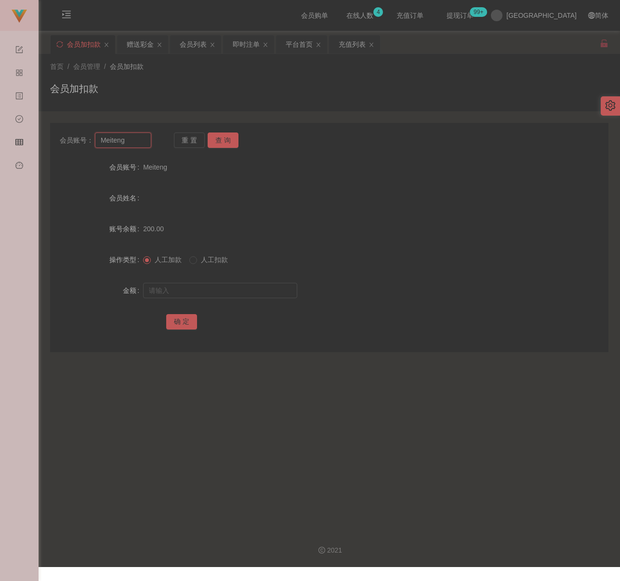
click at [134, 145] on input "Meiteng" at bounding box center [123, 140] width 56 height 15
drag, startPoint x: 222, startPoint y: 138, endPoint x: 220, endPoint y: 144, distance: 6.0
click at [222, 138] on button "查 询" at bounding box center [223, 140] width 31 height 15
click at [222, 292] on input "text" at bounding box center [220, 290] width 154 height 15
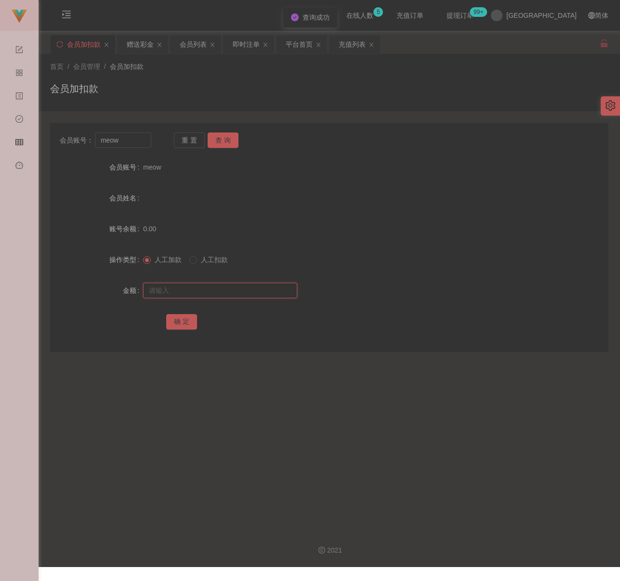
click at [259, 294] on input "text" at bounding box center [220, 290] width 154 height 15
drag, startPoint x: 181, startPoint y: 321, endPoint x: 189, endPoint y: 322, distance: 8.3
click at [181, 321] on button "确 定" at bounding box center [181, 321] width 31 height 15
click at [135, 143] on input "meow" at bounding box center [123, 140] width 56 height 15
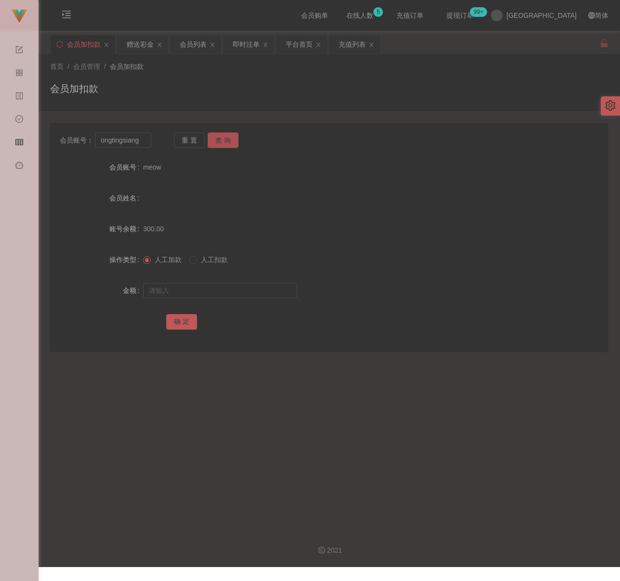
click at [215, 136] on button "查 询" at bounding box center [223, 140] width 31 height 15
click at [204, 284] on input "text" at bounding box center [220, 290] width 154 height 15
click at [221, 294] on input "text" at bounding box center [220, 290] width 154 height 15
drag, startPoint x: 185, startPoint y: 317, endPoint x: 200, endPoint y: 323, distance: 16.0
click at [185, 317] on button "确 定" at bounding box center [181, 321] width 31 height 15
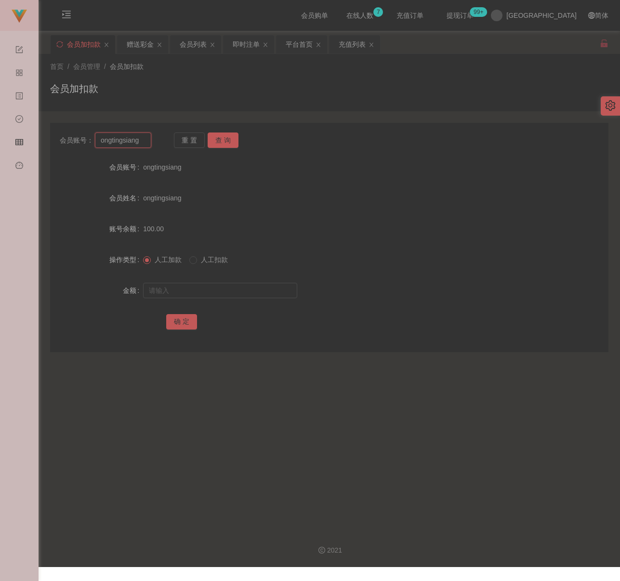
click at [142, 144] on input "ongtingsiang" at bounding box center [123, 140] width 56 height 15
click at [233, 139] on button "查 询" at bounding box center [223, 140] width 31 height 15
click at [222, 290] on input "text" at bounding box center [220, 290] width 154 height 15
click at [218, 295] on input "text" at bounding box center [220, 290] width 154 height 15
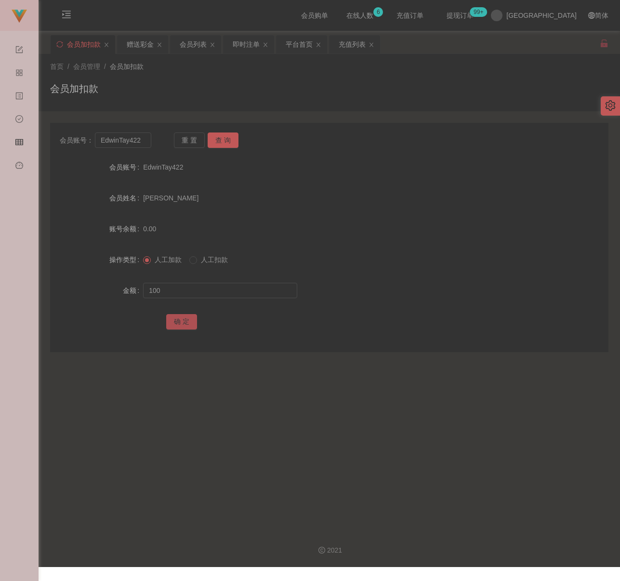
click at [187, 321] on button "确 定" at bounding box center [181, 321] width 31 height 15
drag, startPoint x: 541, startPoint y: 508, endPoint x: 535, endPoint y: 486, distance: 22.9
click at [541, 506] on main "关闭左侧 关闭右侧 关闭其它 刷新页面 会员加扣款 赠送彩金 会员列表 即时注单 平台首页 充值列表 首页 / 会员管理 / 会员加扣款 / 会员加扣款 会员…" at bounding box center [330, 277] width 582 height 492
click at [137, 140] on input "EdwinTay422" at bounding box center [123, 140] width 56 height 15
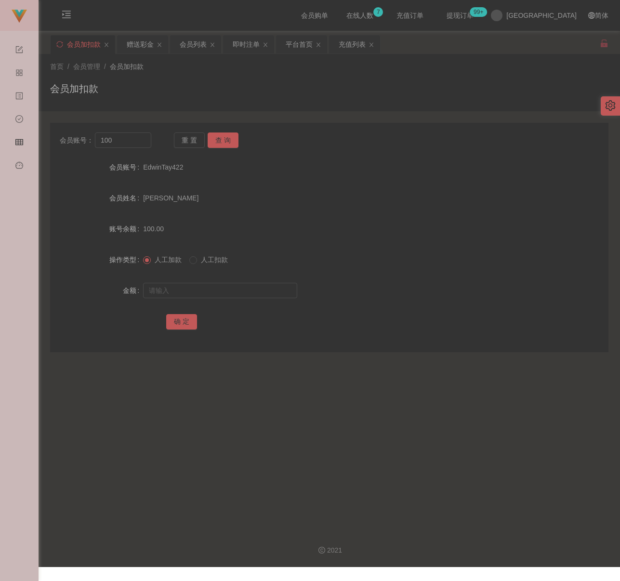
click at [131, 149] on div "会员账号： 100 重 置 查 询 会员账号 EdwinTay422 会员姓名 TAY SING HONG 账号余额 100.00 操作类型 人工加款 人工扣…" at bounding box center [329, 237] width 559 height 229
click at [132, 142] on input "100" at bounding box center [123, 140] width 56 height 15
click at [209, 134] on button "查 询" at bounding box center [223, 140] width 31 height 15
click at [207, 285] on input "text" at bounding box center [220, 290] width 154 height 15
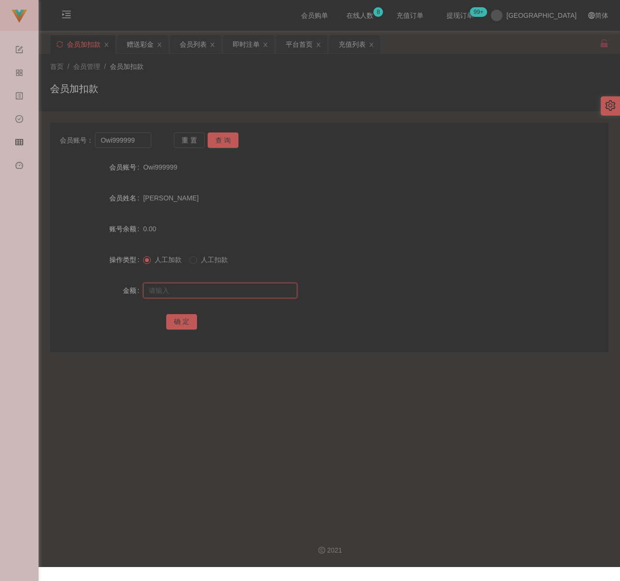
click at [225, 291] on input "text" at bounding box center [220, 290] width 154 height 15
drag, startPoint x: 181, startPoint y: 319, endPoint x: 191, endPoint y: 324, distance: 11.0
click at [181, 319] on button "确 定" at bounding box center [181, 321] width 31 height 15
click at [134, 137] on input "Owi999999" at bounding box center [123, 140] width 56 height 15
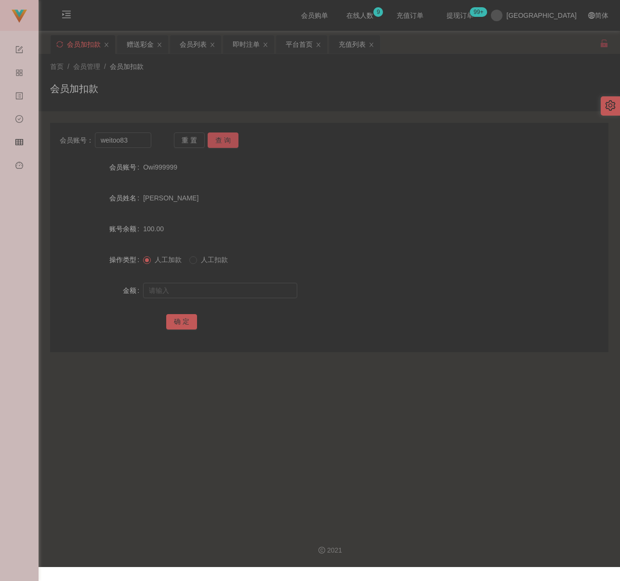
drag, startPoint x: 223, startPoint y: 138, endPoint x: 222, endPoint y: 166, distance: 28.5
click at [223, 138] on button "查 询" at bounding box center [223, 140] width 31 height 15
drag, startPoint x: 211, startPoint y: 287, endPoint x: 218, endPoint y: 289, distance: 7.6
click at [211, 287] on input "text" at bounding box center [220, 290] width 154 height 15
drag, startPoint x: 244, startPoint y: 287, endPoint x: 233, endPoint y: 293, distance: 12.5
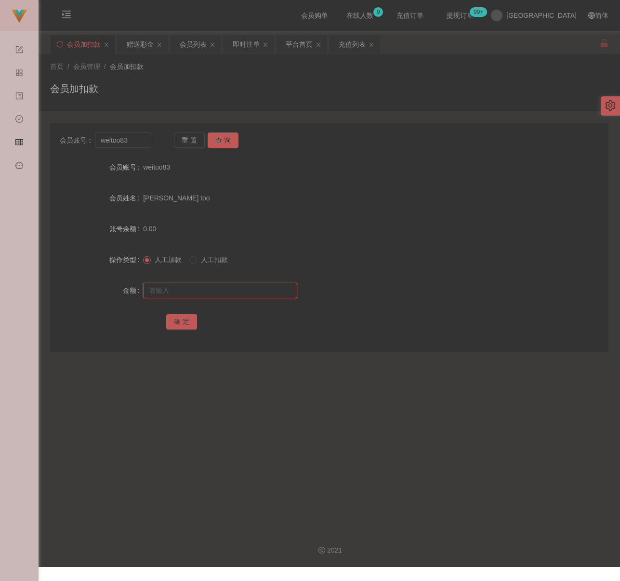
click at [244, 287] on input "text" at bounding box center [220, 290] width 154 height 15
click at [176, 322] on button "确 定" at bounding box center [181, 321] width 31 height 15
click at [137, 142] on input "weitoo83" at bounding box center [123, 140] width 56 height 15
click at [220, 133] on button "查 询" at bounding box center [223, 140] width 31 height 15
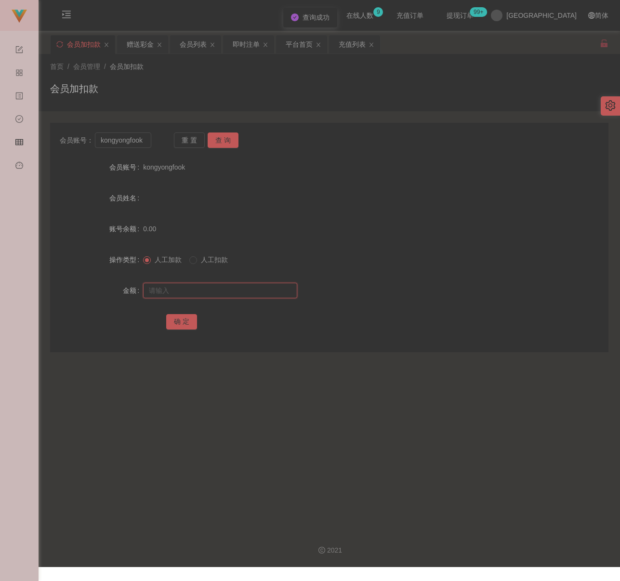
click at [232, 291] on input "text" at bounding box center [220, 290] width 154 height 15
click at [259, 289] on input "text" at bounding box center [220, 290] width 154 height 15
click at [178, 324] on button "确 定" at bounding box center [181, 321] width 31 height 15
click at [123, 145] on input "kongyongfook" at bounding box center [123, 140] width 56 height 15
click at [123, 144] on input "kongyongfook" at bounding box center [123, 140] width 56 height 15
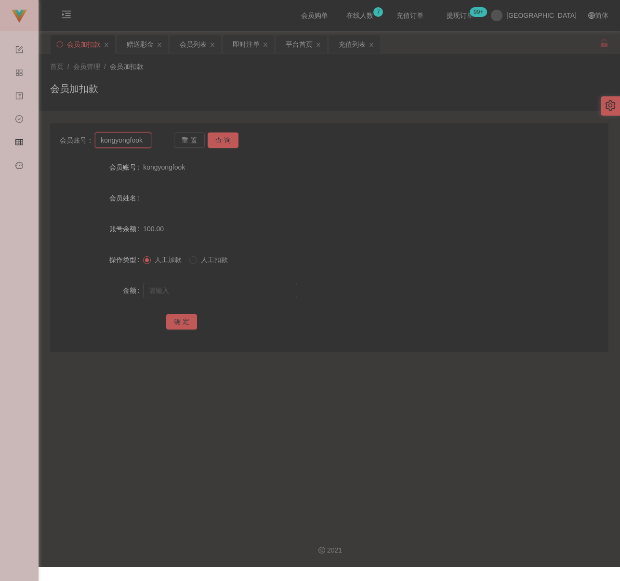
click at [123, 144] on input "kongyongfook" at bounding box center [123, 140] width 56 height 15
click at [220, 137] on button "查 询" at bounding box center [223, 140] width 31 height 15
click at [208, 297] on input "text" at bounding box center [220, 290] width 154 height 15
drag, startPoint x: 249, startPoint y: 289, endPoint x: 243, endPoint y: 292, distance: 6.9
click at [249, 289] on input "text" at bounding box center [220, 290] width 154 height 15
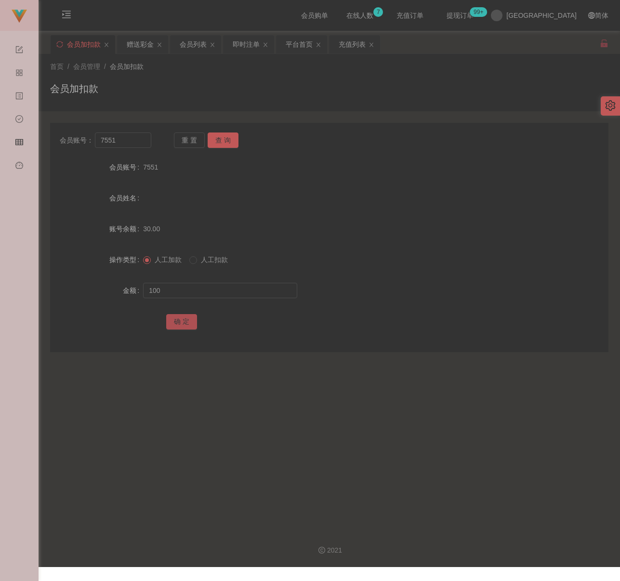
drag, startPoint x: 179, startPoint y: 322, endPoint x: 199, endPoint y: 324, distance: 19.5
click at [179, 322] on button "确 定" at bounding box center [181, 321] width 31 height 15
click at [130, 143] on input "7551" at bounding box center [123, 140] width 56 height 15
click at [228, 133] on button "查 询" at bounding box center [223, 140] width 31 height 15
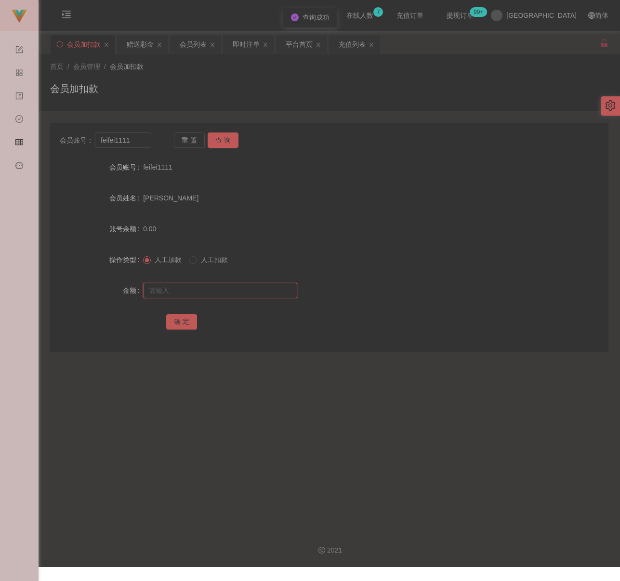
click at [194, 294] on input "text" at bounding box center [220, 290] width 154 height 15
click at [246, 294] on input "text" at bounding box center [220, 290] width 154 height 15
click at [185, 323] on button "确 定" at bounding box center [181, 321] width 31 height 15
click at [134, 139] on input "feifei1111" at bounding box center [123, 140] width 56 height 15
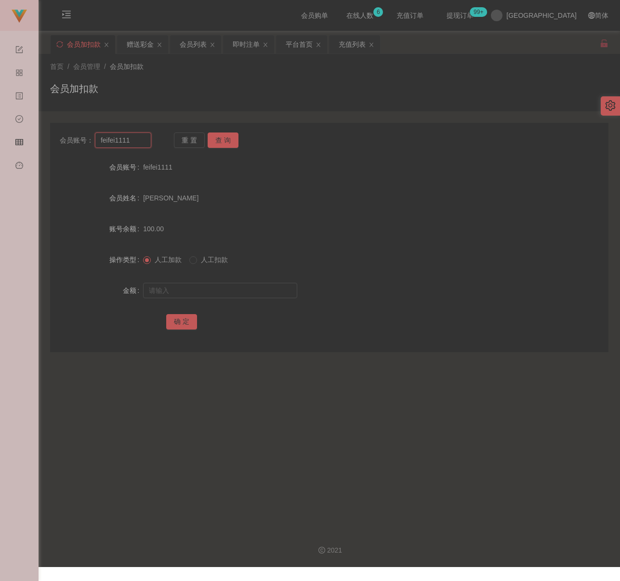
paste input "60164430957"
type input "60164430957"
click at [226, 138] on button "查 询" at bounding box center [223, 140] width 31 height 15
click at [204, 288] on input "text" at bounding box center [220, 290] width 154 height 15
click at [201, 294] on input "text" at bounding box center [220, 290] width 154 height 15
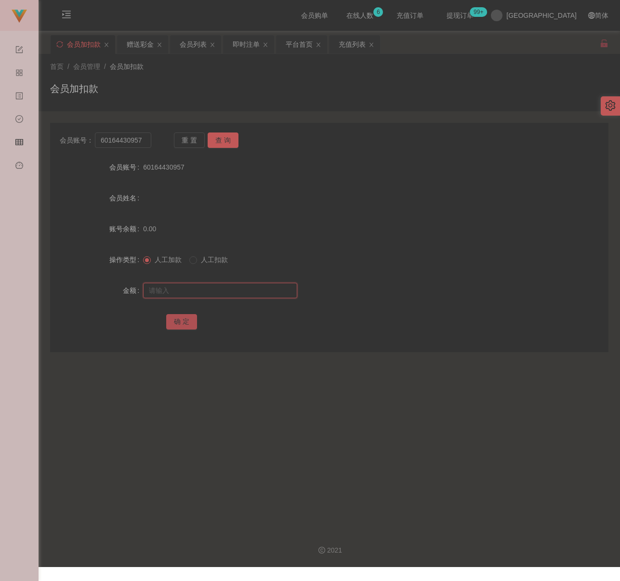
paste input "100"
type input "100"
click at [178, 322] on button "确 定" at bounding box center [181, 321] width 31 height 15
click at [147, 140] on input "60164430957" at bounding box center [123, 140] width 56 height 15
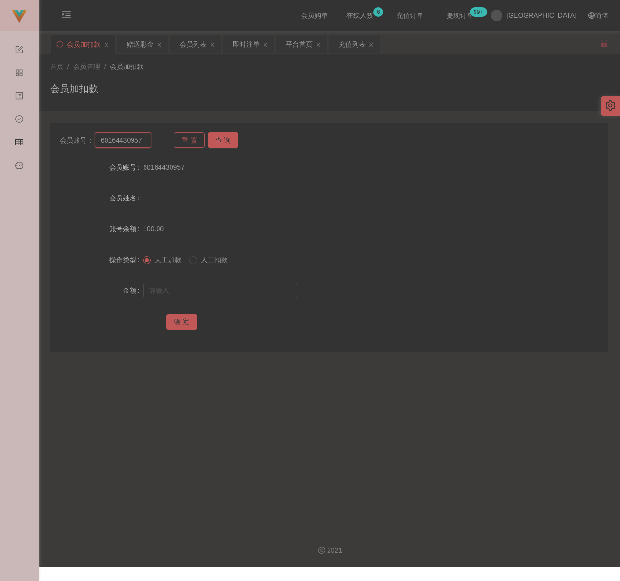
paste input "Alfred511"
type input "Alfred5117"
click at [223, 135] on button "查 询" at bounding box center [223, 140] width 31 height 15
click at [213, 291] on input "text" at bounding box center [220, 290] width 154 height 15
click at [246, 292] on input "text" at bounding box center [220, 290] width 154 height 15
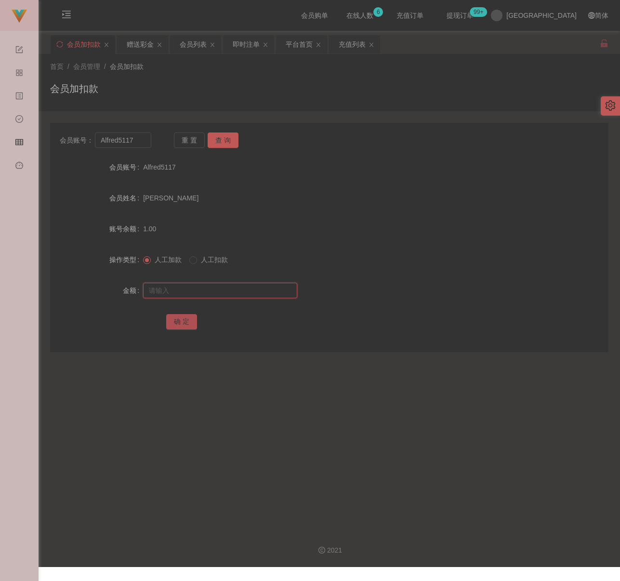
paste input "100"
type input "100"
click at [177, 319] on button "确 定" at bounding box center [181, 321] width 31 height 15
click at [142, 138] on input "Alfred5117" at bounding box center [123, 140] width 56 height 15
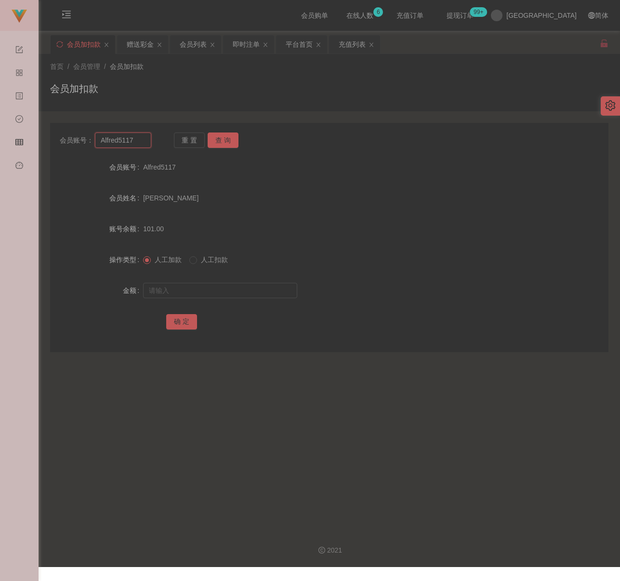
paste input "weifeng"
type input "weifeng"
click at [223, 136] on button "查 询" at bounding box center [223, 140] width 31 height 15
drag, startPoint x: 220, startPoint y: 295, endPoint x: 233, endPoint y: 297, distance: 13.1
click at [220, 295] on input "text" at bounding box center [220, 290] width 154 height 15
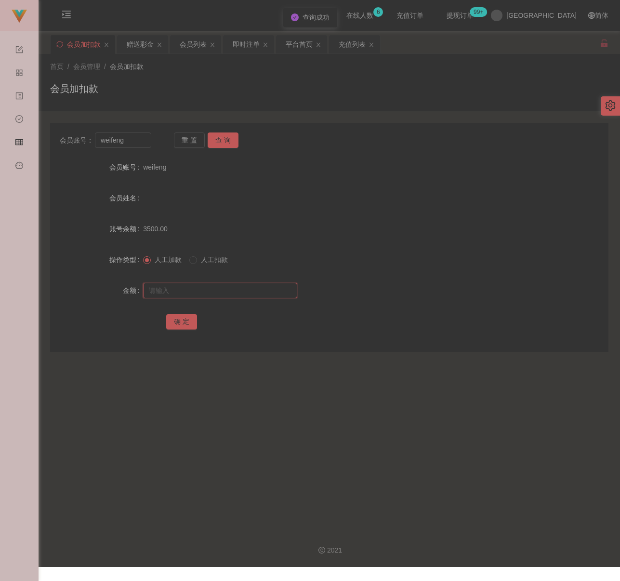
click at [278, 285] on input "text" at bounding box center [220, 290] width 154 height 15
paste input "2000"
type input "2000"
drag, startPoint x: 180, startPoint y: 320, endPoint x: 191, endPoint y: 322, distance: 11.7
click at [180, 320] on button "确 定" at bounding box center [181, 321] width 31 height 15
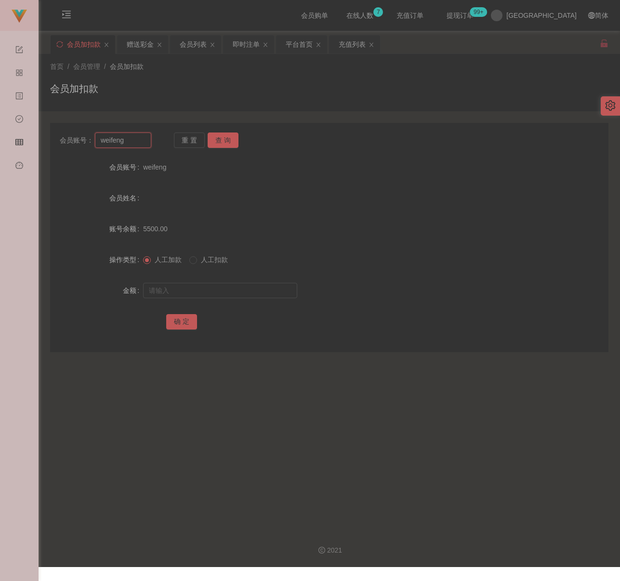
click at [129, 142] on input "weifeng" at bounding box center [123, 140] width 56 height 15
paste input "ja12345"
type input "ja12345"
click at [218, 139] on button "查 询" at bounding box center [223, 140] width 31 height 15
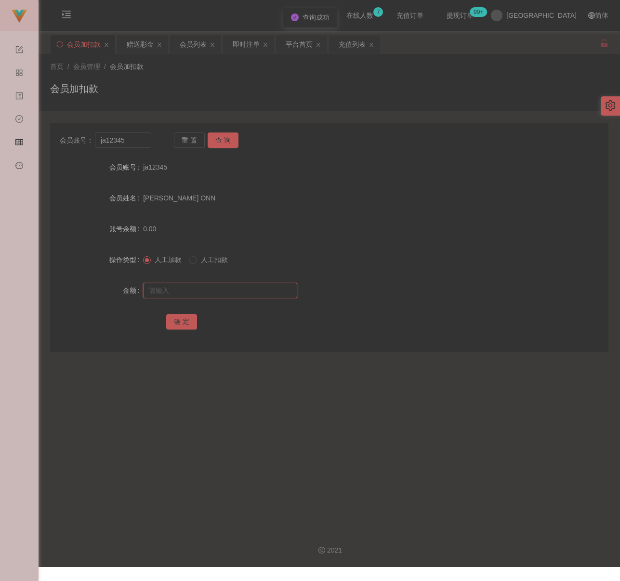
click at [221, 285] on input "text" at bounding box center [220, 290] width 154 height 15
click at [254, 294] on input "text" at bounding box center [220, 290] width 154 height 15
paste input "100"
type input "100"
click at [174, 322] on button "确 定" at bounding box center [181, 321] width 31 height 15
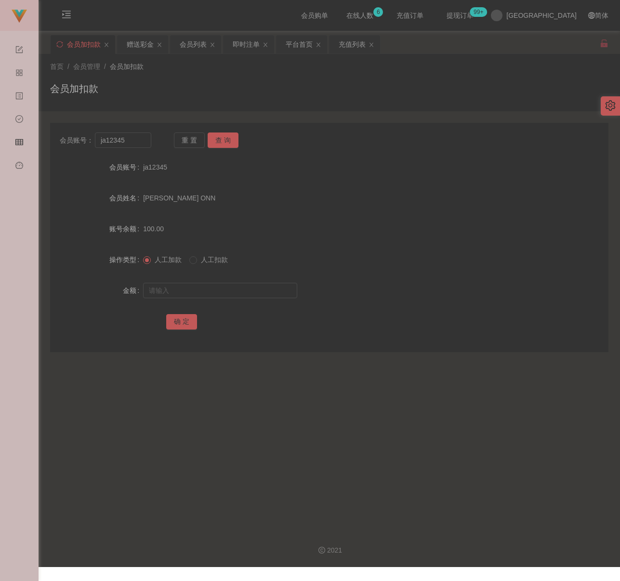
drag, startPoint x: 255, startPoint y: 93, endPoint x: 237, endPoint y: 90, distance: 18.0
click at [255, 93] on div "会员加扣款" at bounding box center [329, 92] width 559 height 22
click at [191, 48] on div "会员列表" at bounding box center [193, 44] width 27 height 18
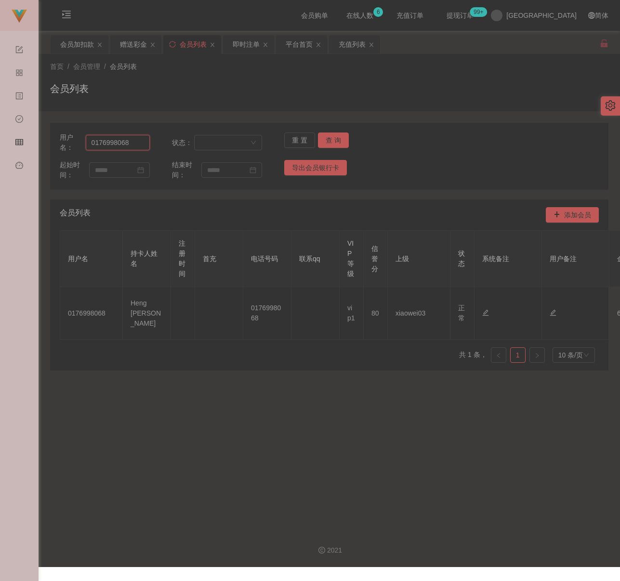
click at [132, 143] on input "0176998068" at bounding box center [118, 142] width 64 height 15
paste input "Kelvinphut"
type input "Kelvinphut"
click at [333, 142] on button "查 询" at bounding box center [333, 140] width 31 height 15
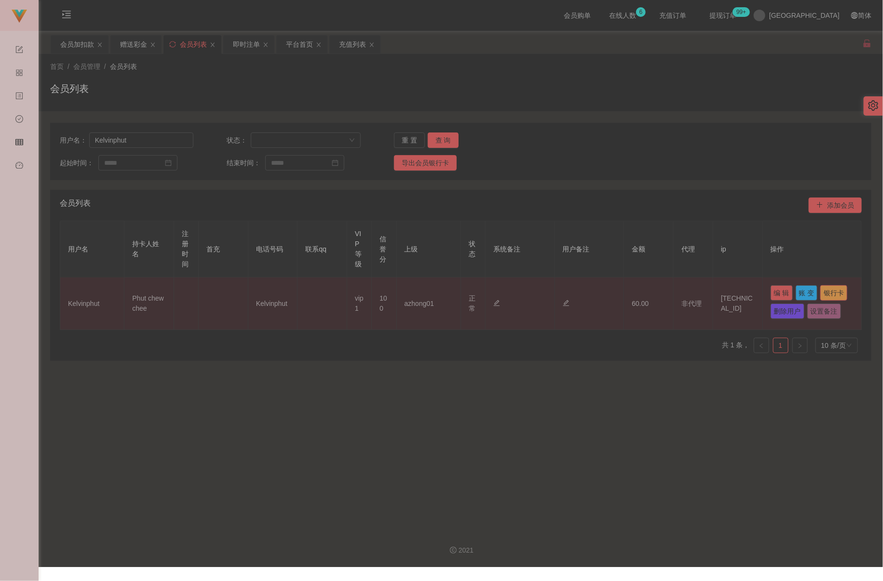
click at [620, 294] on button "银行卡" at bounding box center [833, 292] width 27 height 15
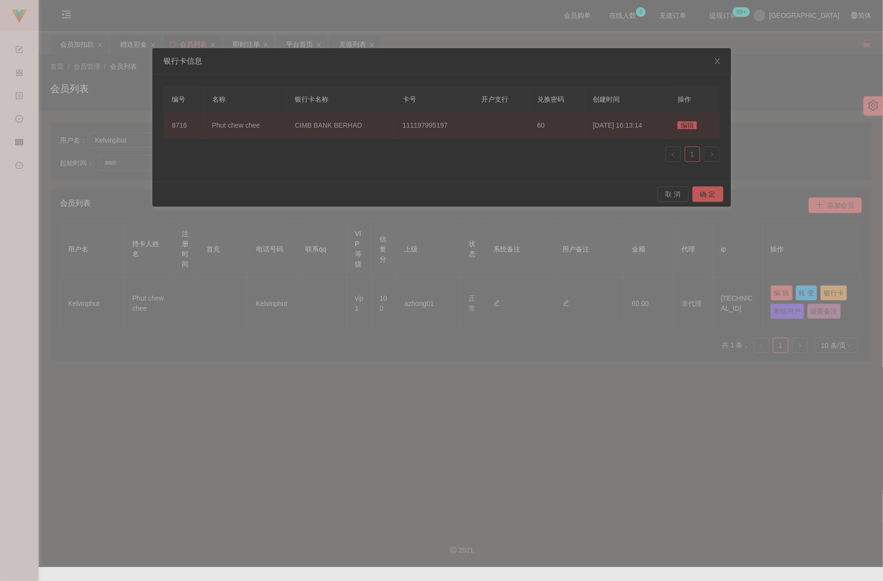
click at [620, 124] on span "编辑" at bounding box center [686, 125] width 19 height 8
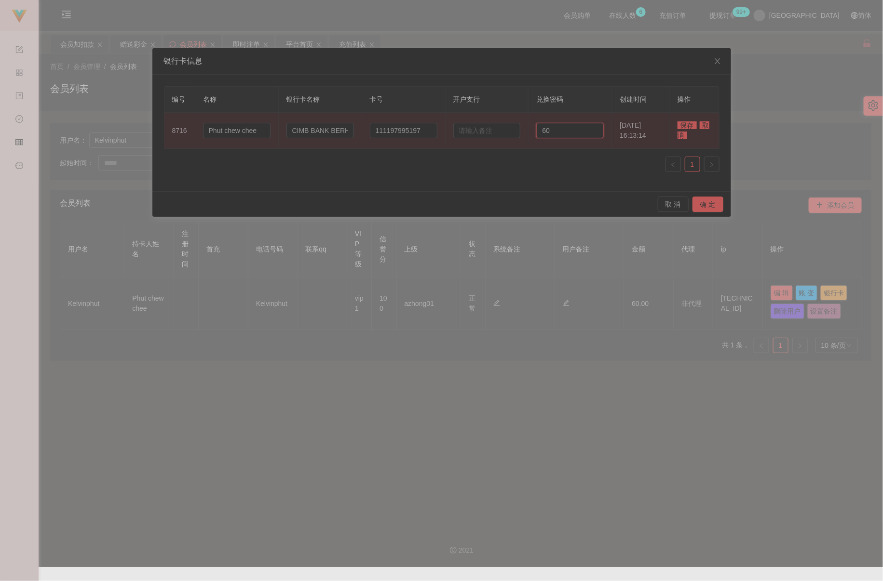
click at [566, 136] on input "60" at bounding box center [569, 130] width 67 height 15
click at [565, 136] on input "60" at bounding box center [569, 130] width 67 height 15
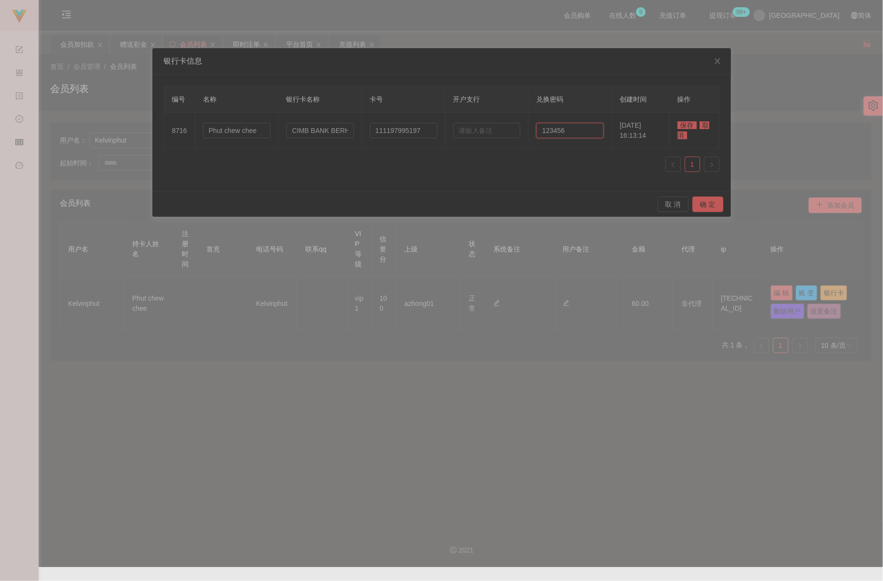
type input "123456"
click at [620, 124] on span "保存" at bounding box center [686, 125] width 19 height 8
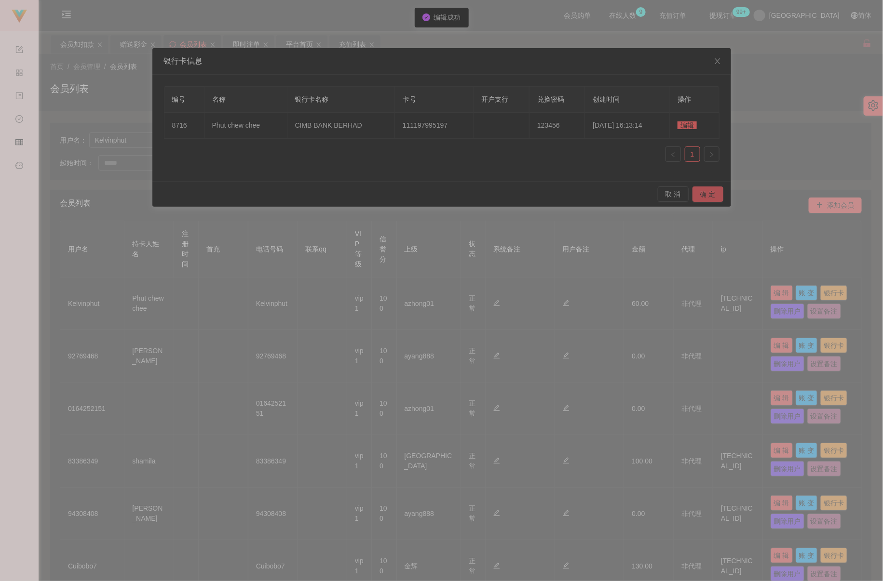
click at [620, 193] on button "确 定" at bounding box center [707, 194] width 31 height 15
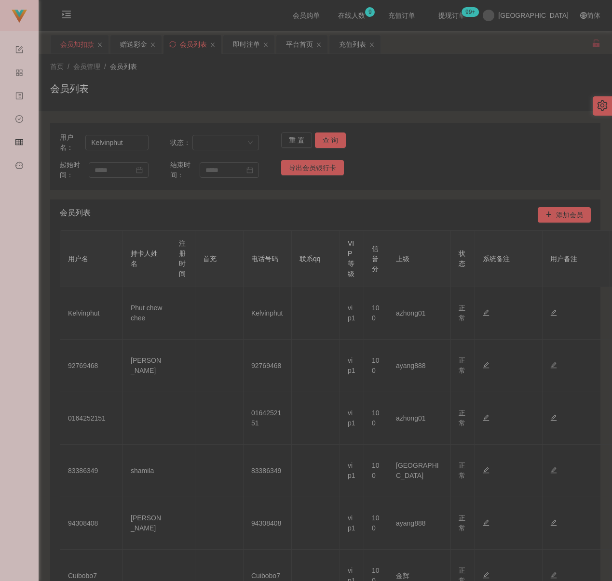
click at [80, 47] on div "会员加扣款" at bounding box center [77, 44] width 34 height 18
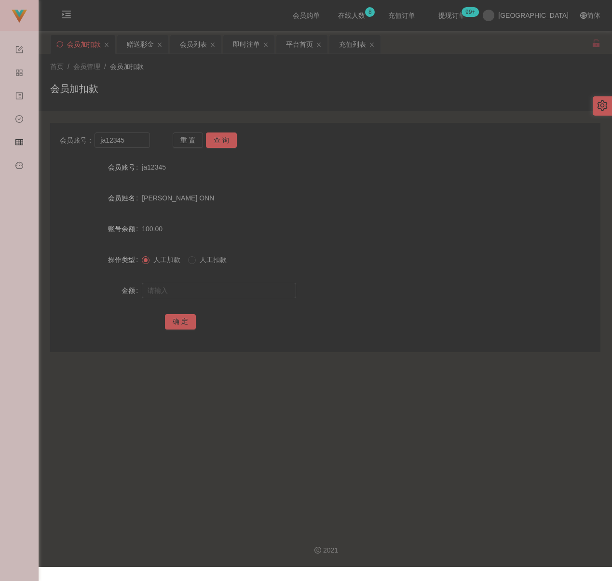
click at [172, 71] on div "首页 / 会员管理 / 会员加扣款 /" at bounding box center [325, 67] width 550 height 10
click at [357, 44] on div "充值列表" at bounding box center [352, 44] width 27 height 18
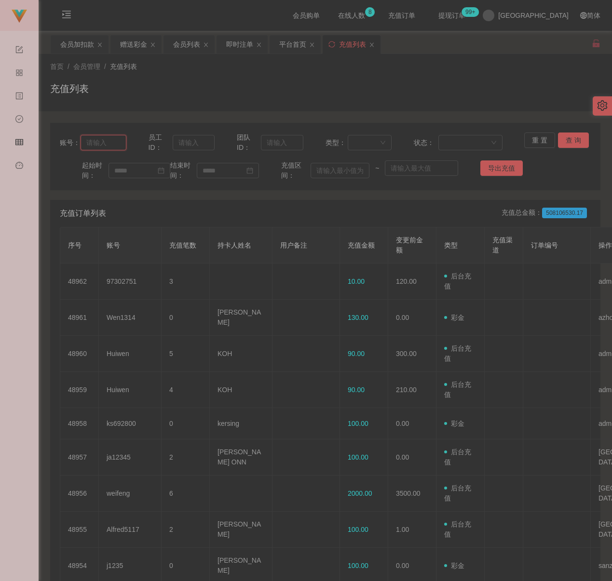
click at [110, 142] on input "text" at bounding box center [103, 142] width 45 height 15
paste input "Wen1314"
click at [569, 137] on button "查 询" at bounding box center [573, 140] width 31 height 15
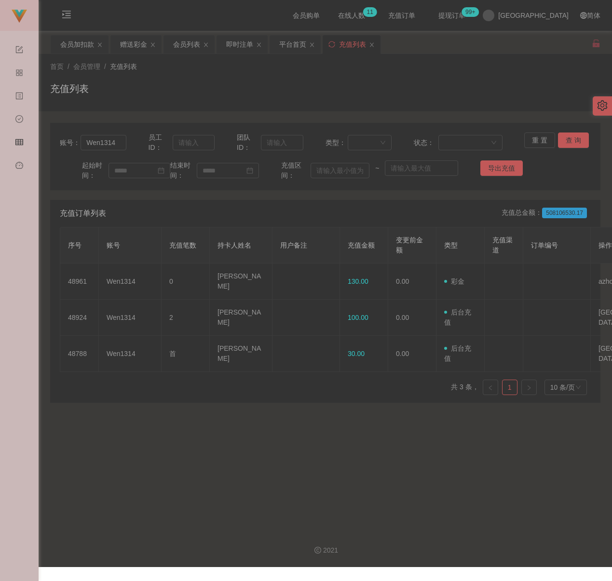
click at [367, 85] on div "充值列表" at bounding box center [325, 92] width 550 height 22
click at [119, 139] on input "Wen1314" at bounding box center [103, 142] width 45 height 15
paste input "0176252877"
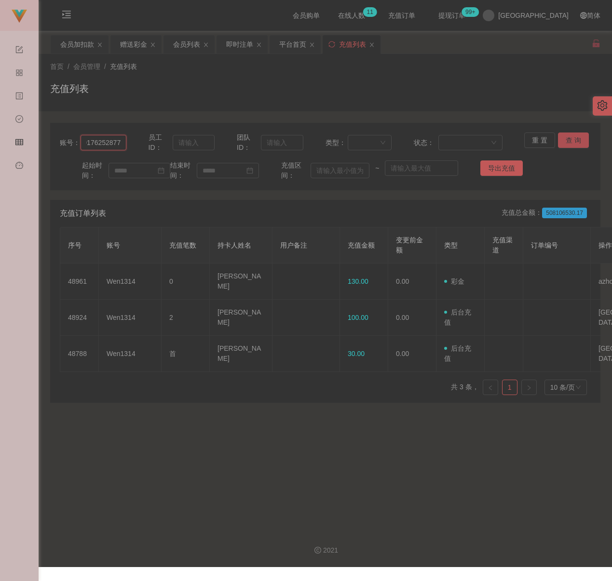
type input "0176252877"
click at [565, 142] on button "查 询" at bounding box center [573, 140] width 31 height 15
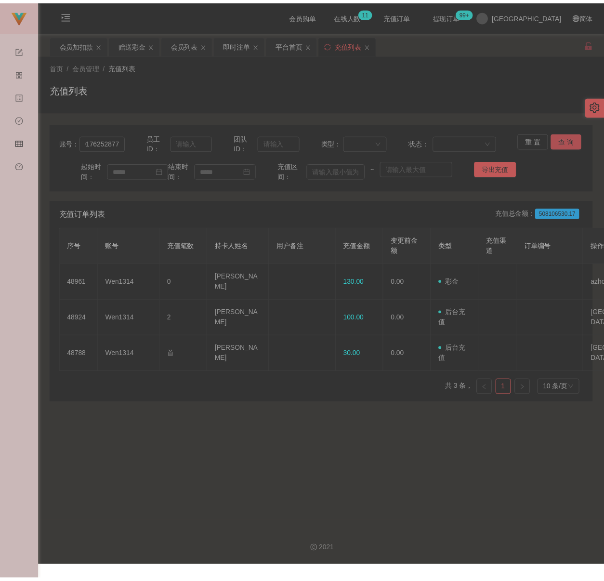
scroll to position [0, 0]
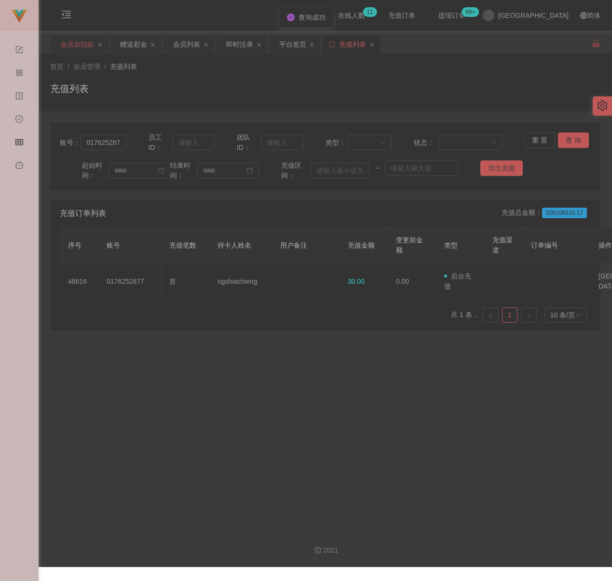
click at [74, 45] on div "会员加扣款" at bounding box center [77, 44] width 34 height 18
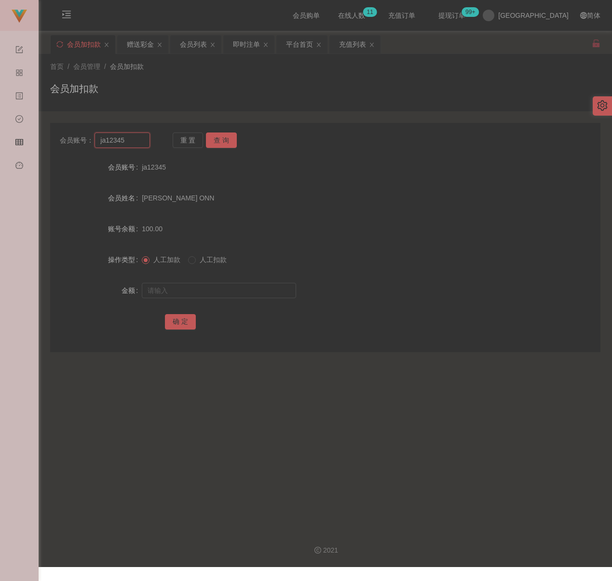
click at [124, 137] on input "ja12345" at bounding box center [121, 140] width 55 height 15
paste input "0176252877"
type input "0176252877"
click at [223, 134] on button "查 询" at bounding box center [221, 140] width 31 height 15
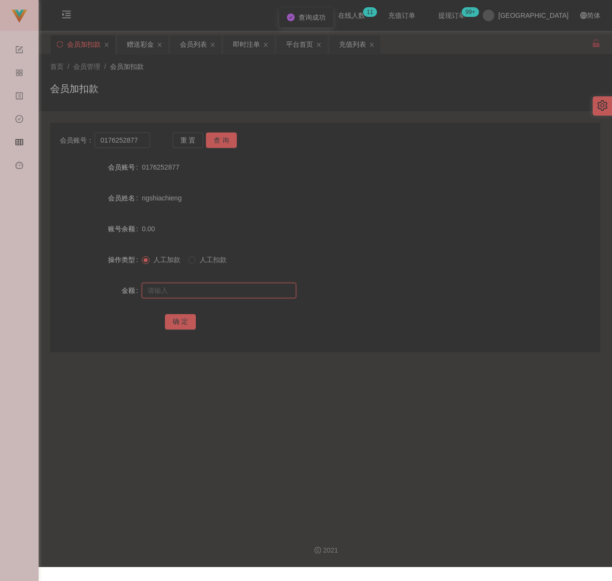
click at [227, 286] on input "text" at bounding box center [219, 290] width 154 height 15
type input "100"
click at [181, 320] on button "确 定" at bounding box center [180, 321] width 31 height 15
click at [244, 84] on div "会员加扣款" at bounding box center [325, 92] width 550 height 22
click at [142, 140] on input "0176252877" at bounding box center [121, 140] width 55 height 15
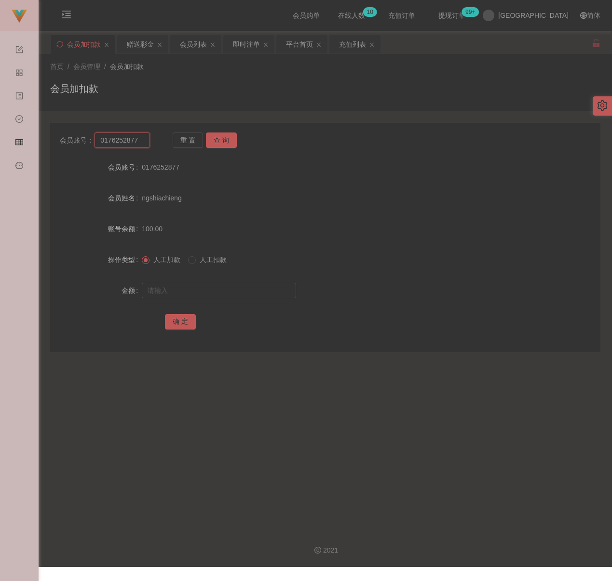
click at [142, 140] on input "0176252877" at bounding box center [121, 140] width 55 height 15
paste input "skls"
type input "skls"
click at [216, 141] on button "查 询" at bounding box center [221, 140] width 31 height 15
drag, startPoint x: 209, startPoint y: 291, endPoint x: 225, endPoint y: 294, distance: 16.2
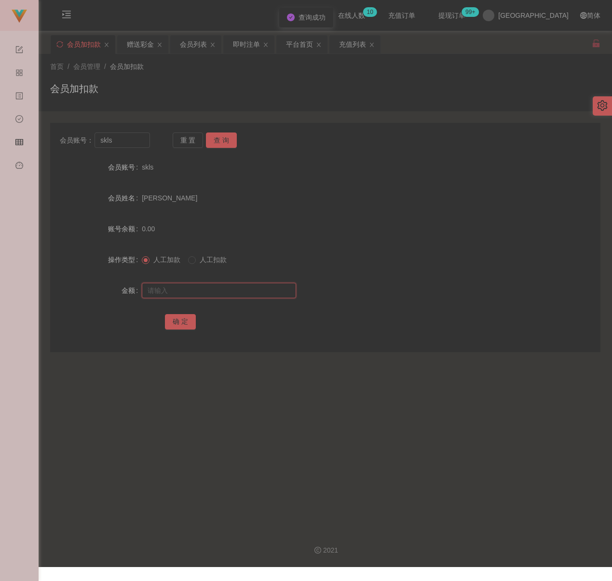
click at [209, 291] on input "text" at bounding box center [219, 290] width 154 height 15
drag, startPoint x: 275, startPoint y: 291, endPoint x: 268, endPoint y: 291, distance: 6.7
click at [275, 291] on input "text" at bounding box center [219, 290] width 154 height 15
paste input "100"
type input "100"
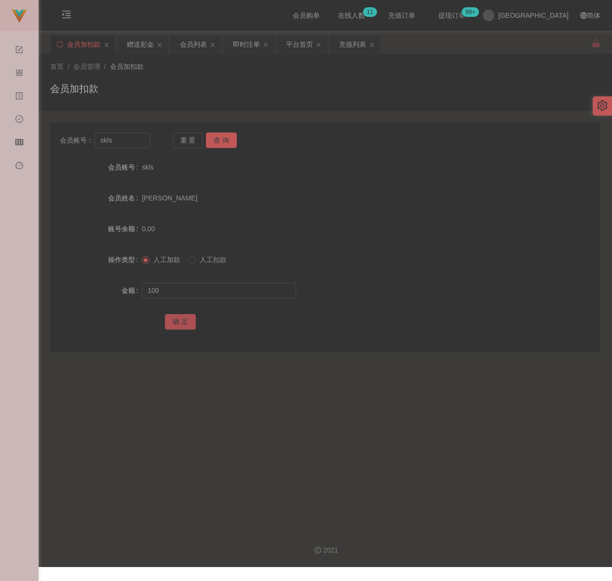
click at [175, 316] on button "确 定" at bounding box center [180, 321] width 31 height 15
click at [317, 97] on div "会员加扣款" at bounding box center [325, 92] width 550 height 22
click at [129, 140] on input "skls" at bounding box center [121, 140] width 55 height 15
paste input "weifeng"
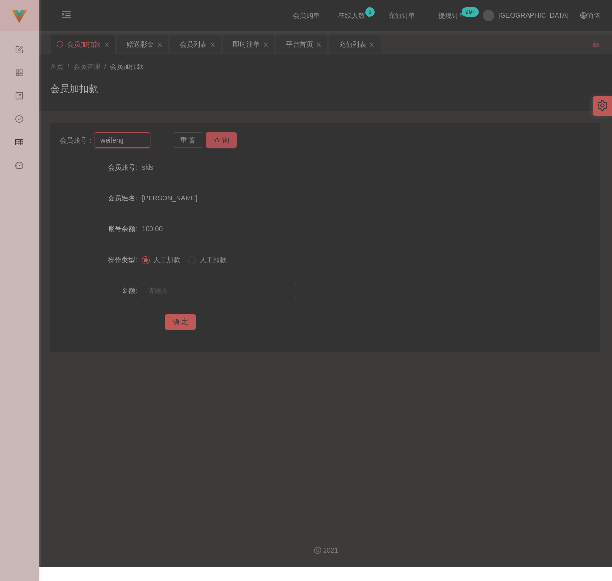
type input "weifeng"
click at [220, 141] on button "查 询" at bounding box center [221, 140] width 31 height 15
click at [236, 290] on input "text" at bounding box center [219, 290] width 154 height 15
type input "3000"
click at [186, 322] on button "确 定" at bounding box center [180, 321] width 31 height 15
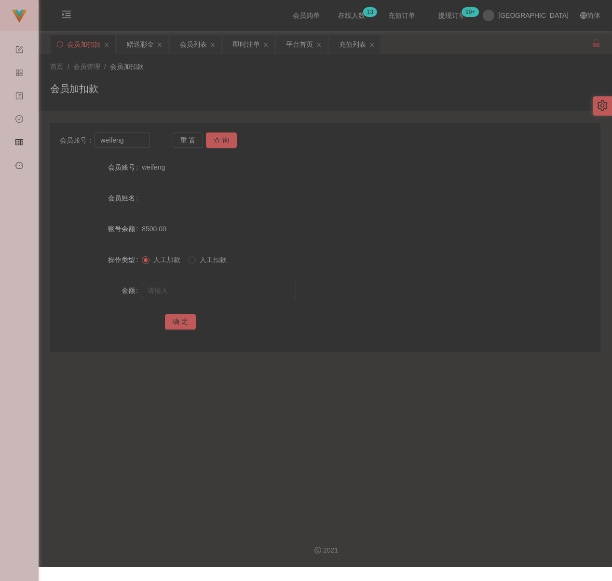
click at [161, 77] on div "首页 / 会员管理 / 会员加扣款 / 会员加扣款" at bounding box center [325, 83] width 550 height 42
click at [127, 140] on input "weifeng" at bounding box center [121, 140] width 55 height 15
paste input "Kelvinphut"
type input "Kelvinphut"
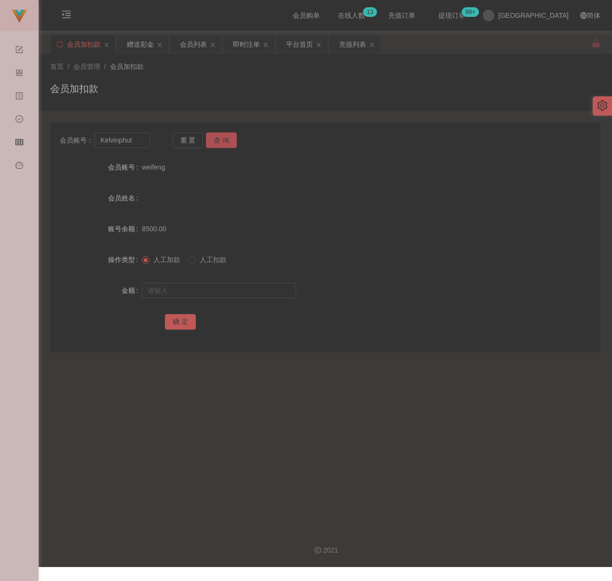
click at [223, 141] on button "查 询" at bounding box center [221, 140] width 31 height 15
click at [232, 285] on input "text" at bounding box center [219, 290] width 154 height 15
click at [259, 291] on input "text" at bounding box center [219, 290] width 154 height 15
paste input "100"
type input "100"
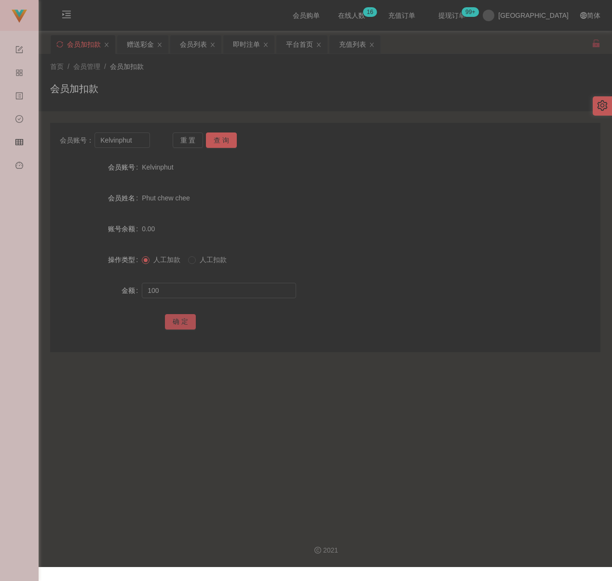
click at [180, 324] on button "确 定" at bounding box center [180, 321] width 31 height 15
click at [157, 79] on div "首页 / 会员管理 / 会员加扣款 / 会员加扣款" at bounding box center [325, 83] width 550 height 42
click at [138, 141] on input "Kelvinphut" at bounding box center [121, 140] width 55 height 15
paste input "Youtube01"
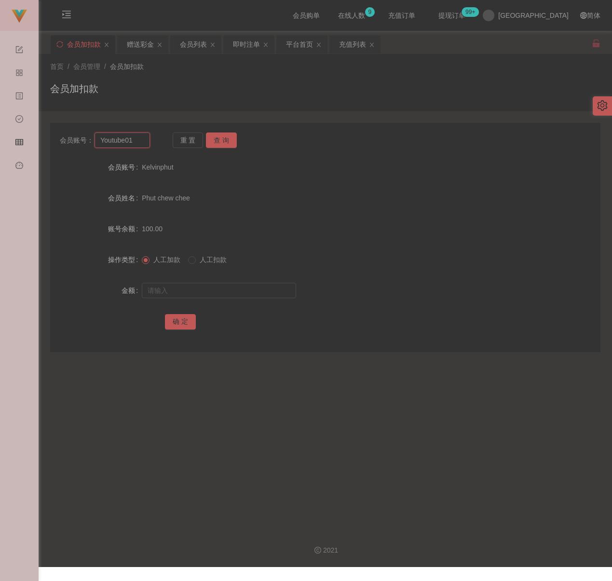
type input "Youtube01"
click at [230, 137] on button "查 询" at bounding box center [221, 140] width 31 height 15
click at [235, 285] on input "text" at bounding box center [219, 290] width 154 height 15
click at [236, 290] on input "text" at bounding box center [219, 290] width 154 height 15
paste input "100"
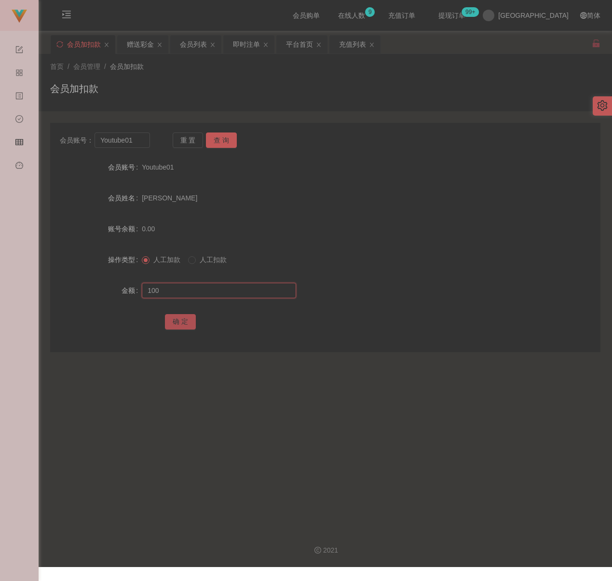
type input "100"
click at [178, 318] on button "确 定" at bounding box center [180, 321] width 31 height 15
click at [272, 72] on div "首页 / 会员管理 / 会员加扣款 / 会员加扣款" at bounding box center [325, 83] width 550 height 42
click at [133, 136] on input "Youtube01" at bounding box center [121, 140] width 55 height 15
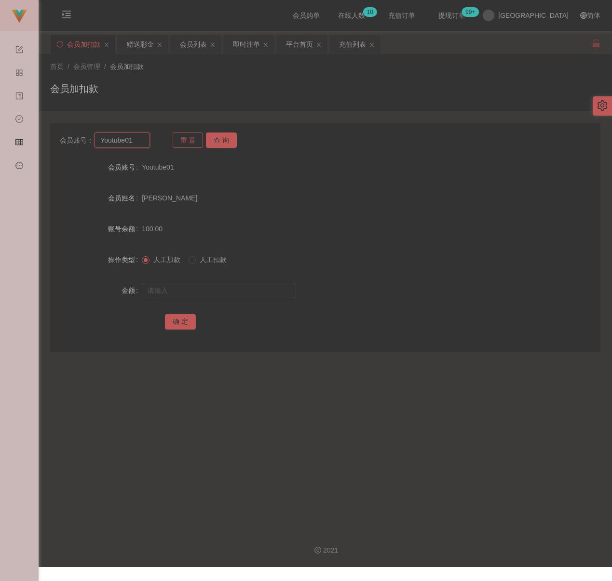
paste input "0176125278"
type input "0176125278"
click at [217, 143] on button "查 询" at bounding box center [221, 140] width 31 height 15
click at [191, 287] on input "text" at bounding box center [219, 290] width 154 height 15
click at [243, 291] on input "text" at bounding box center [219, 290] width 154 height 15
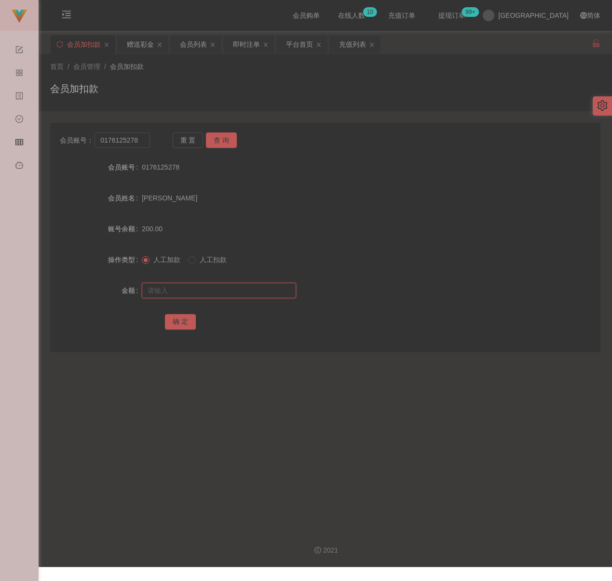
paste input "200"
type input "200"
click at [177, 320] on button "确 定" at bounding box center [180, 321] width 31 height 15
click at [143, 140] on input "0176125278" at bounding box center [121, 140] width 55 height 15
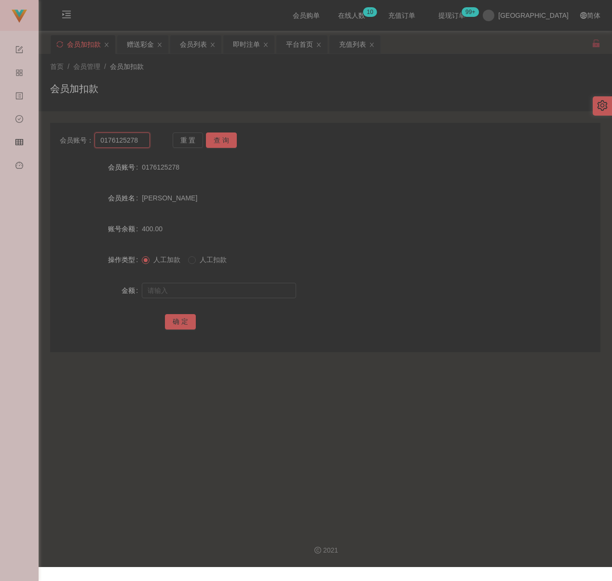
paste input "956829"
type input "0176956829"
click at [217, 139] on button "查 询" at bounding box center [221, 140] width 31 height 15
click at [184, 287] on input "text" at bounding box center [219, 290] width 154 height 15
click at [255, 295] on input "text" at bounding box center [219, 290] width 154 height 15
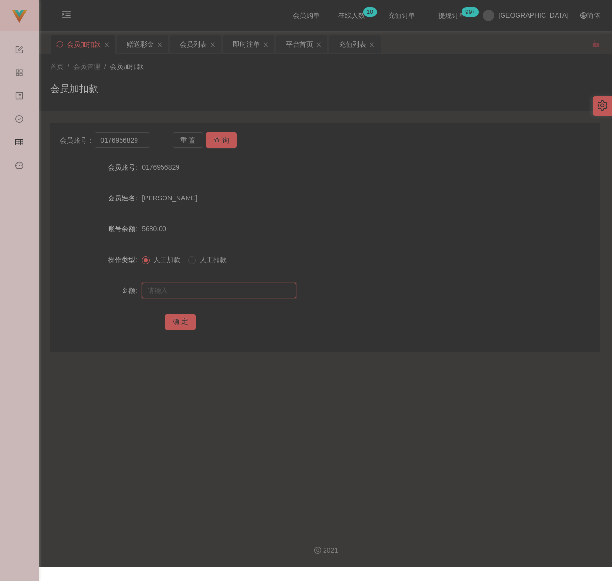
paste input "1300"
type input "1300"
click at [186, 320] on button "确 定" at bounding box center [180, 321] width 31 height 15
click at [181, 85] on div "会员加扣款" at bounding box center [325, 92] width 550 height 22
click at [142, 141] on input "0176956829" at bounding box center [121, 140] width 55 height 15
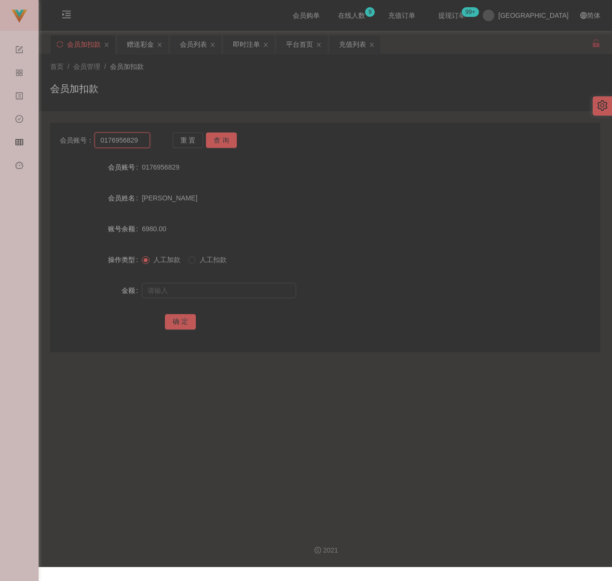
click at [142, 141] on input "0176956829" at bounding box center [121, 140] width 55 height 15
paste input "gohlianchoon"
type input "gohlianchoon"
click at [226, 136] on button "查 询" at bounding box center [221, 140] width 31 height 15
click at [216, 291] on input "text" at bounding box center [219, 290] width 154 height 15
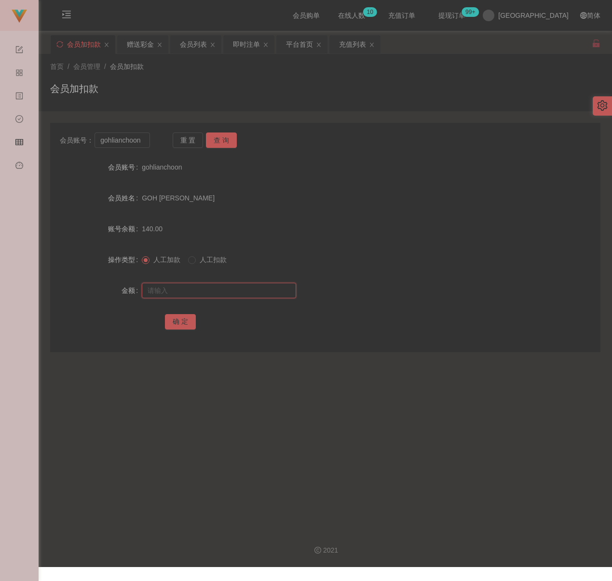
click at [252, 286] on input "text" at bounding box center [219, 290] width 154 height 15
paste input "200"
type input "200"
click at [184, 322] on button "确 定" at bounding box center [180, 321] width 31 height 15
click at [333, 85] on div "会员加扣款" at bounding box center [325, 92] width 550 height 22
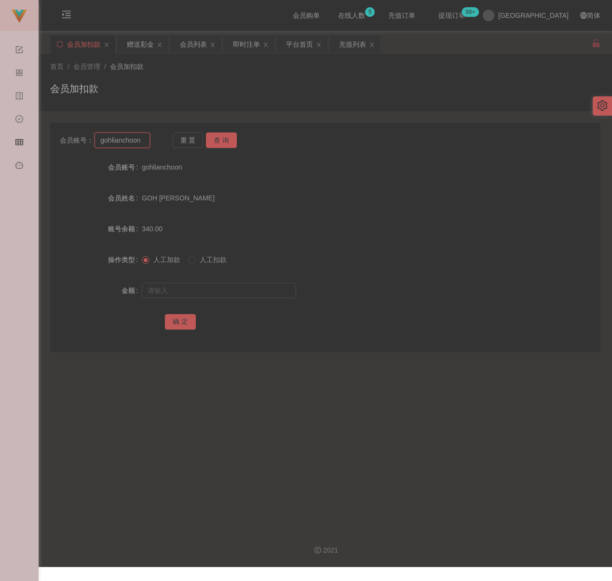
click at [142, 144] on input "gohlianchoon" at bounding box center [121, 140] width 55 height 15
paste input "eric2025"
type input "eric2025"
click at [216, 136] on button "查 询" at bounding box center [221, 140] width 31 height 15
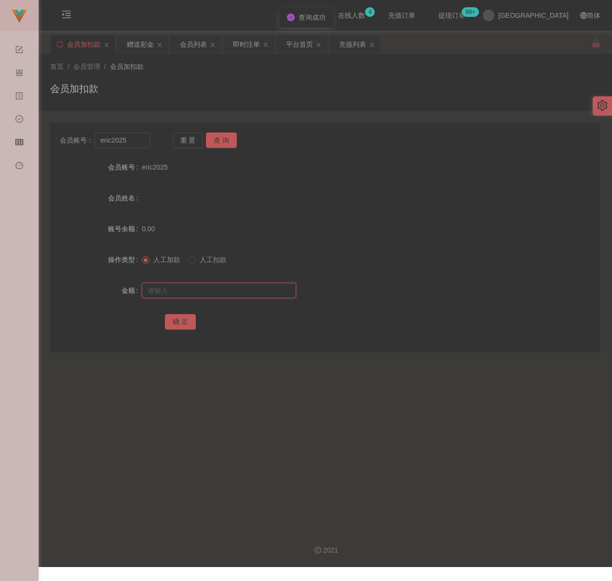
click at [203, 288] on input "text" at bounding box center [219, 290] width 154 height 15
click at [246, 294] on input "text" at bounding box center [219, 290] width 154 height 15
paste input "100"
type input "100"
drag, startPoint x: 178, startPoint y: 320, endPoint x: 197, endPoint y: 323, distance: 18.5
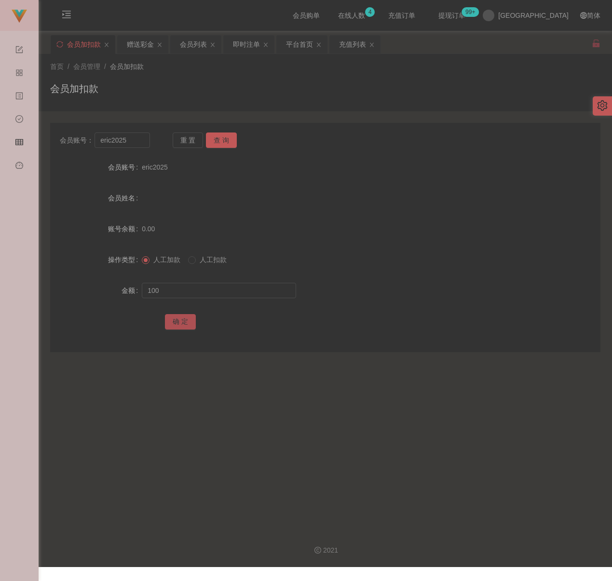
click at [178, 320] on button "确 定" at bounding box center [180, 321] width 31 height 15
click at [138, 143] on input "eric2025" at bounding box center [121, 140] width 55 height 15
paste input "017510885"
type input "0175108855"
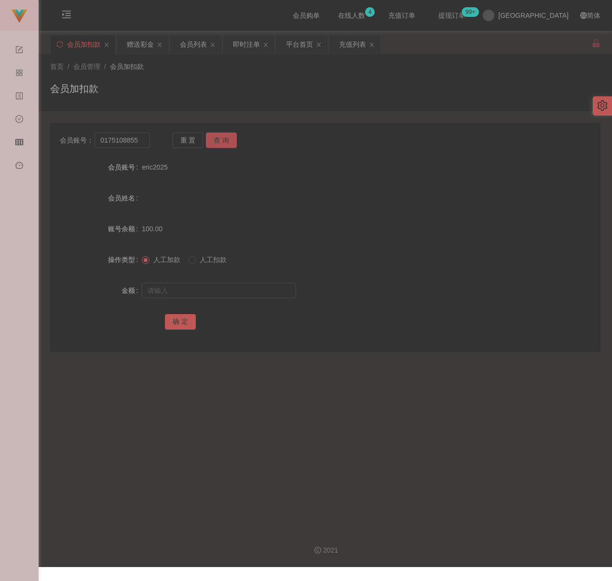
click at [226, 136] on button "查 询" at bounding box center [221, 140] width 31 height 15
click at [217, 291] on input "text" at bounding box center [219, 290] width 154 height 15
click at [209, 294] on input "text" at bounding box center [219, 290] width 154 height 15
paste input "2000"
type input "2000"
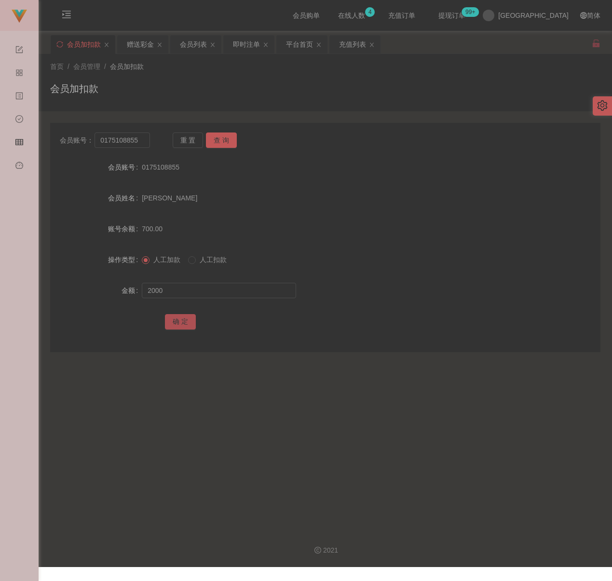
click at [181, 319] on button "确 定" at bounding box center [180, 321] width 31 height 15
click at [188, 83] on div "会员加扣款" at bounding box center [325, 92] width 550 height 22
click at [138, 143] on input "0175108855" at bounding box center [121, 140] width 55 height 15
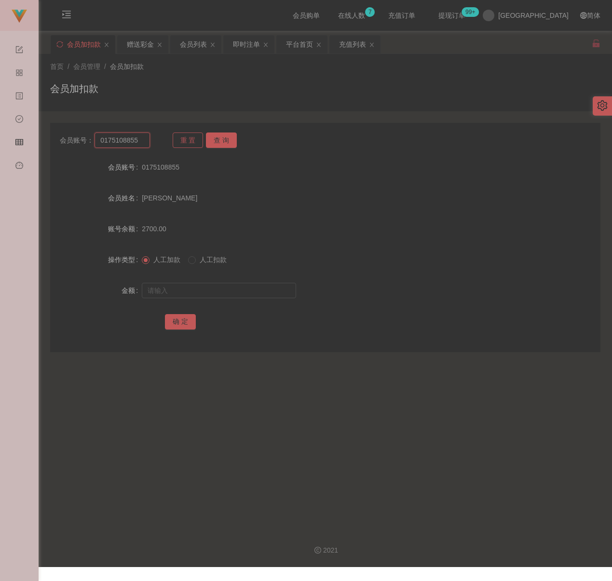
paste input "eric202"
type input "eric2025"
click at [219, 139] on button "查 询" at bounding box center [221, 140] width 31 height 15
click at [236, 291] on input "text" at bounding box center [219, 290] width 154 height 15
click at [252, 291] on input "text" at bounding box center [219, 290] width 154 height 15
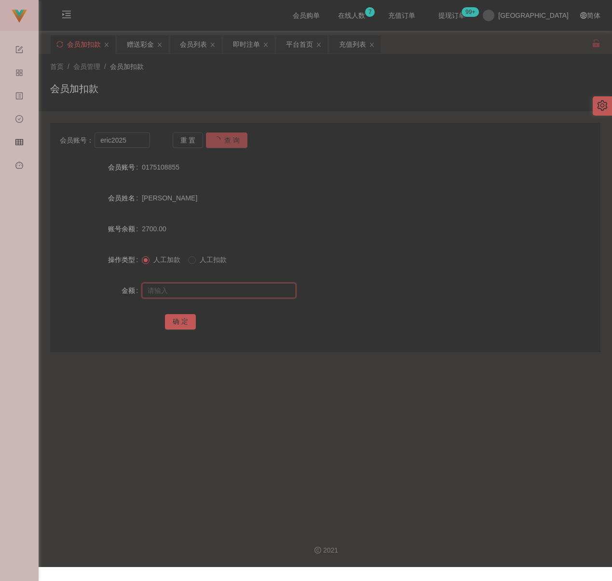
paste input "400"
type input "400"
click at [178, 324] on button "确 定" at bounding box center [180, 321] width 31 height 15
click at [219, 141] on button "查 询" at bounding box center [221, 140] width 31 height 15
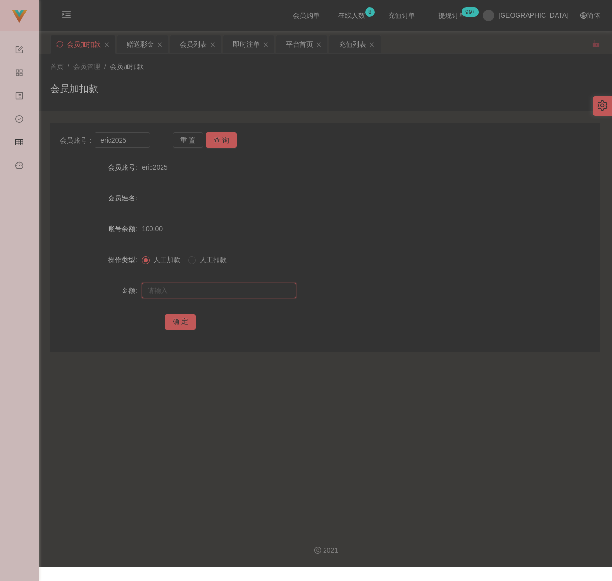
click at [224, 290] on input "text" at bounding box center [219, 290] width 154 height 15
paste input "400"
type input "400"
click at [178, 322] on button "确 定" at bounding box center [180, 321] width 31 height 15
click at [194, 67] on div "首页 / 会员管理 / 会员加扣款 /" at bounding box center [325, 67] width 550 height 10
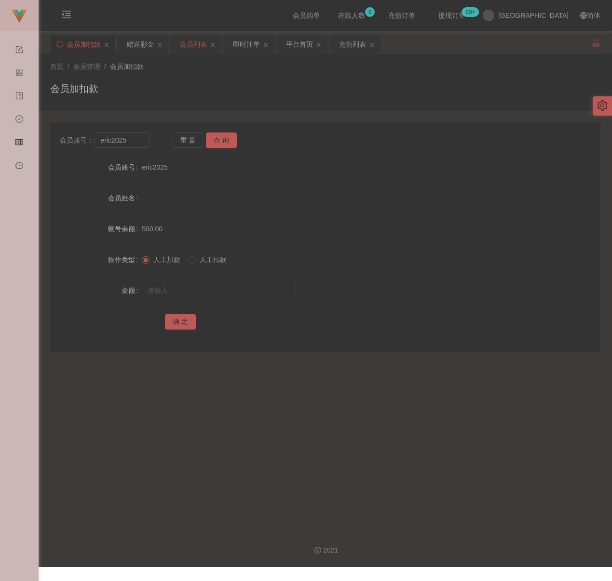
click at [193, 52] on div "会员列表" at bounding box center [193, 44] width 27 height 18
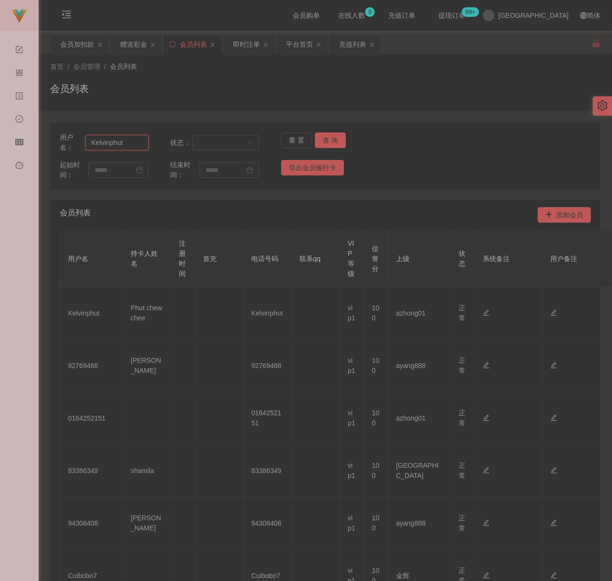
click at [137, 143] on input "Kelvinphut" at bounding box center [116, 142] width 63 height 15
paste input "eric2025"
type input "eric2025"
click at [323, 139] on button "查 询" at bounding box center [330, 140] width 31 height 15
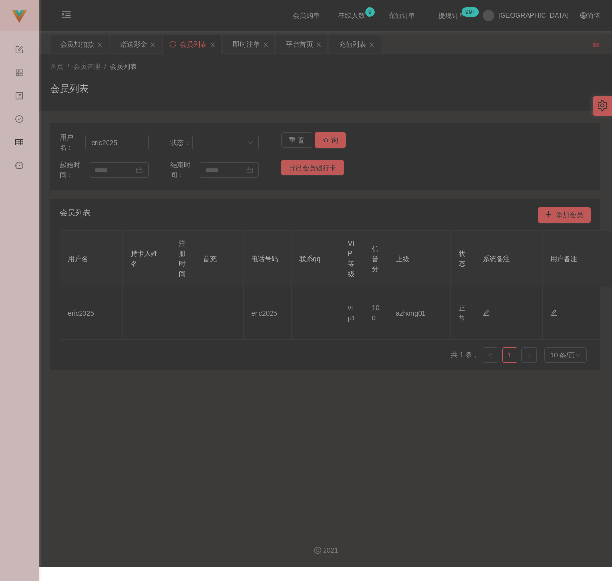
click at [469, 92] on div "会员列表" at bounding box center [325, 92] width 550 height 22
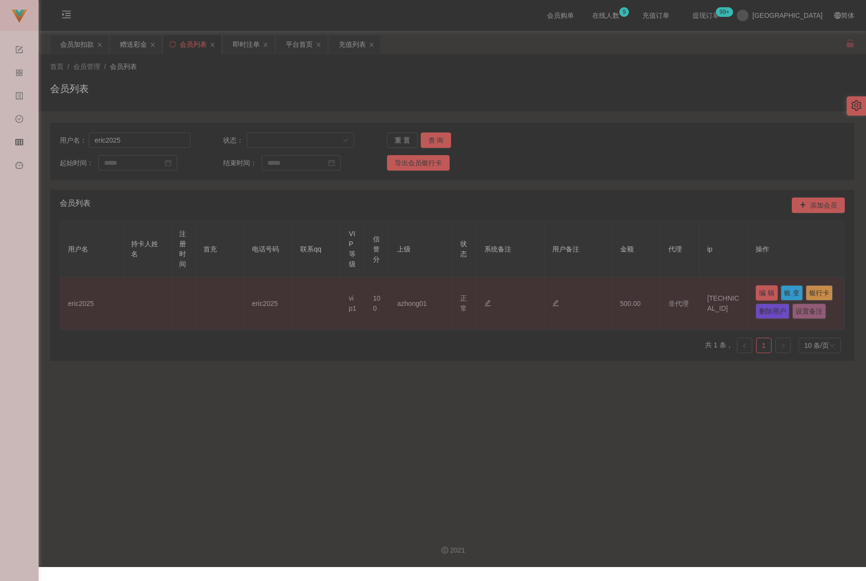
click at [620, 292] on button "编 辑" at bounding box center [767, 292] width 22 height 15
type input "eric2025"
type input "100"
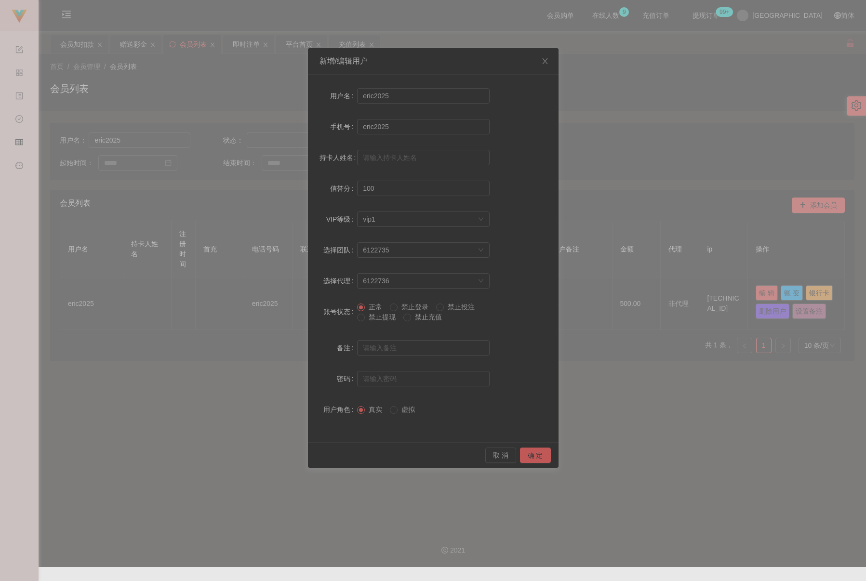
click at [384, 317] on span "禁止提现" at bounding box center [382, 317] width 35 height 8
click at [538, 456] on button "确 定" at bounding box center [535, 455] width 31 height 15
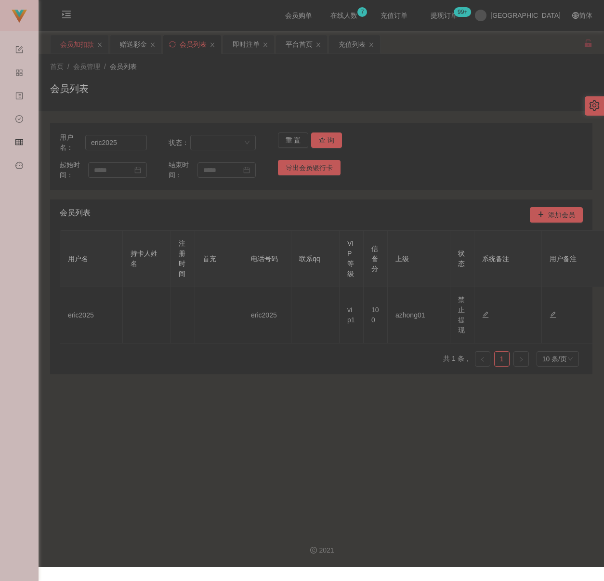
click at [69, 42] on div "会员加扣款" at bounding box center [77, 44] width 34 height 18
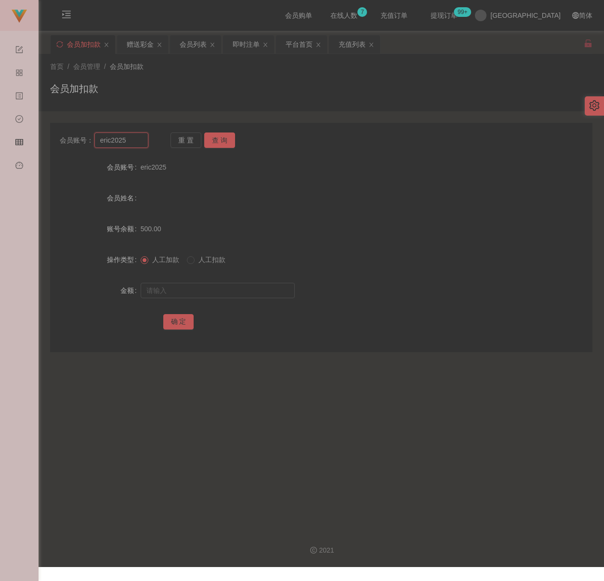
click at [132, 142] on input "eric2025" at bounding box center [121, 140] width 54 height 15
paste input "weifeng"
type input "weifeng"
click at [232, 281] on div at bounding box center [299, 290] width 317 height 19
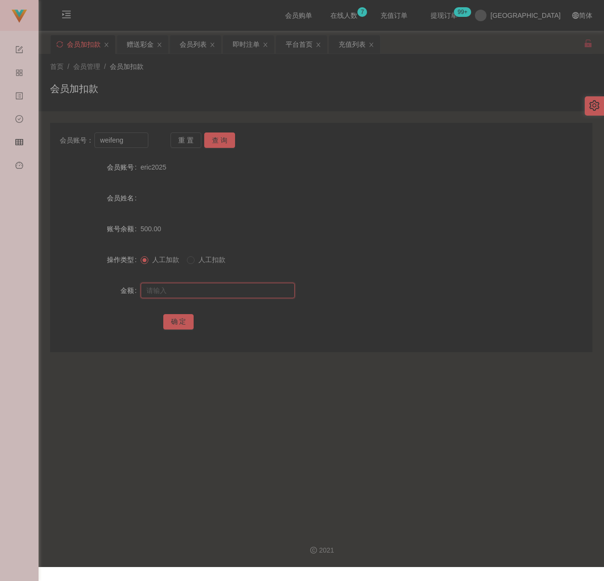
click at [228, 294] on input "text" at bounding box center [218, 290] width 154 height 15
paste input "6800"
type input "6800"
drag, startPoint x: 174, startPoint y: 321, endPoint x: 188, endPoint y: 324, distance: 14.4
click at [174, 320] on button "确 定" at bounding box center [178, 321] width 31 height 15
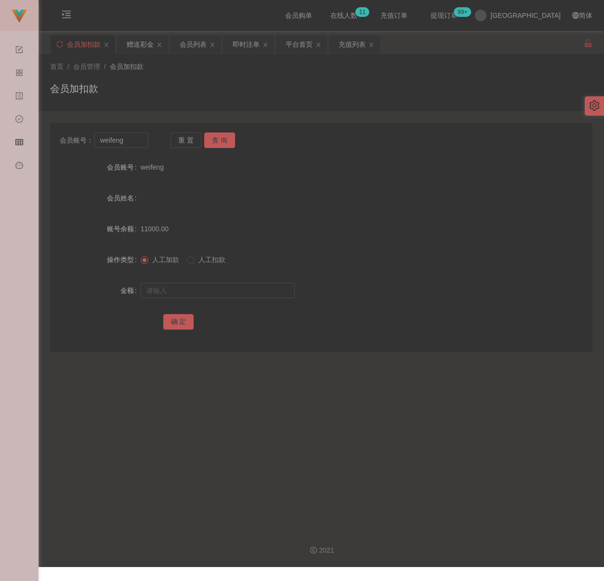
click at [268, 87] on div "会员加扣款" at bounding box center [321, 92] width 543 height 22
click at [129, 138] on input "weifeng" at bounding box center [121, 140] width 54 height 15
paste input "YOUTUBE123"
type input "YOUTUBE123"
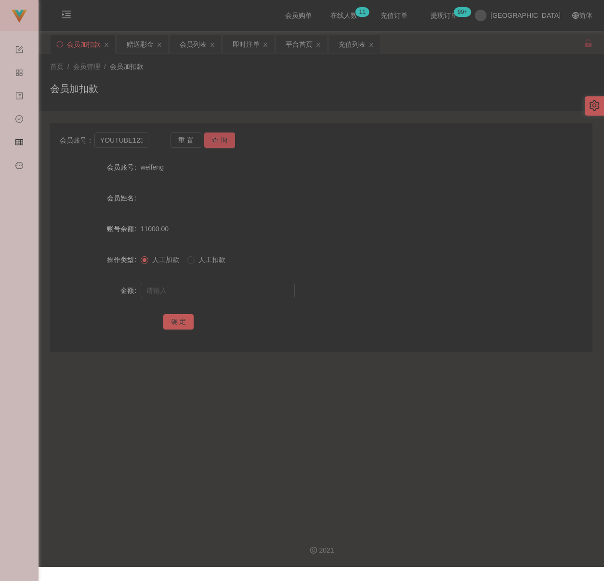
drag, startPoint x: 218, startPoint y: 138, endPoint x: 220, endPoint y: 145, distance: 7.0
click at [218, 138] on button "查 询" at bounding box center [219, 140] width 31 height 15
click at [215, 288] on input "text" at bounding box center [218, 290] width 154 height 15
click at [250, 288] on input "text" at bounding box center [218, 290] width 154 height 15
paste input "3000"
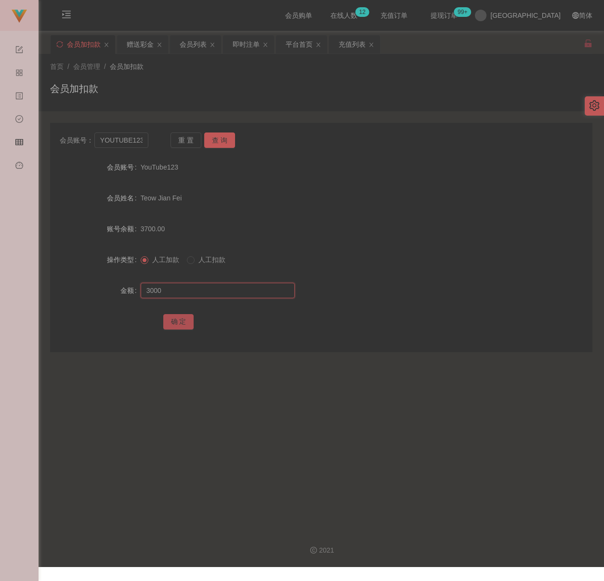
type input "3000"
click at [181, 320] on button "确 定" at bounding box center [178, 321] width 31 height 15
click at [360, 77] on div "首页 / 会员管理 / 会员加扣款 / 会员加扣款" at bounding box center [321, 83] width 543 height 42
click at [216, 136] on button "查 询" at bounding box center [219, 140] width 31 height 15
click at [361, 44] on div "充值列表" at bounding box center [352, 44] width 27 height 18
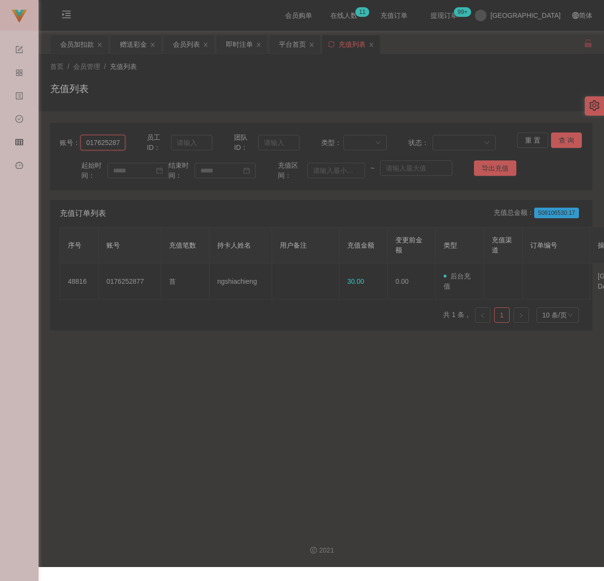
click at [113, 145] on input "0176252877" at bounding box center [103, 142] width 45 height 15
paste input "YOUTUBE123"
type input "YOUTUBE123"
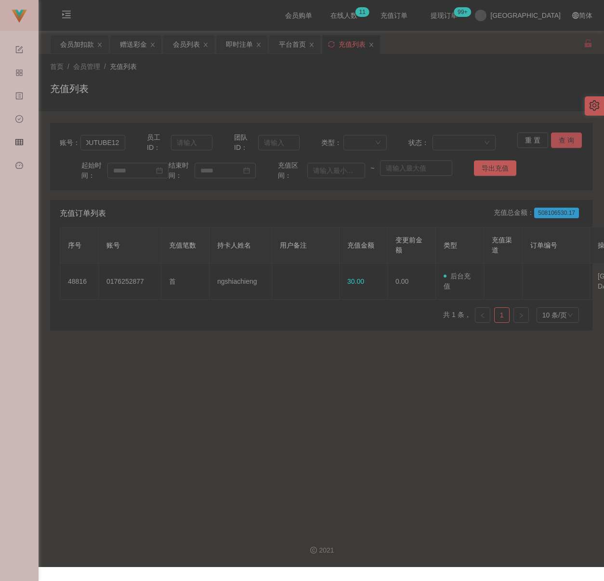
click at [562, 137] on button "查 询" at bounding box center [566, 140] width 31 height 15
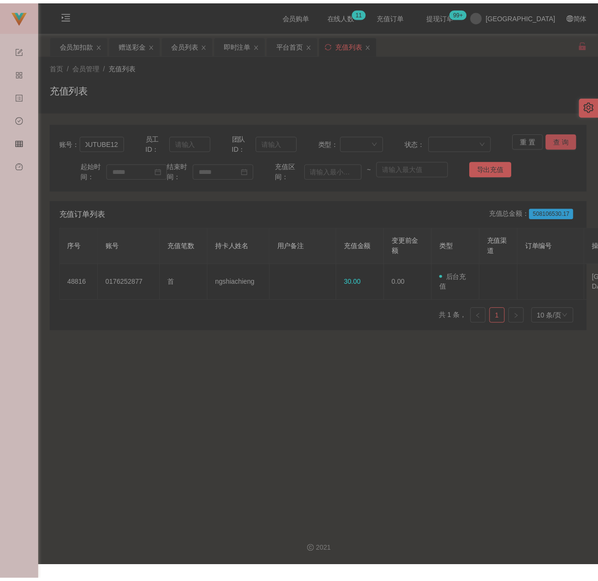
scroll to position [0, 0]
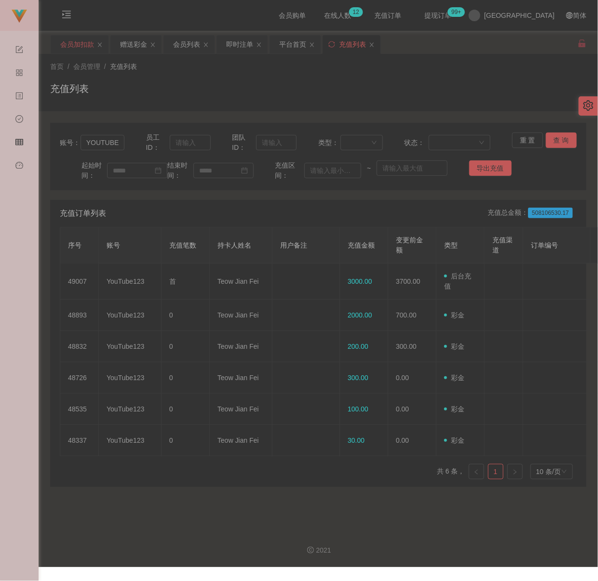
click at [80, 42] on div "会员加扣款" at bounding box center [77, 44] width 34 height 18
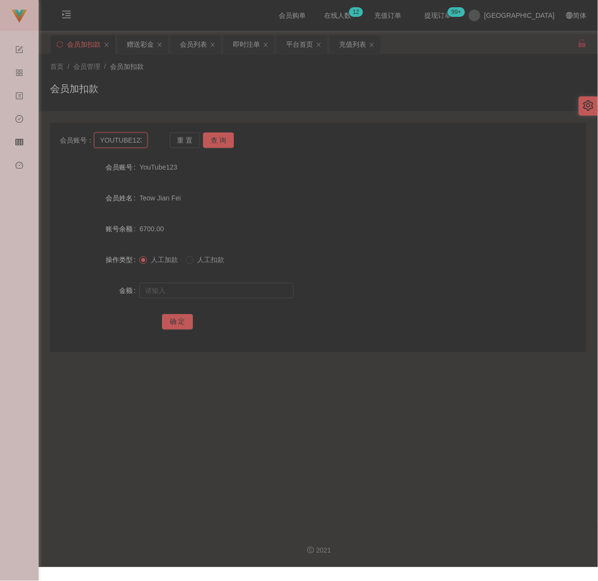
click at [127, 141] on input "YOUTUBE123" at bounding box center [121, 140] width 54 height 15
paste input "weifeng"
type input "weifeng"
click at [230, 138] on button "查 询" at bounding box center [218, 140] width 31 height 15
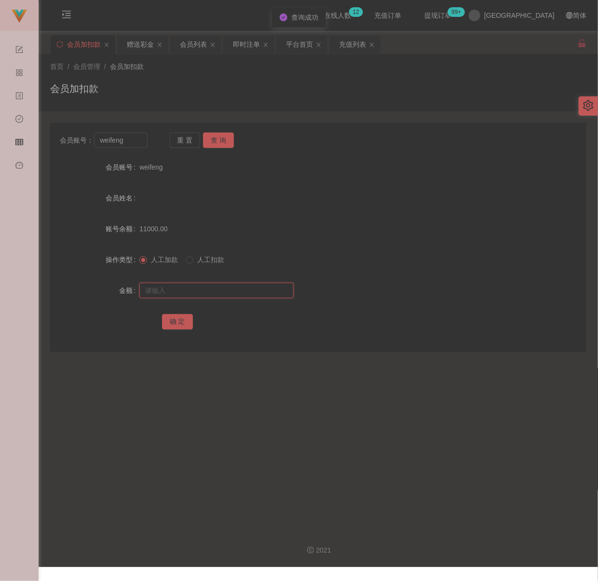
drag, startPoint x: 193, startPoint y: 293, endPoint x: 200, endPoint y: 294, distance: 7.3
click at [193, 293] on input "text" at bounding box center [216, 290] width 154 height 15
click at [241, 287] on input "text" at bounding box center [216, 290] width 154 height 15
paste input "1000"
type input "1000"
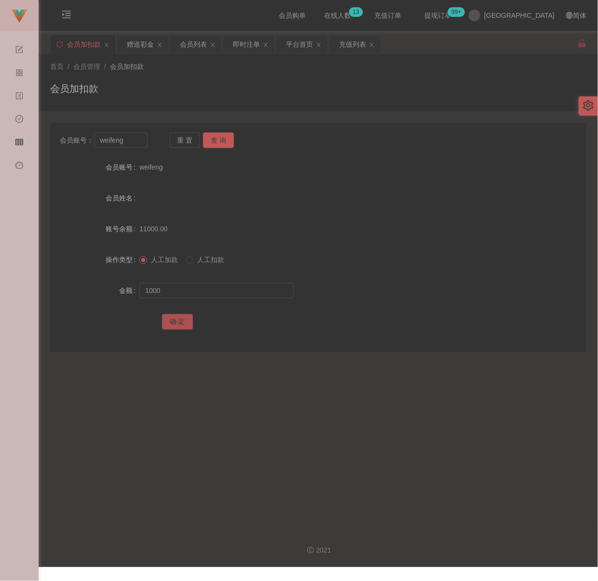
click at [177, 317] on button "确 定" at bounding box center [177, 321] width 31 height 15
click at [345, 97] on div "会员加扣款" at bounding box center [318, 92] width 536 height 22
